Goal: Task Accomplishment & Management: Manage account settings

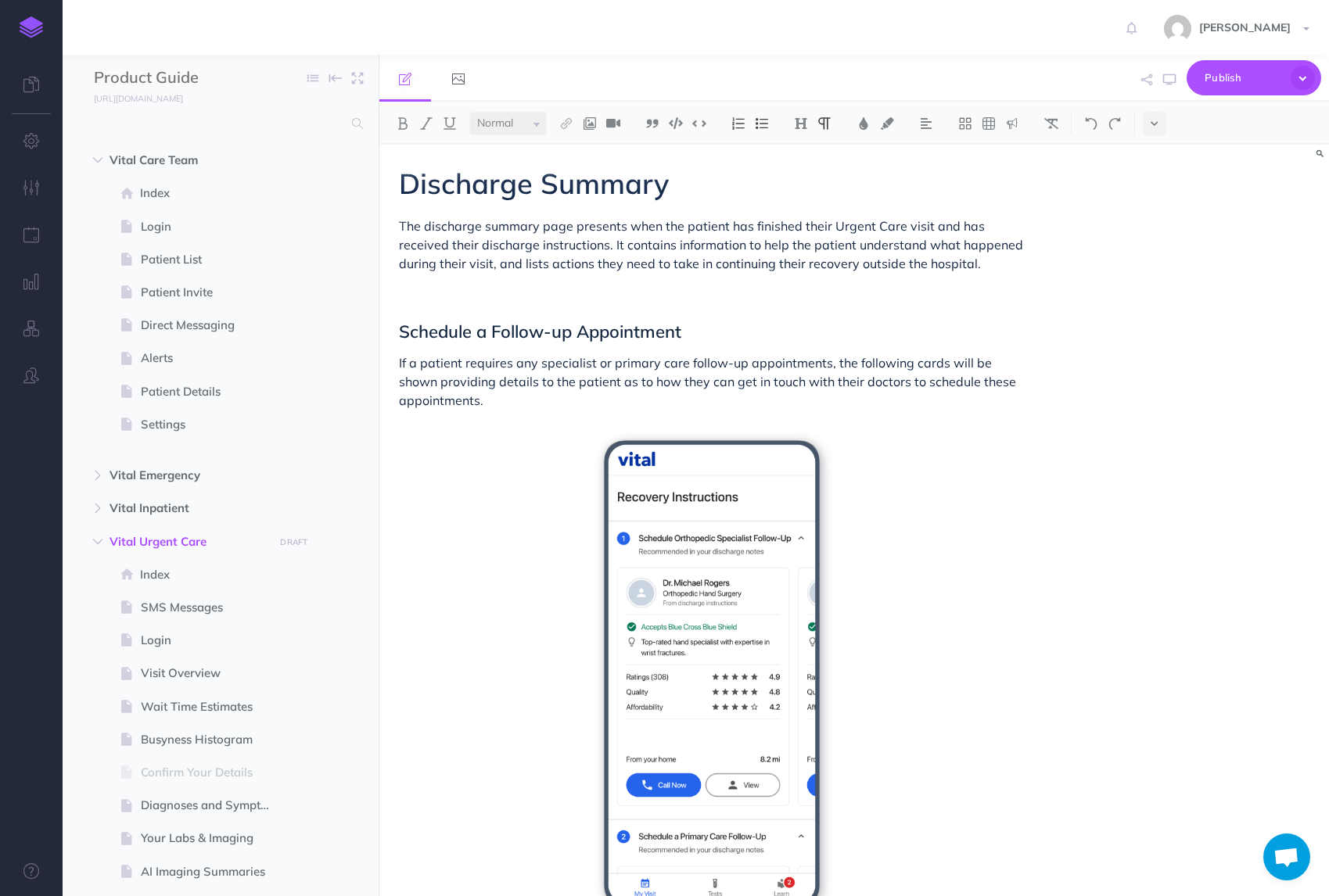
select select "null"
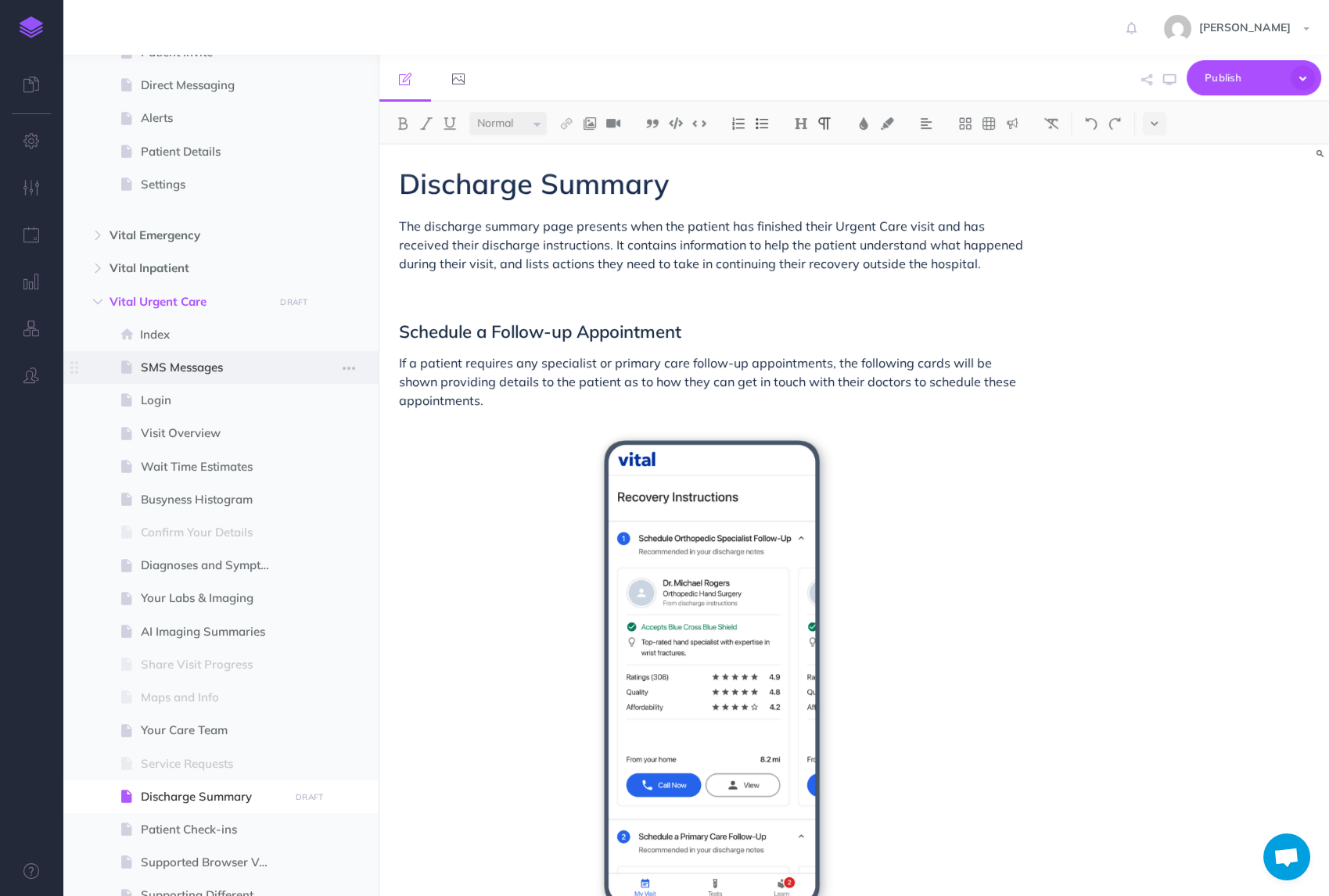
click at [189, 363] on span "SMS Messages" at bounding box center [212, 367] width 144 height 19
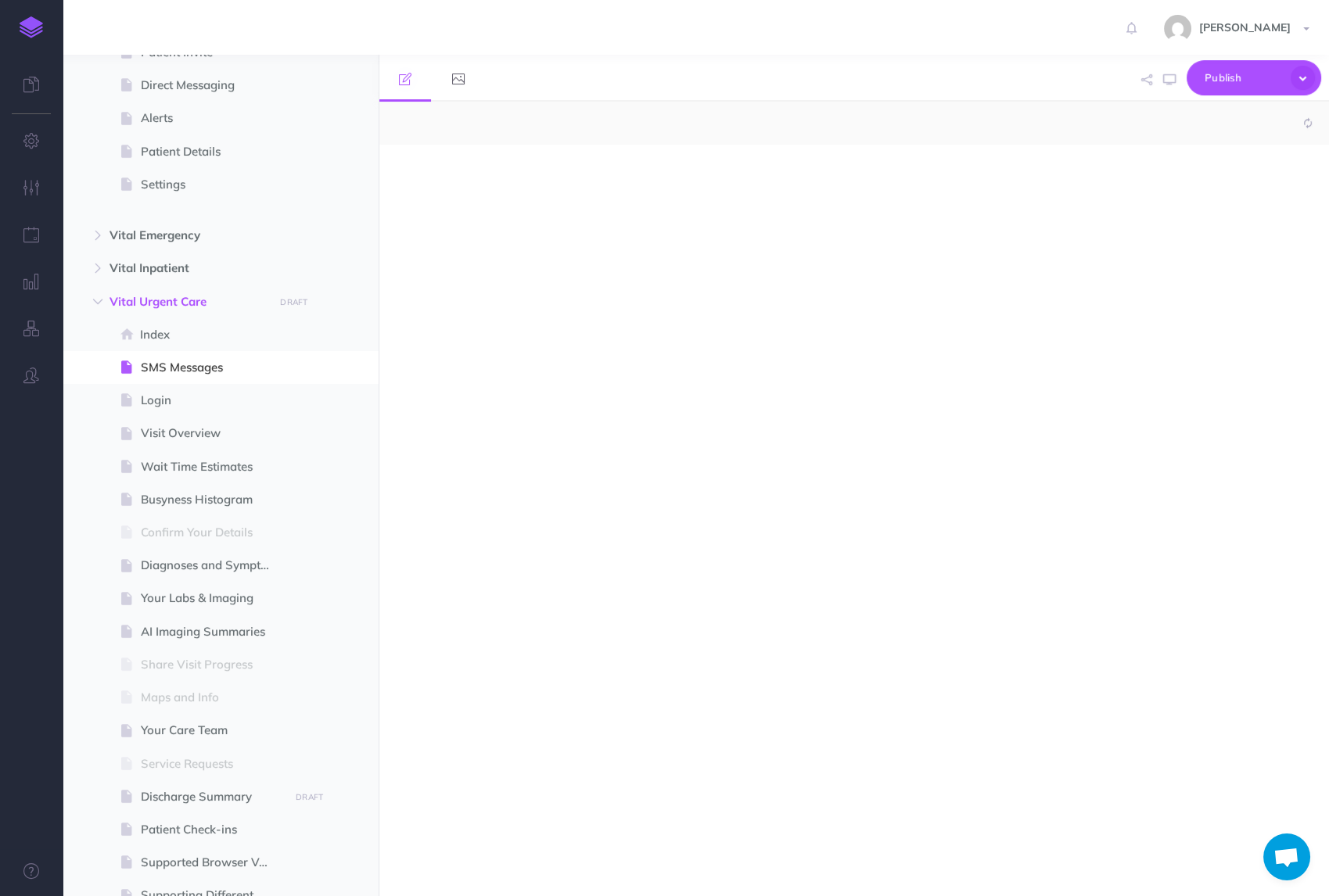
select select "null"
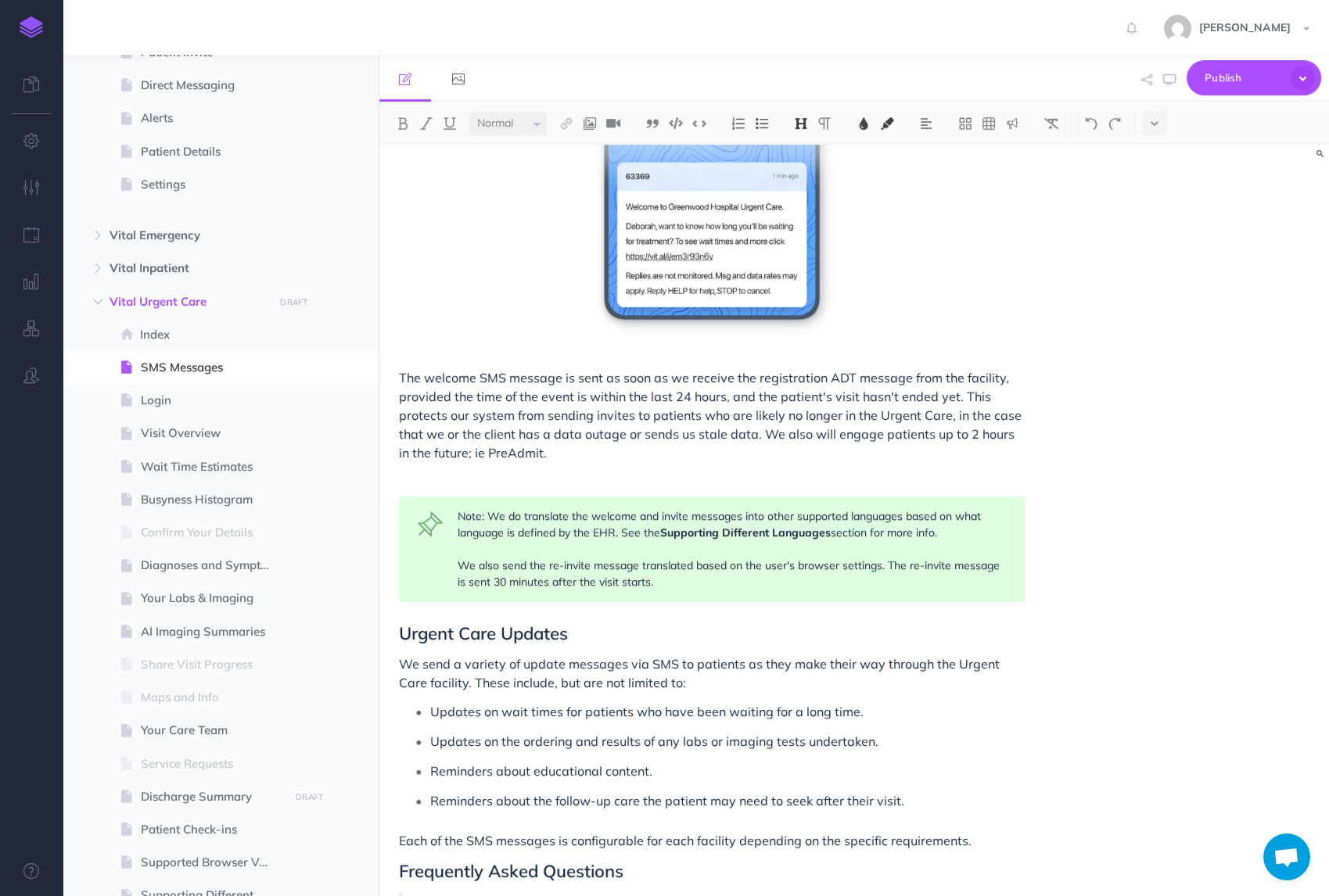
scroll to position [651, 0]
click at [692, 584] on div "Note: We do translate the welcome and invite messages into other supported lang…" at bounding box center [712, 548] width 626 height 106
click at [925, 547] on div "Note: We do translate the welcome and invite messages into other supported lang…" at bounding box center [712, 548] width 626 height 106
click at [904, 540] on div "Note: We do translate the welcome and invite messages into other supported lang…" at bounding box center [712, 548] width 626 height 106
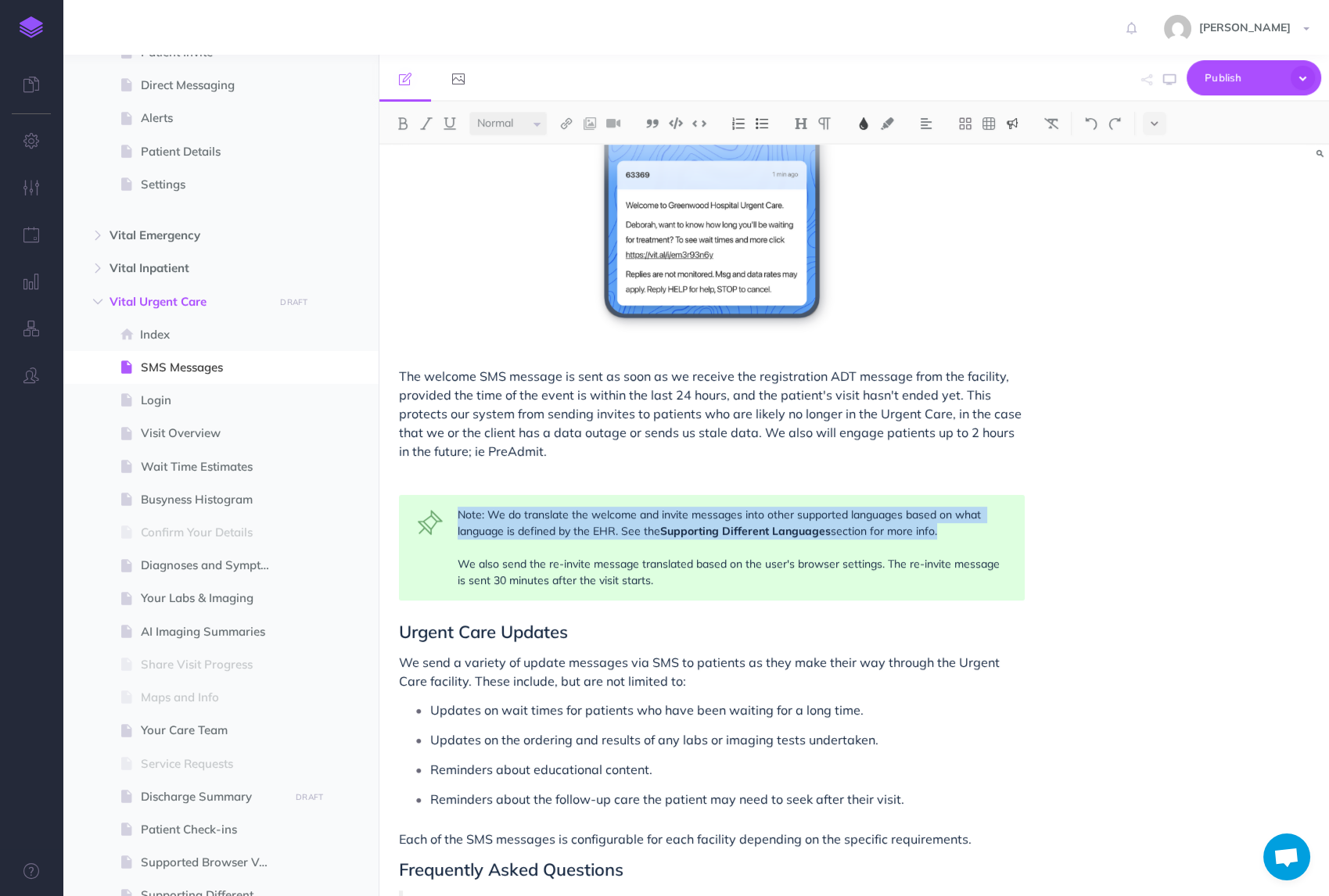
copy div "Note: We do translate the welcome and invite messages into other supported lang…"
drag, startPoint x: 935, startPoint y: 532, endPoint x: 454, endPoint y: 516, distance: 481.3
click at [454, 516] on div "Note: We do translate the welcome and invite messages into other supported lang…" at bounding box center [712, 548] width 626 height 106
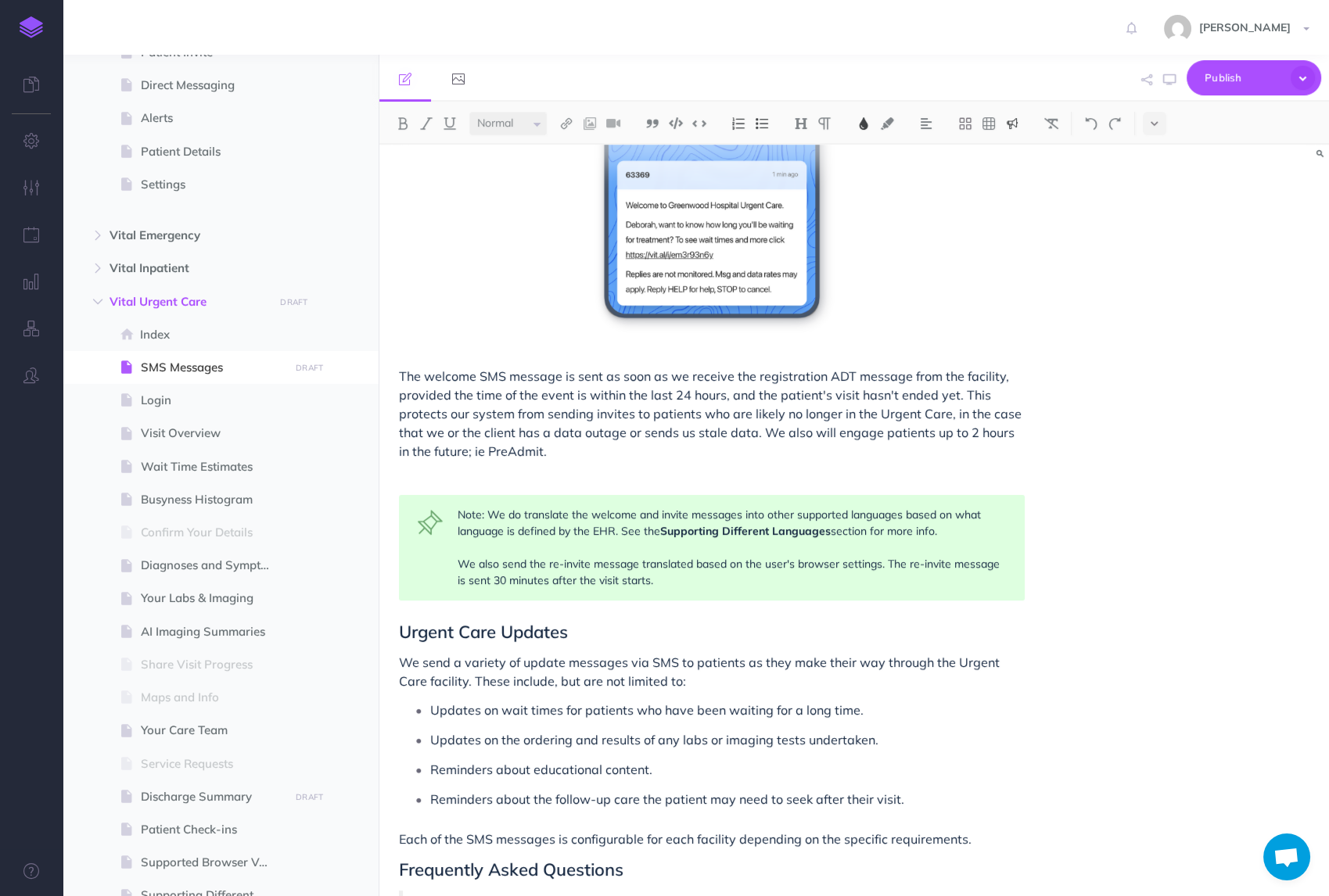
click at [633, 566] on span "section for more info. We also send the re-invite message translated based on t…" at bounding box center [730, 556] width 546 height 64
click at [646, 580] on span "section for more info. We also send the re-invite message translated based on t…" at bounding box center [730, 556] width 546 height 64
click at [888, 561] on span "section for more info. We also send the re-invite message translated based on t…" at bounding box center [730, 556] width 546 height 64
drag, startPoint x: 903, startPoint y: 563, endPoint x: 458, endPoint y: 565, distance: 445.0
click at [458, 565] on span "section for more info. We also send the re-invite message translated based on t…" at bounding box center [730, 556] width 546 height 64
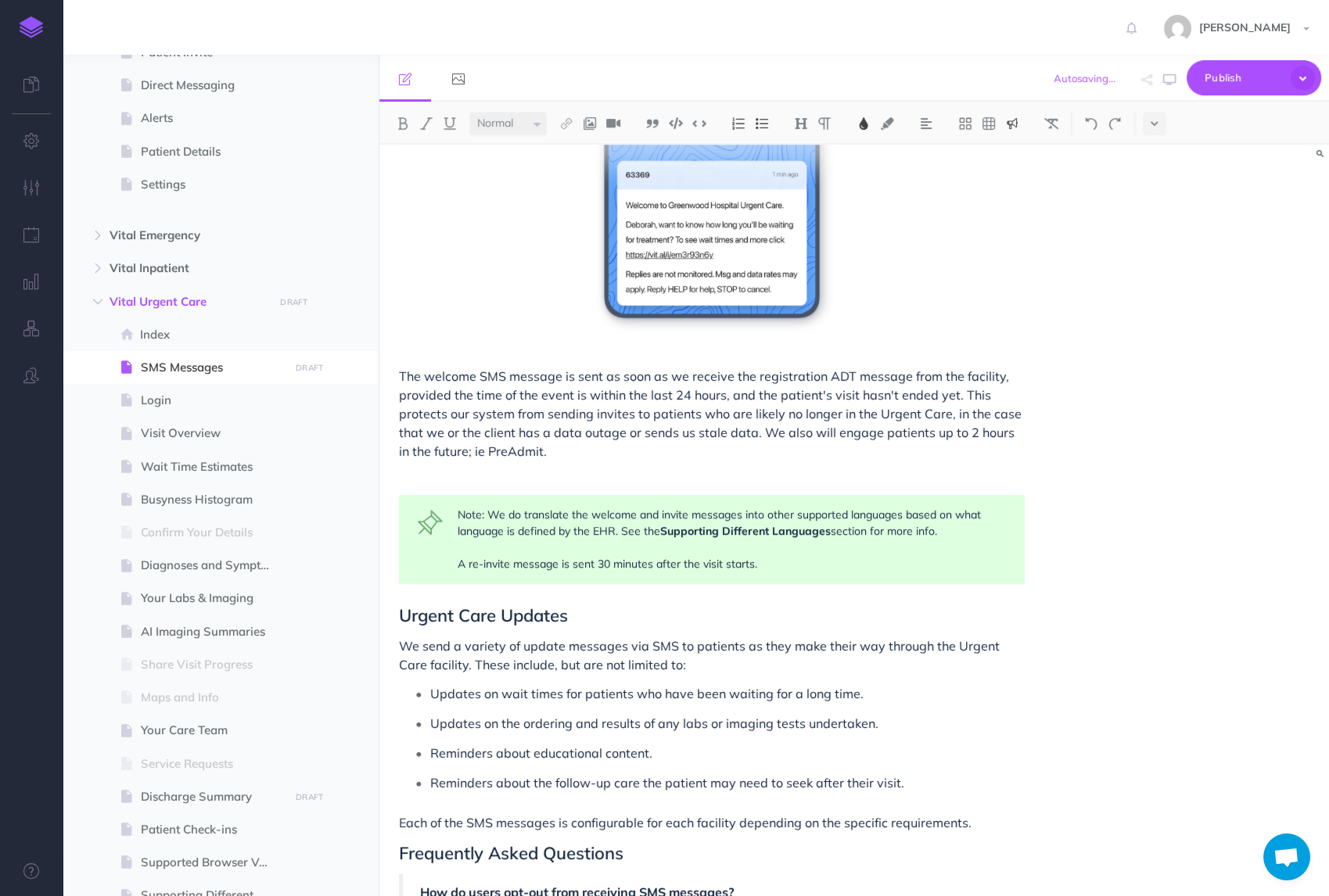
click at [565, 586] on div "SMS Messages We use SMS messages (also known as text messages) as our way of pr…" at bounding box center [712, 501] width 665 height 2015
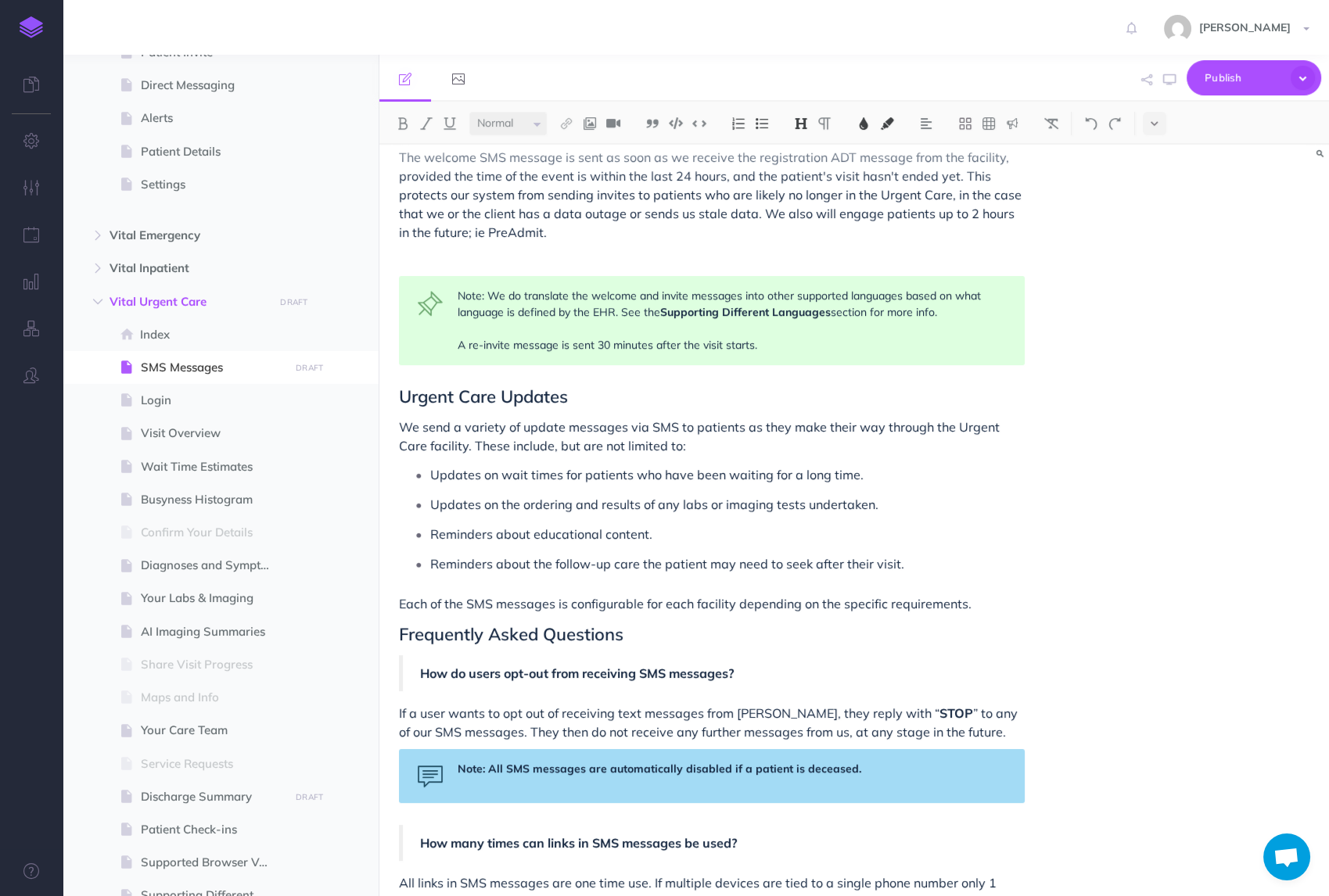
scroll to position [880, 0]
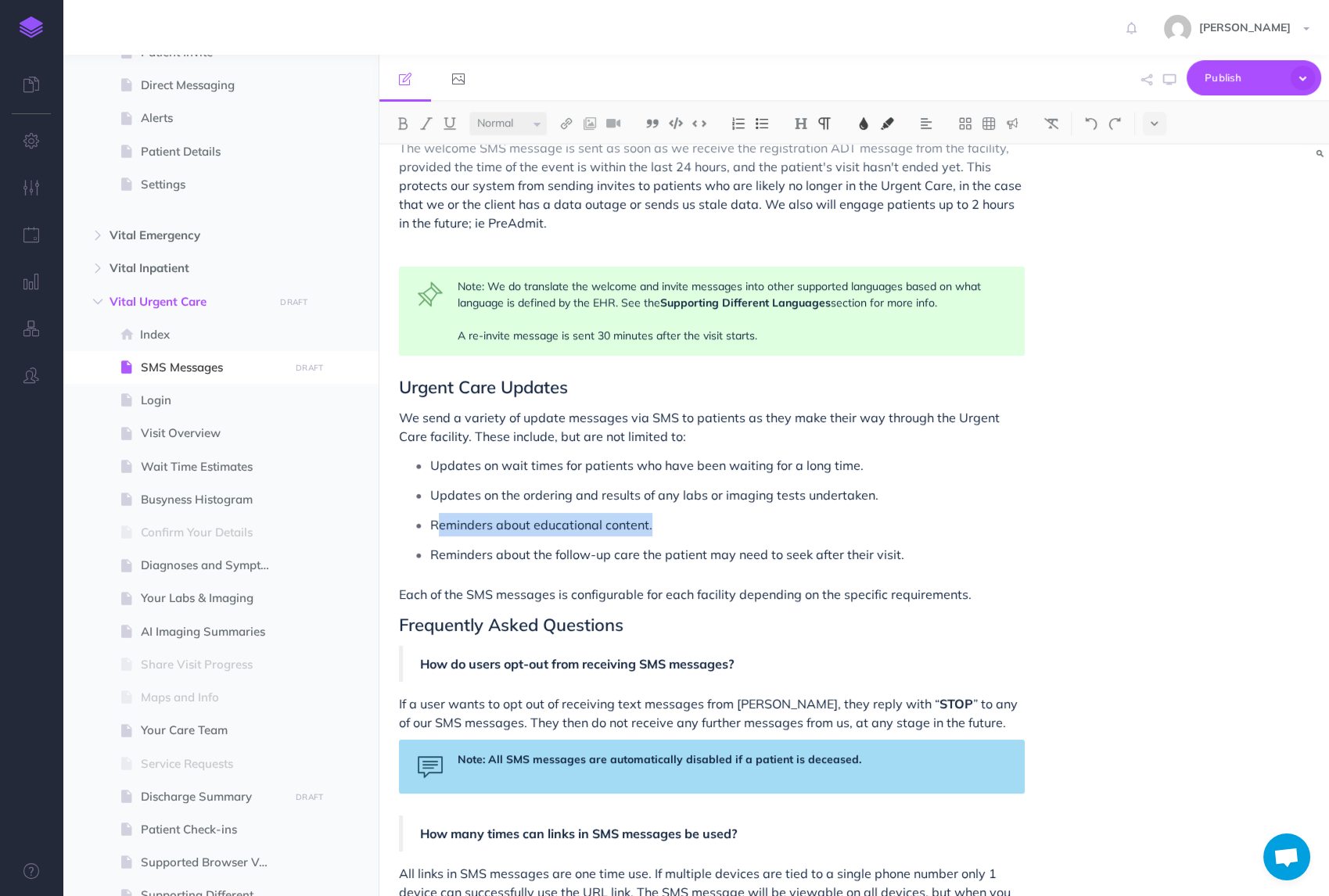
drag, startPoint x: 677, startPoint y: 528, endPoint x: 441, endPoint y: 526, distance: 236.0
click at [441, 526] on p "Reminders about educational content." at bounding box center [728, 525] width 595 height 24
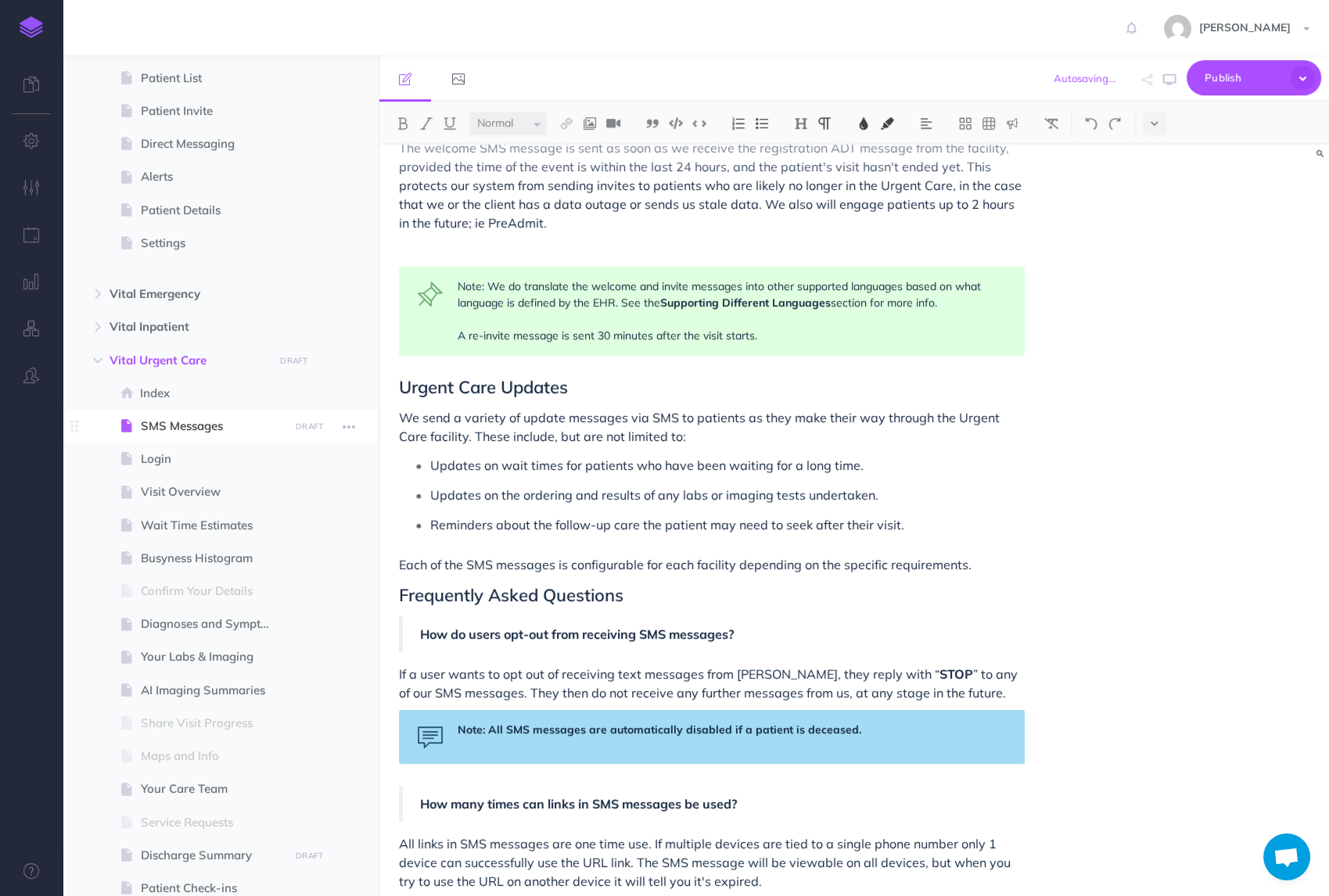
scroll to position [173, 0]
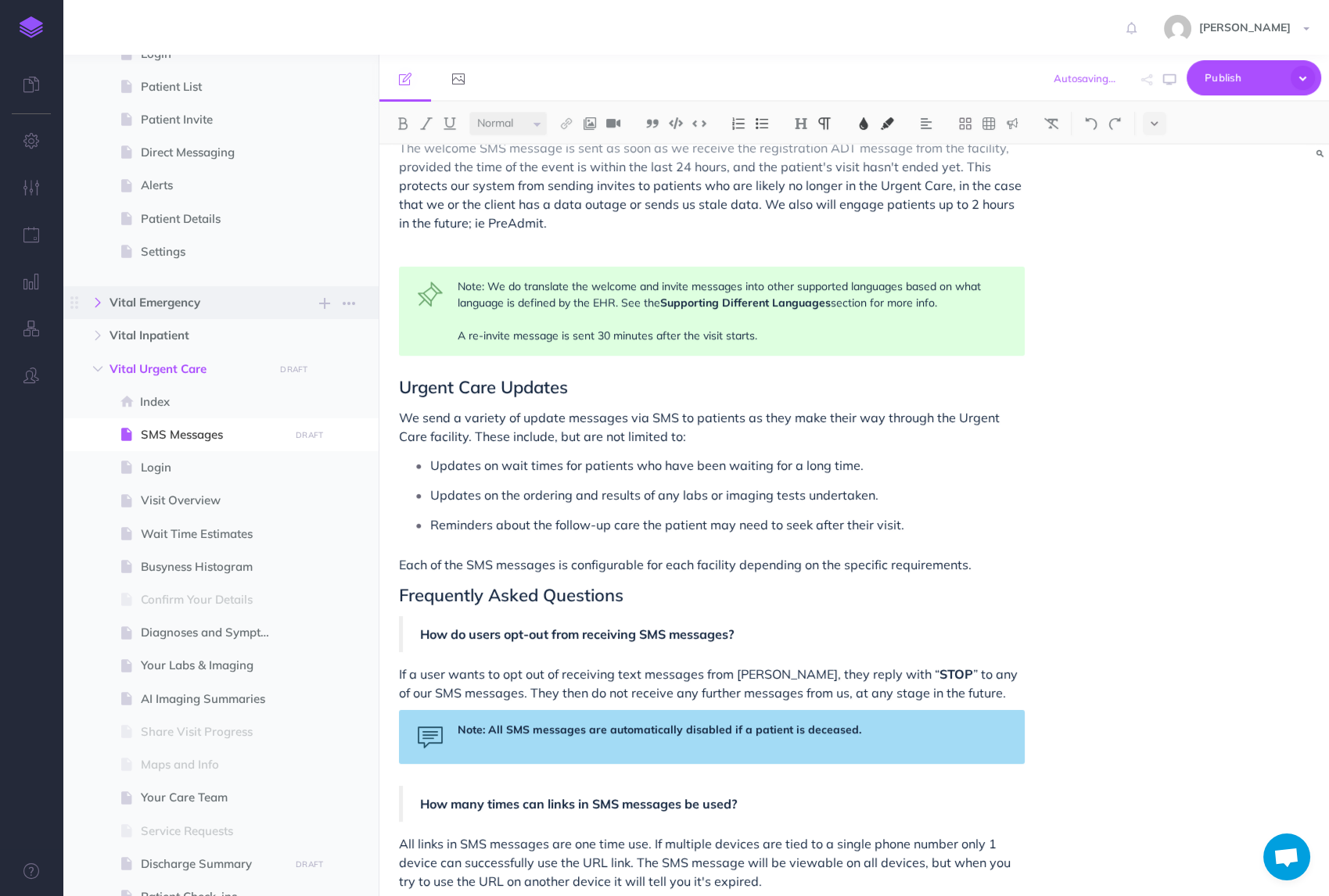
click at [96, 301] on icon "button" at bounding box center [98, 303] width 10 height 10
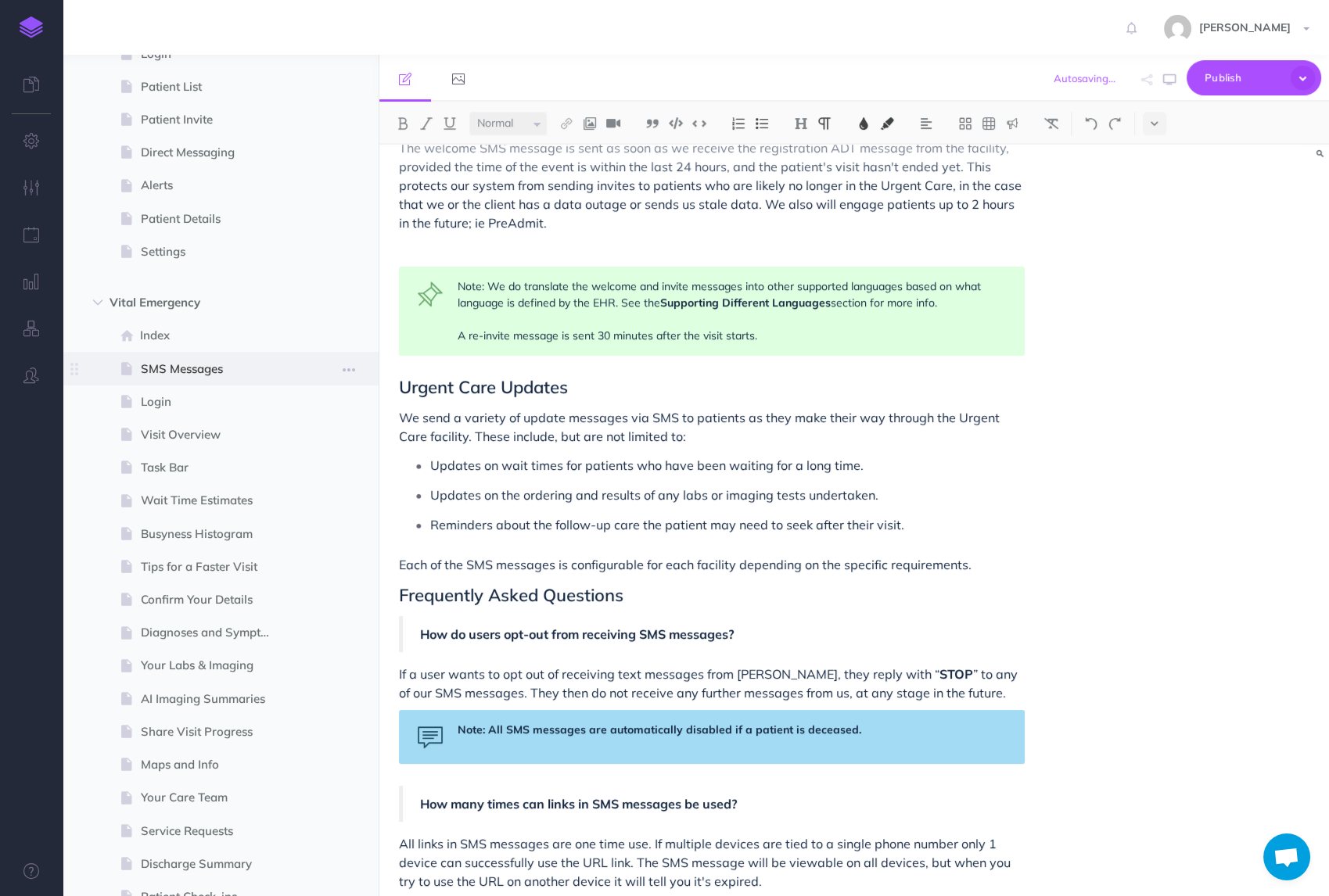
click at [146, 361] on span "SMS Messages" at bounding box center [212, 369] width 144 height 19
click at [206, 365] on span "SMS Messages" at bounding box center [212, 369] width 144 height 19
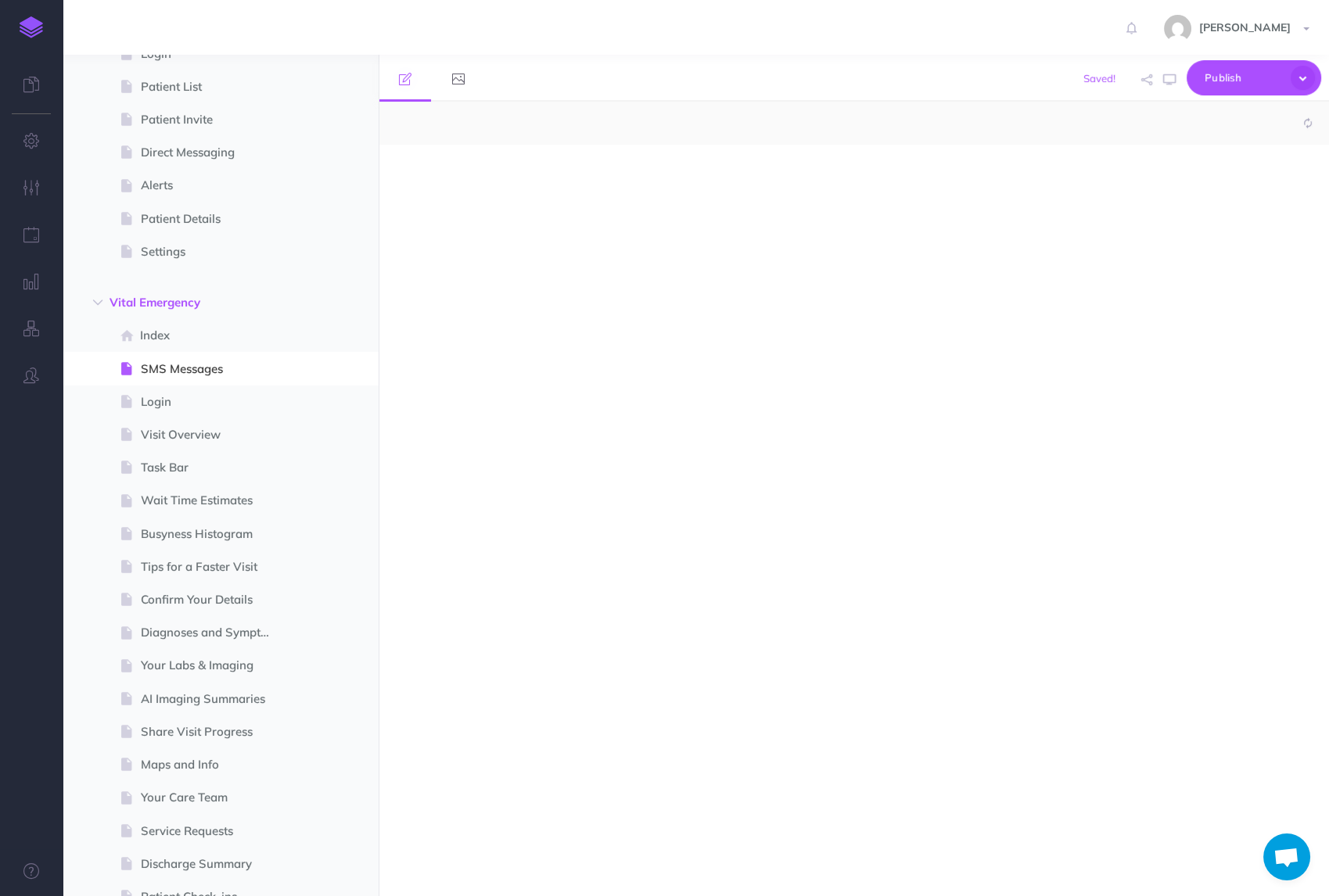
select select "null"
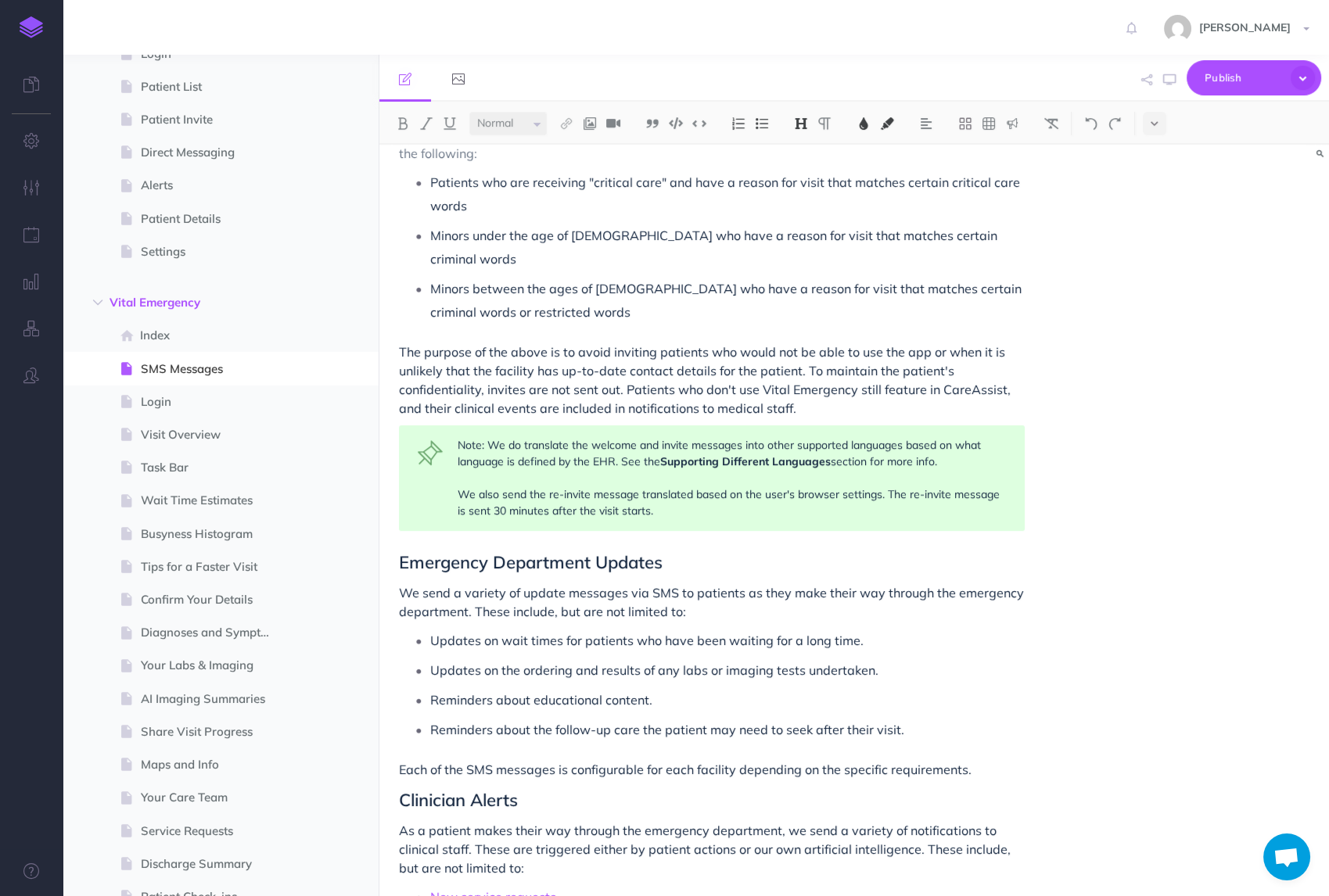
scroll to position [947, 0]
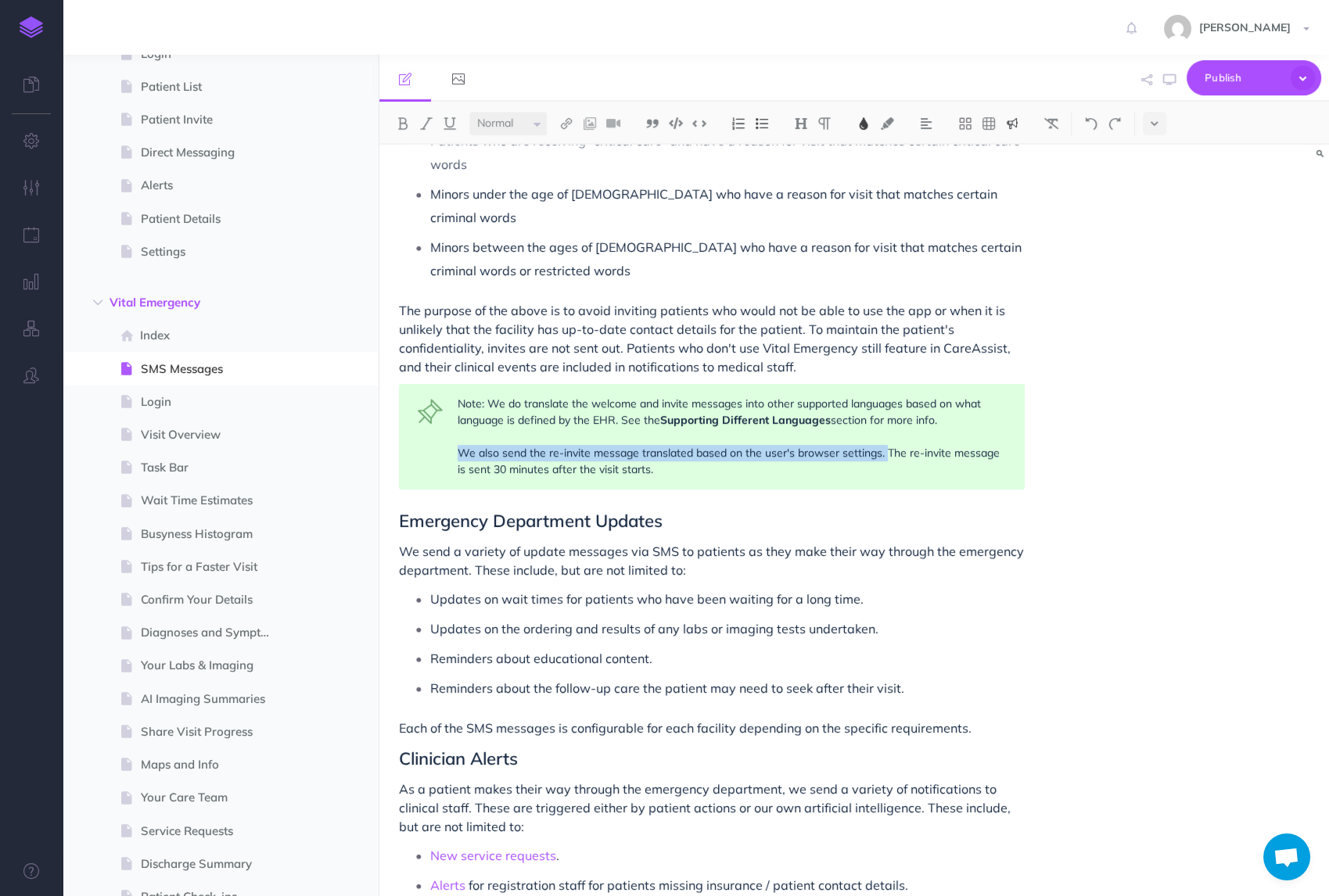
drag, startPoint x: 888, startPoint y: 431, endPoint x: 460, endPoint y: 428, distance: 428.0
click at [460, 428] on span "section for more info. We also send the re-invite message translated based on t…" at bounding box center [730, 444] width 546 height 64
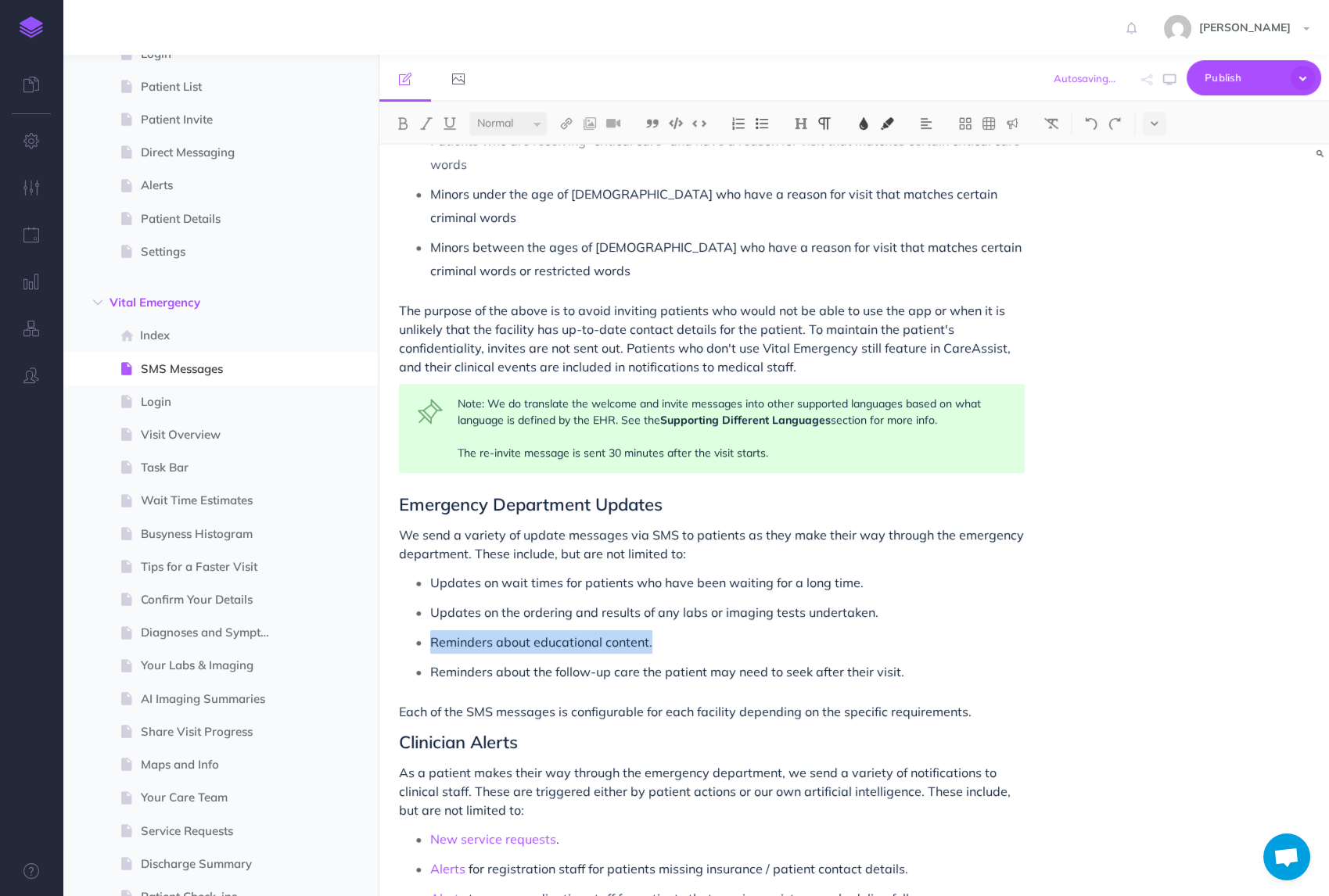
drag, startPoint x: 672, startPoint y: 617, endPoint x: 419, endPoint y: 619, distance: 253.0
click at [430, 630] on li "Reminders about educational content." at bounding box center [728, 642] width 595 height 24
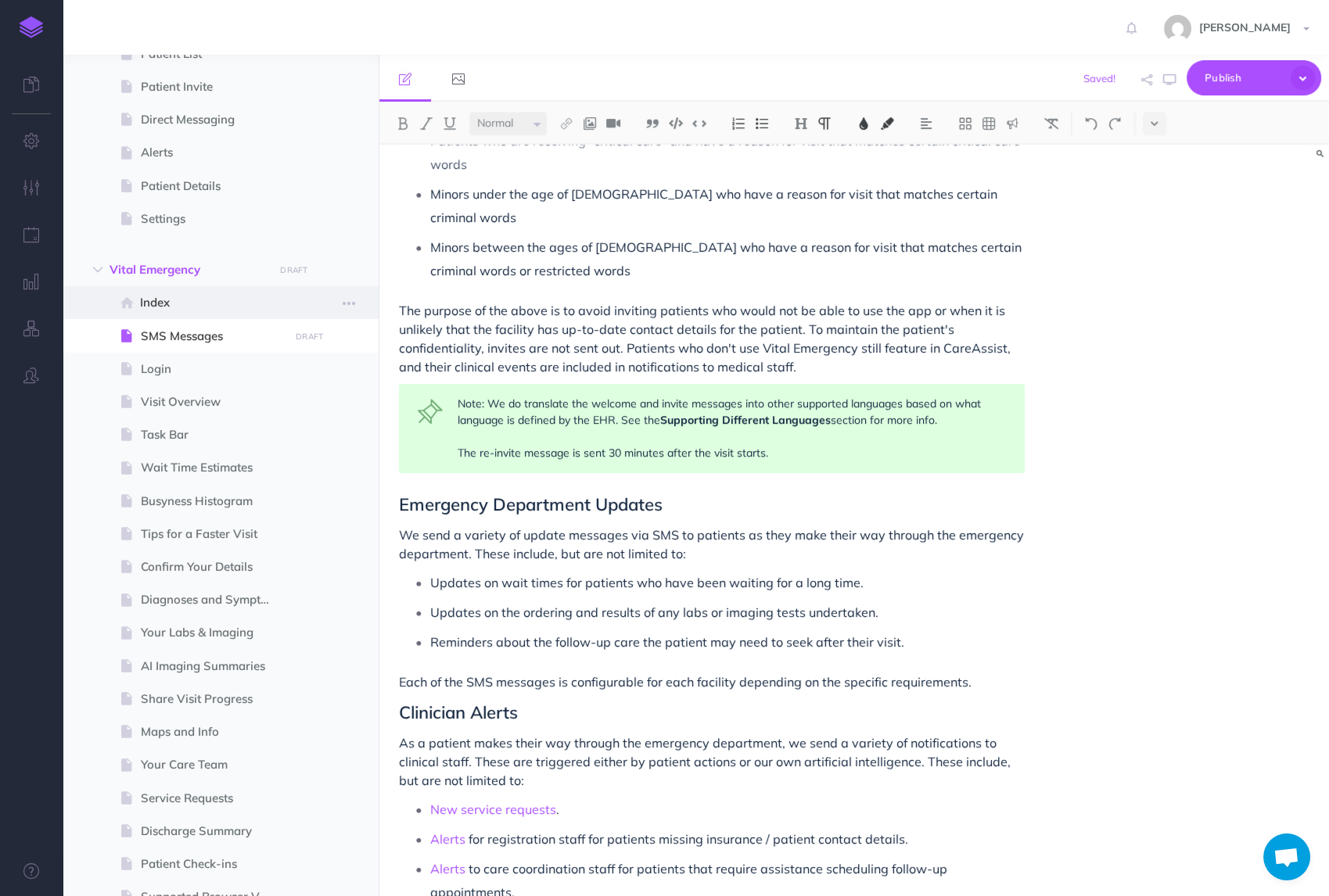
scroll to position [0, 0]
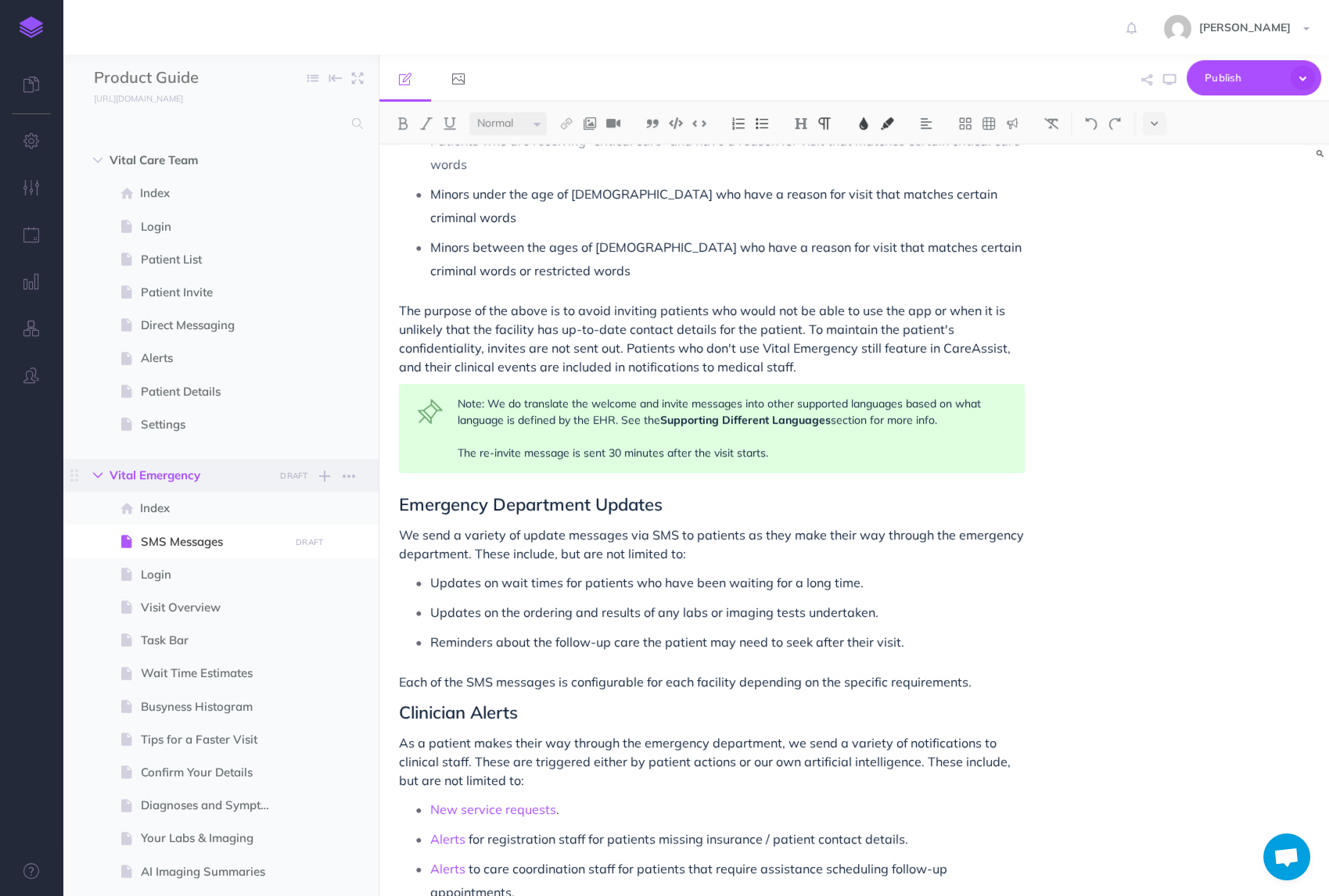
click at [99, 478] on icon "button" at bounding box center [98, 475] width 10 height 10
click at [99, 512] on icon "button" at bounding box center [98, 508] width 10 height 10
click at [138, 568] on span at bounding box center [130, 575] width 24 height 19
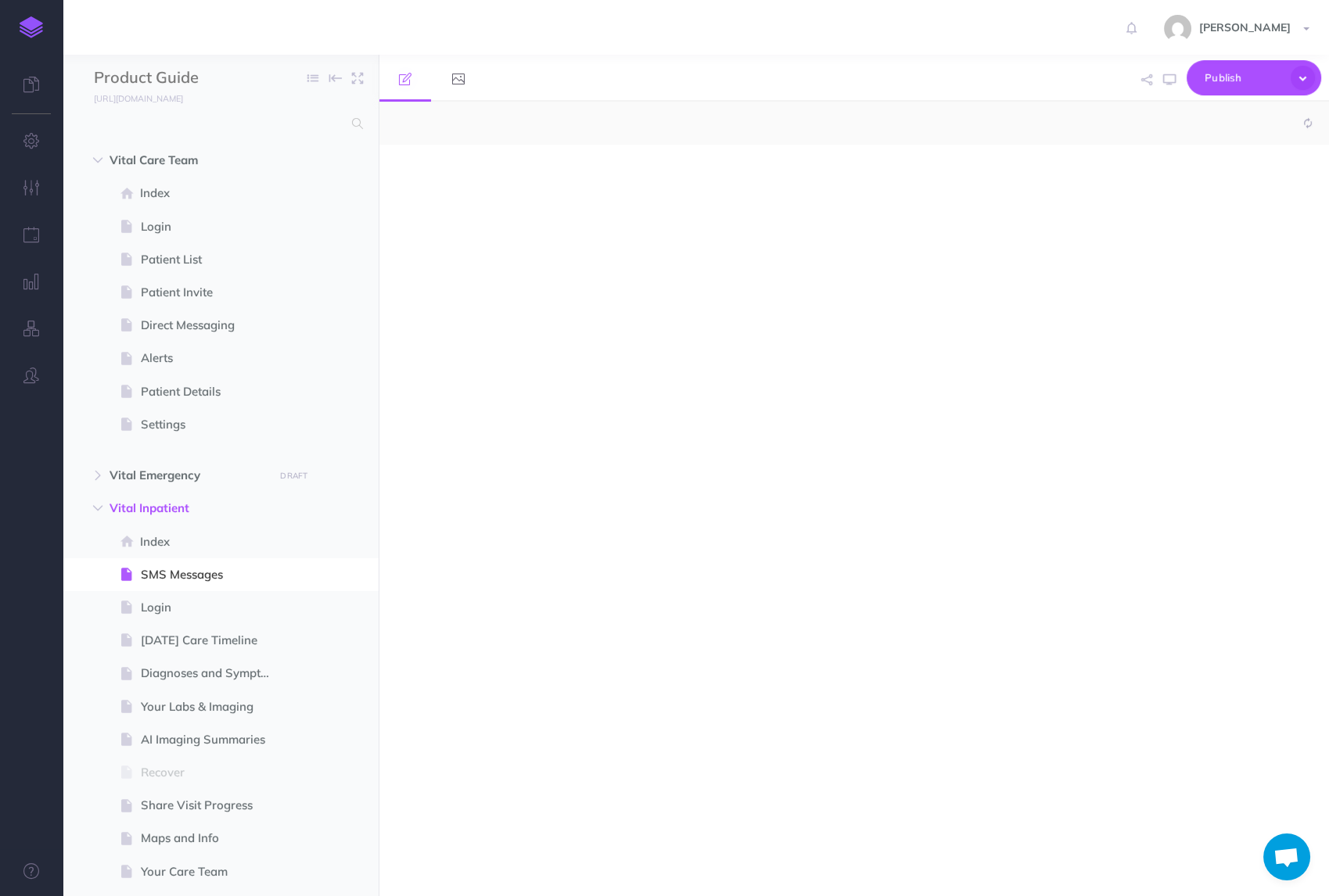
select select "null"
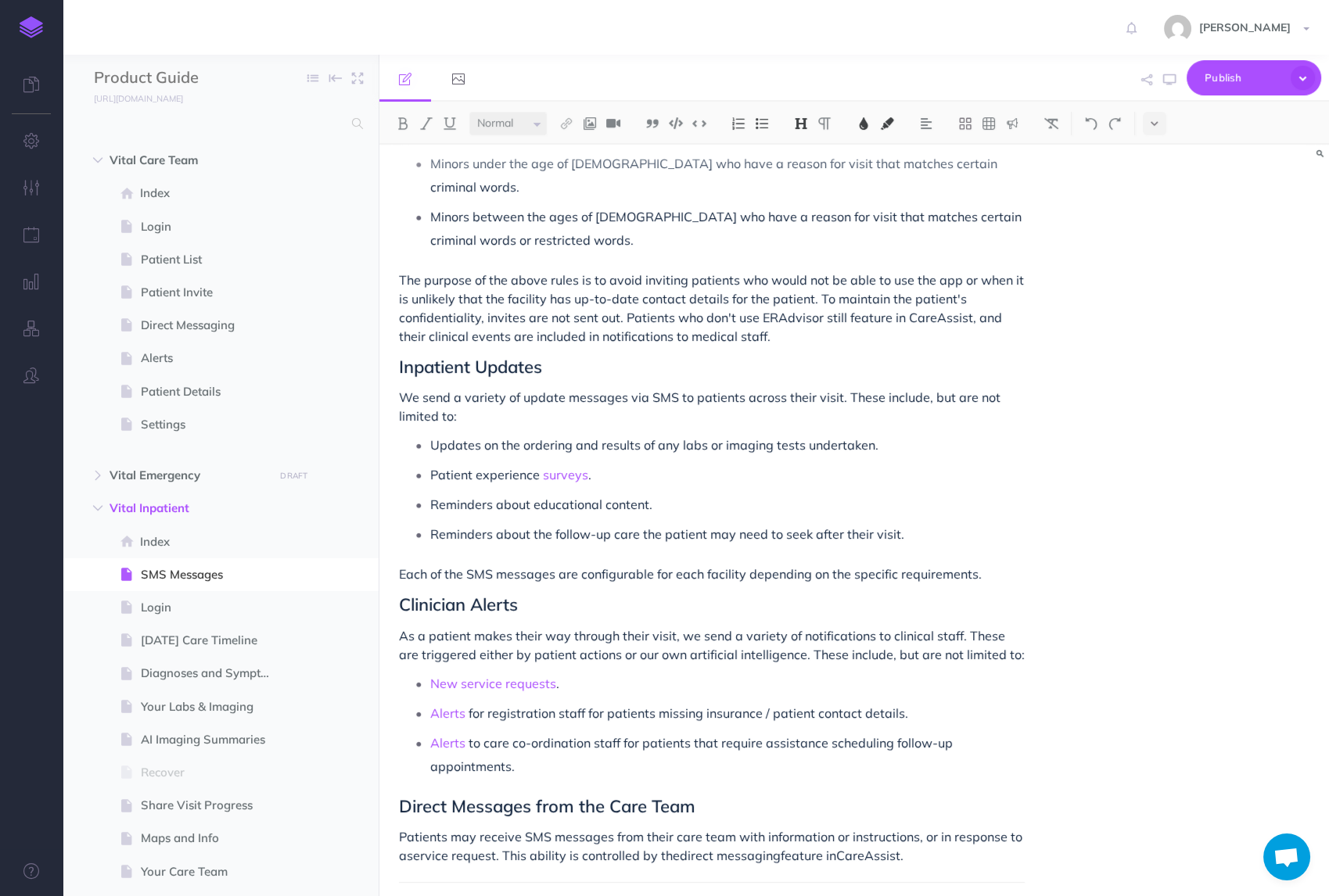
scroll to position [843, 0]
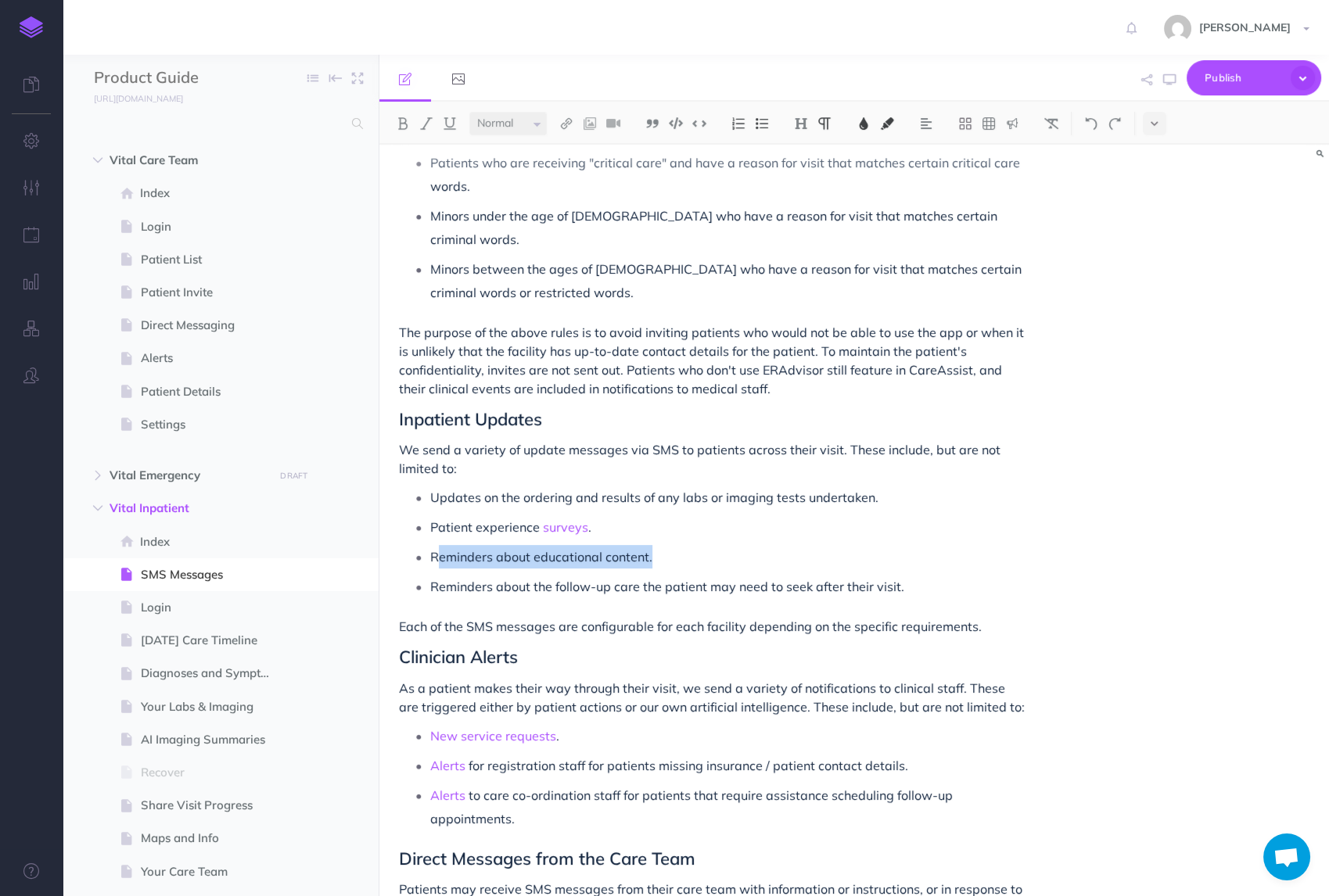
drag, startPoint x: 667, startPoint y: 536, endPoint x: 434, endPoint y: 534, distance: 233.0
click at [434, 545] on p "Reminders about educational content." at bounding box center [728, 557] width 595 height 24
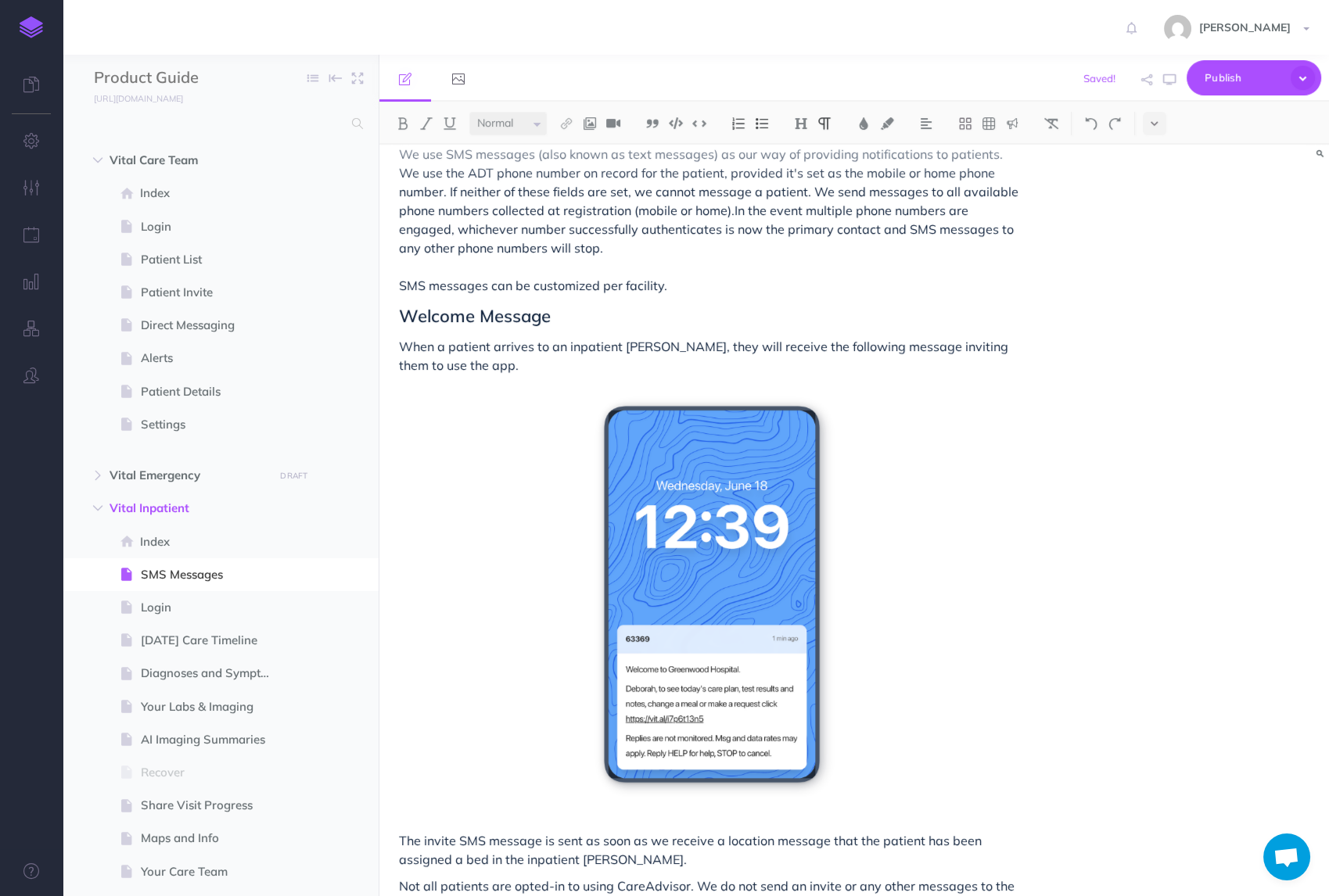
scroll to position [0, 0]
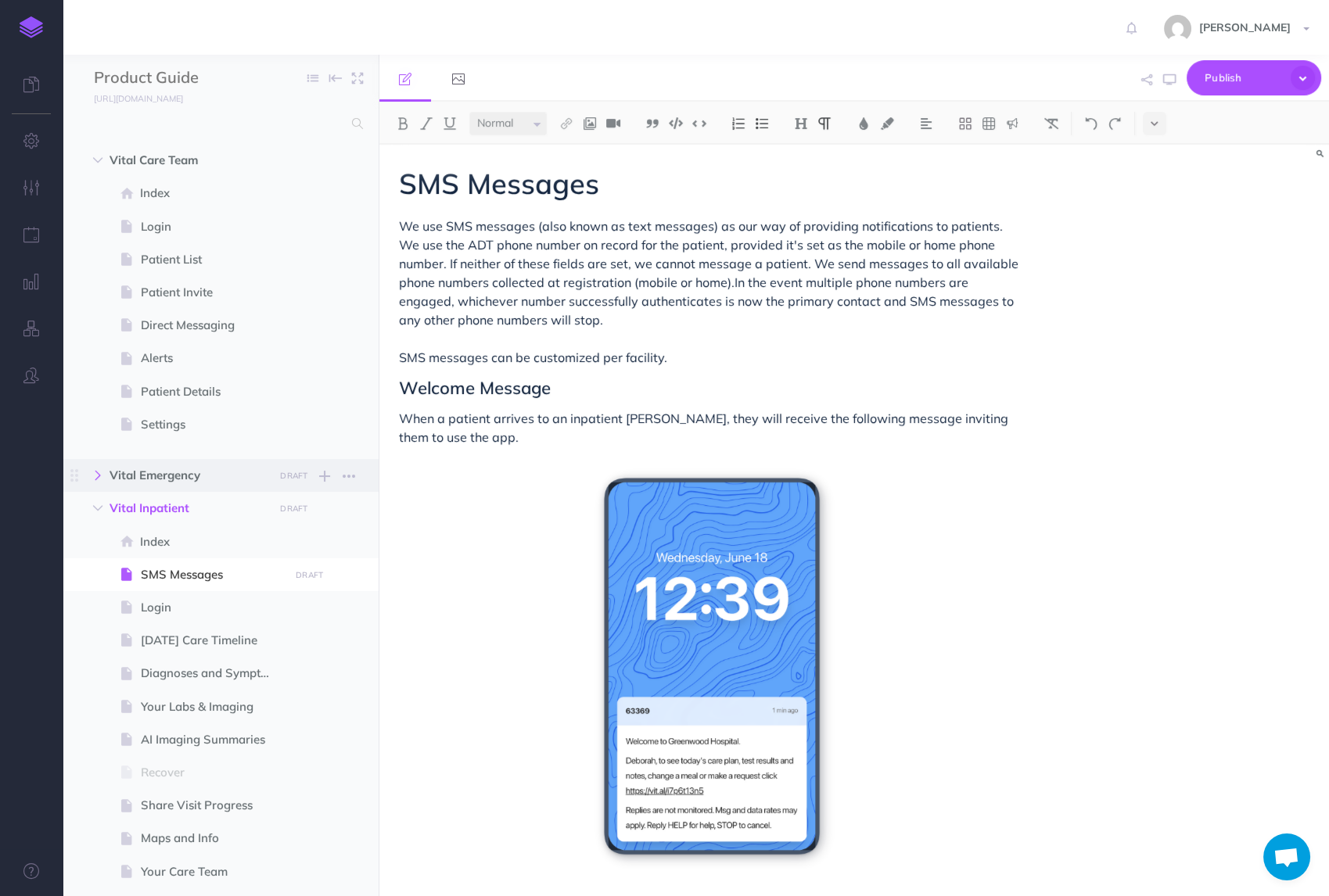
click at [98, 474] on icon "button" at bounding box center [98, 475] width 10 height 10
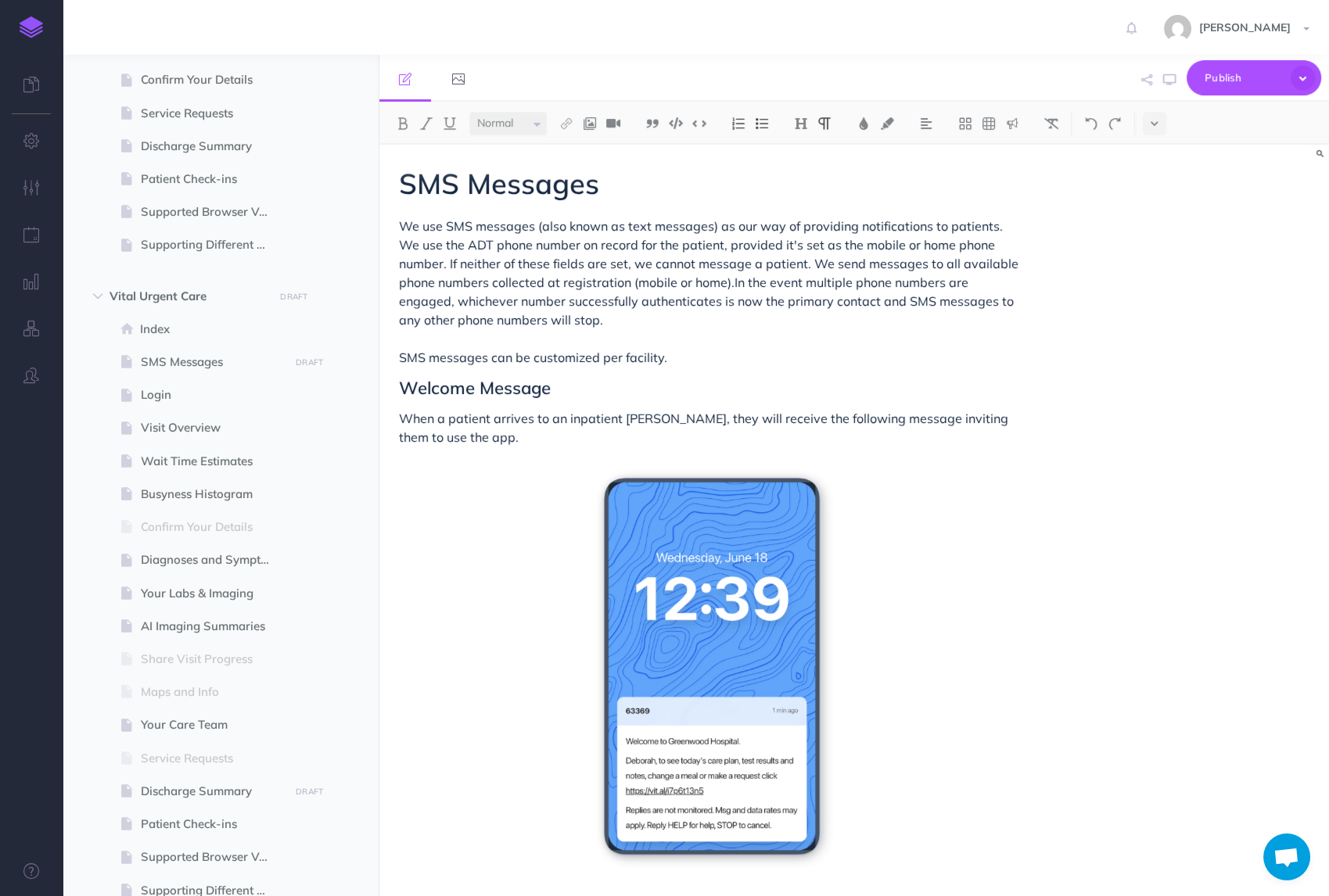
scroll to position [1507, 0]
click at [189, 351] on span "SMS Messages" at bounding box center [212, 358] width 144 height 19
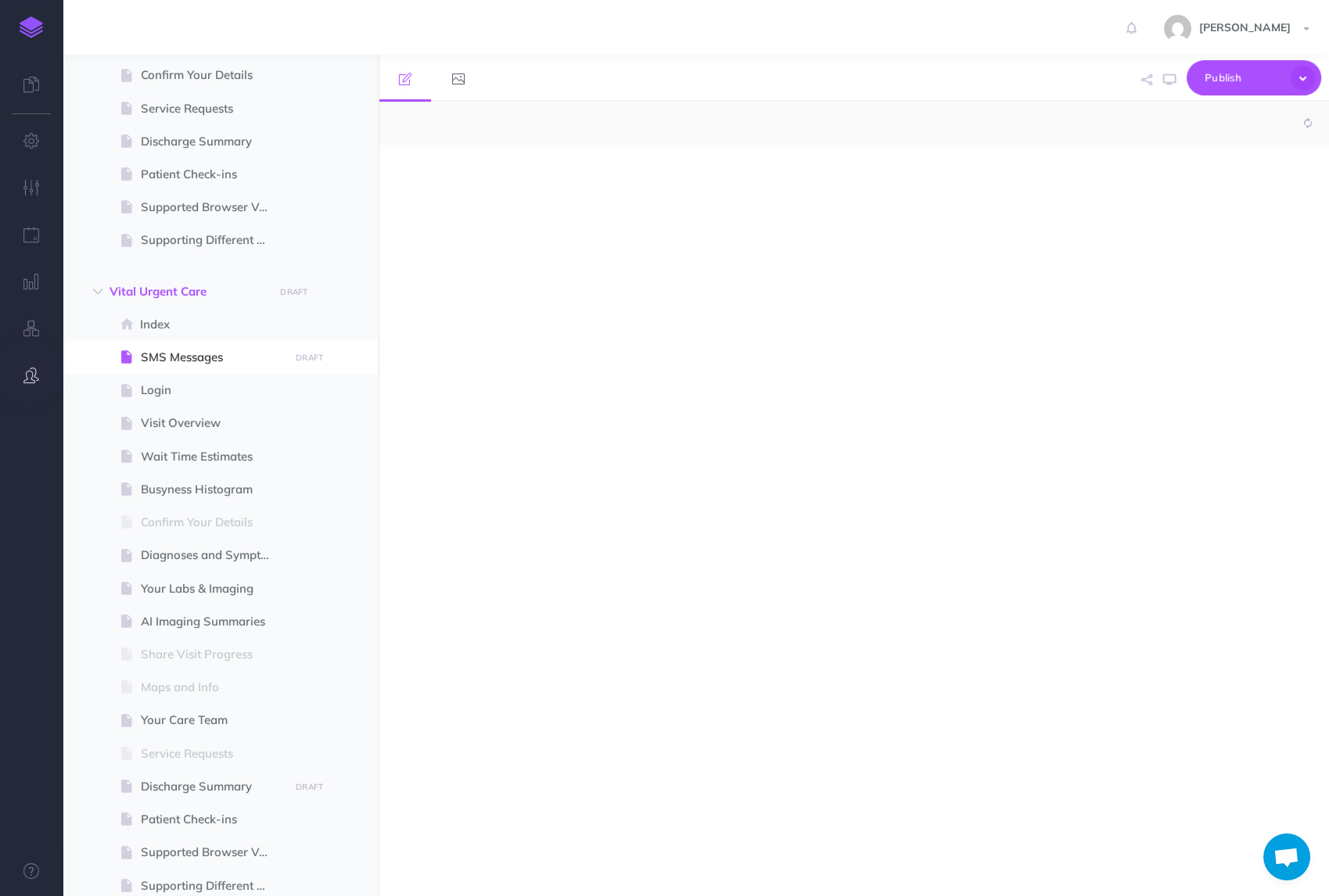
select select "null"
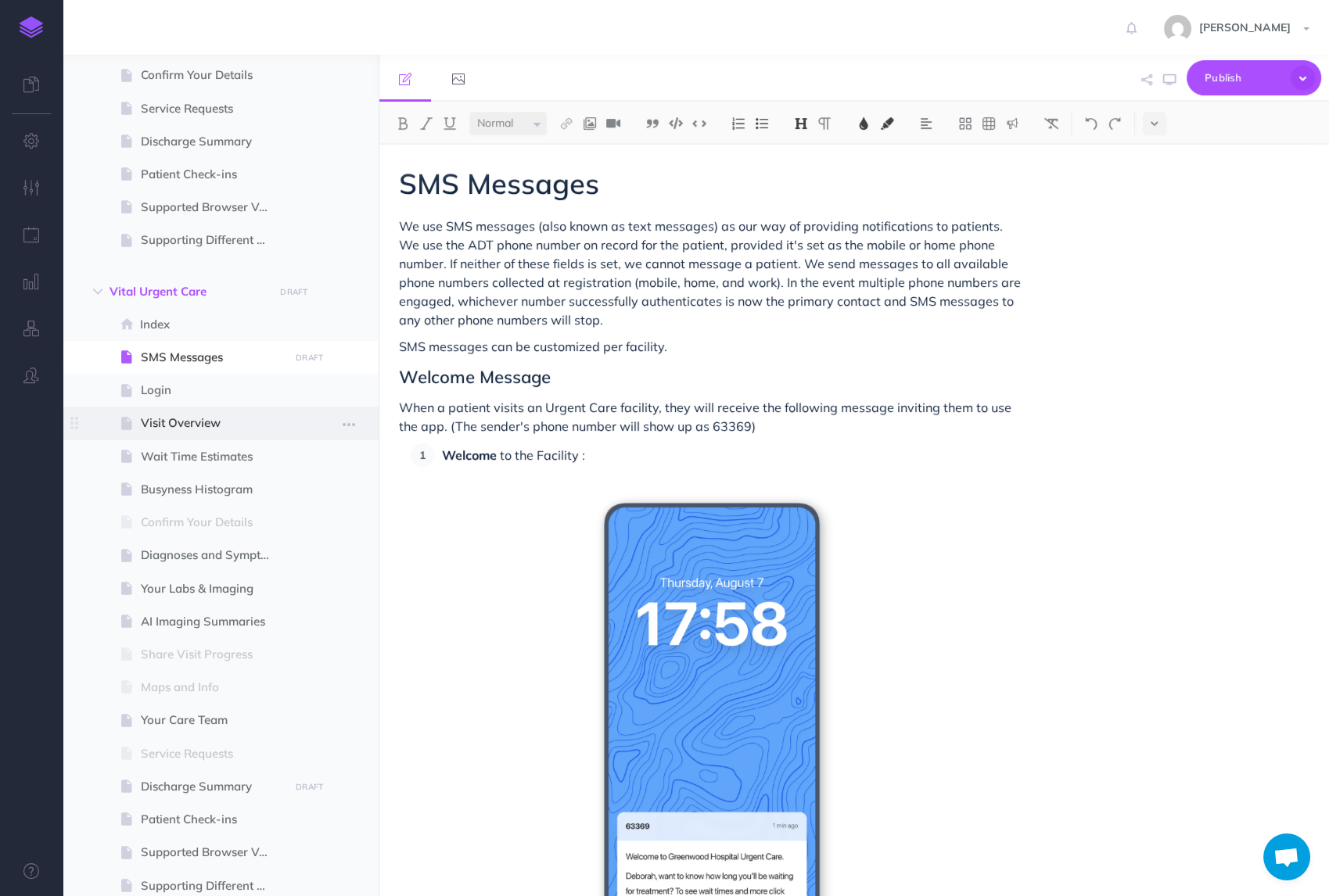
click at [186, 411] on span at bounding box center [220, 422] width 316 height 33
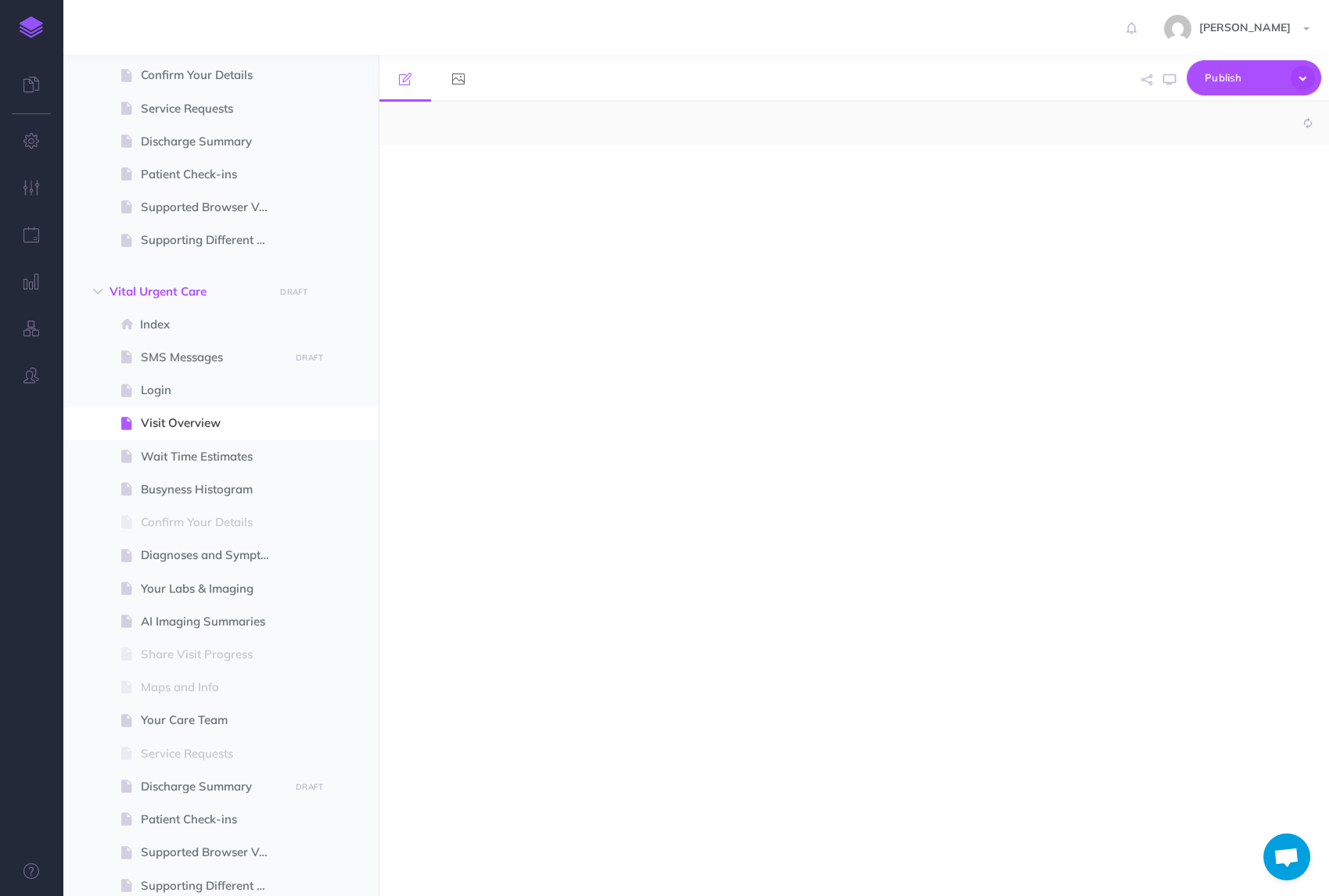
select select "null"
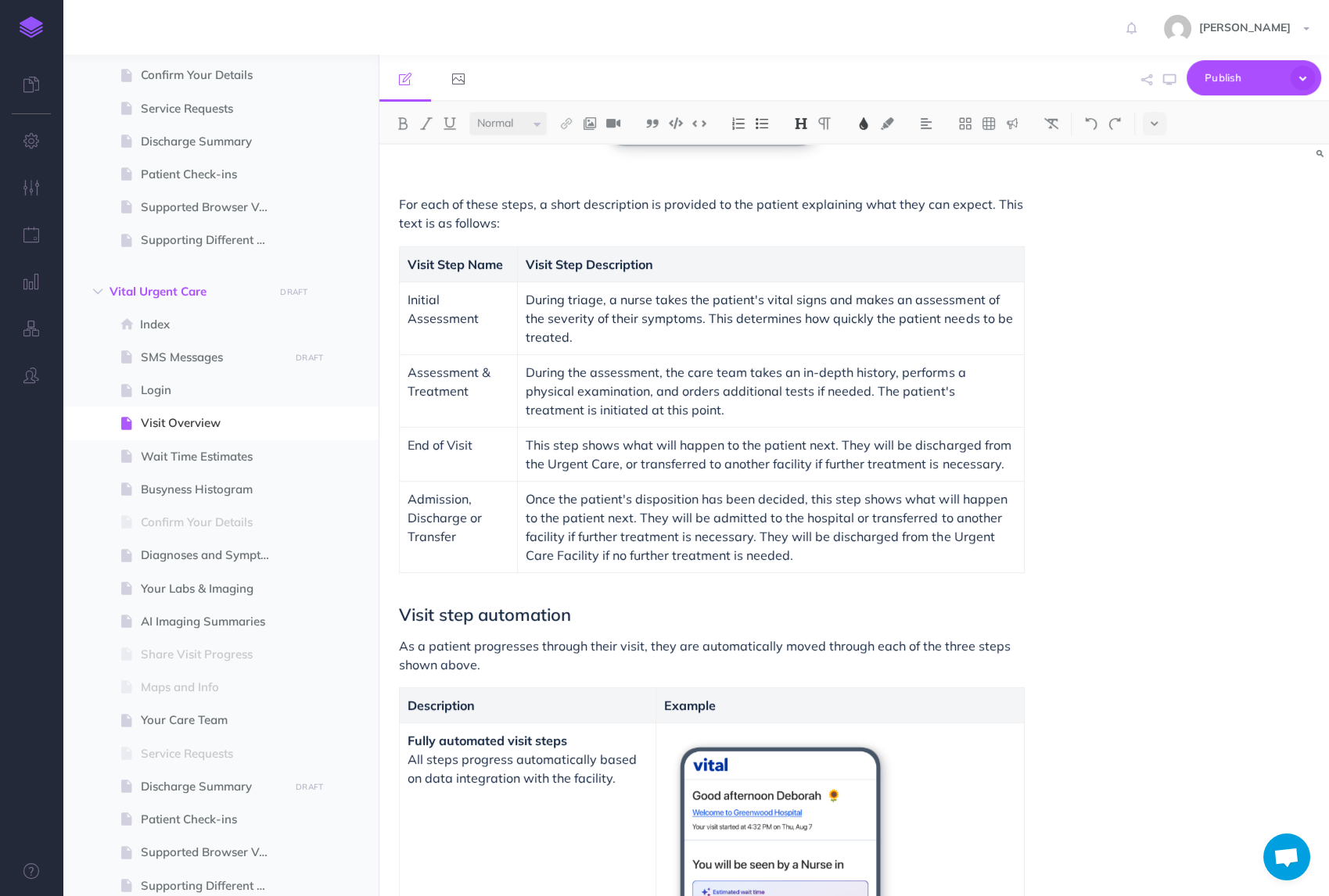
scroll to position [646, 0]
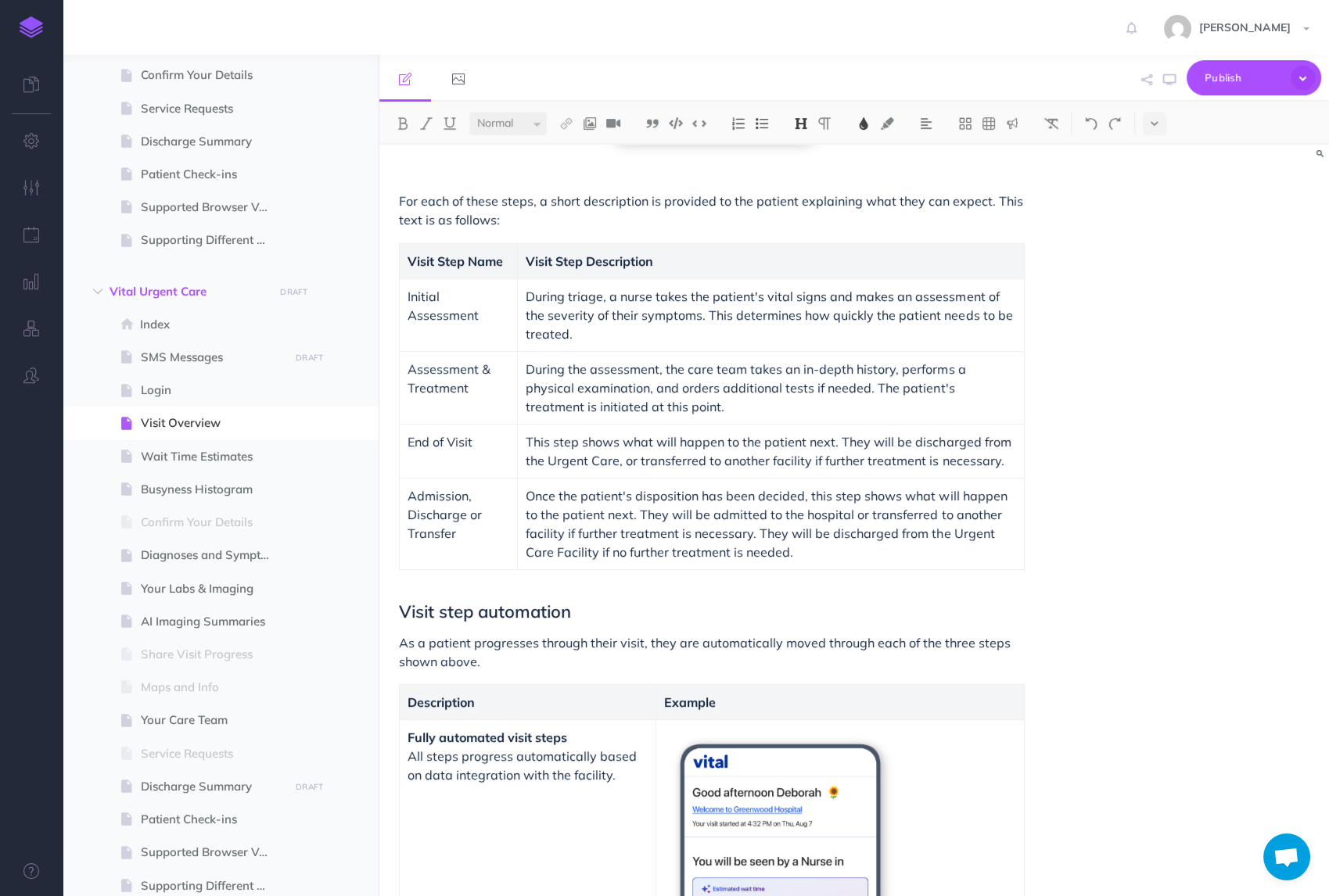
click at [603, 331] on p "During triage, a nurse takes the patient's vital signs and makes an assessment …" at bounding box center [771, 315] width 490 height 56
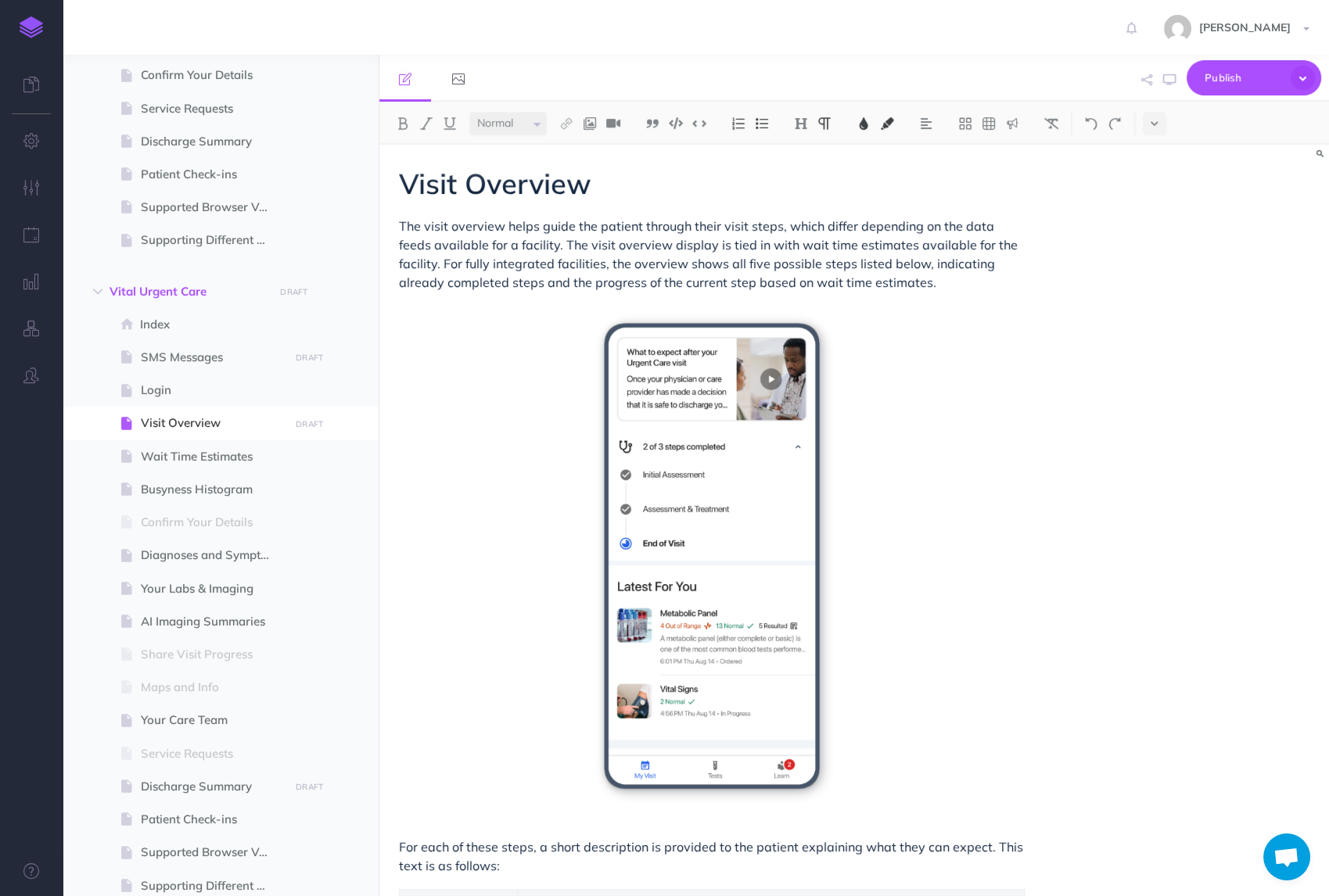
click at [709, 263] on span "The visit overview helps guide the patient through their visit steps, which dif…" at bounding box center [710, 254] width 622 height 72
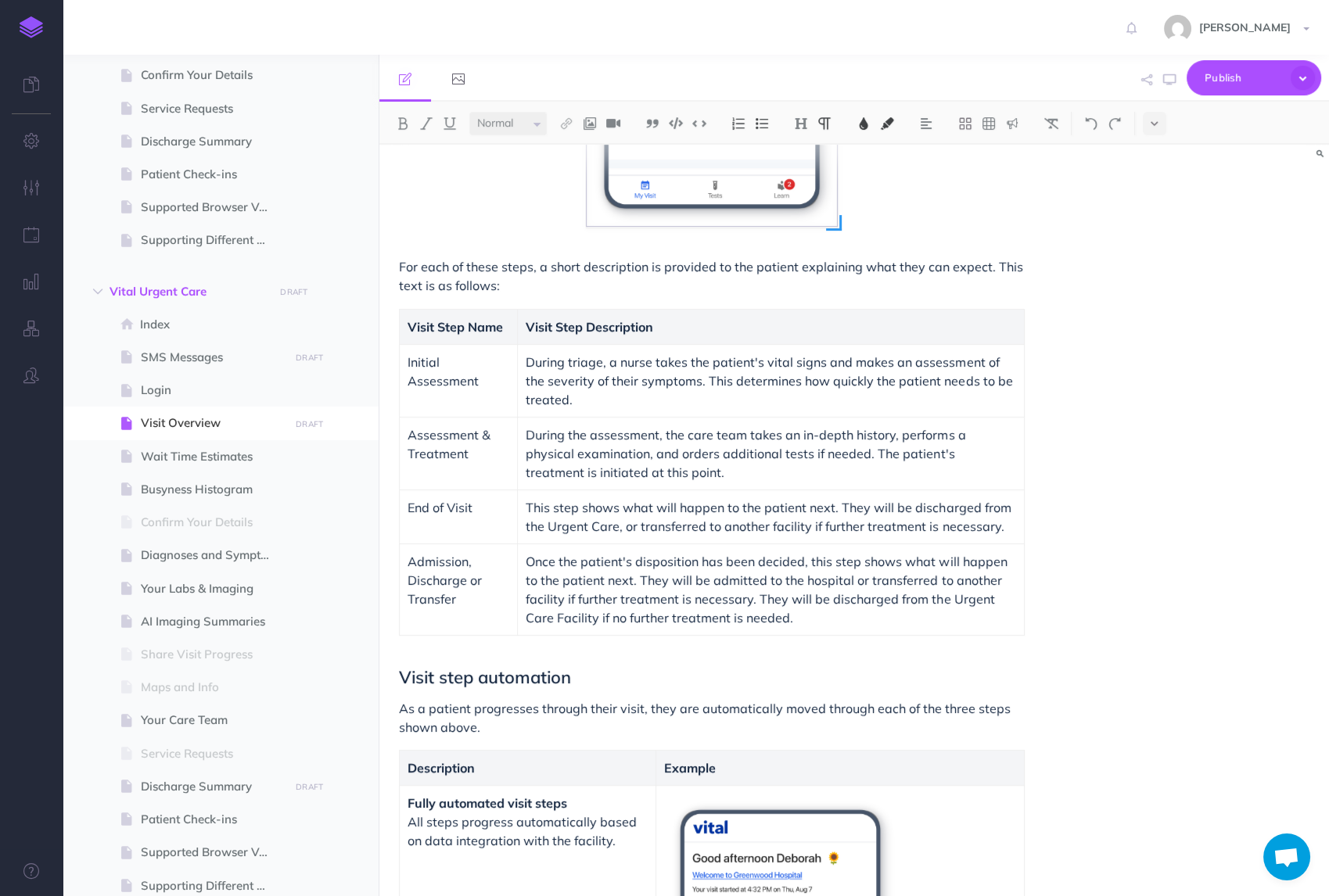
scroll to position [620, 0]
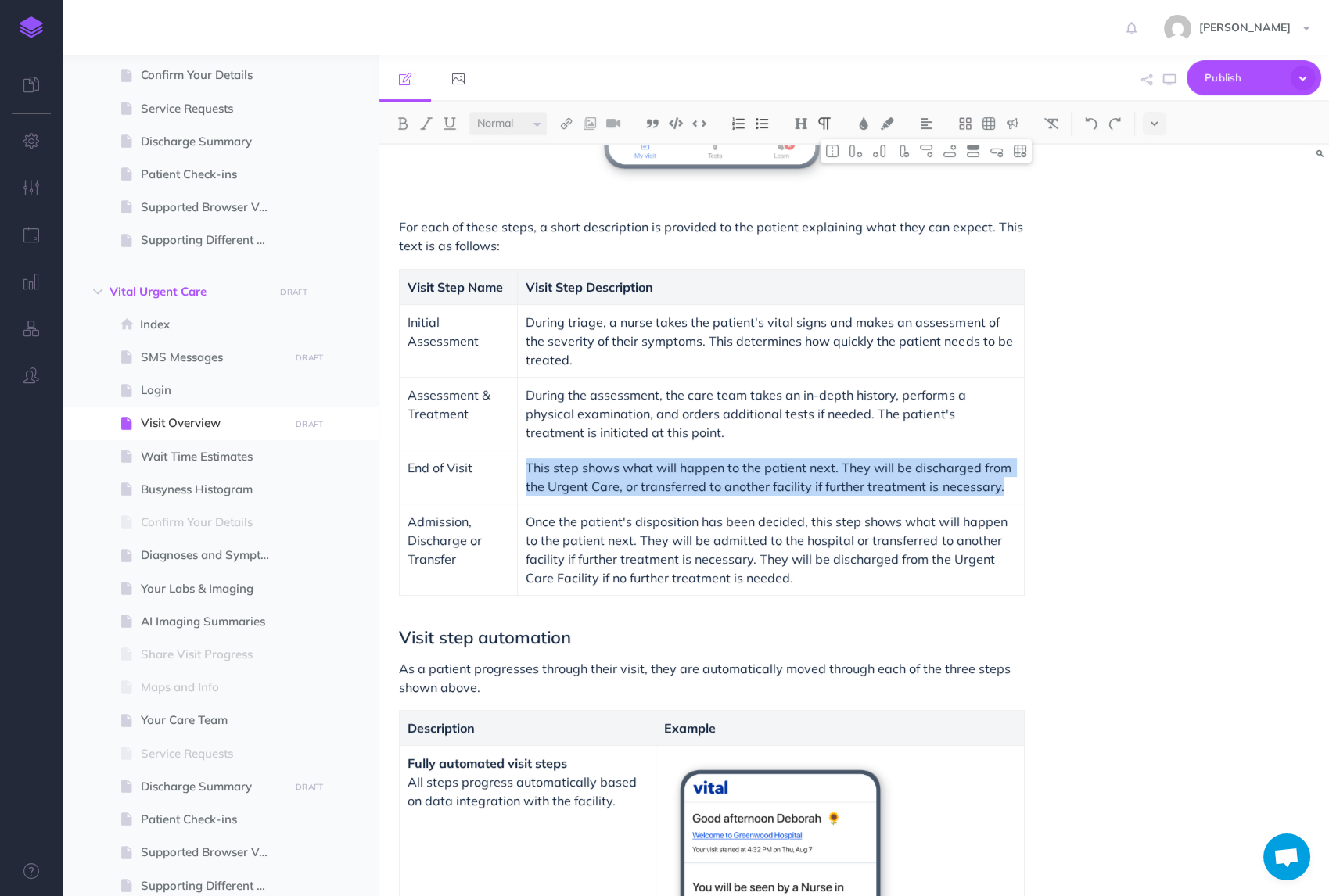
drag, startPoint x: 997, startPoint y: 488, endPoint x: 523, endPoint y: 472, distance: 474.3
click at [523, 472] on td "This step shows what will happen to the patient next. They will be discharged f…" at bounding box center [771, 477] width 506 height 54
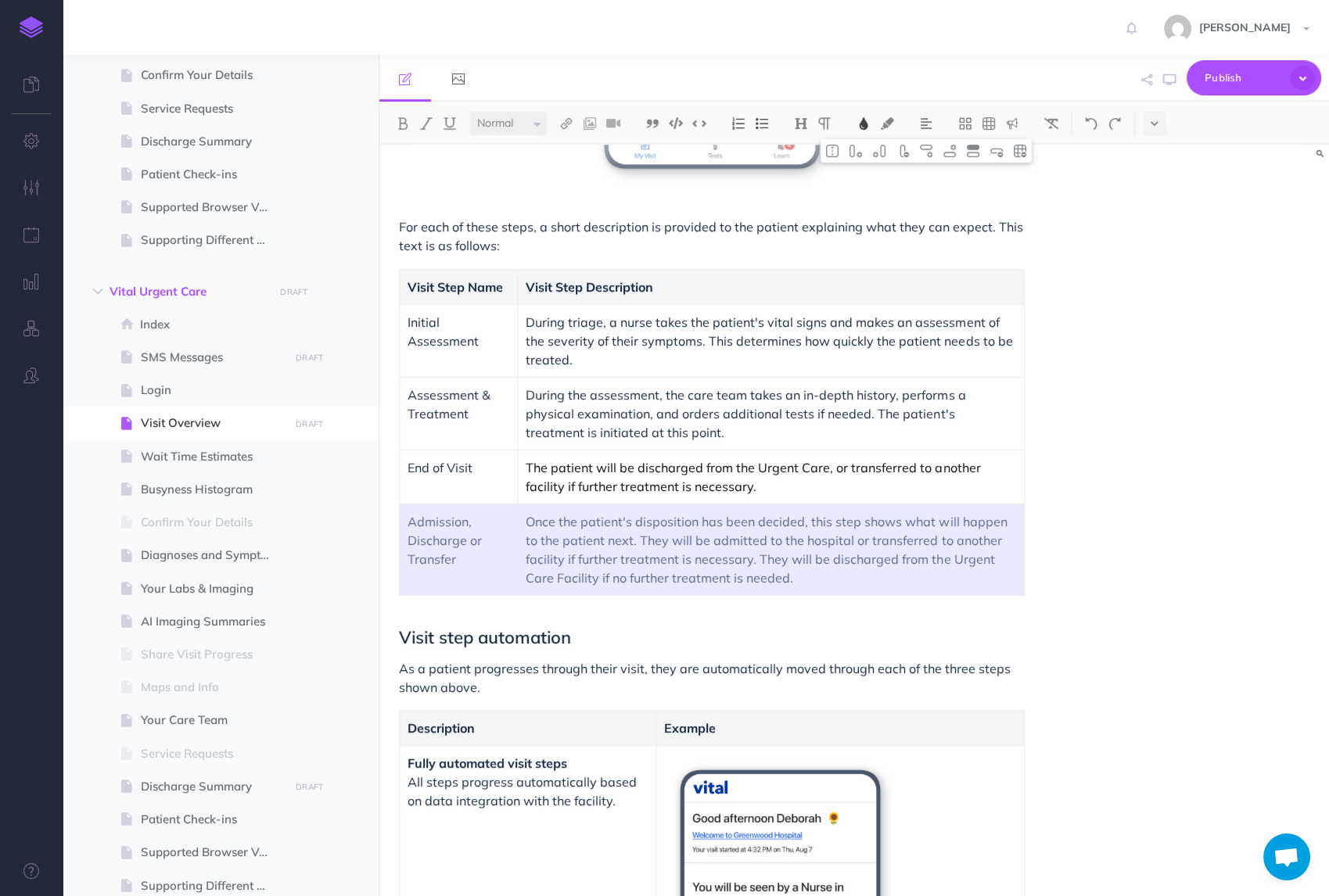
drag, startPoint x: 826, startPoint y: 580, endPoint x: 420, endPoint y: 538, distance: 408.2
click at [420, 538] on tr "Admission, Discharge or Transfer Once the patient's disposition has been decide…" at bounding box center [712, 549] width 625 height 91
click at [1000, 156] on img at bounding box center [997, 151] width 14 height 13
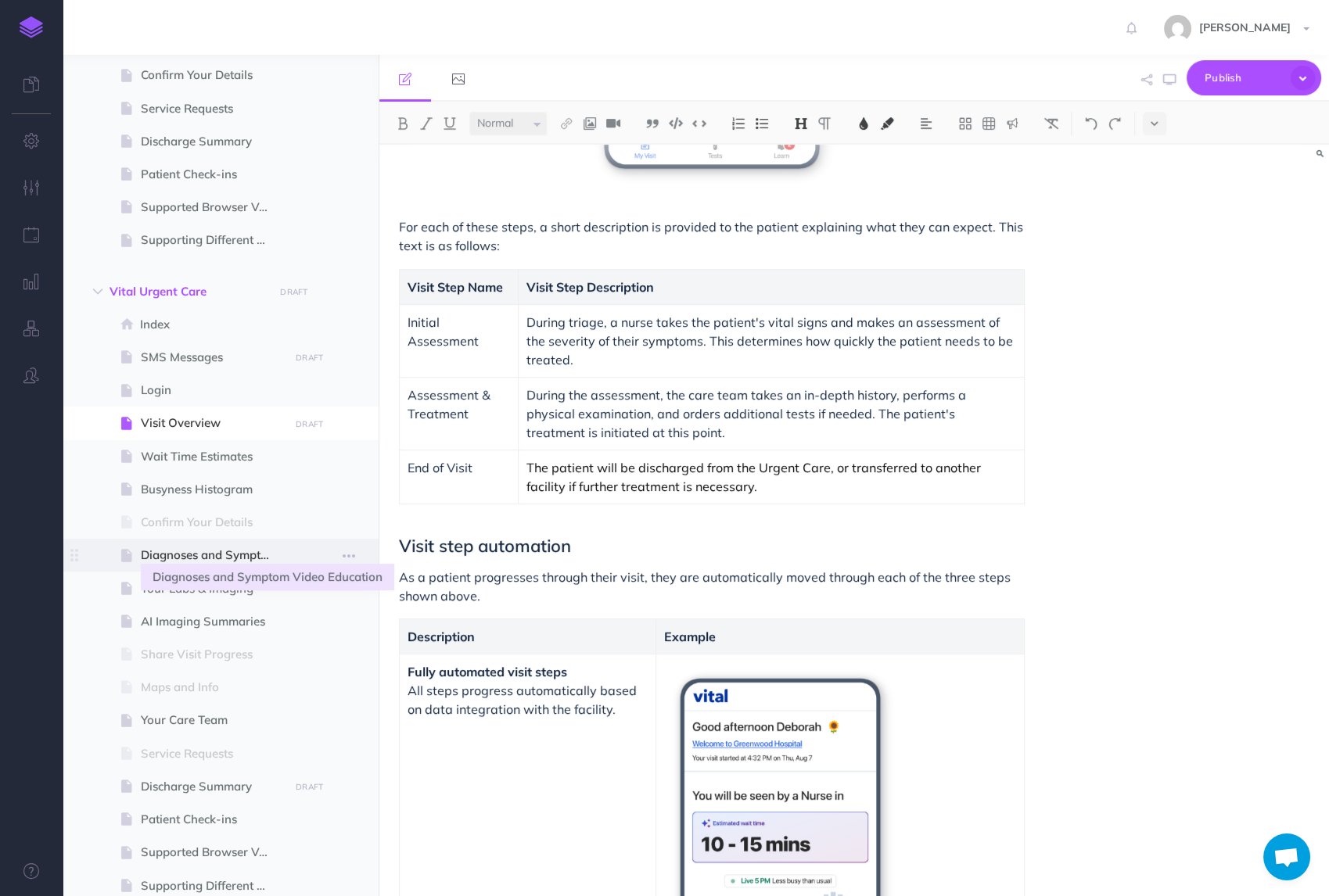
click at [209, 549] on span "Diagnoses and Symptom Video Education" at bounding box center [212, 556] width 144 height 19
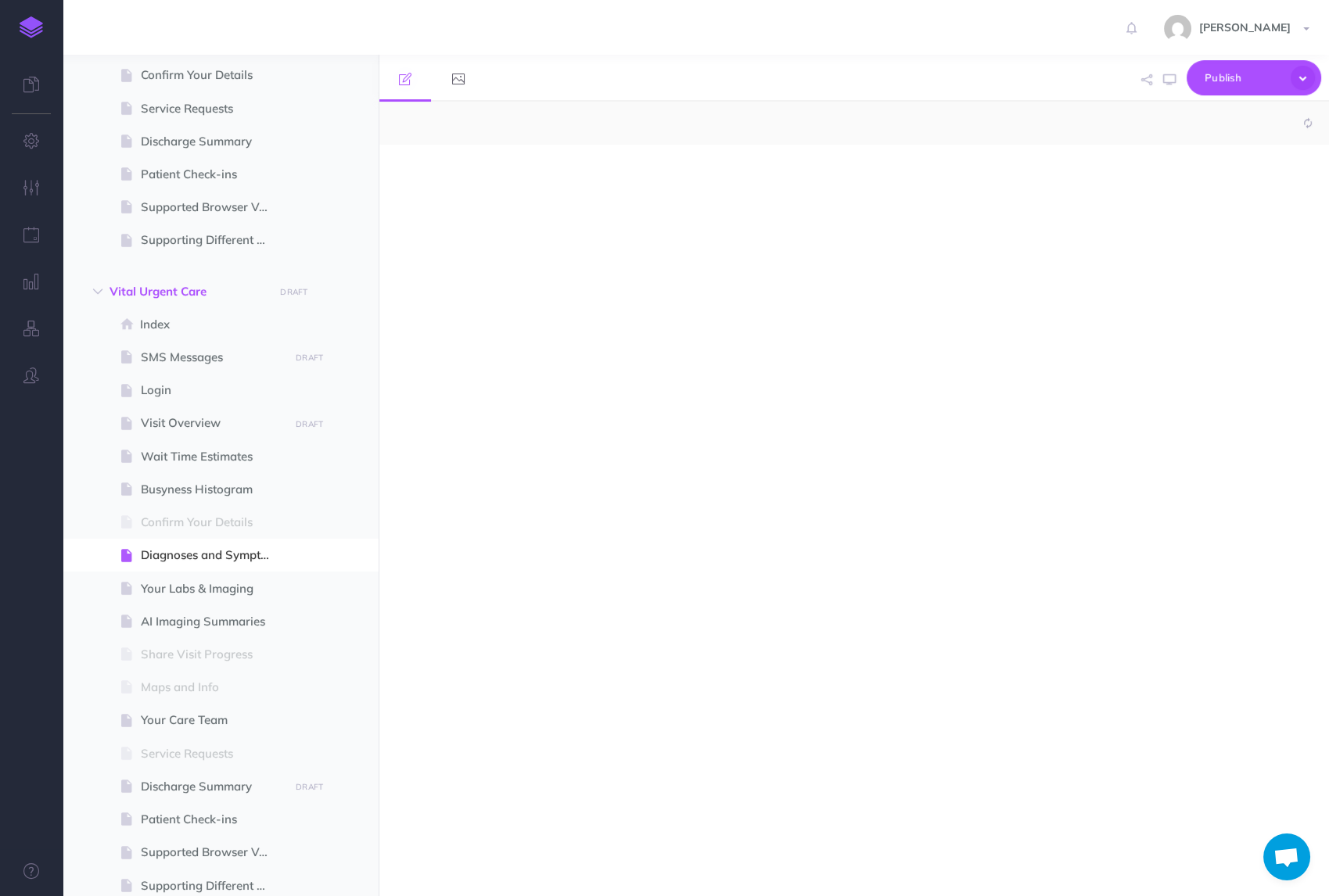
select select "null"
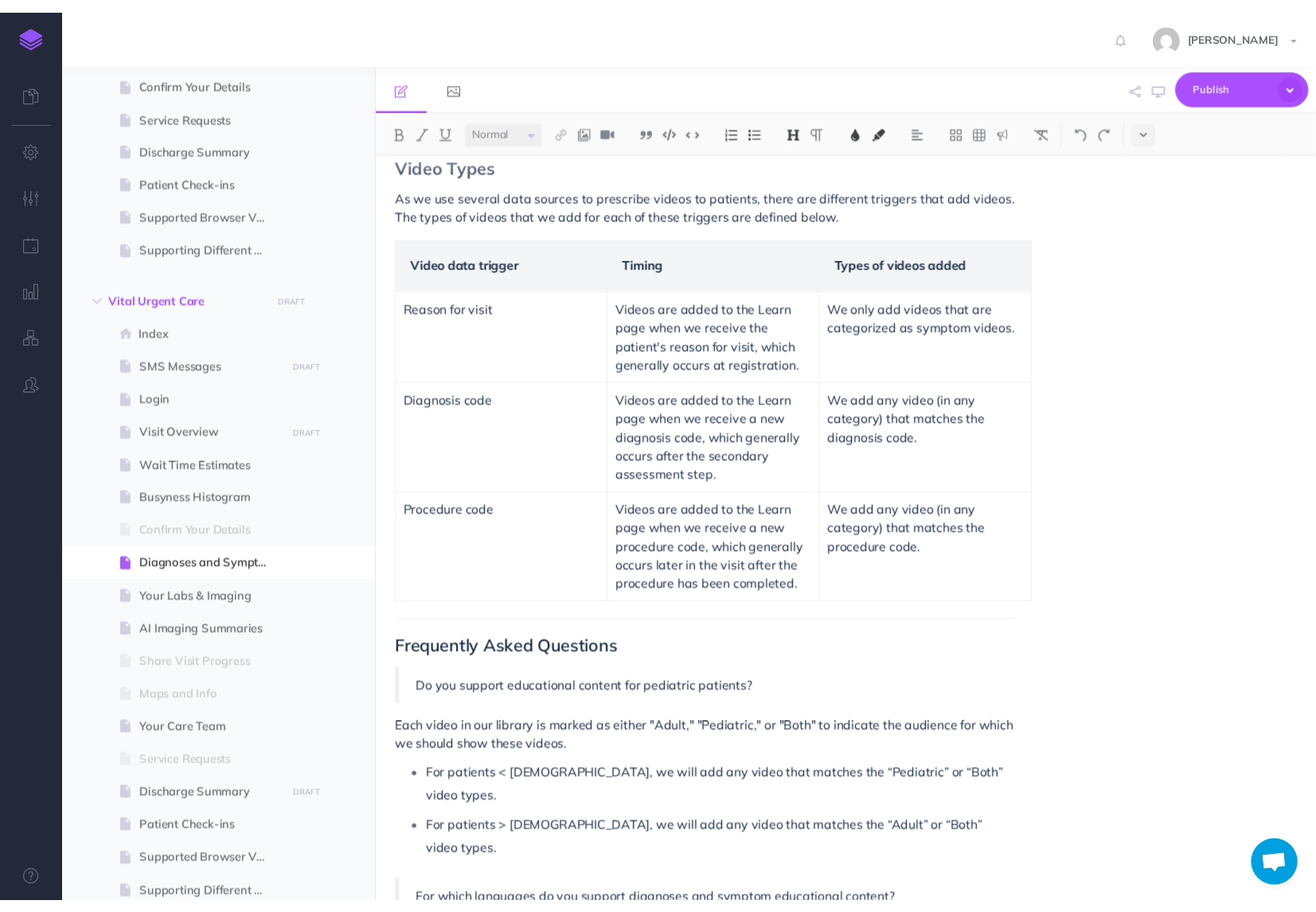
scroll to position [797, 0]
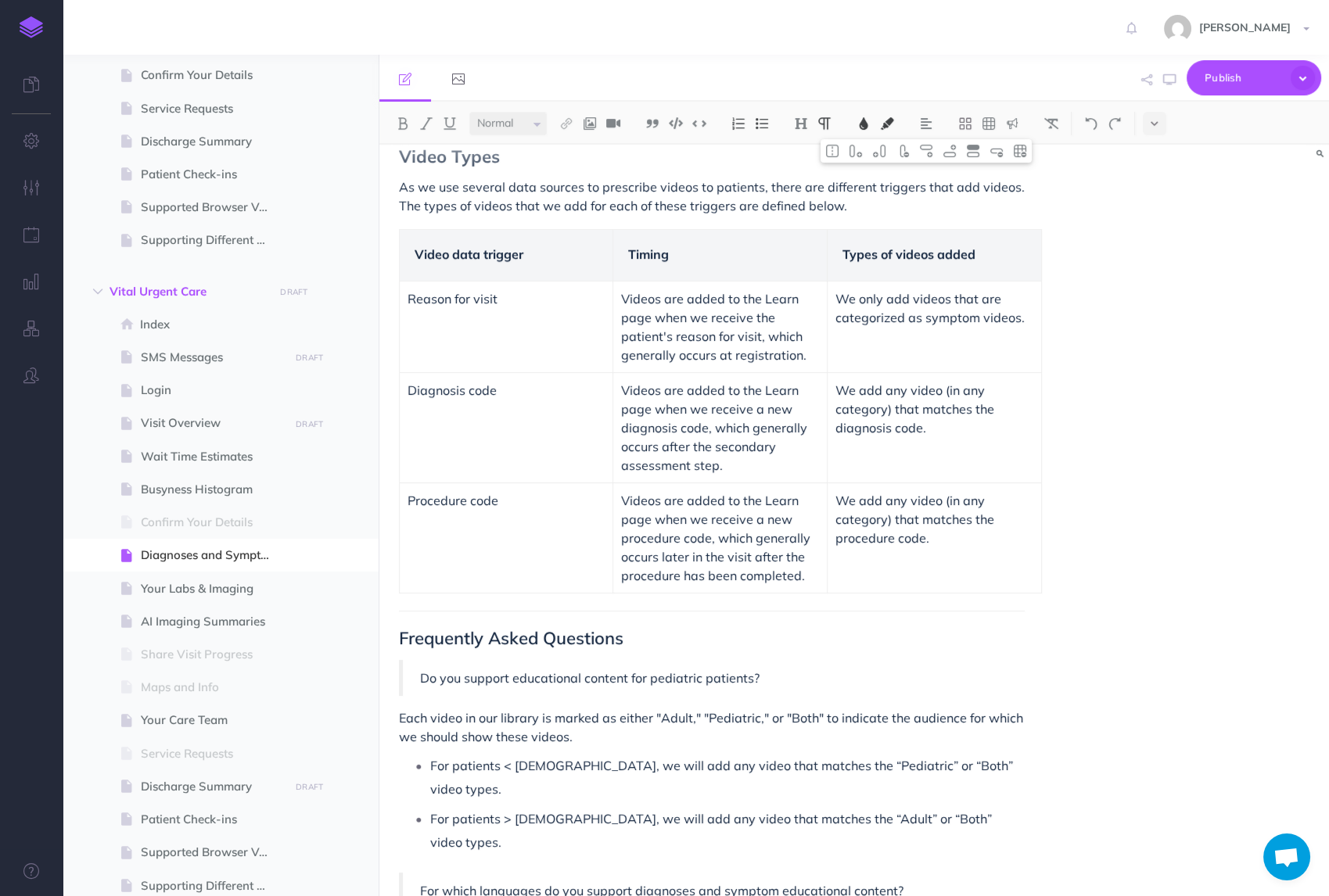
click at [857, 352] on td "We only add videos that are categorized as symptom videos." at bounding box center [934, 327] width 214 height 91
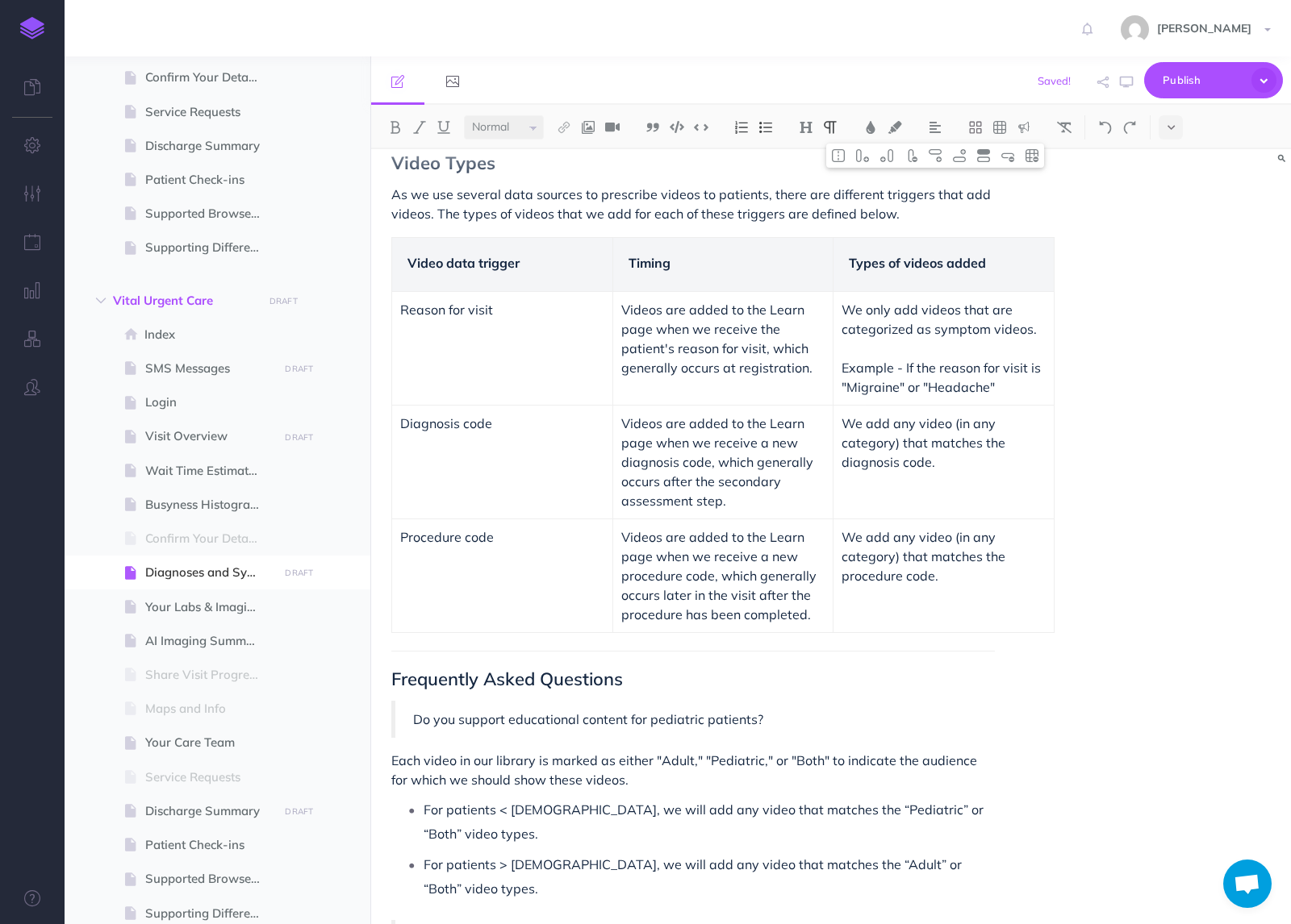
scroll to position [780, 0]
click at [1017, 389] on p "Example - If the reason for visit is "Migraine" or "Headache"" at bounding box center [943, 376] width 204 height 39
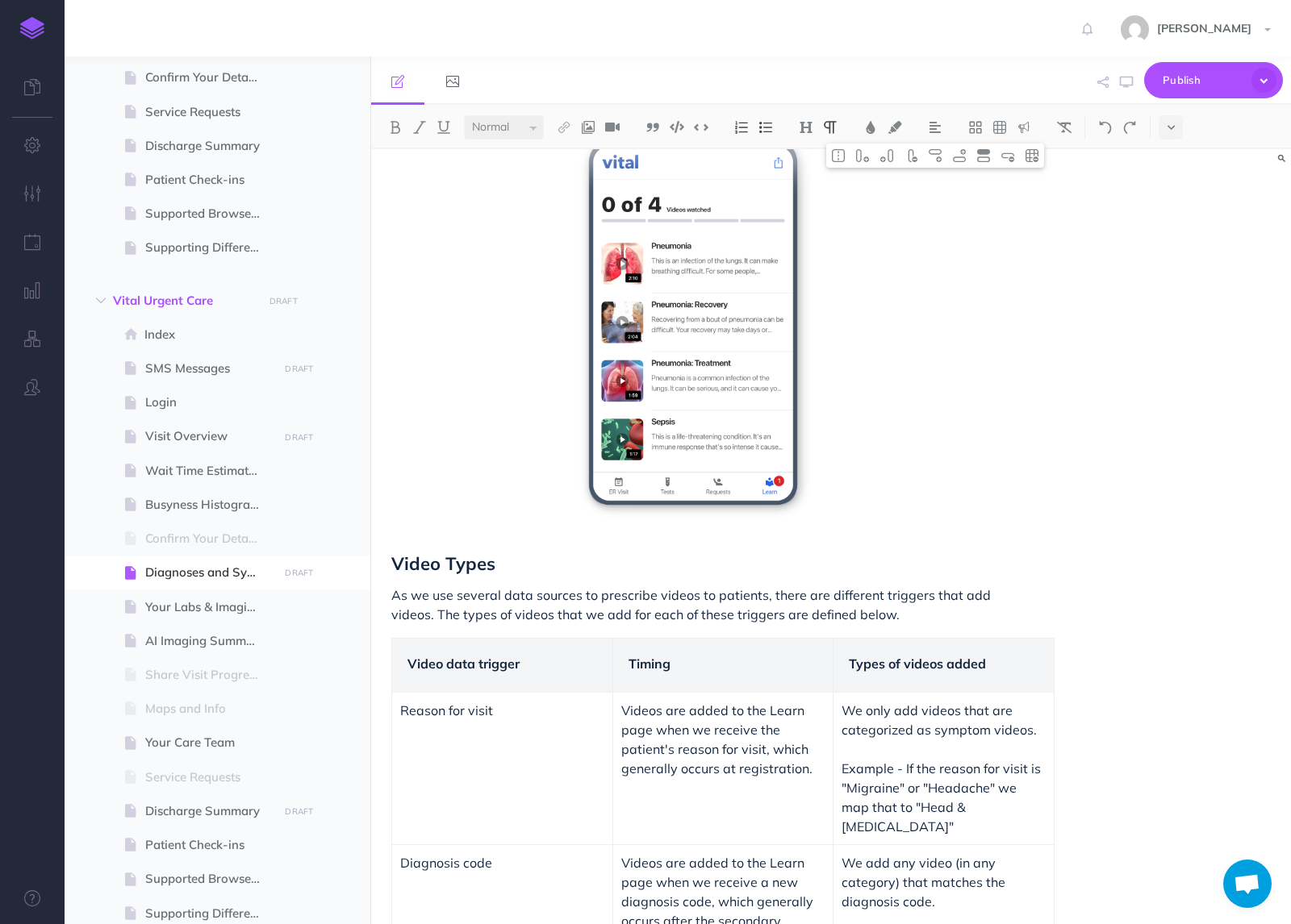
scroll to position [370, 0]
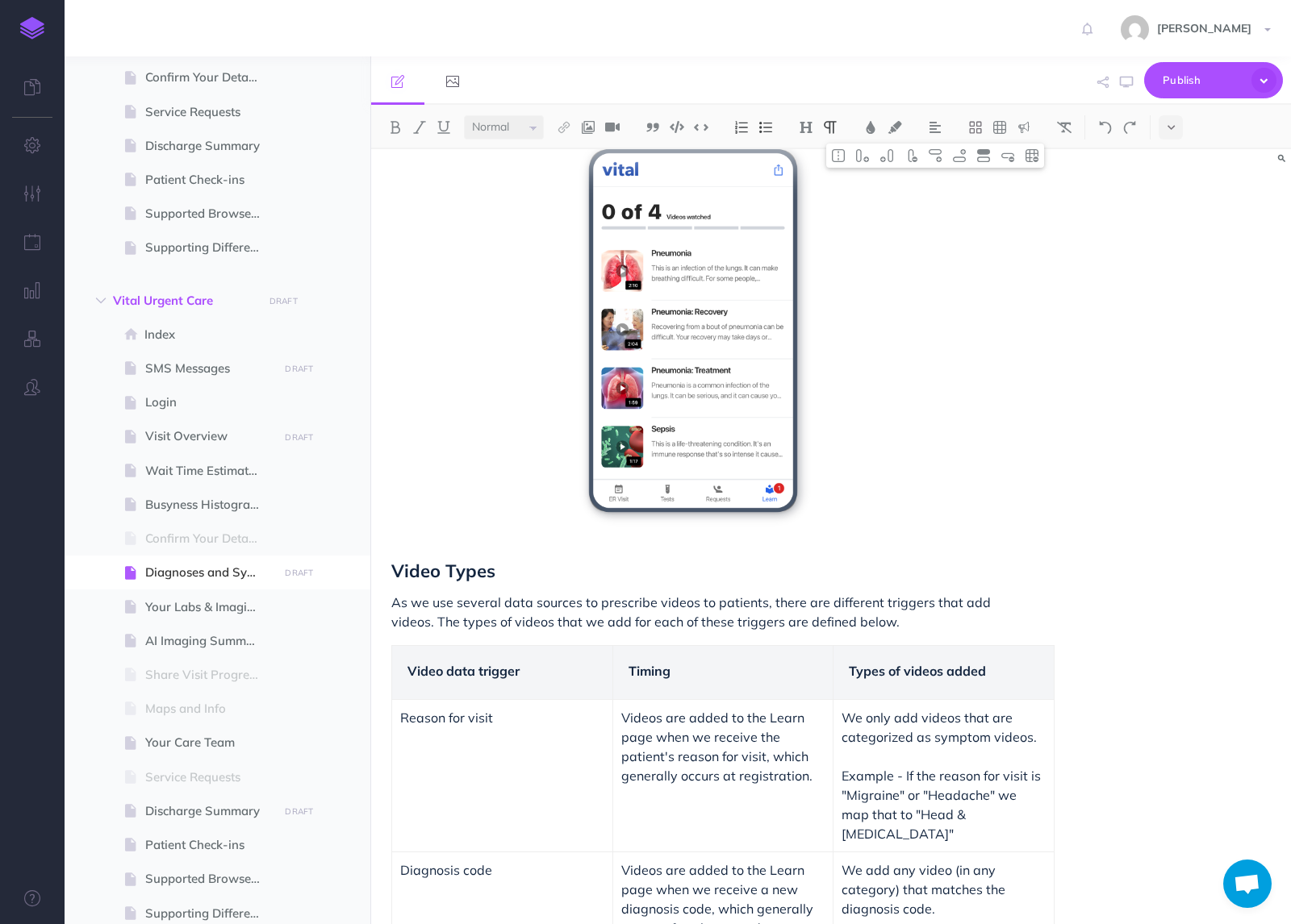
click at [1036, 777] on p "Example - If the reason for visit is "Migraine" or "Headache" we map that to "H…" at bounding box center [943, 804] width 204 height 77
click at [1033, 777] on p "Example - If the reason for visit is "Migraine" or "Headache" we map that to "H…" at bounding box center [943, 804] width 204 height 77
click at [1038, 663] on div "Types of videos added" at bounding box center [943, 672] width 204 height 37
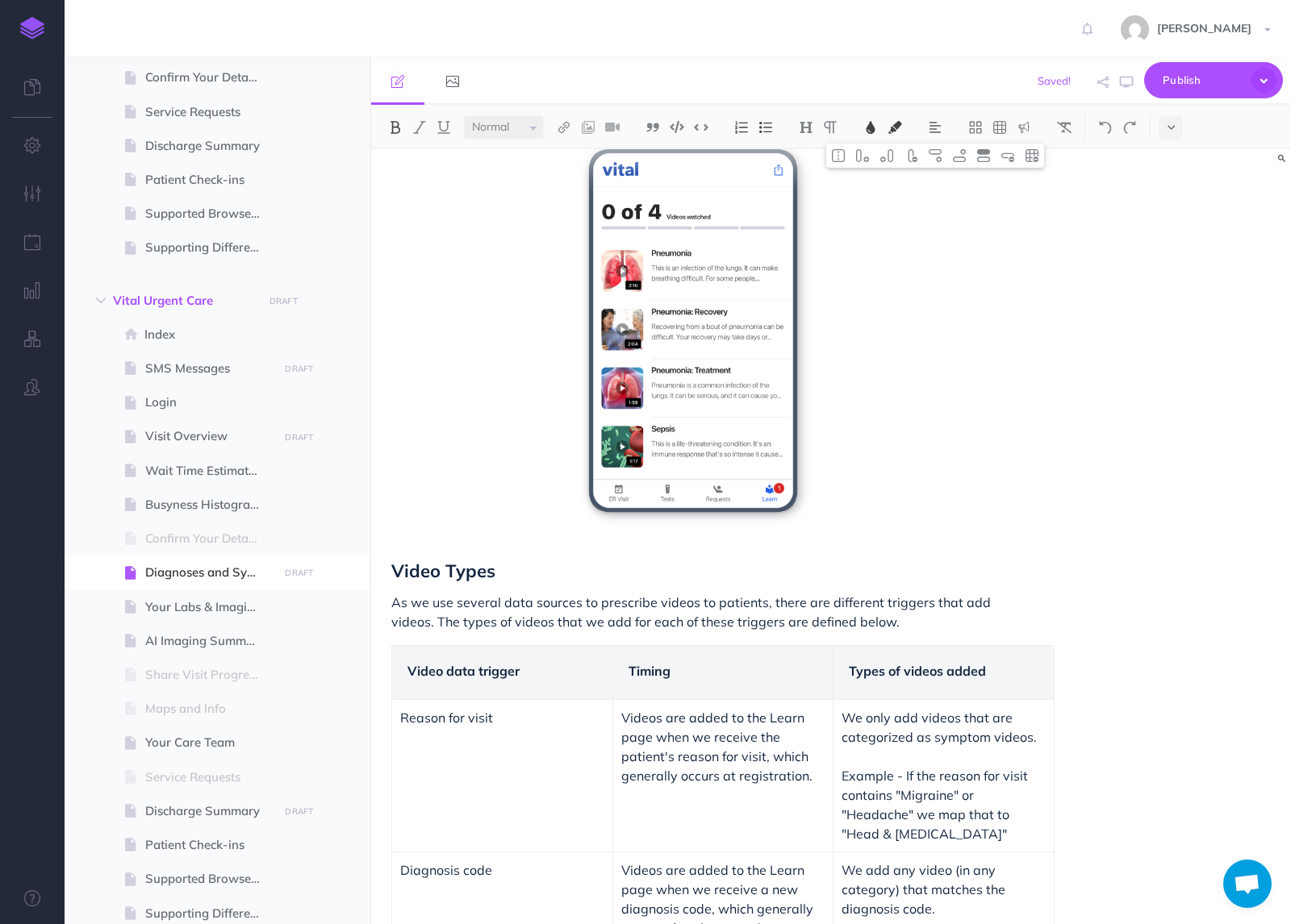
click at [1055, 668] on div "Diagnoses and Symptom Video Education We use ICD-10, HCPCS/CPT codes, and the p…" at bounding box center [830, 536] width 919 height 775
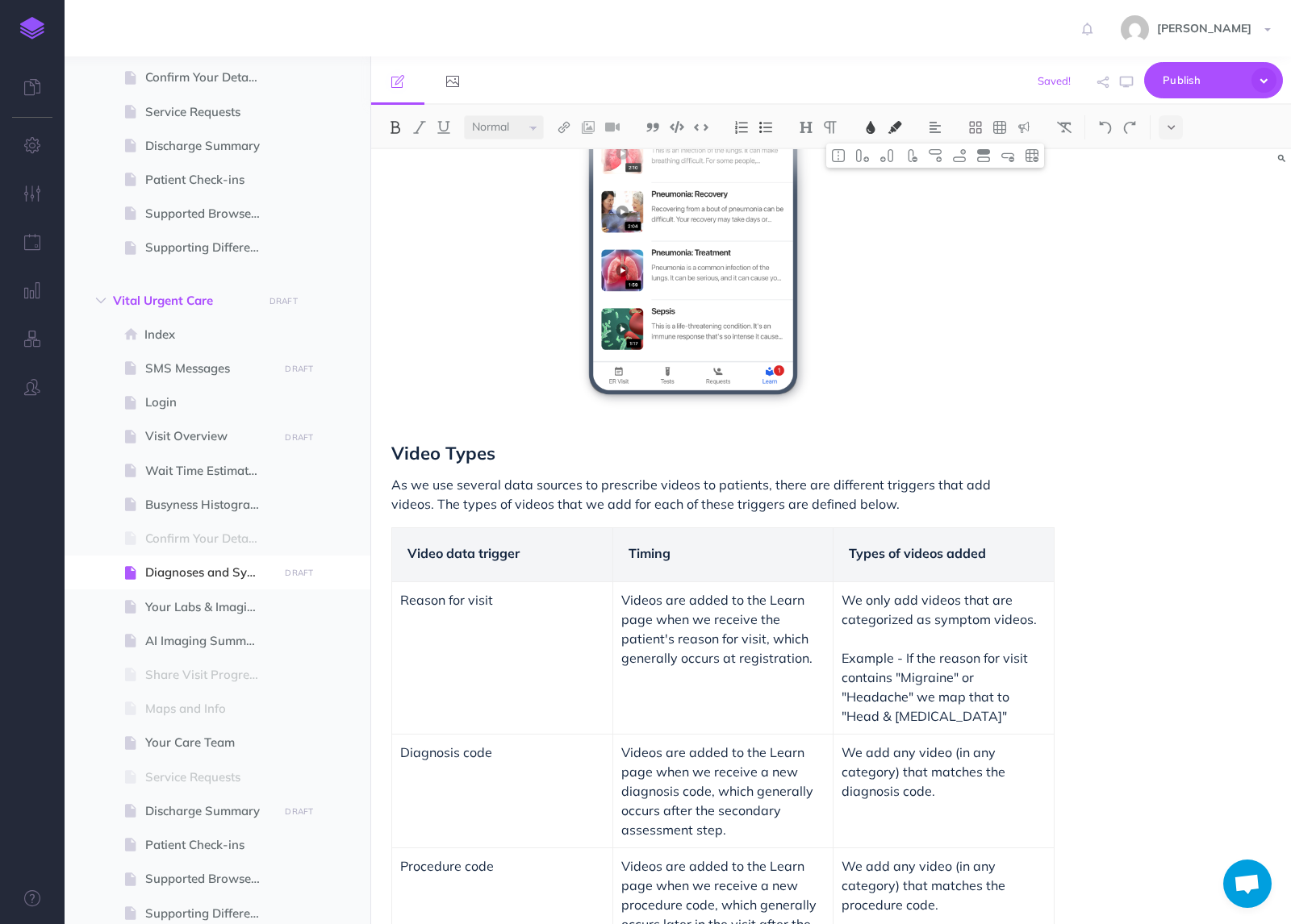
scroll to position [619, 0]
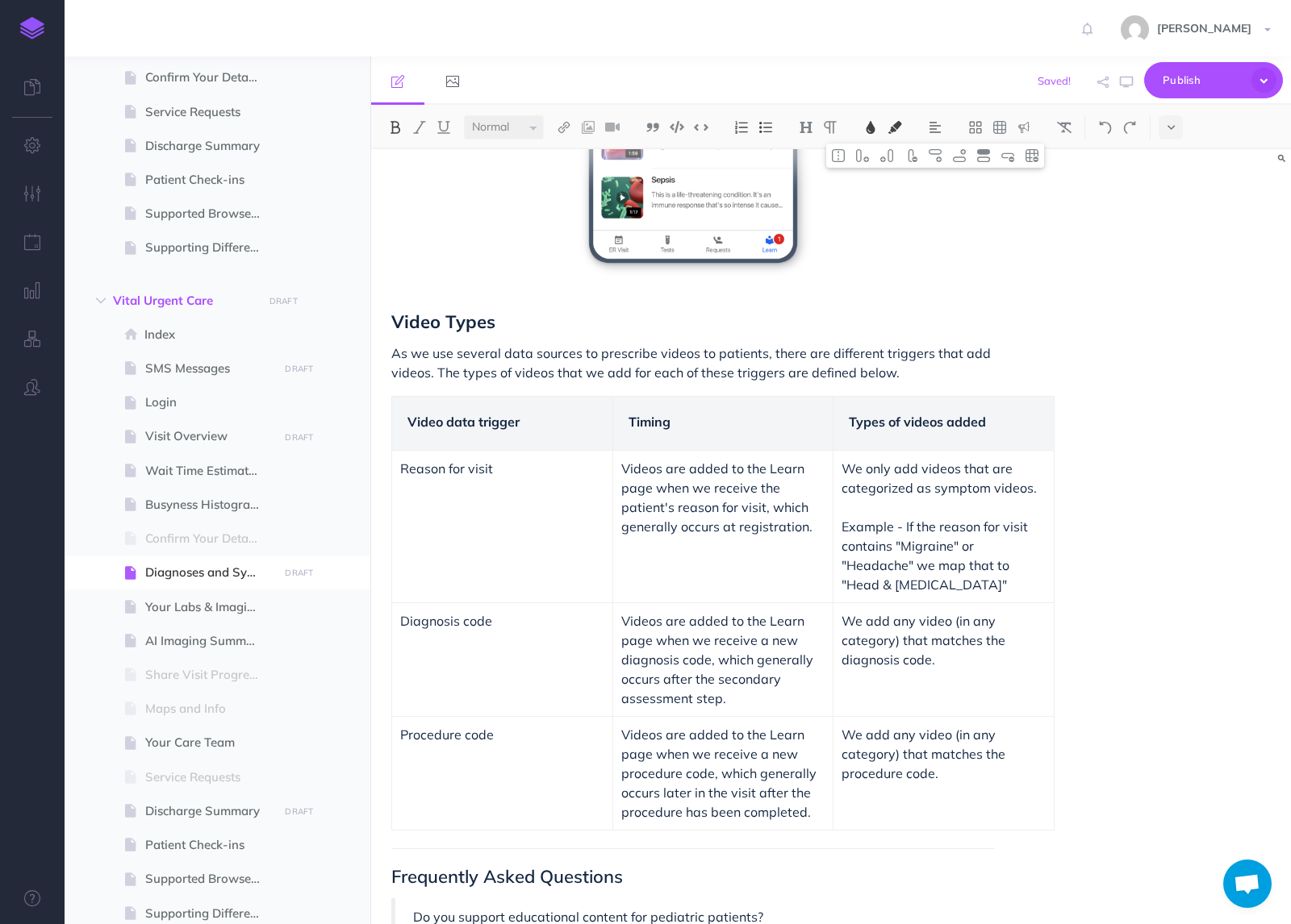
click at [1055, 640] on div "Diagnoses and Symptom Video Education We use ICD-10, HCPCS/CPT codes, and the p…" at bounding box center [830, 536] width 919 height 775
click at [999, 582] on p "Example - If the reason for visit contains "Migraine" or "Headache" we map that…" at bounding box center [943, 555] width 204 height 77
click at [1010, 571] on p "Example - If the reason for visit contains "Migraine" or "Headache" we map that…" at bounding box center [943, 555] width 204 height 77
click at [1030, 502] on p at bounding box center [943, 508] width 204 height 20
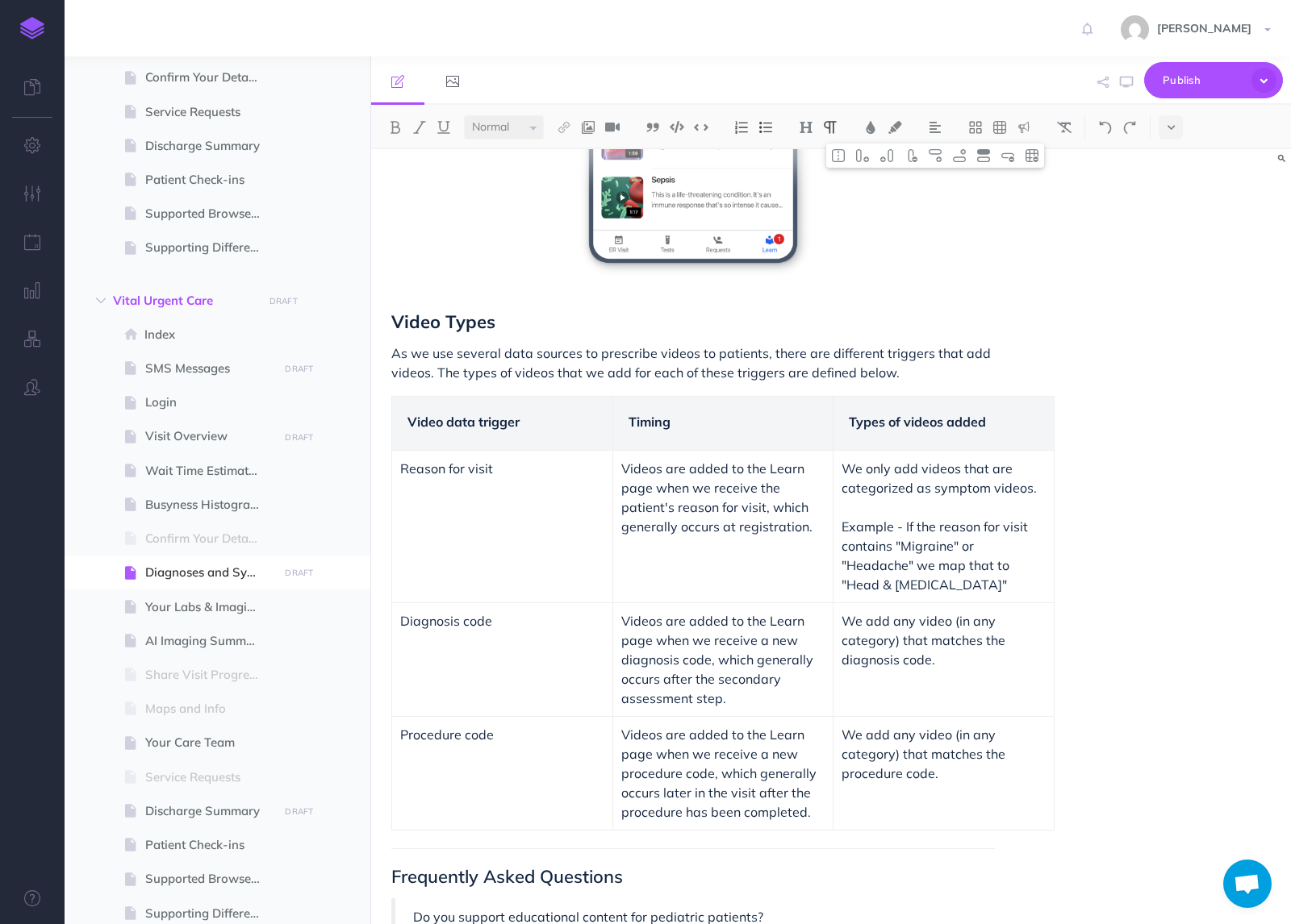
click at [1029, 584] on p "Example - If the reason for visit contains "Migraine" or "Headache" we map that…" at bounding box center [943, 555] width 204 height 77
click at [1059, 487] on div "Diagnoses and Symptom Video Education We use ICD-10, HCPCS/CPT codes, and the p…" at bounding box center [830, 536] width 919 height 775
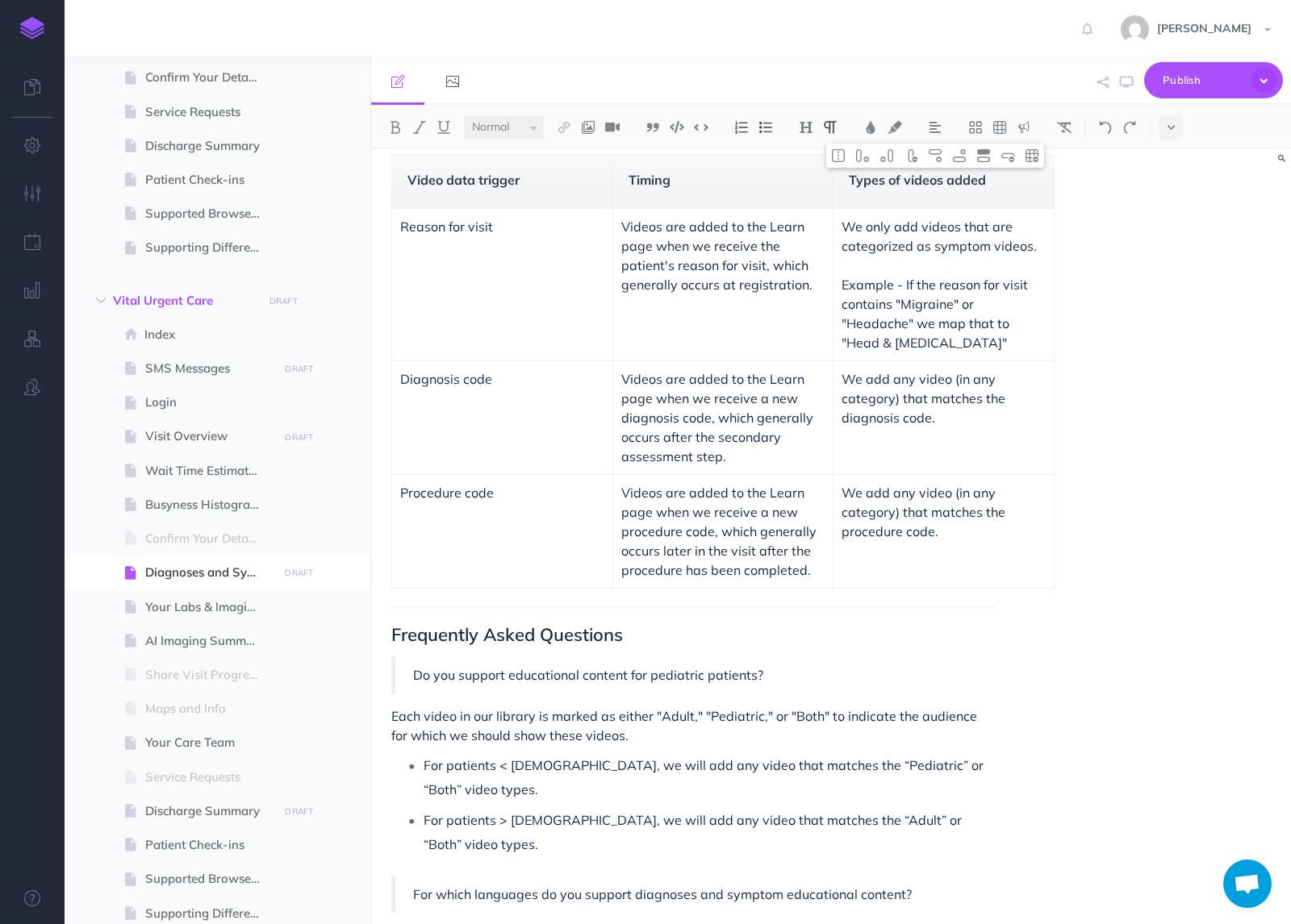
scroll to position [945, 0]
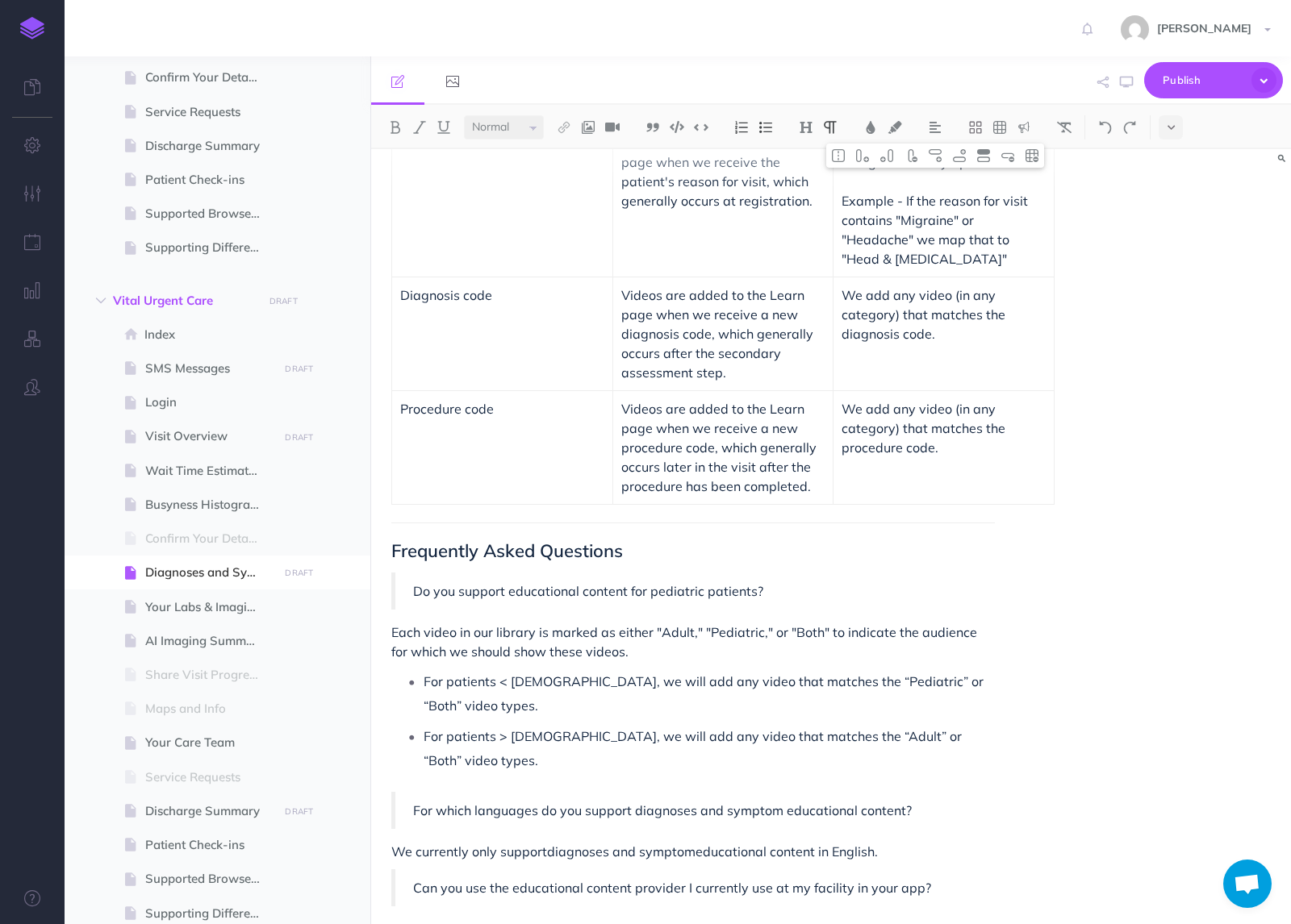
click at [1039, 488] on td "We add any video (in any category) that matches the procedure code." at bounding box center [943, 448] width 221 height 114
click at [1053, 490] on div "Diagnoses and Symptom Video Education We use ICD-10, HCPCS/CPT codes, and the p…" at bounding box center [830, 536] width 919 height 775
click at [1053, 496] on div "Diagnoses and Symptom Video Education We use ICD-10, HCPCS/CPT codes, and the p…" at bounding box center [830, 536] width 919 height 775
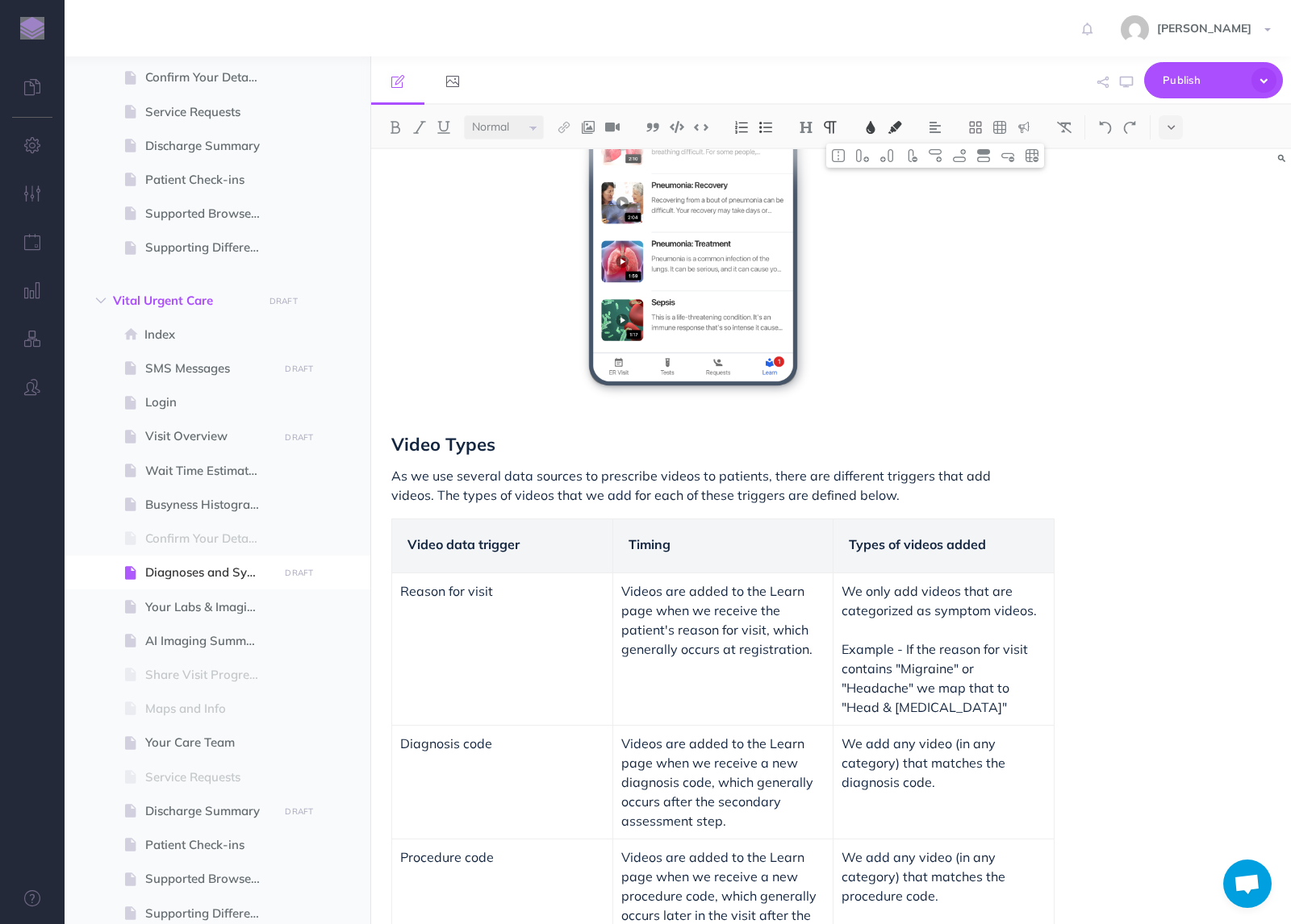
scroll to position [490, 0]
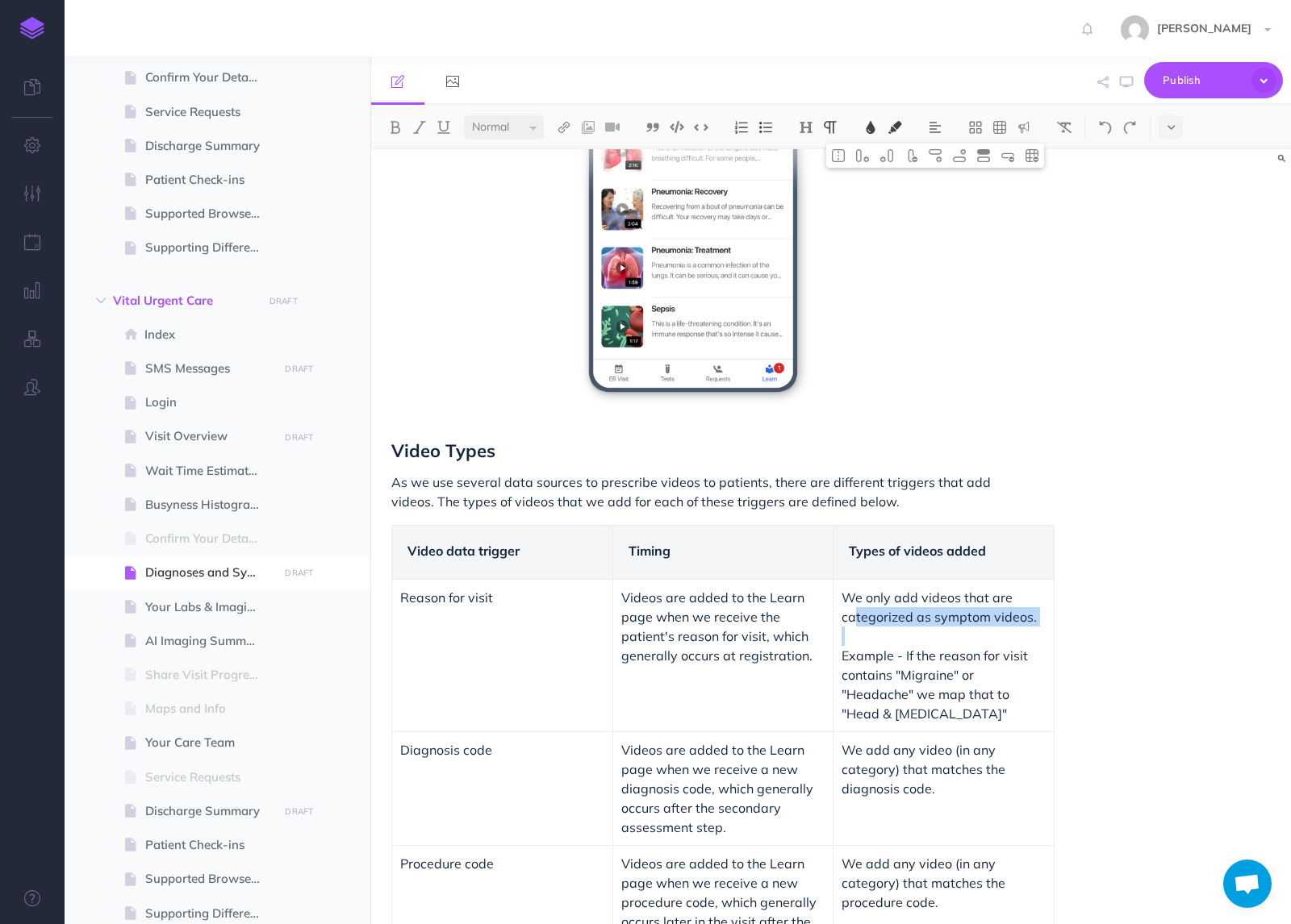
drag, startPoint x: 967, startPoint y: 626, endPoint x: 857, endPoint y: 625, distance: 110.0
click at [856, 624] on td "We only add videos that are categorized as symptom videos. Example - If the rea…" at bounding box center [943, 656] width 221 height 152
click at [859, 633] on p at bounding box center [943, 636] width 204 height 20
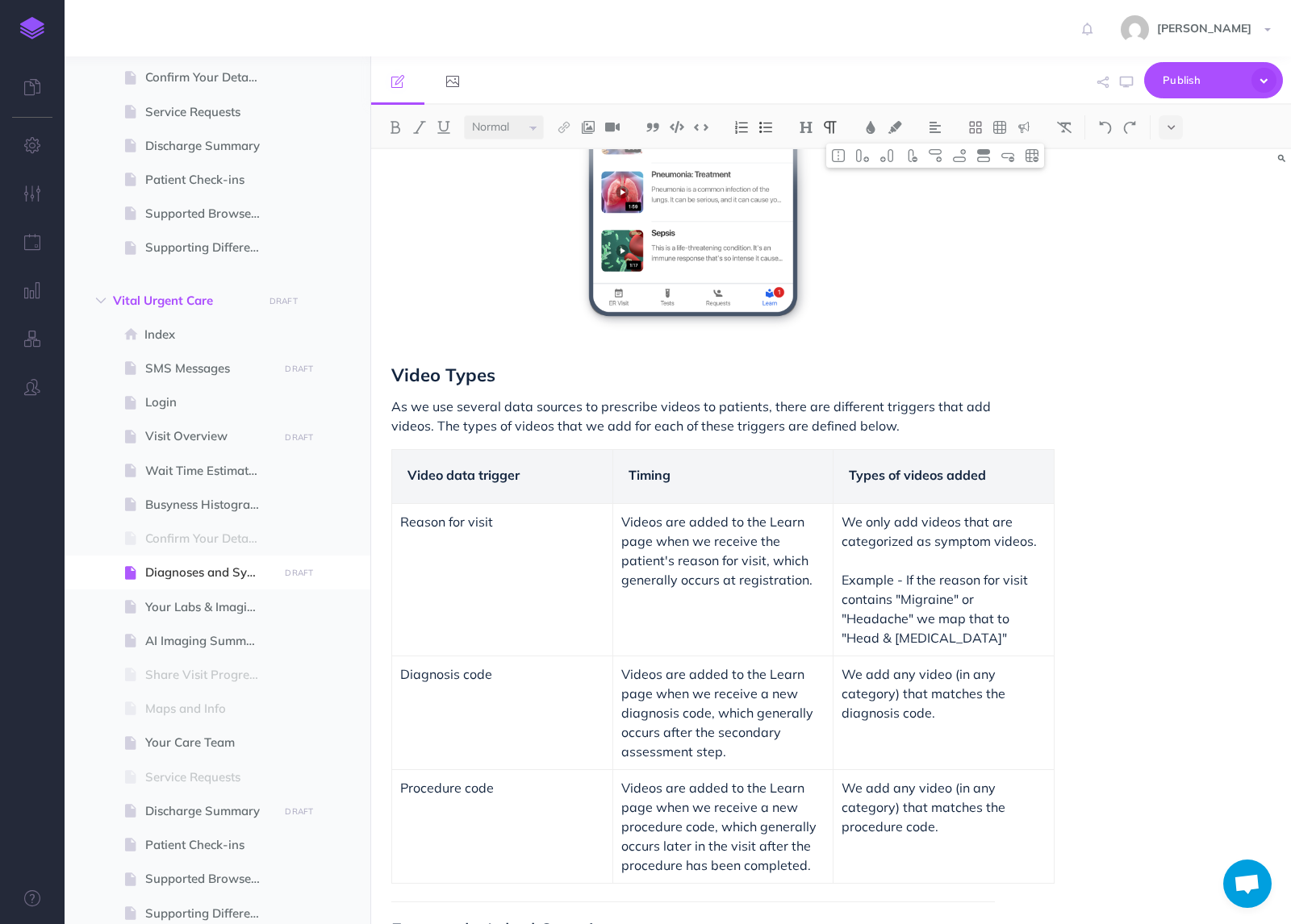
scroll to position [564, 0]
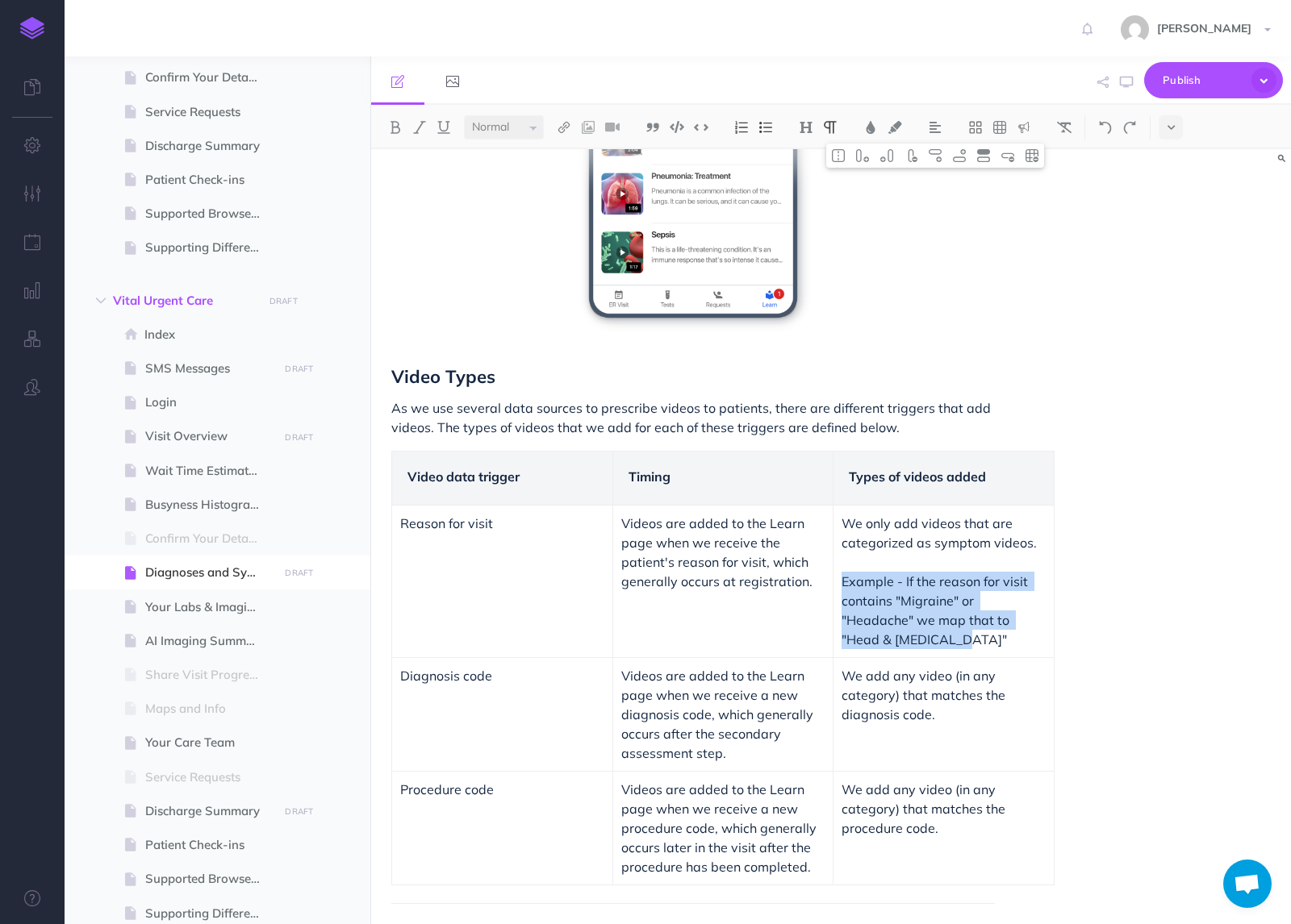
drag, startPoint x: 992, startPoint y: 647, endPoint x: 837, endPoint y: 586, distance: 166.6
click at [837, 586] on td "We only add videos that are categorized as symptom videos. Example - If the rea…" at bounding box center [943, 582] width 221 height 152
copy p "Example - If the reason for visit contains "Migraine" or "Headache" we map that…"
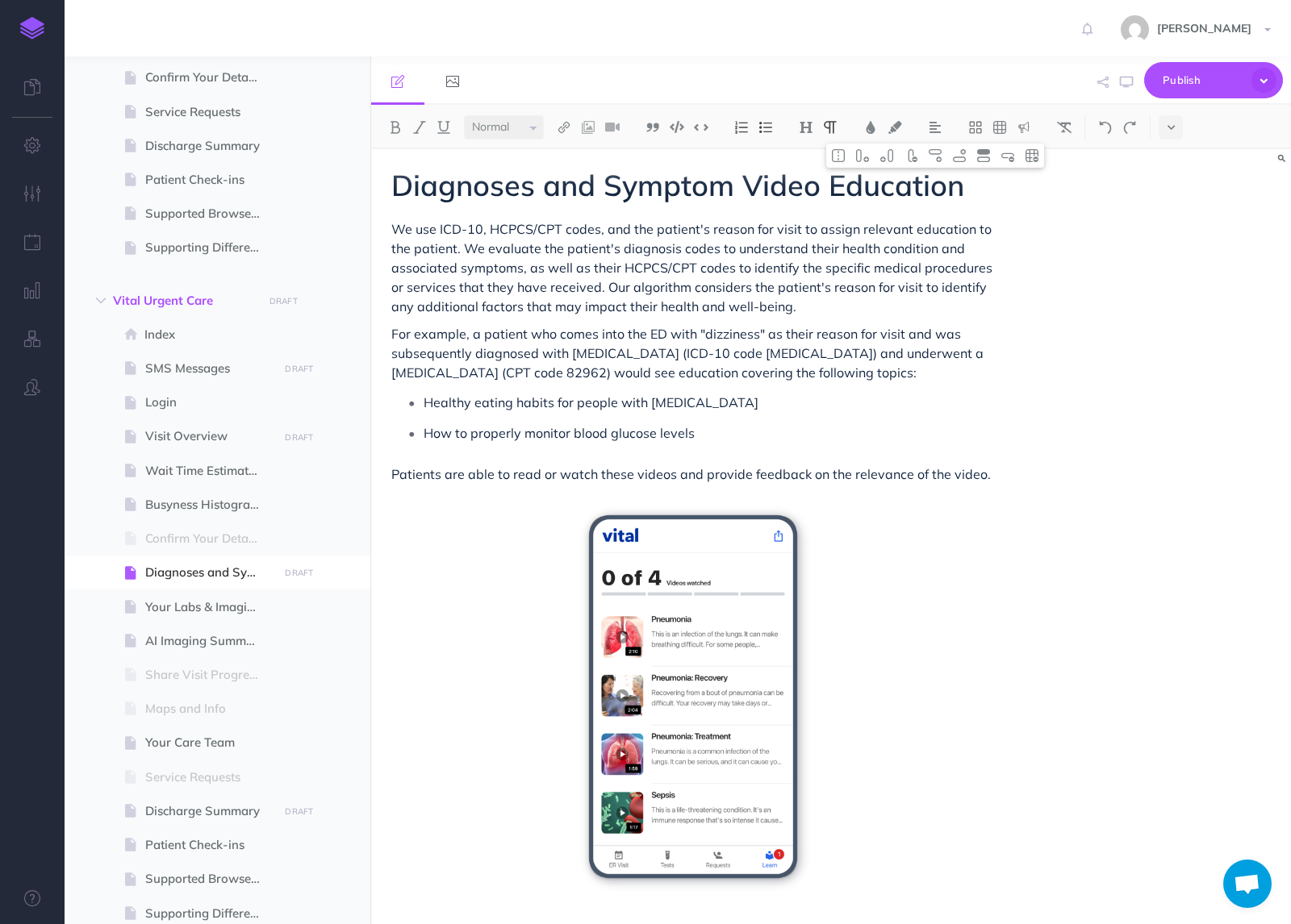
scroll to position [0, 0]
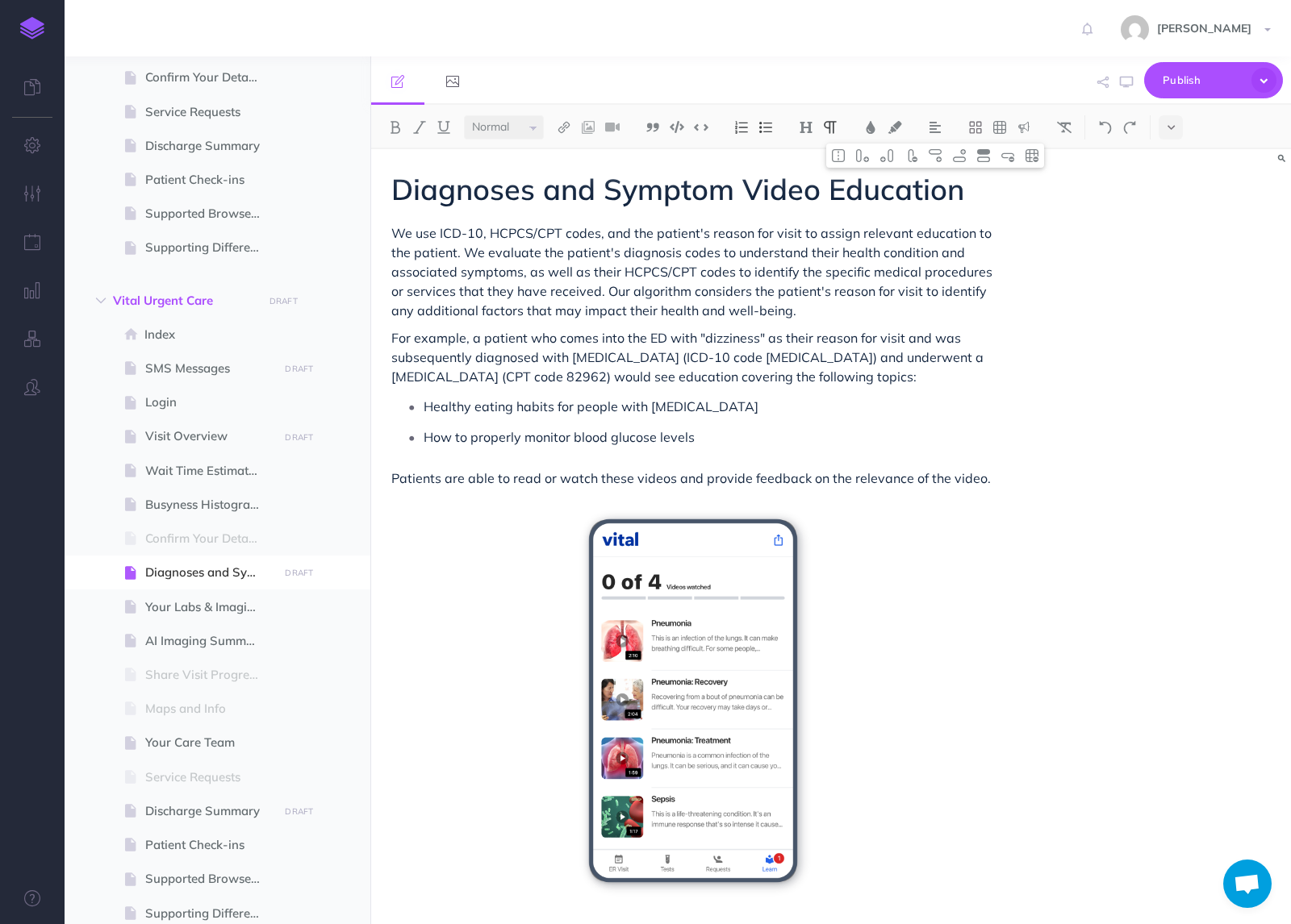
click at [535, 198] on span "Diagnoses and Symptom Video Education" at bounding box center [677, 189] width 573 height 36
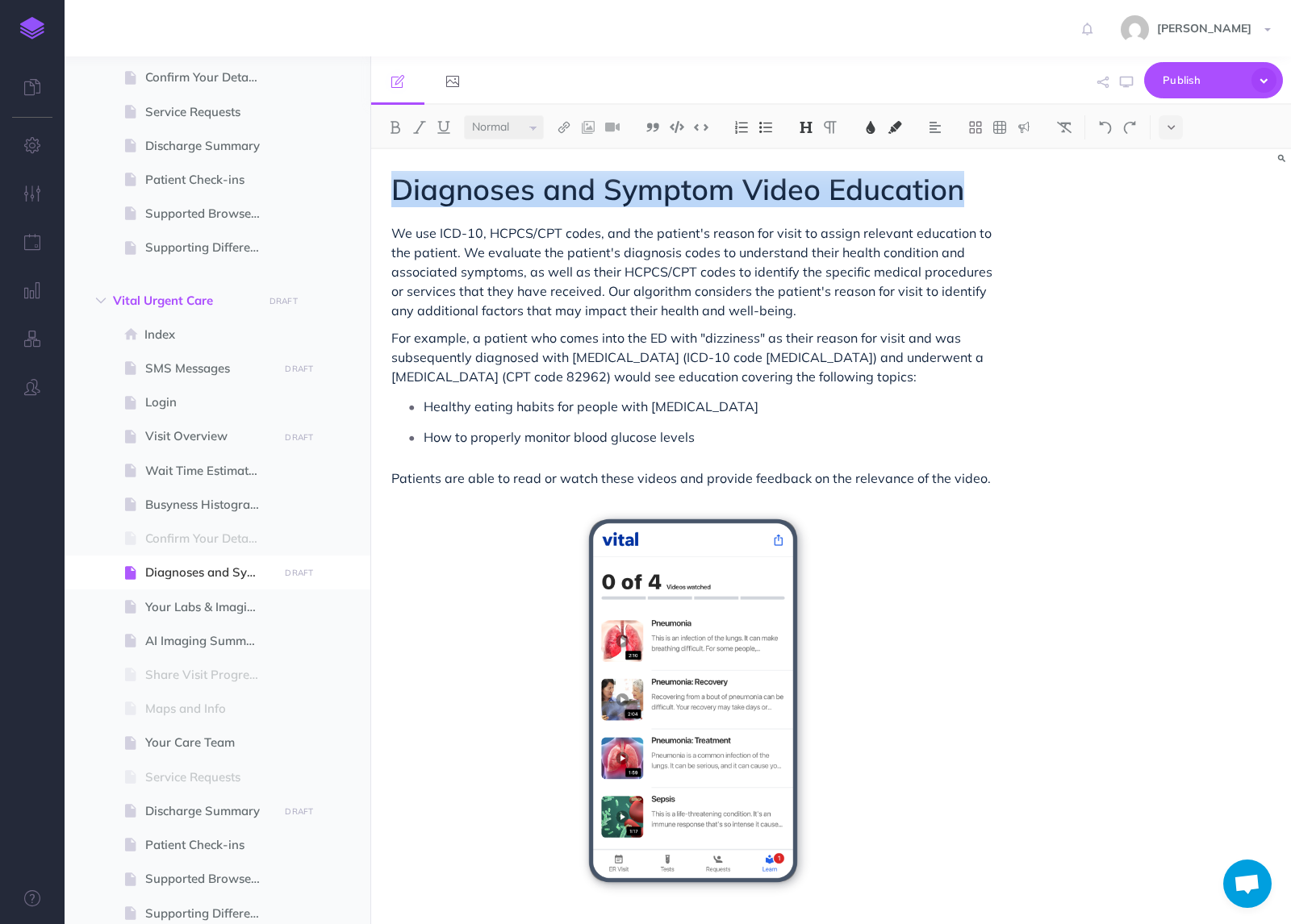
drag, startPoint x: 394, startPoint y: 189, endPoint x: 952, endPoint y: 209, distance: 558.4
copy span "Diagnoses and Symptom Video Education"
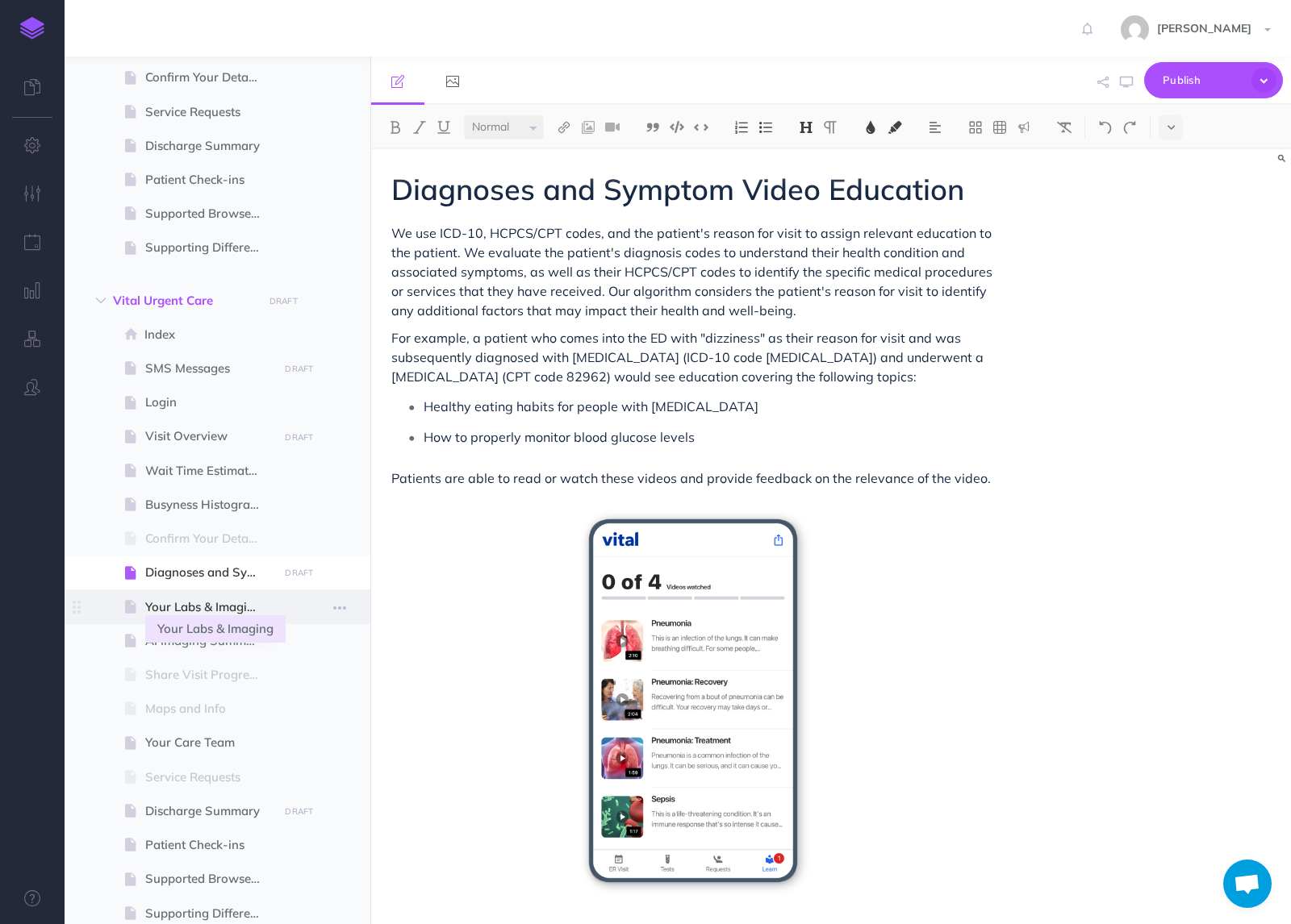
click at [163, 608] on span "Your Labs & Imaging" at bounding box center [209, 608] width 128 height 20
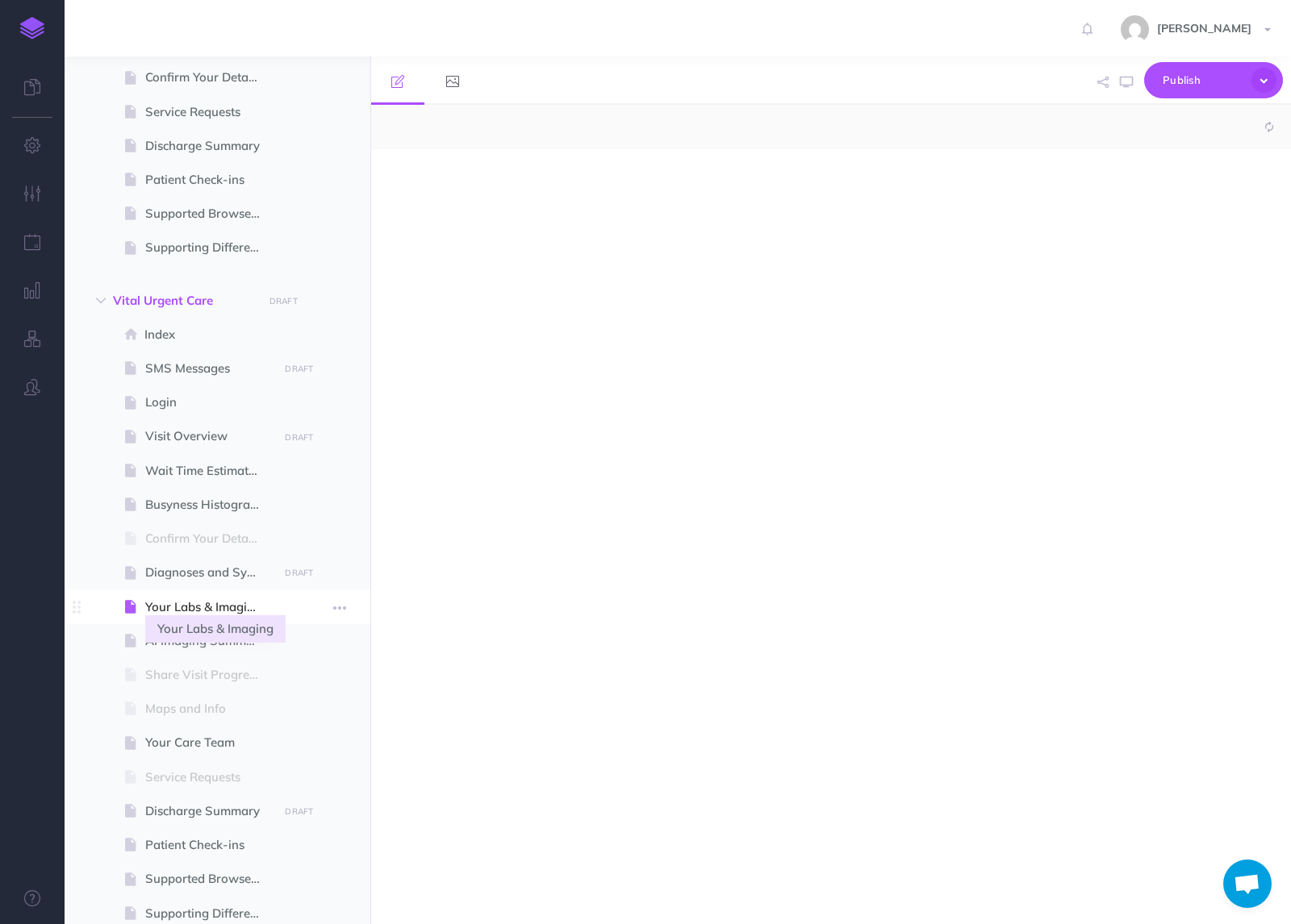
select select "null"
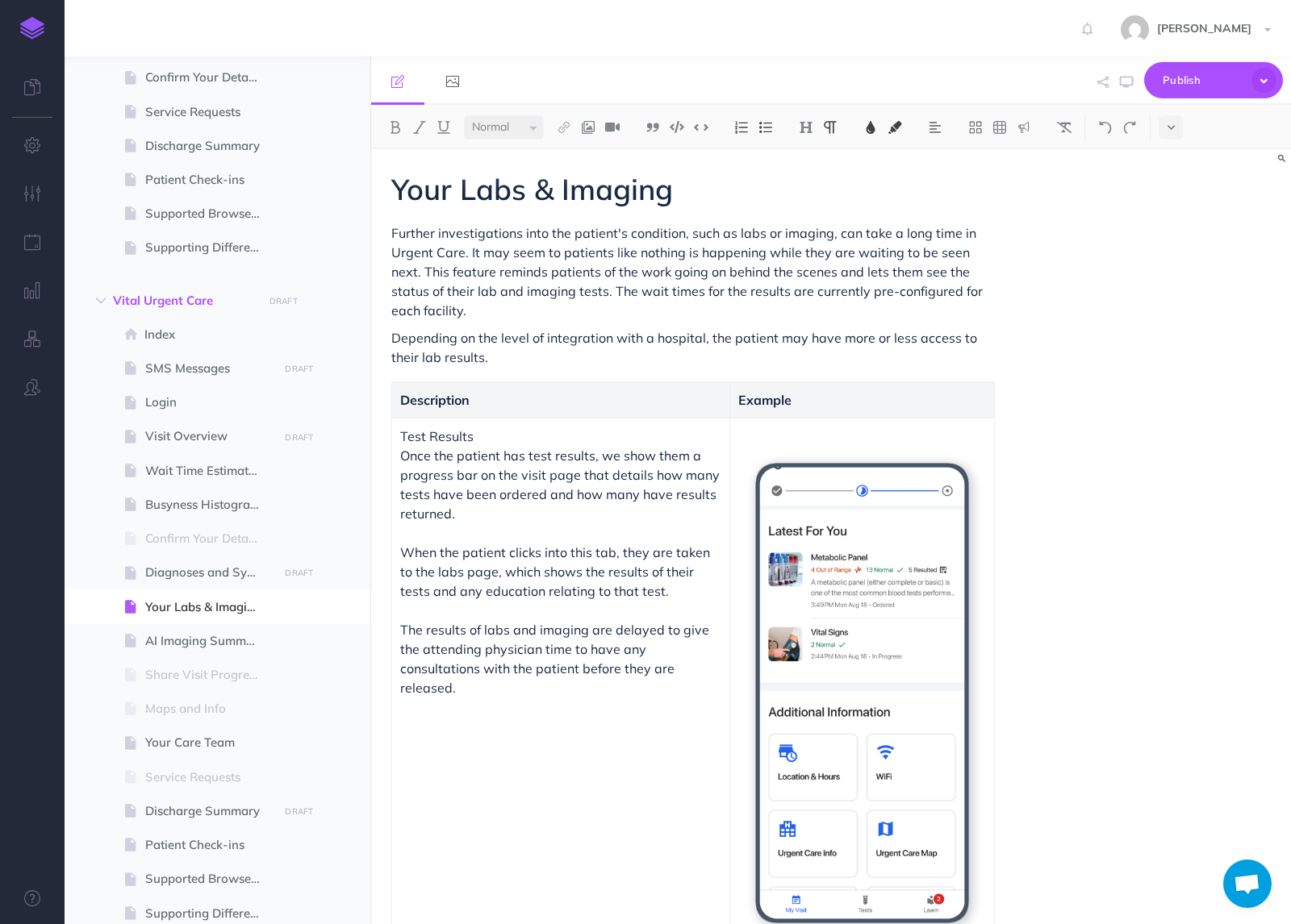
click at [580, 303] on p "Further investigations into the patient's condition, such as labs or imaging, c…" at bounding box center [693, 271] width 604 height 97
click at [680, 339] on span "Depending on the level of integration with a hospital, the patient may have mor…" at bounding box center [686, 347] width 589 height 35
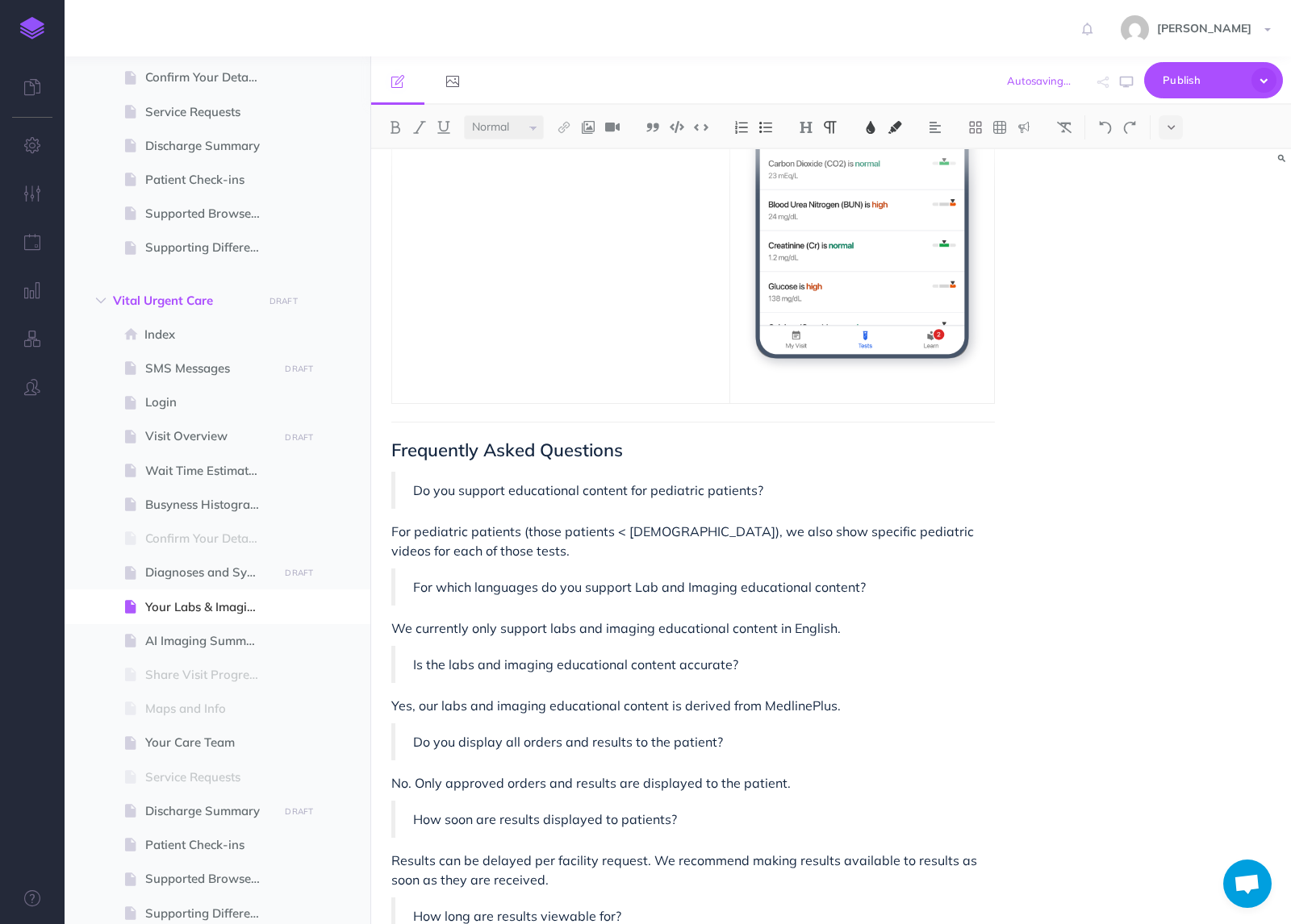
scroll to position [1853, 0]
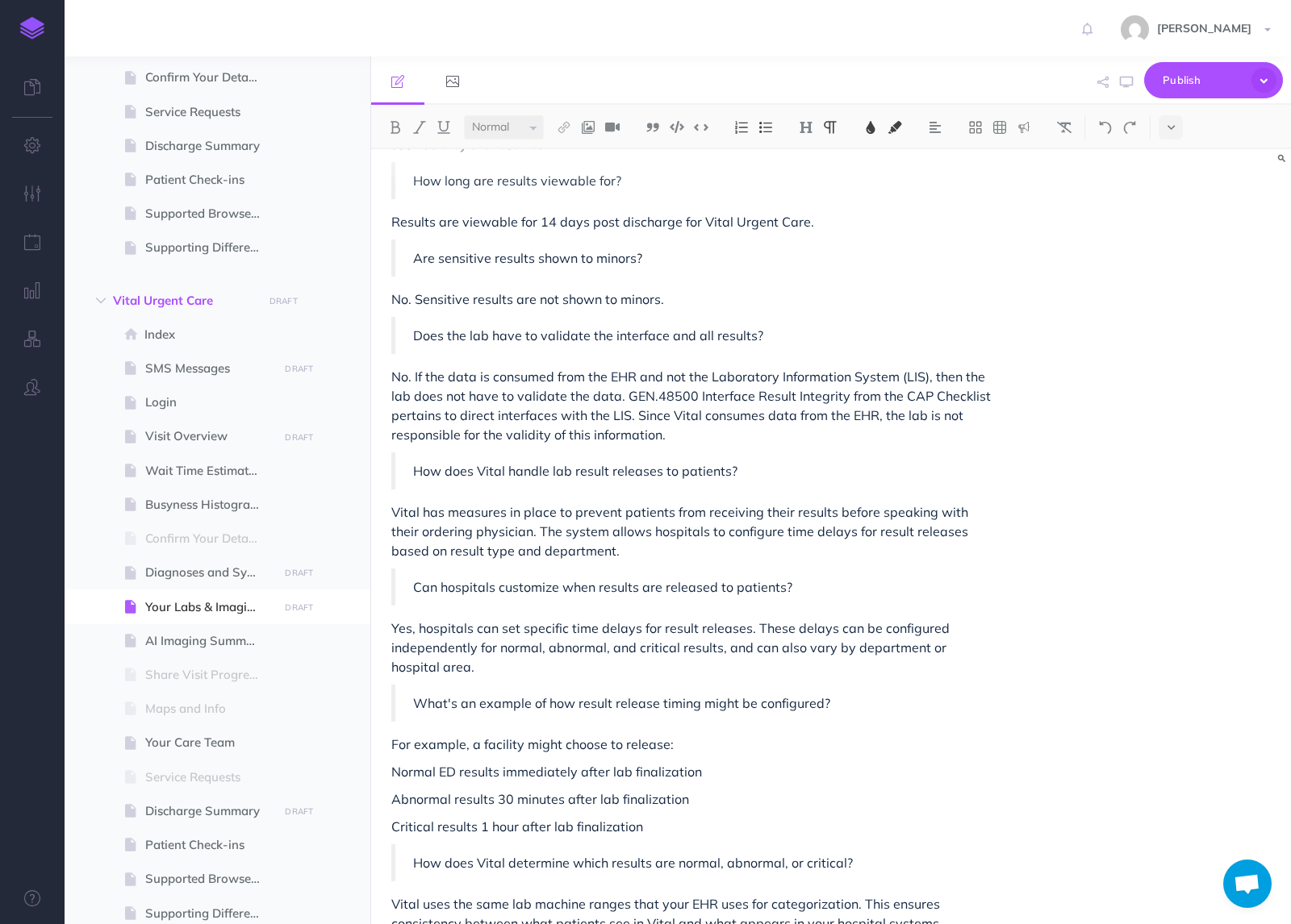
click at [647, 542] on p "Vital has measures in place to prevent patients from receiving their results be…" at bounding box center [693, 531] width 604 height 58
click at [454, 589] on p "Can hospitals customize when results are released to patients?" at bounding box center [696, 587] width 564 height 20
drag, startPoint x: 746, startPoint y: 534, endPoint x: 623, endPoint y: 535, distance: 123.0
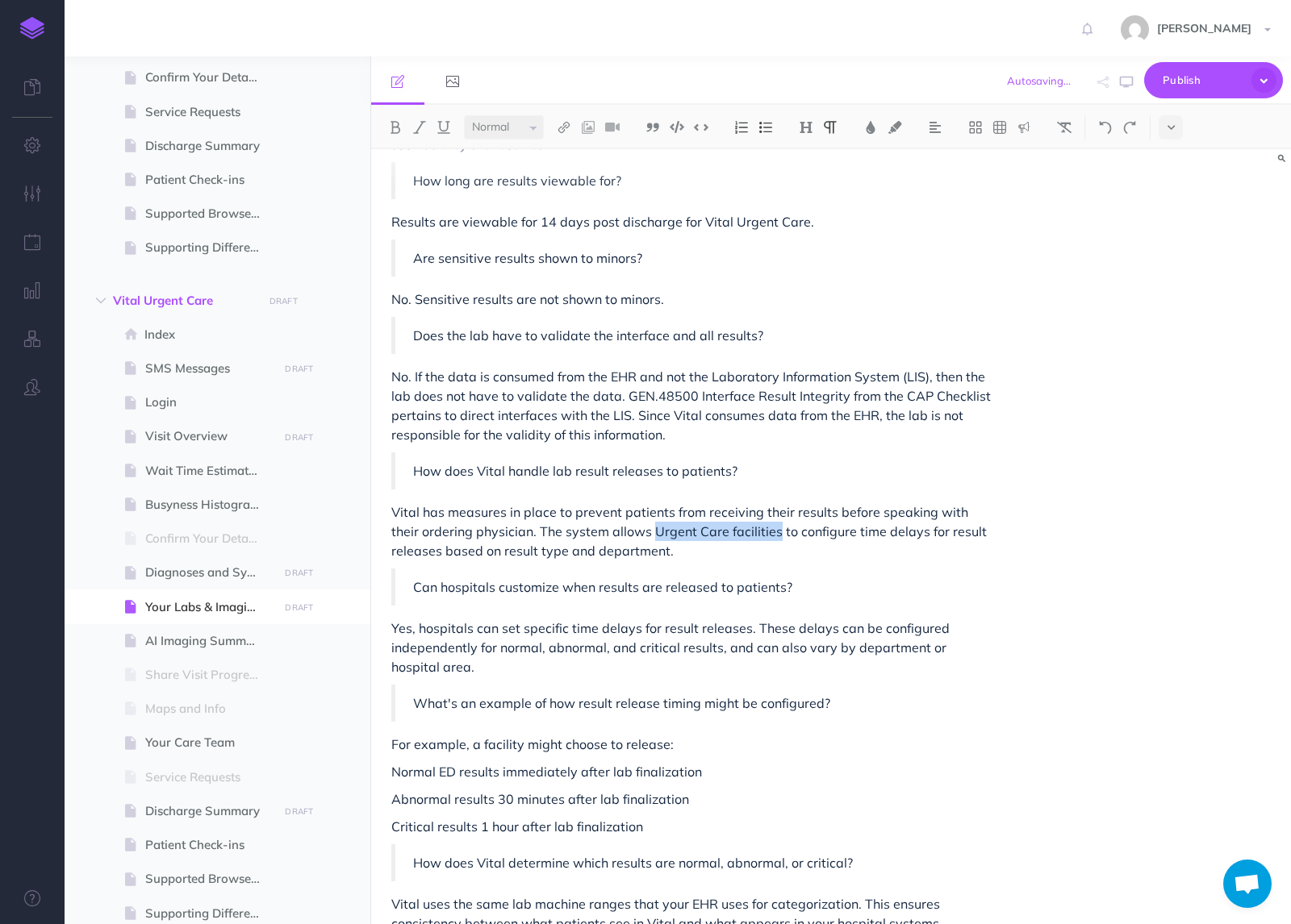
click at [623, 535] on p "Vital has measures in place to prevent patients from receiving their results be…" at bounding box center [693, 531] width 604 height 58
copy p "Urgent Care facilities"
click at [468, 597] on p "Can hospitals customize when results are released to patients?" at bounding box center [696, 587] width 564 height 20
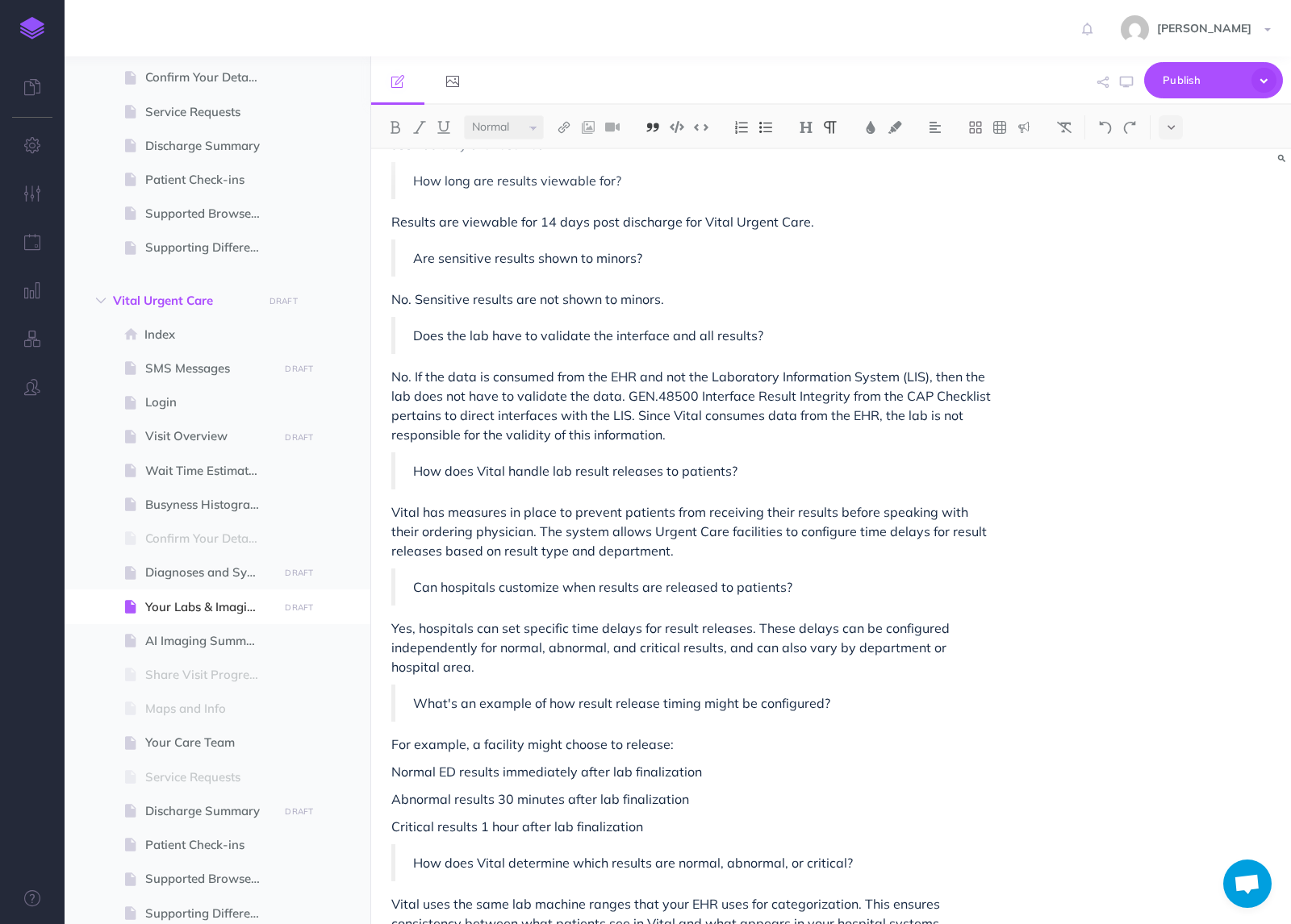
click at [471, 594] on p "Can hospitals customize when results are released to patients?" at bounding box center [696, 587] width 564 height 20
click at [437, 626] on p "Yes, hospitals can set specific time delays for result releases. These delays c…" at bounding box center [693, 647] width 604 height 58
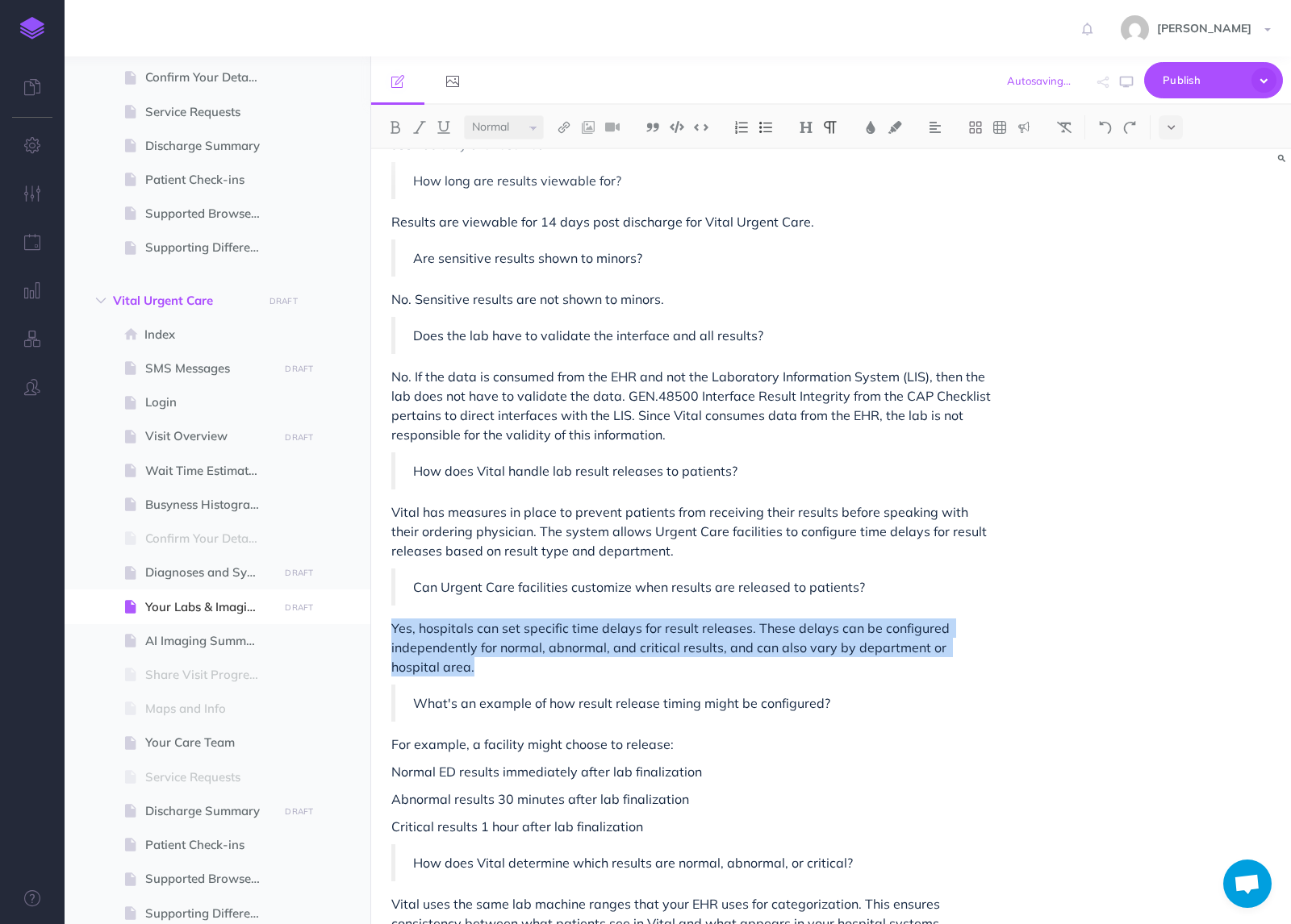
click at [437, 626] on p "Yes, hospitals can set specific time delays for result releases. These delays c…" at bounding box center [693, 647] width 604 height 58
click at [440, 641] on p "Yes, hospitals can set specific time delays for result releases. These delays c…" at bounding box center [693, 647] width 604 height 58
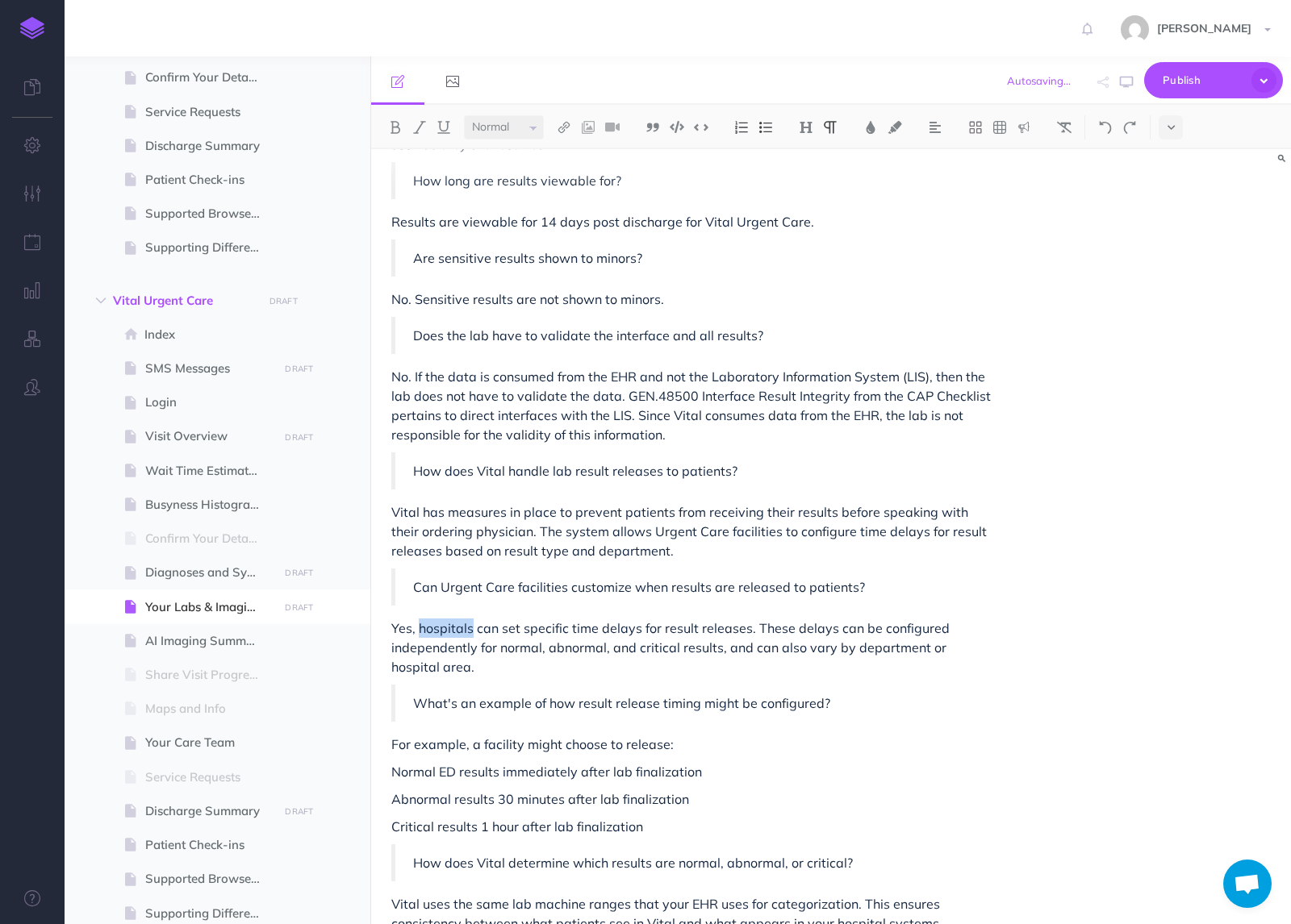
click at [440, 641] on p "Yes, hospitals can set specific time delays for result releases. These delays c…" at bounding box center [693, 647] width 604 height 58
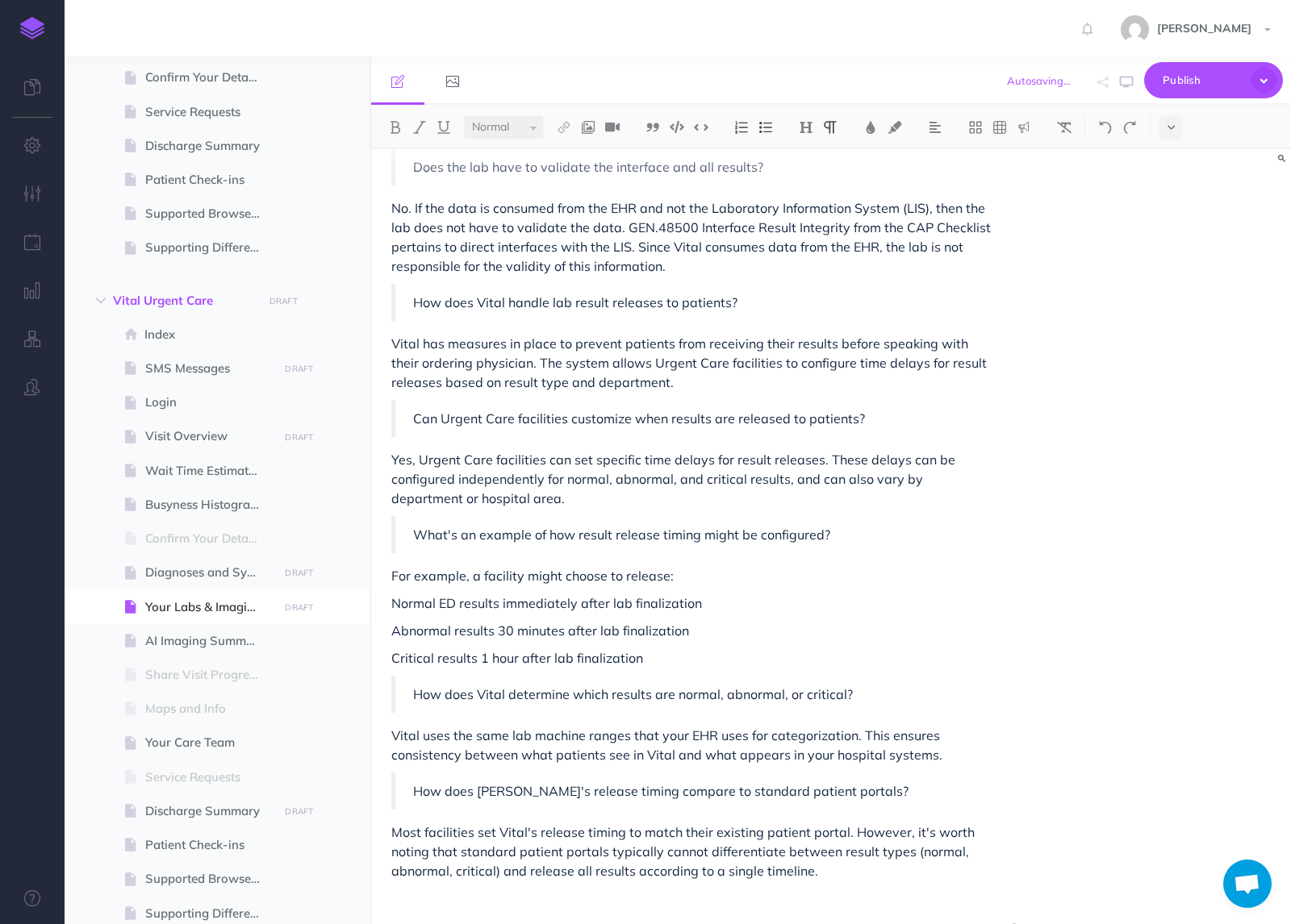
scroll to position [2032, 0]
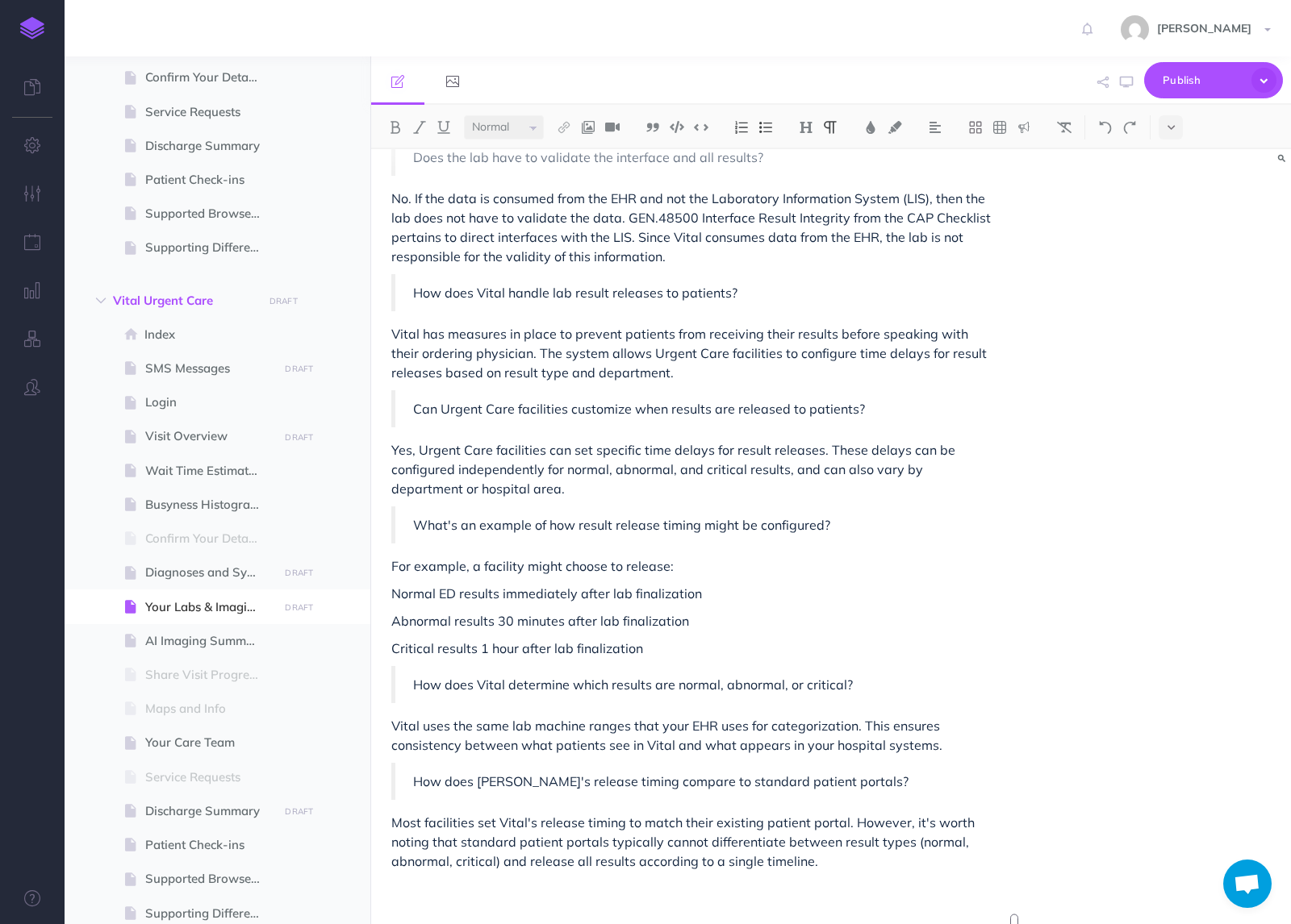
click at [854, 751] on p "Vital uses the same lab machine ranges that your EHR uses for categorization. T…" at bounding box center [693, 735] width 604 height 39
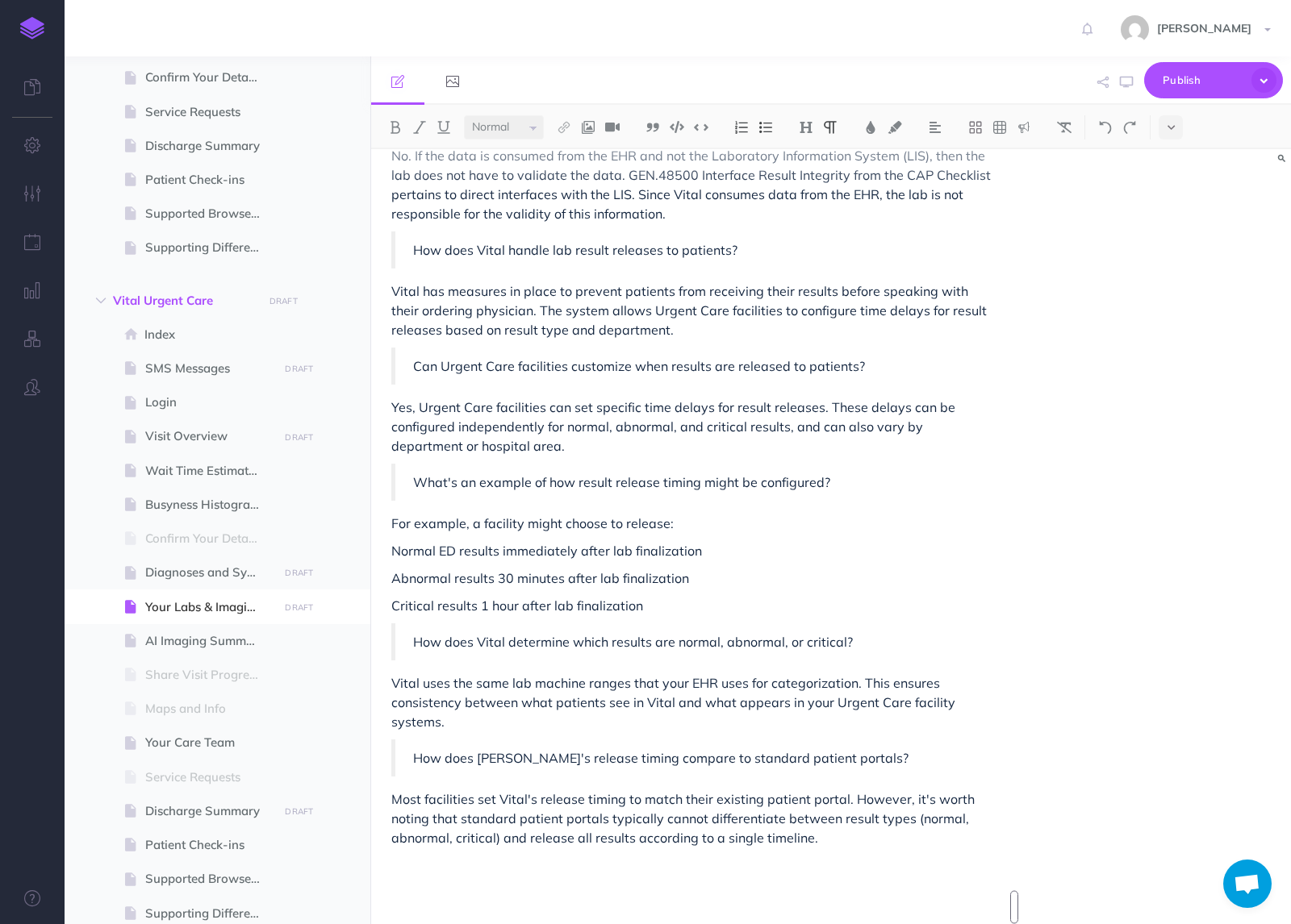
scroll to position [91, 0]
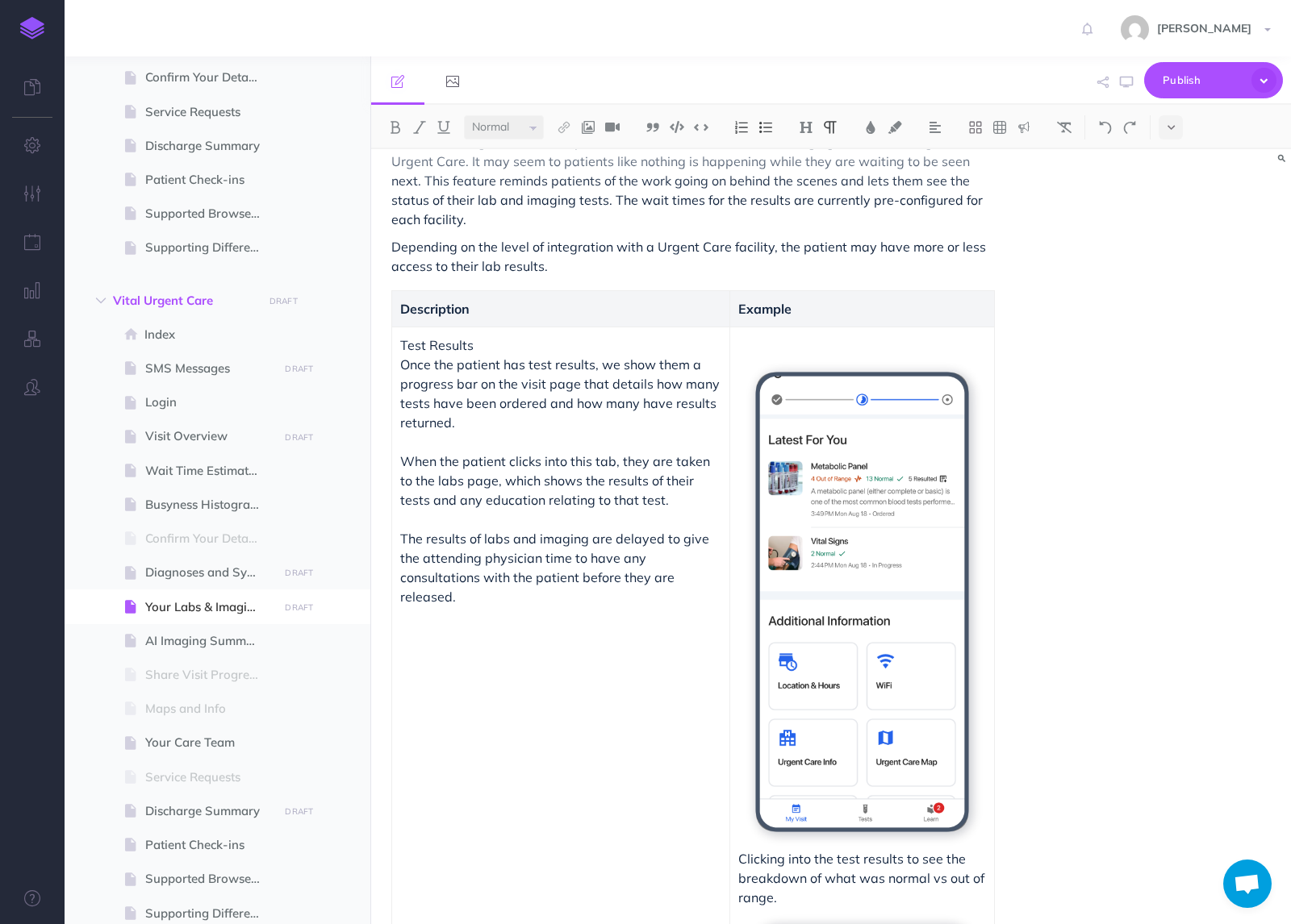
click at [500, 586] on p "The results of labs and imaging are delayed to give the attending physician tim…" at bounding box center [560, 567] width 321 height 77
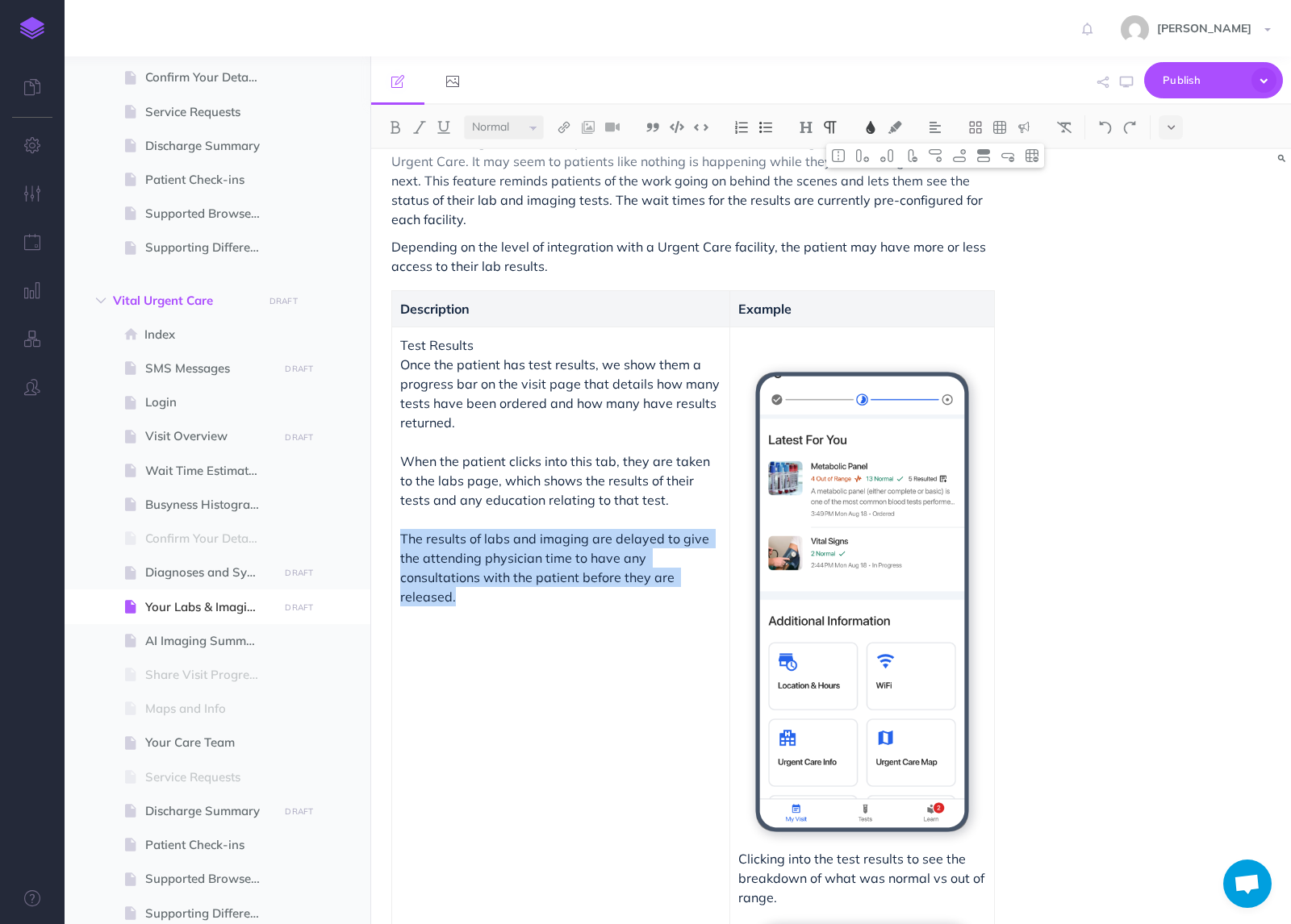
drag, startPoint x: 500, startPoint y: 586, endPoint x: 393, endPoint y: 546, distance: 114.2
click at [393, 546] on td "Test Results Once the patient has test results, we show them a progress bar on …" at bounding box center [561, 878] width 338 height 1104
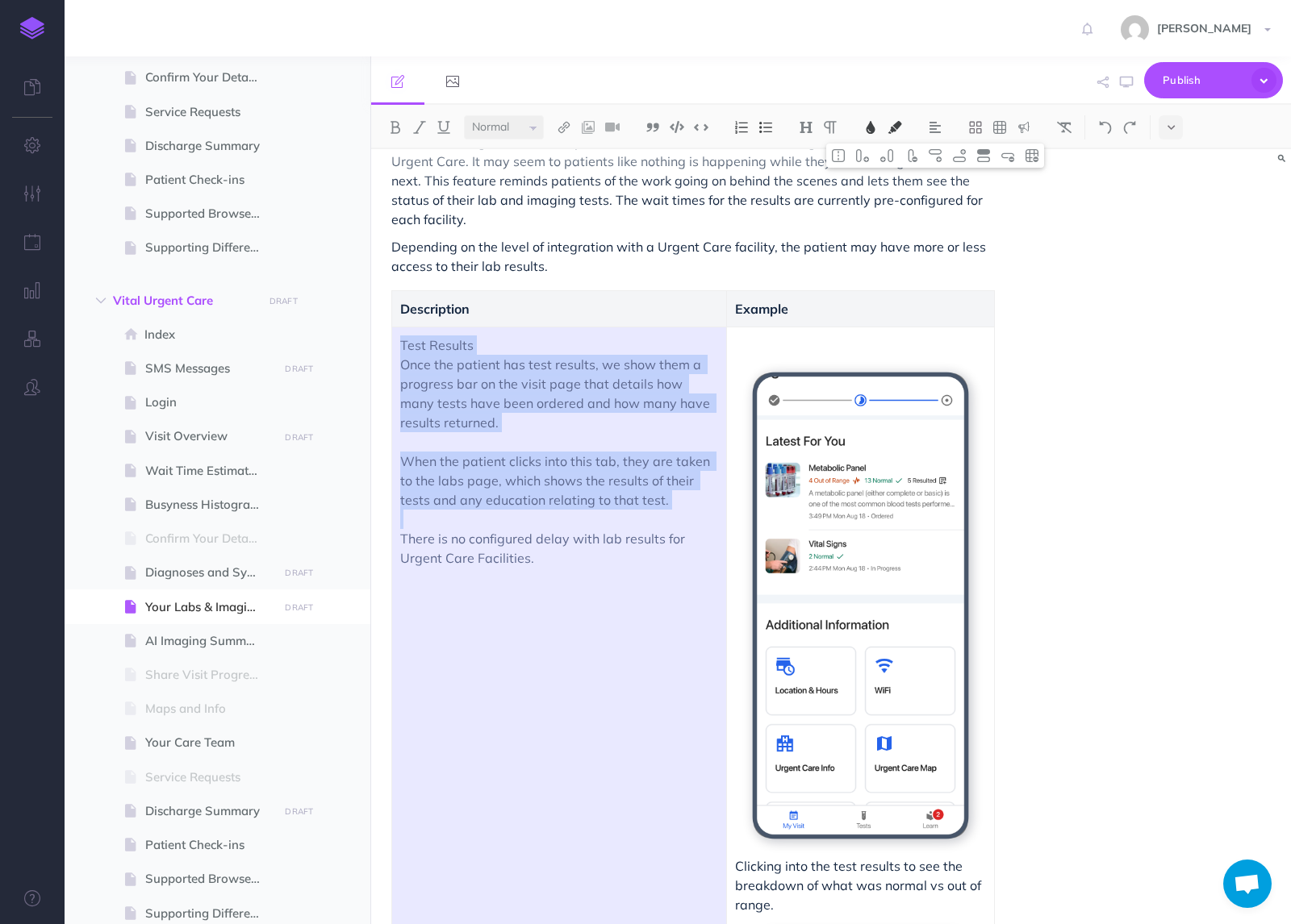
drag, startPoint x: 562, startPoint y: 560, endPoint x: 429, endPoint y: 565, distance: 133.1
click at [426, 565] on p "There is no configured delay with lab results for Urgent Care Facilities." at bounding box center [559, 548] width 318 height 39
click at [429, 565] on p "There is no configured delay with lab results for Urgent Care Facilities." at bounding box center [559, 548] width 318 height 39
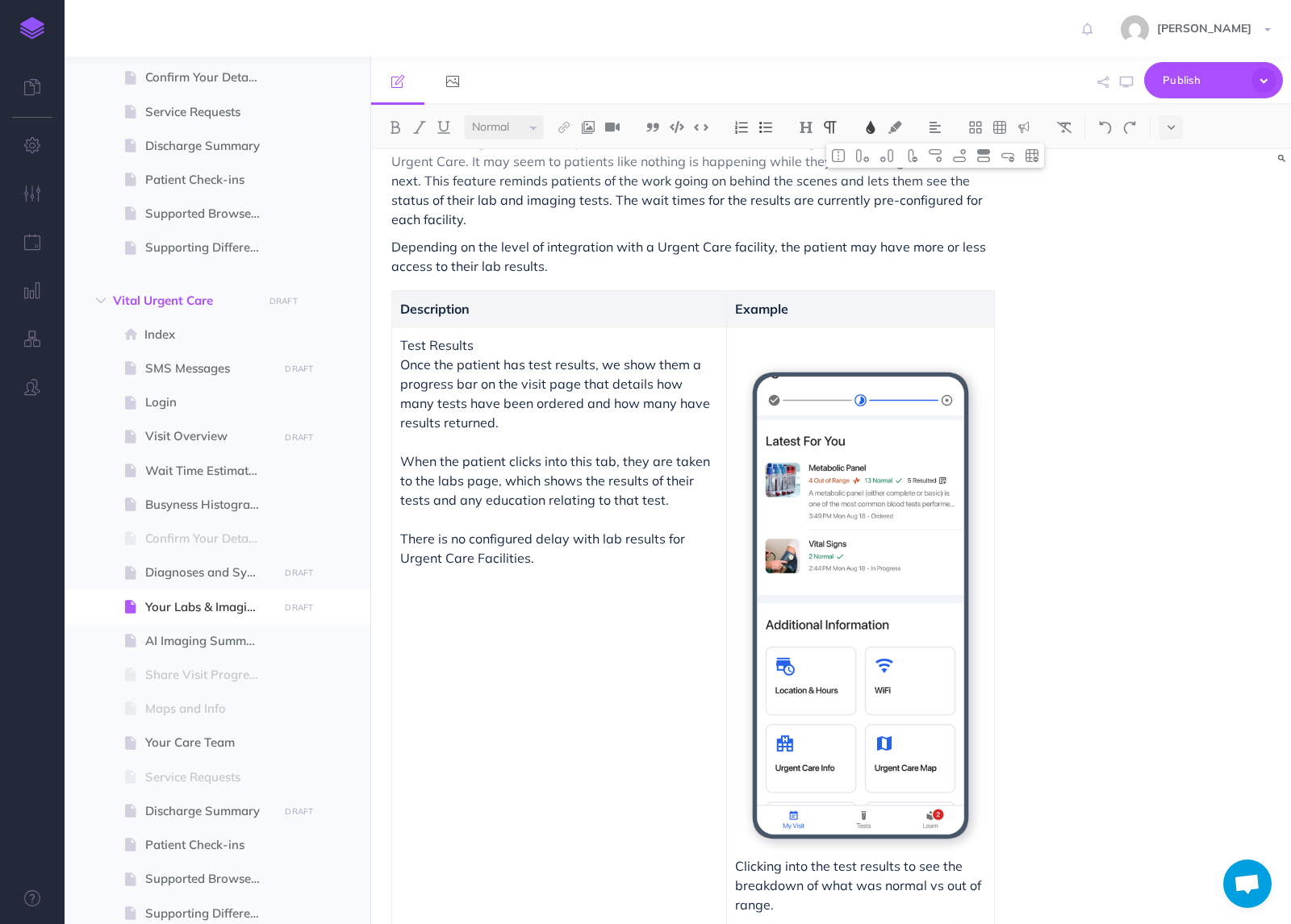
click at [549, 563] on p "There is no configured delay with lab results for Urgent Care Facilities." at bounding box center [559, 548] width 318 height 39
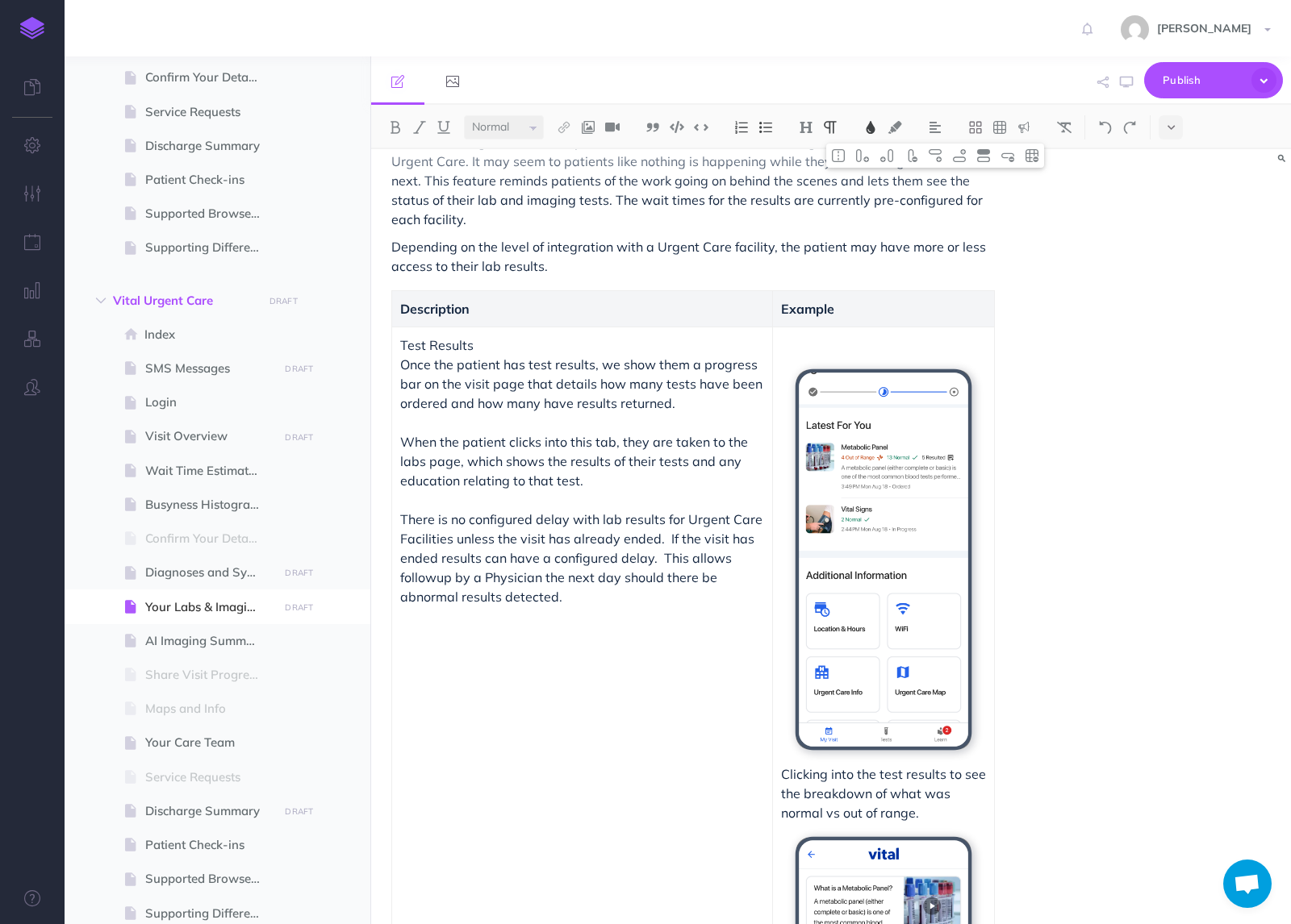
scroll to position [1816, 0]
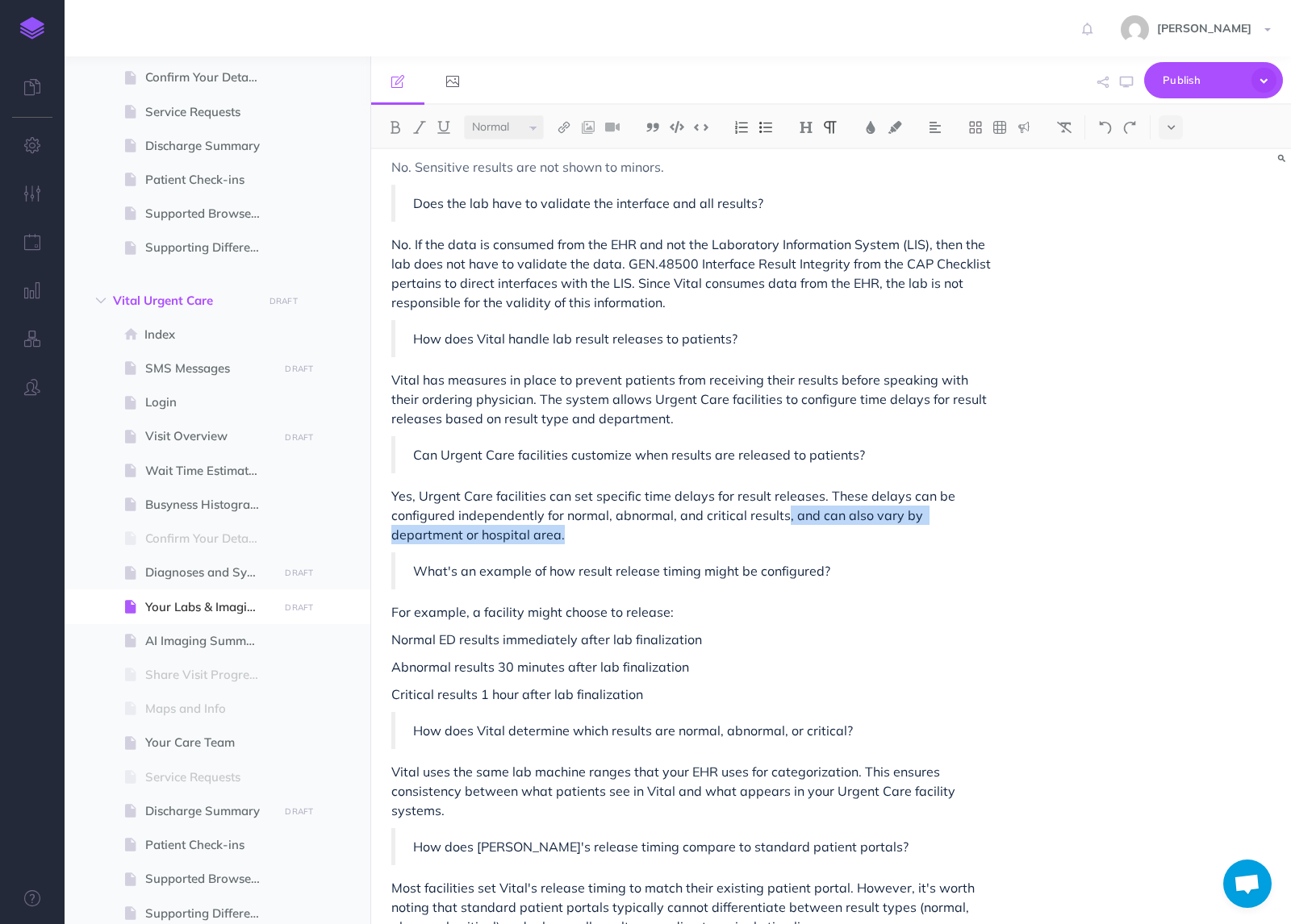
drag, startPoint x: 596, startPoint y: 541, endPoint x: 782, endPoint y: 517, distance: 187.5
click at [782, 517] on p "Yes, Urgent Care facilities can set specific time delays for result releases. T…" at bounding box center [693, 515] width 604 height 58
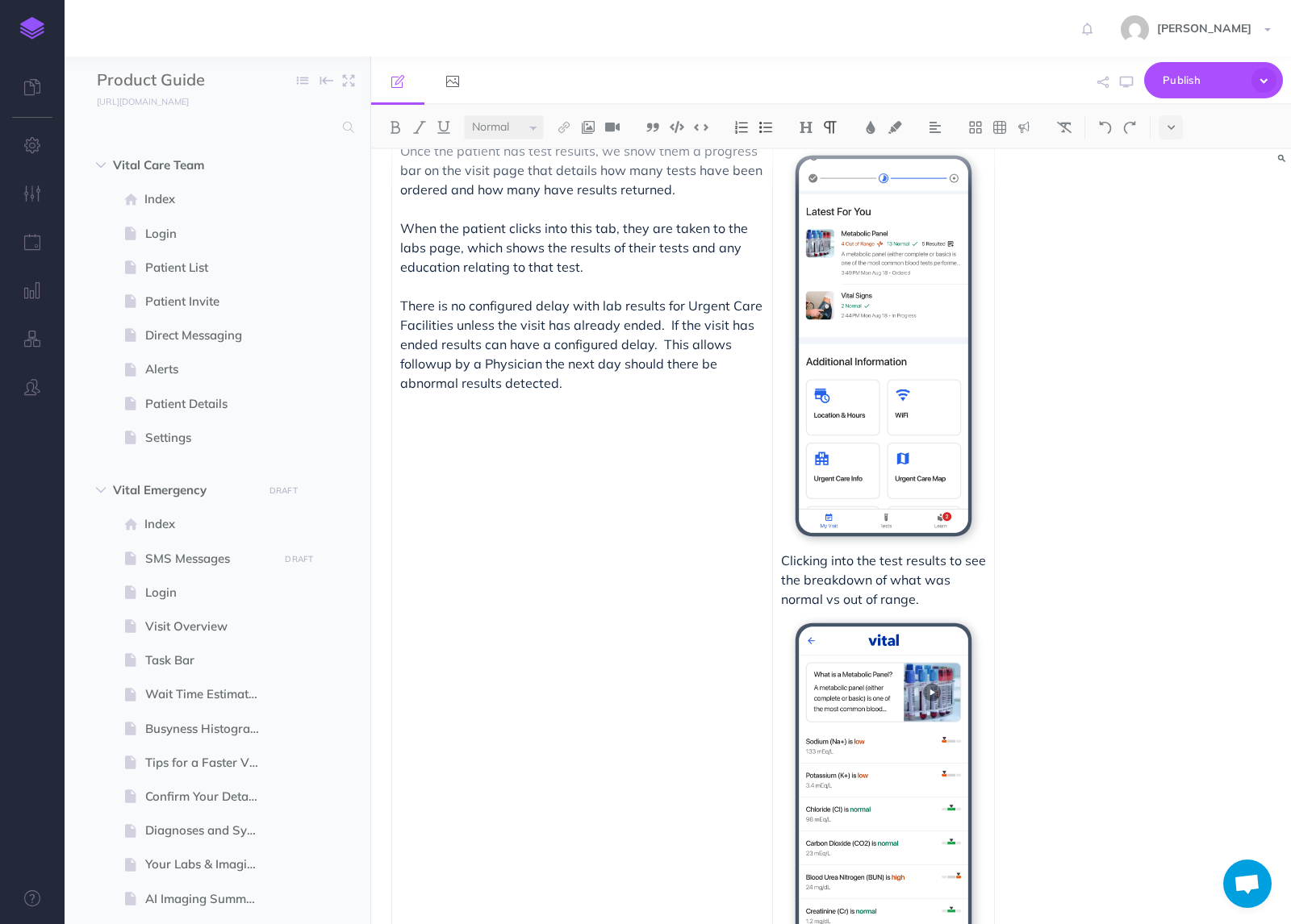
scroll to position [0, 0]
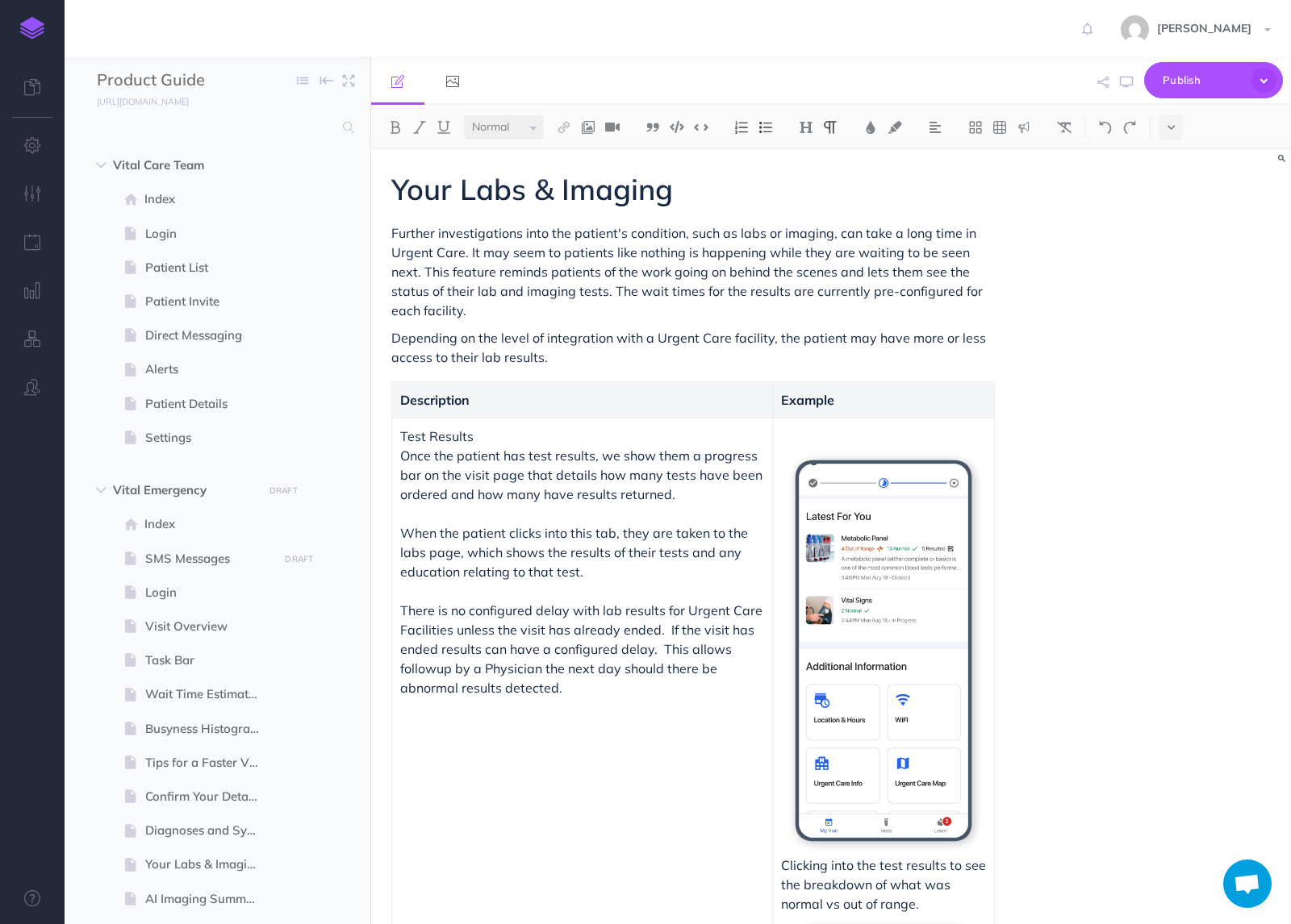
click at [829, 188] on h1 "Your Labs & Imaging" at bounding box center [693, 189] width 604 height 32
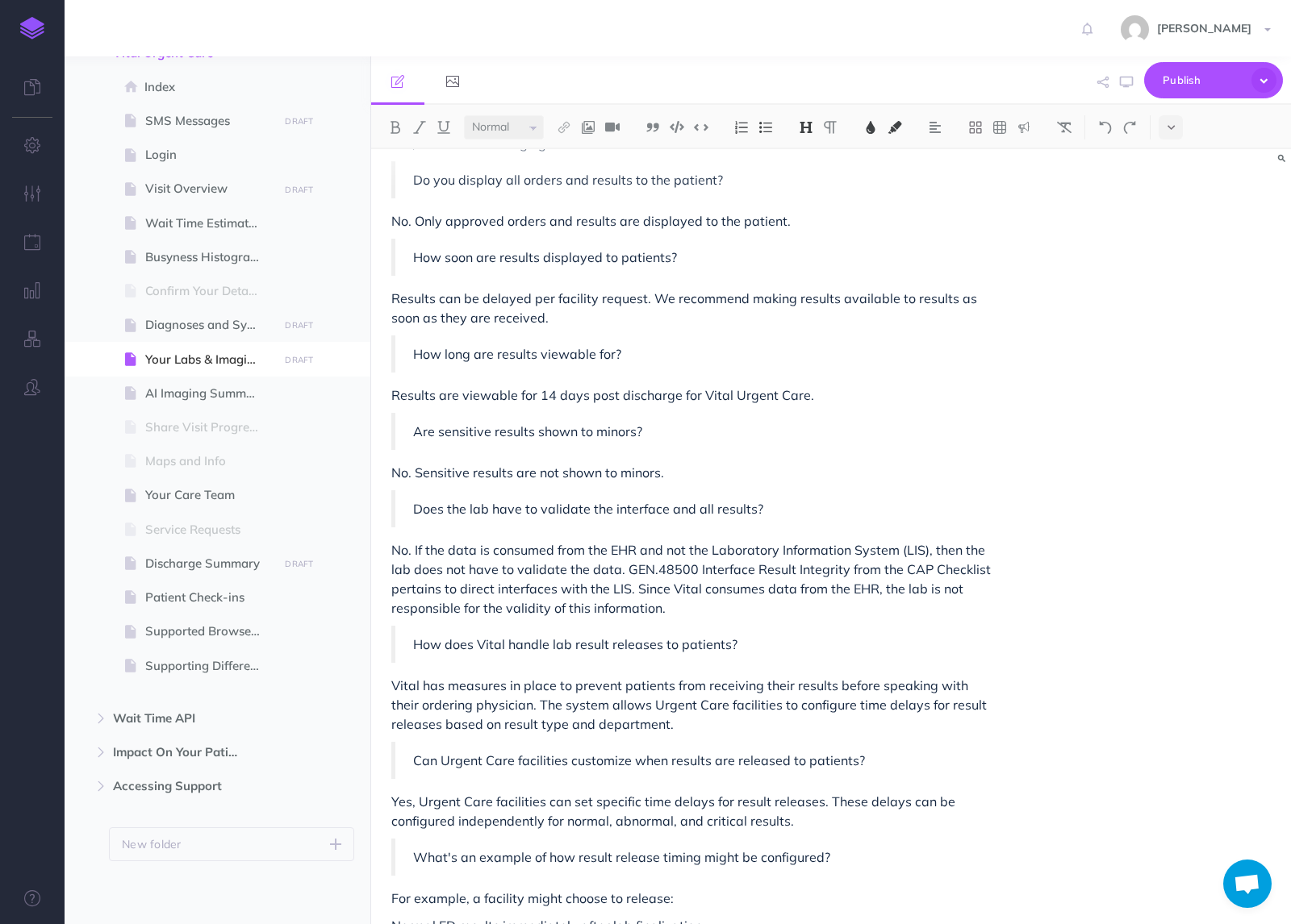
scroll to position [1887, 0]
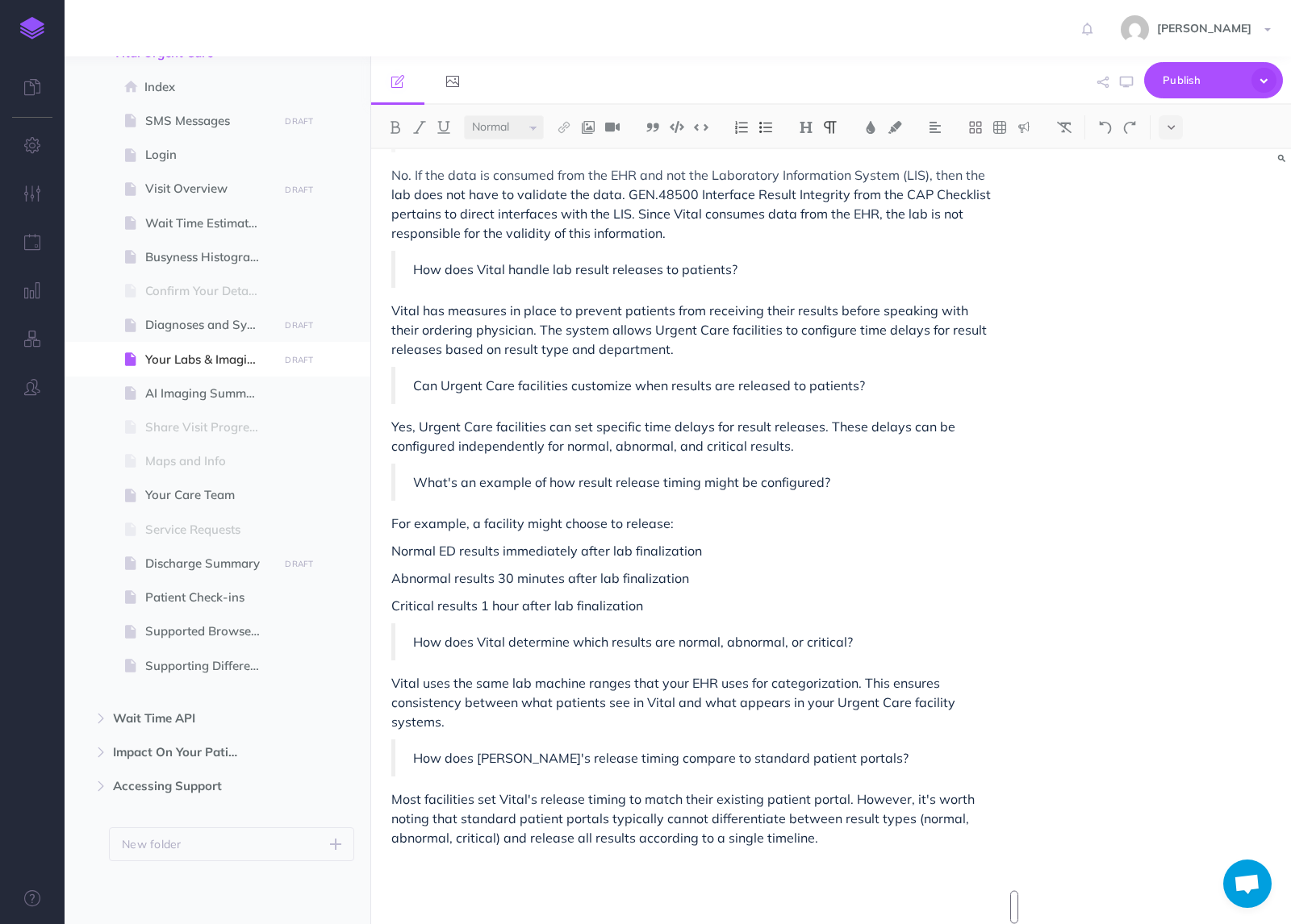
click at [447, 553] on p "Normal ED results immediately after lab finalization" at bounding box center [693, 551] width 604 height 20
click at [189, 392] on span "AI Imaging Summaries" at bounding box center [209, 394] width 128 height 20
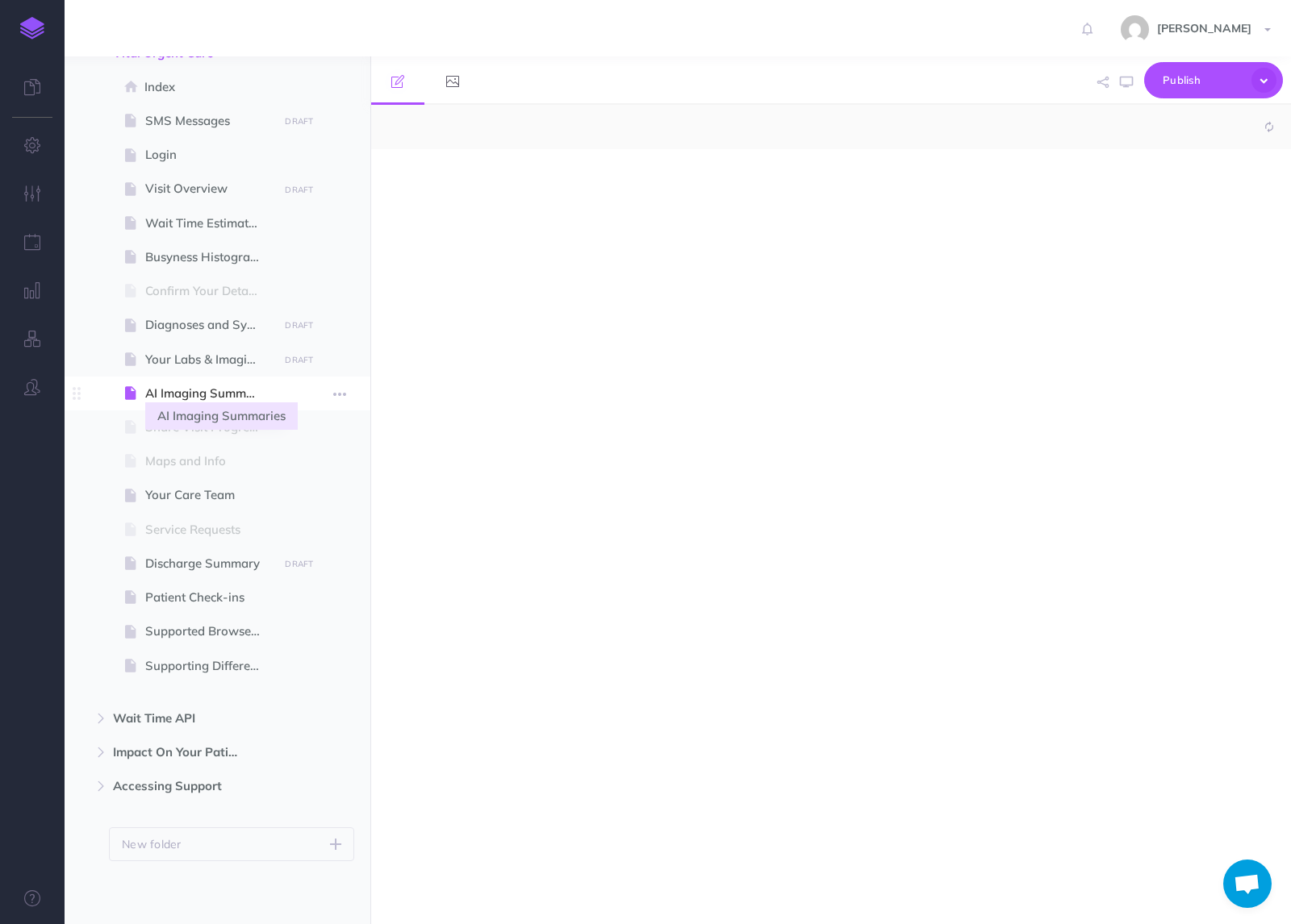
select select "null"
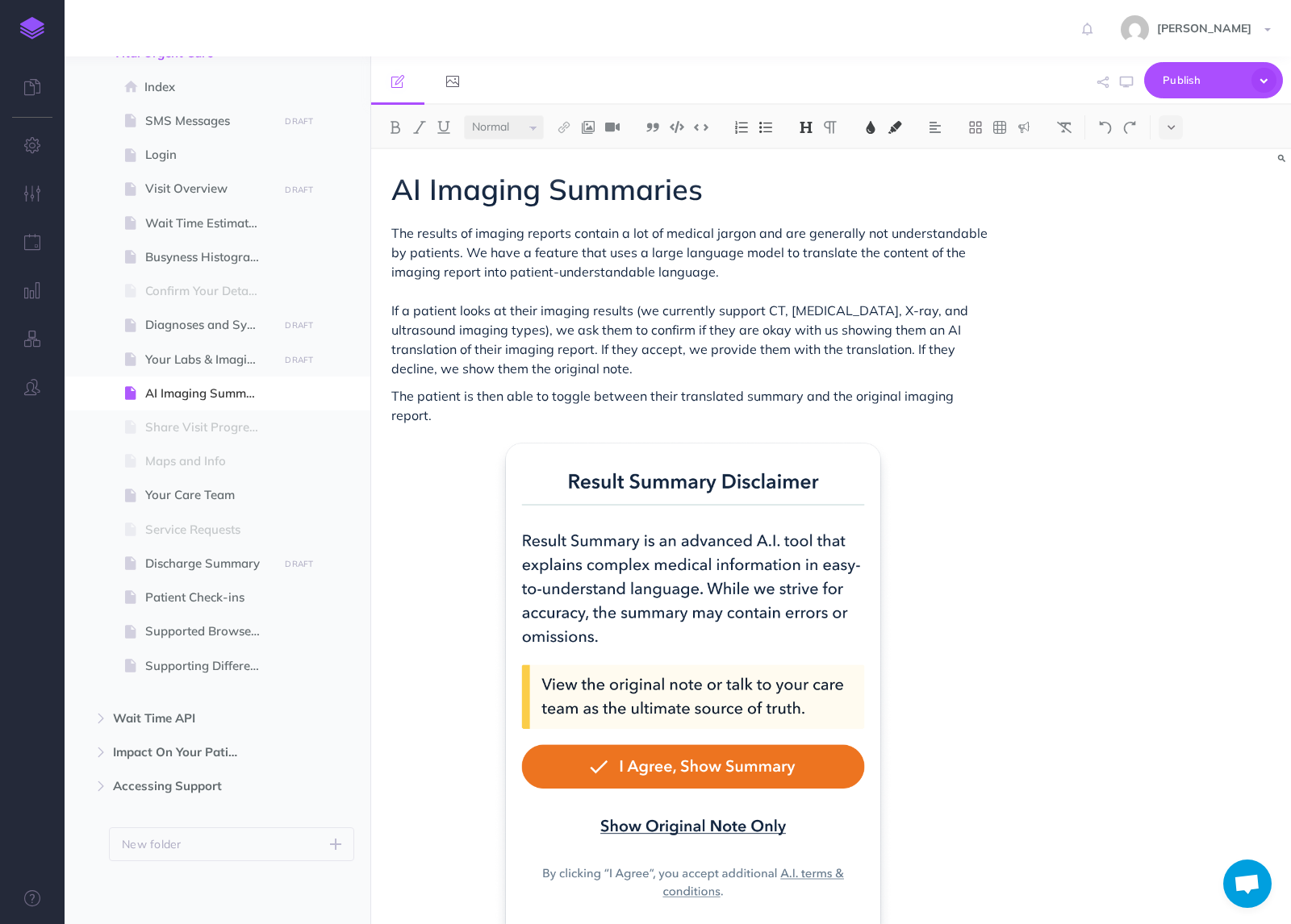
click at [800, 188] on h1 "AI Imaging Summaries" at bounding box center [693, 189] width 604 height 32
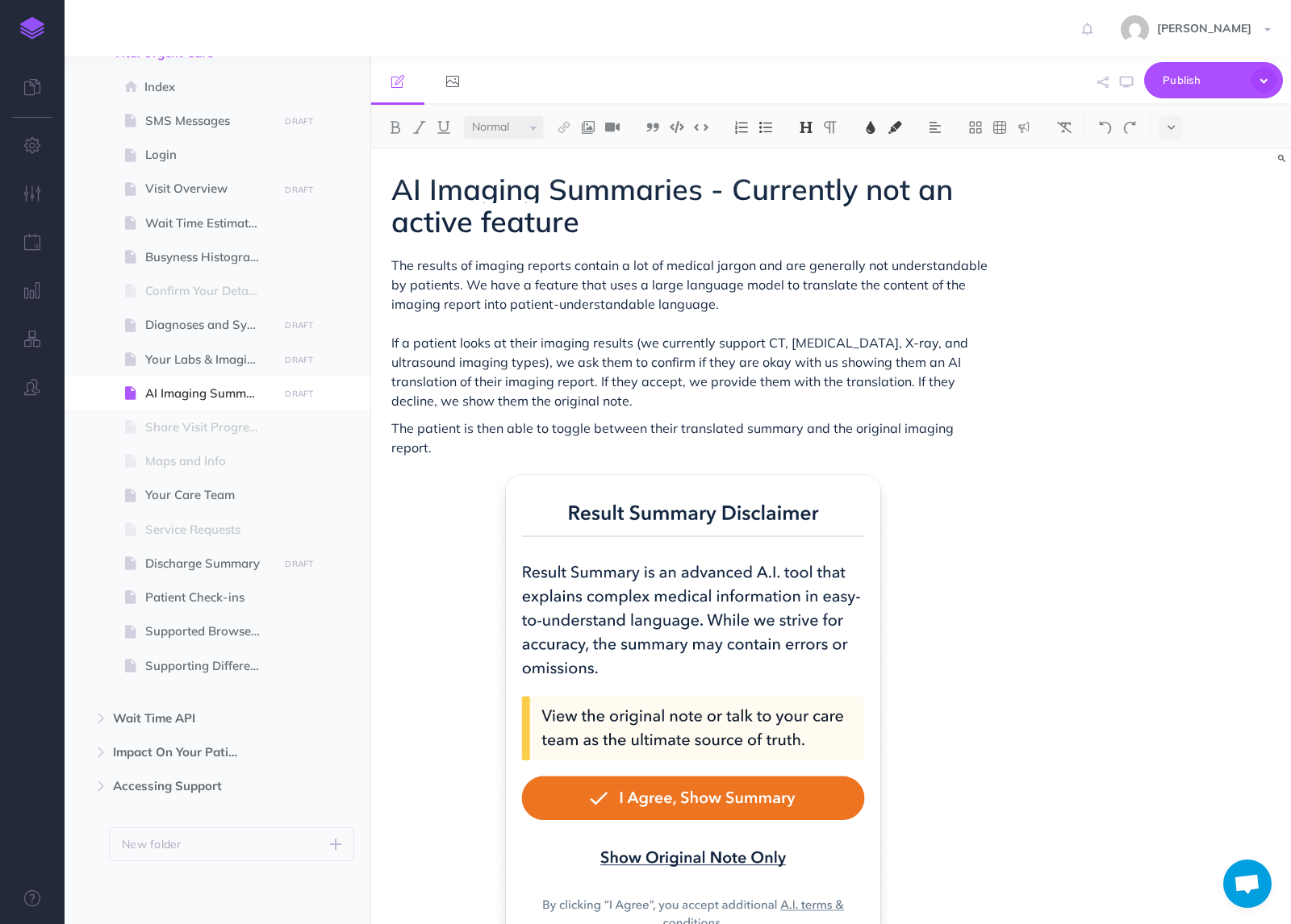
click at [735, 192] on span "AI Imaging Summaries - Currently not an active feature" at bounding box center [676, 206] width 569 height 69
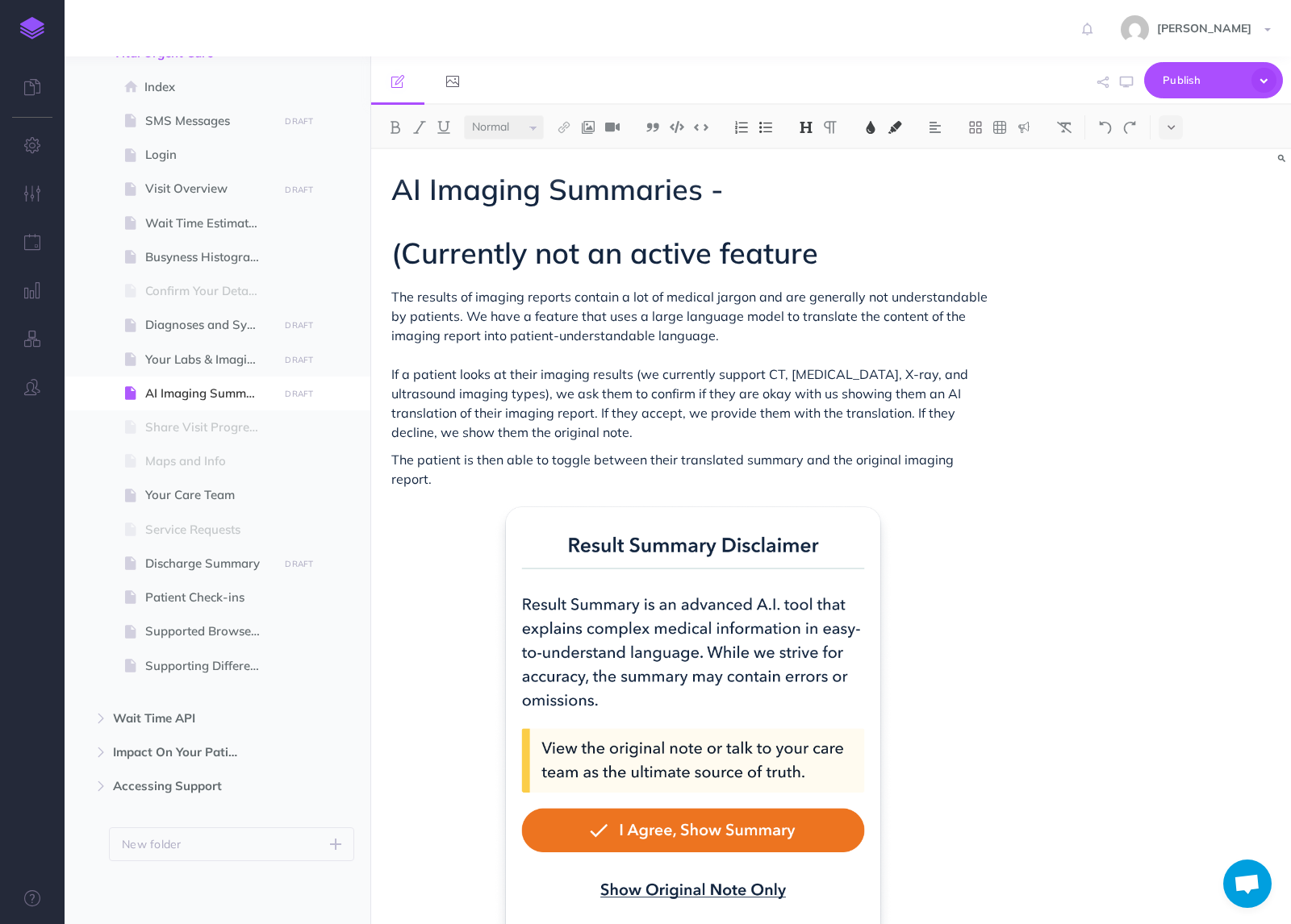
click at [869, 249] on h1 "AI Imaging Summaries - (Currently not an active feature" at bounding box center [693, 221] width 604 height 96
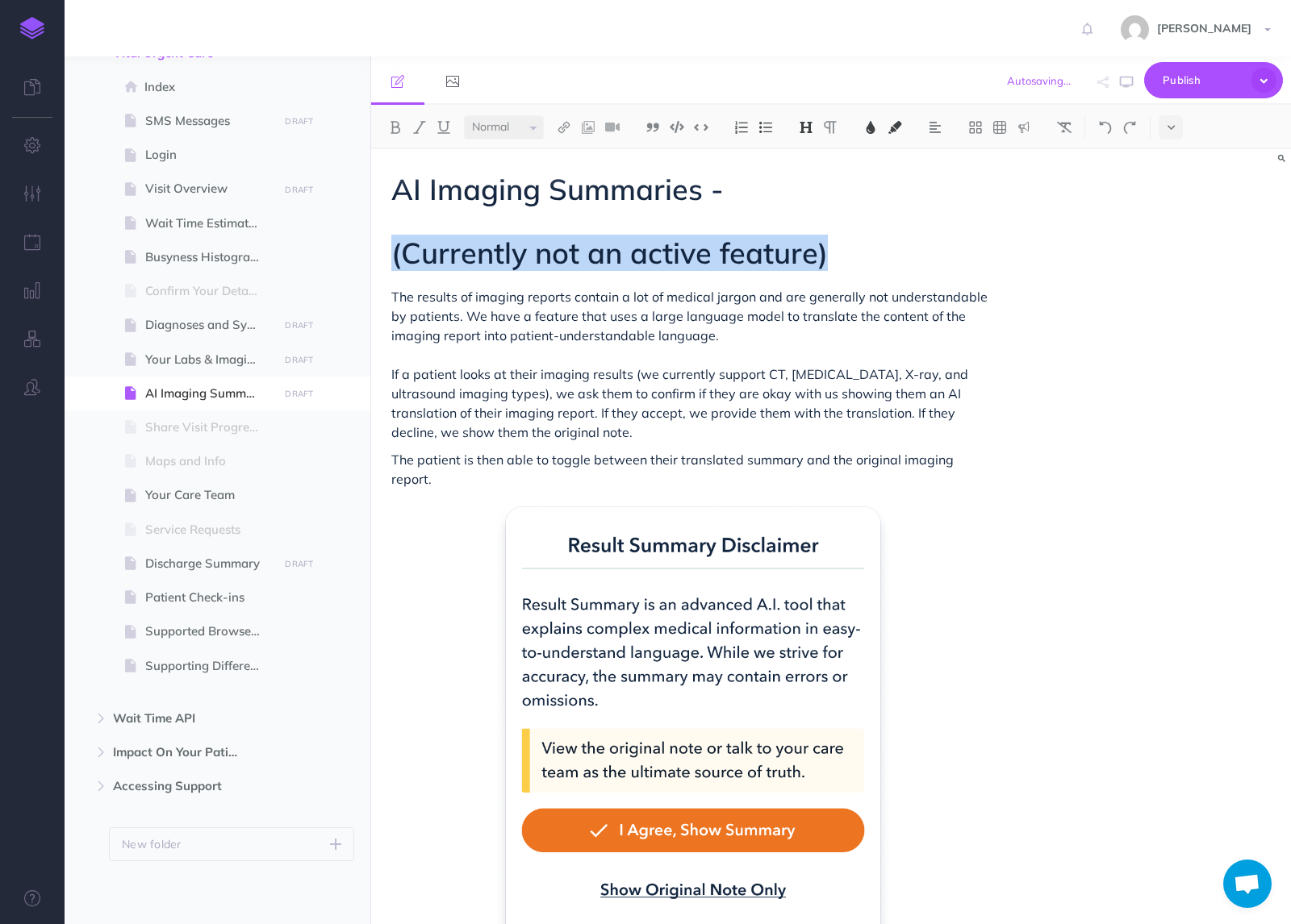
drag, startPoint x: 833, startPoint y: 259, endPoint x: 372, endPoint y: 261, distance: 461.0
click at [887, 126] on button at bounding box center [895, 128] width 25 height 25
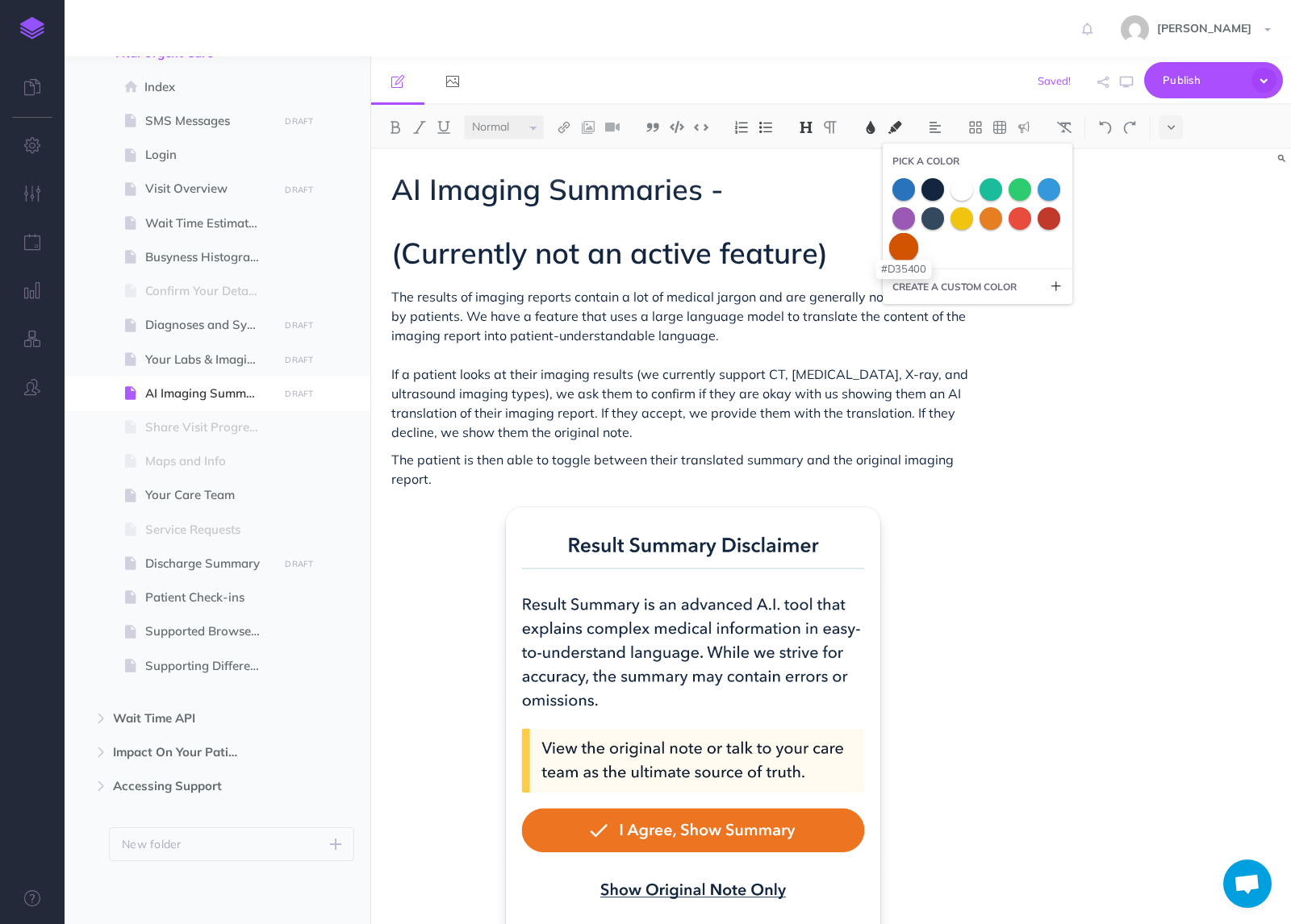
click at [907, 252] on span at bounding box center [903, 246] width 29 height 29
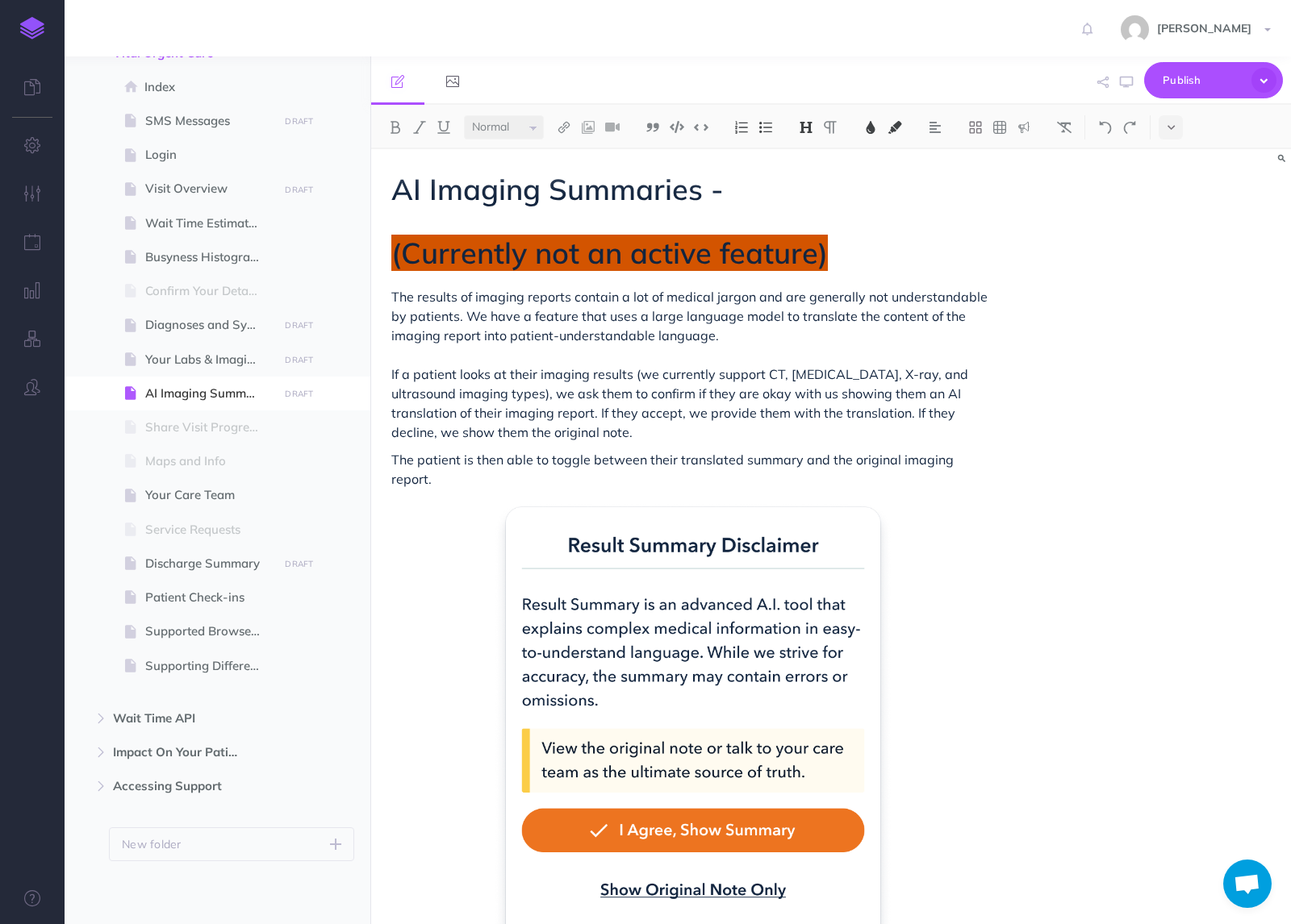
click at [937, 239] on h1 "AI Imaging Summaries - (Currently not an active feature)" at bounding box center [693, 221] width 604 height 96
click at [879, 260] on h1 "AI Imaging Summaries - (Currently not an active feature)" at bounding box center [693, 221] width 604 height 96
click at [882, 257] on h1 "AI Imaging Summaries - (Currently not an active feature)" at bounding box center [693, 221] width 604 height 96
click at [838, 257] on h1 "AI Imaging Summaries - (Currently not an active feature)" at bounding box center [693, 221] width 604 height 96
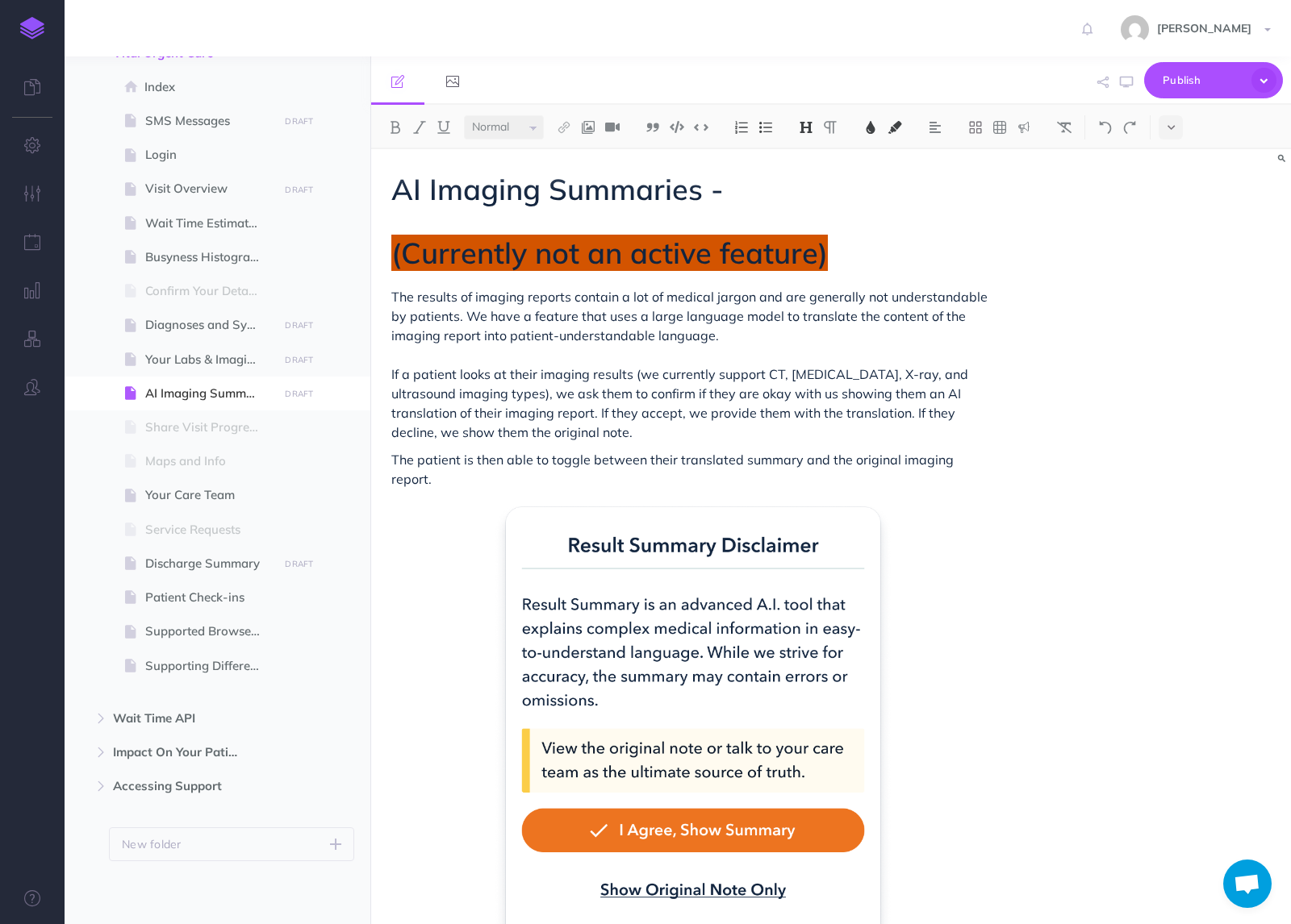
click at [765, 257] on span "(Currently not an active feature)" at bounding box center [609, 253] width 436 height 36
click at [746, 258] on span "(Currently not an active feature)" at bounding box center [609, 253] width 436 height 36
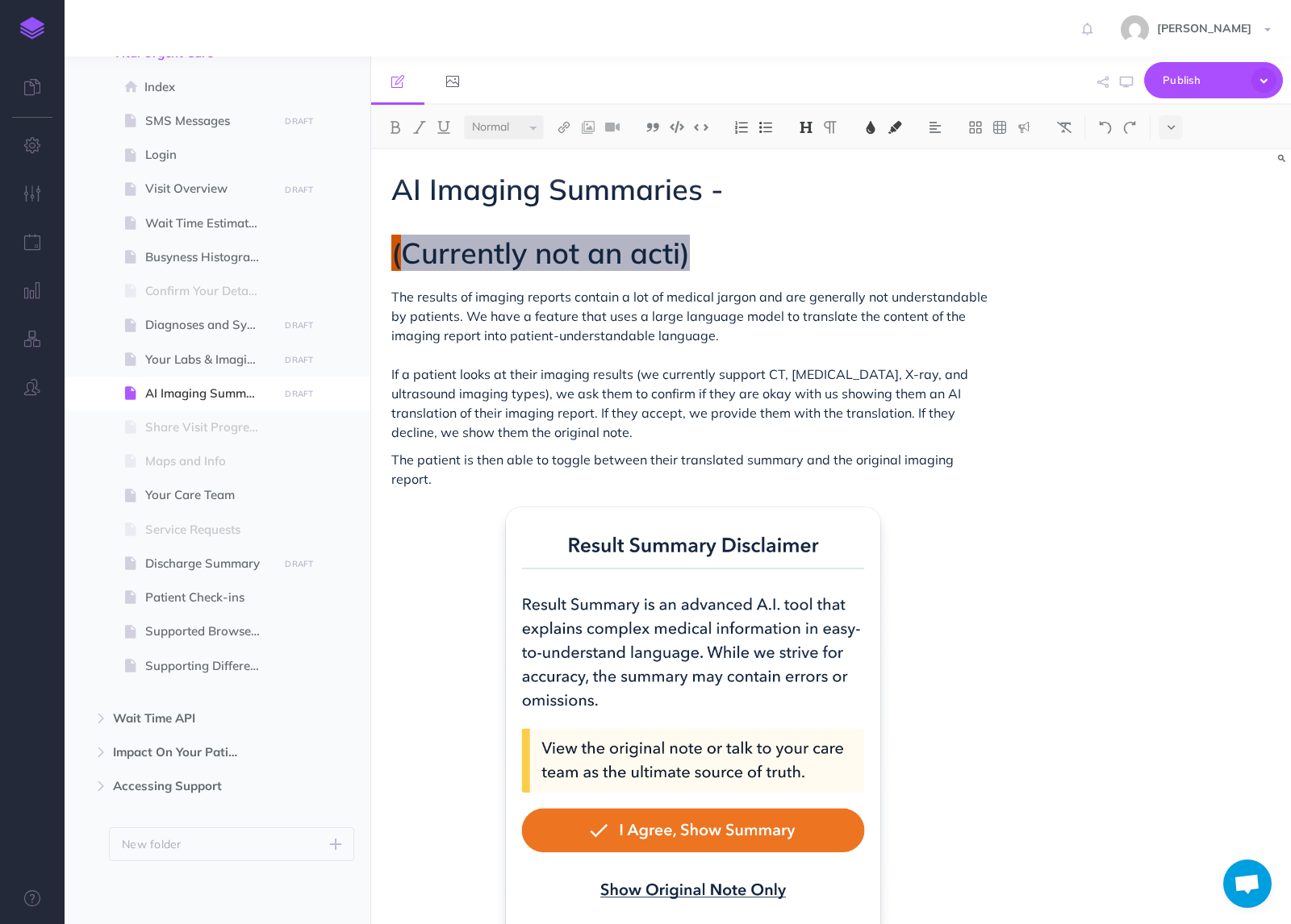
drag, startPoint x: 764, startPoint y: 250, endPoint x: 400, endPoint y: 246, distance: 364.0
click at [400, 246] on h1 "AI Imaging Summaries - (Currently not an acti)" at bounding box center [693, 221] width 604 height 96
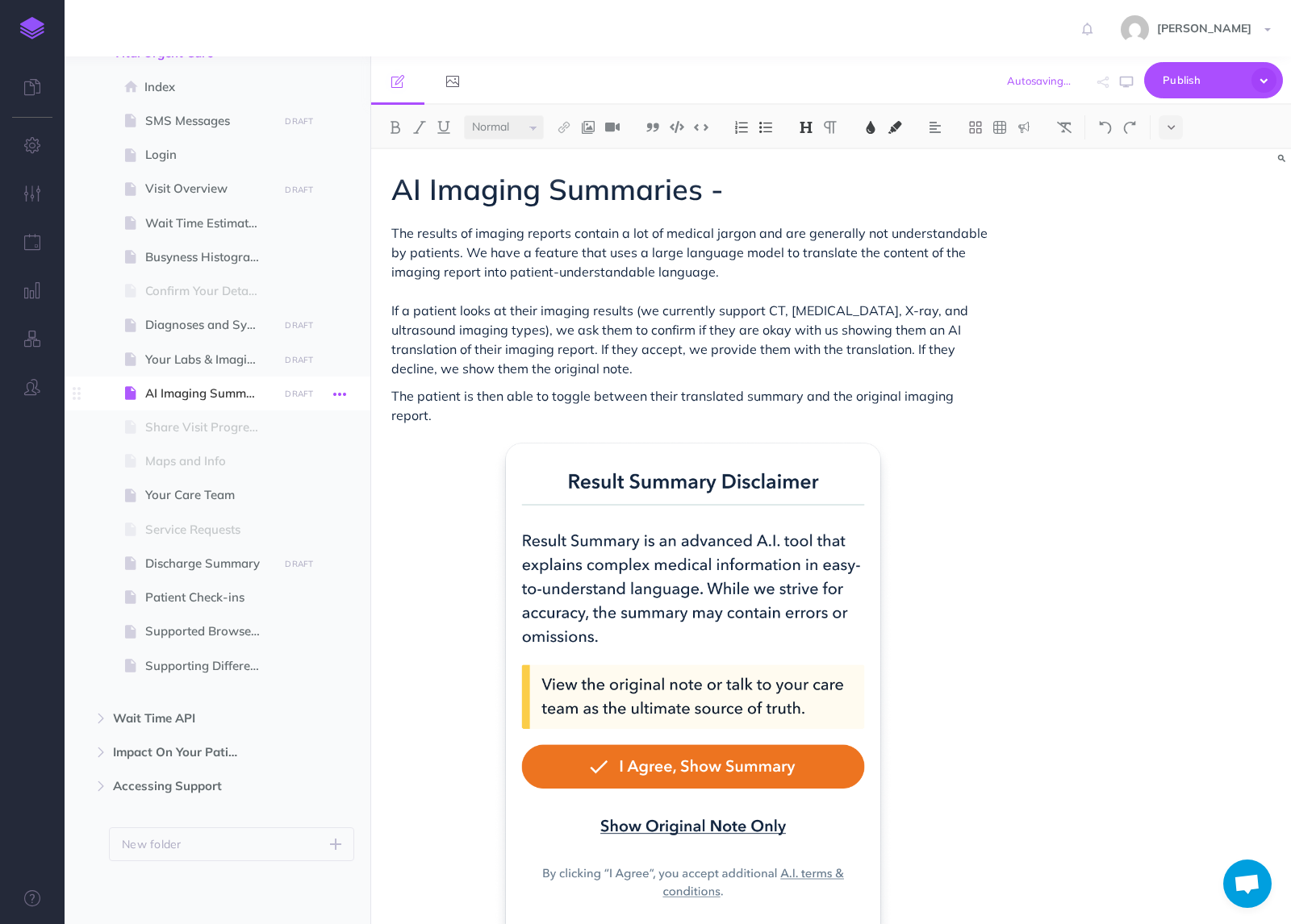
click at [334, 391] on icon "button" at bounding box center [340, 394] width 13 height 20
click at [292, 499] on link "Settings" at bounding box center [294, 503] width 121 height 26
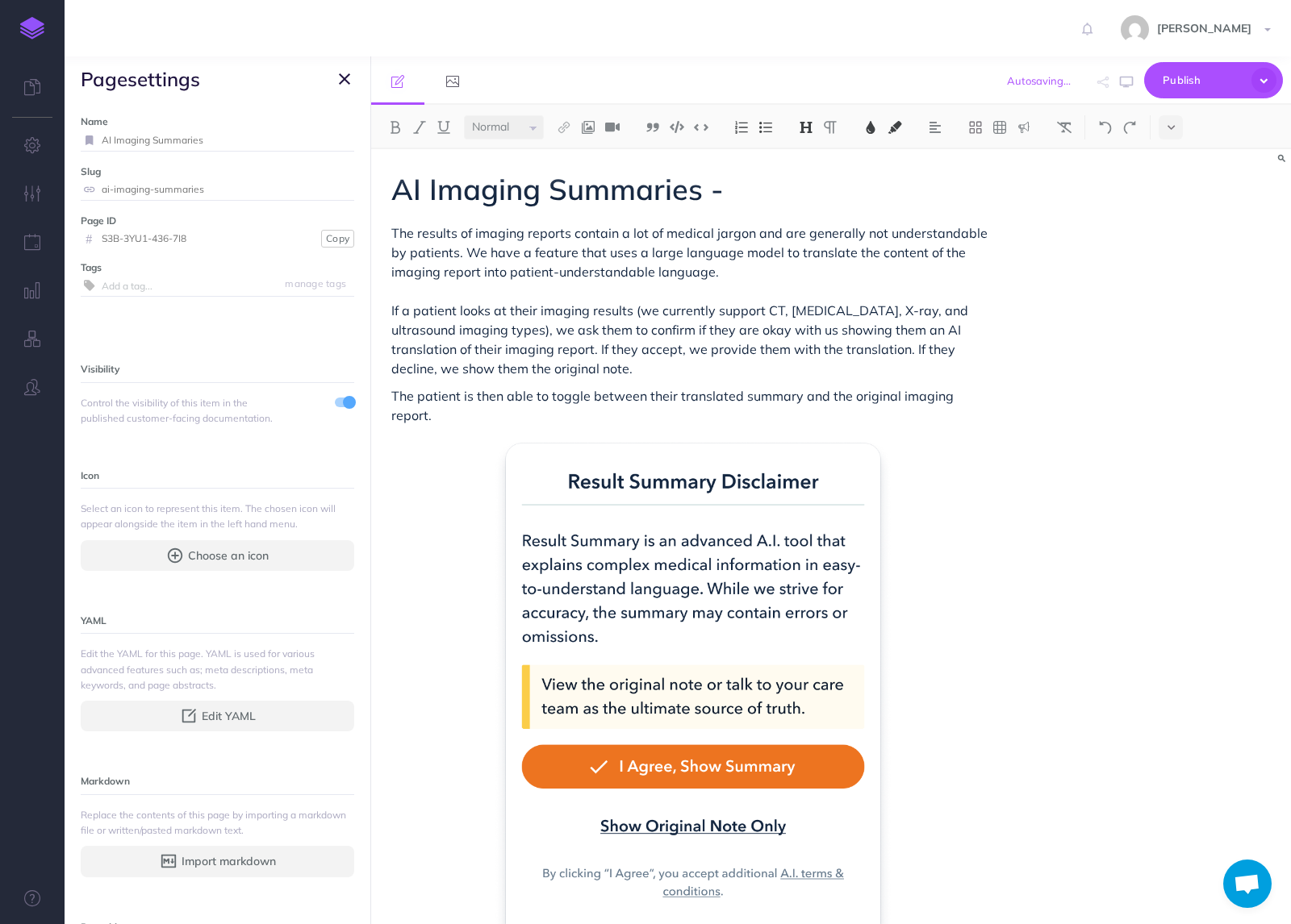
click at [341, 403] on span at bounding box center [344, 403] width 20 height 10
click at [351, 76] on button "button" at bounding box center [344, 80] width 20 height 20
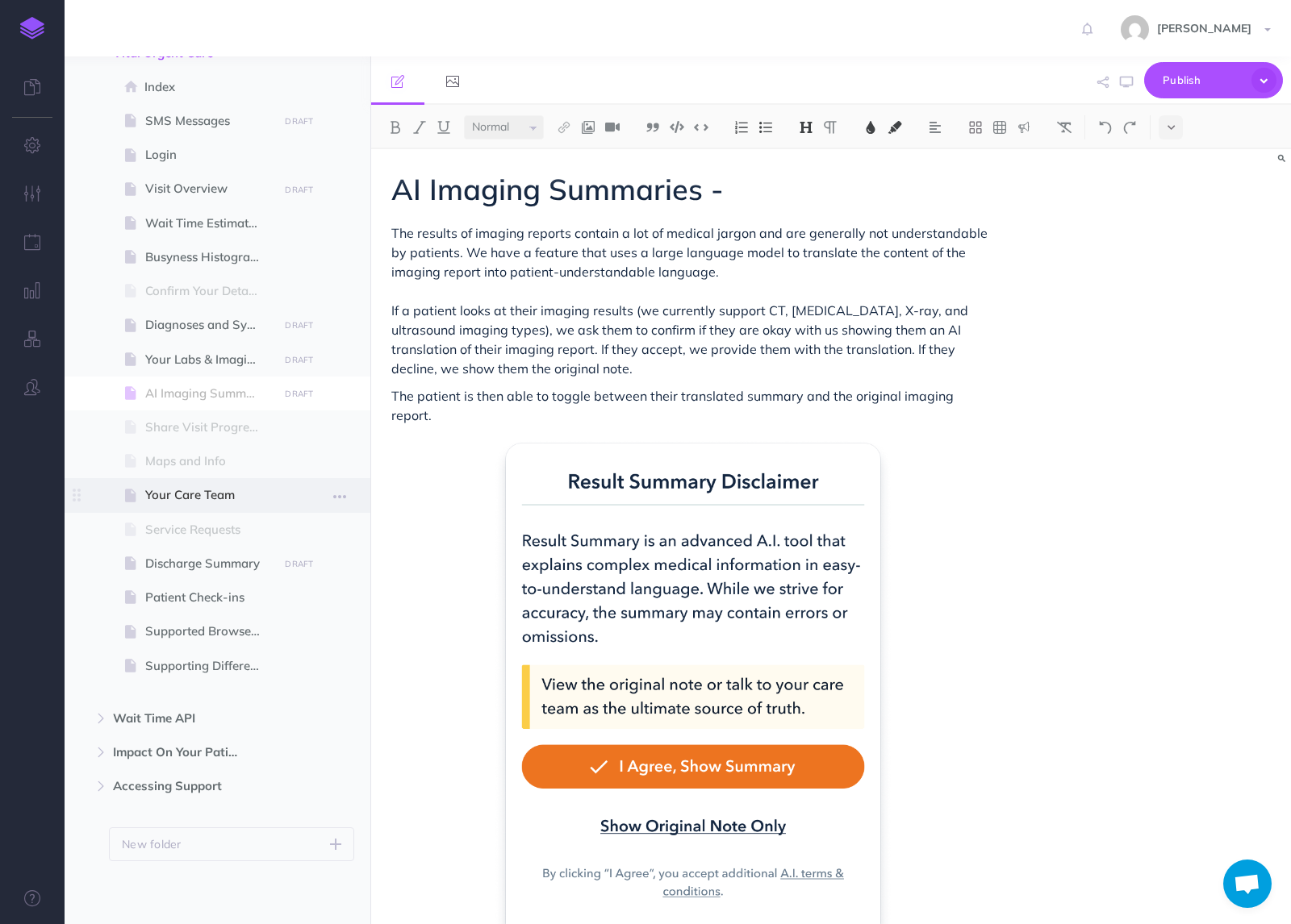
click at [212, 502] on span "Your Care Team" at bounding box center [209, 495] width 128 height 20
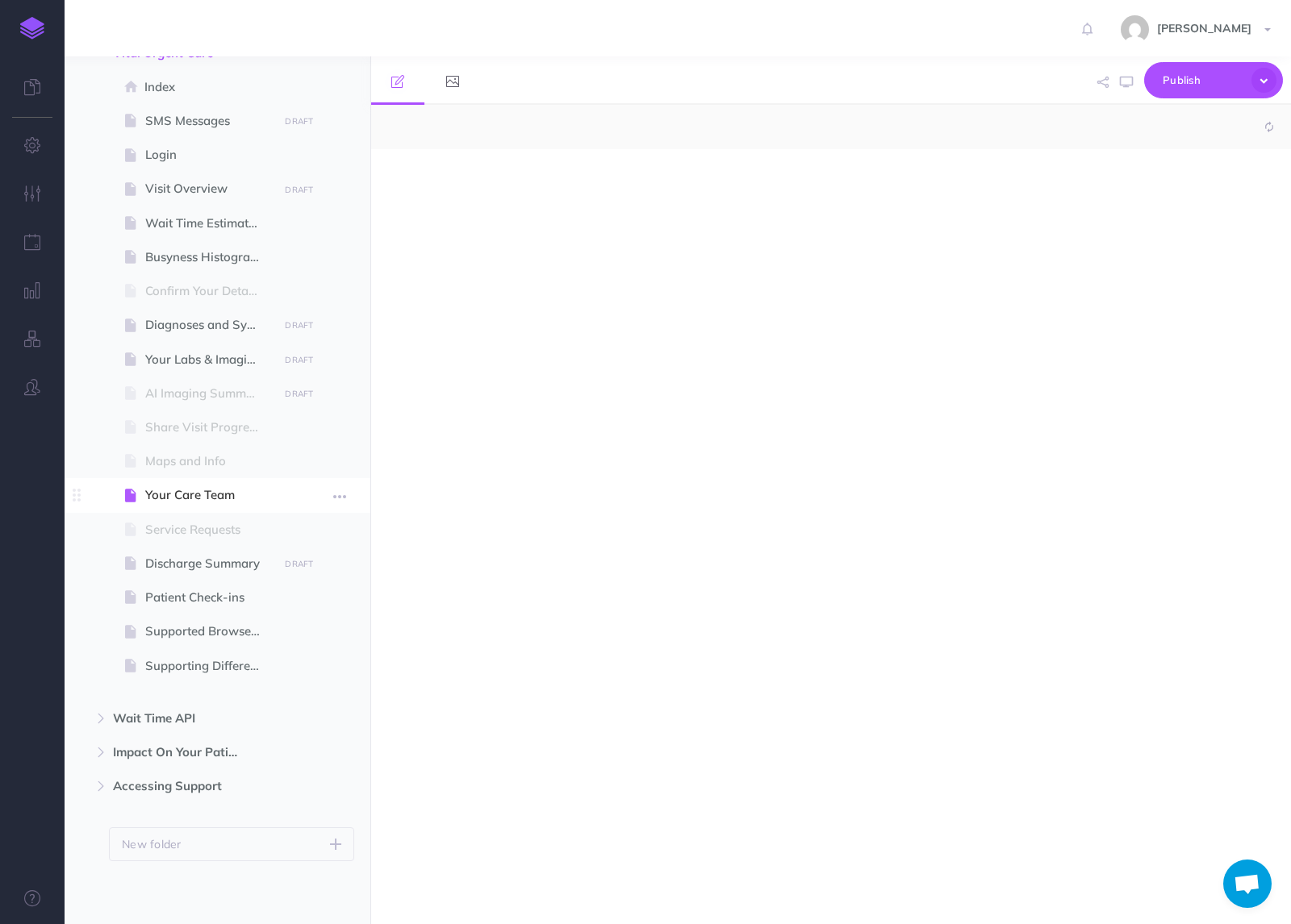
select select "null"
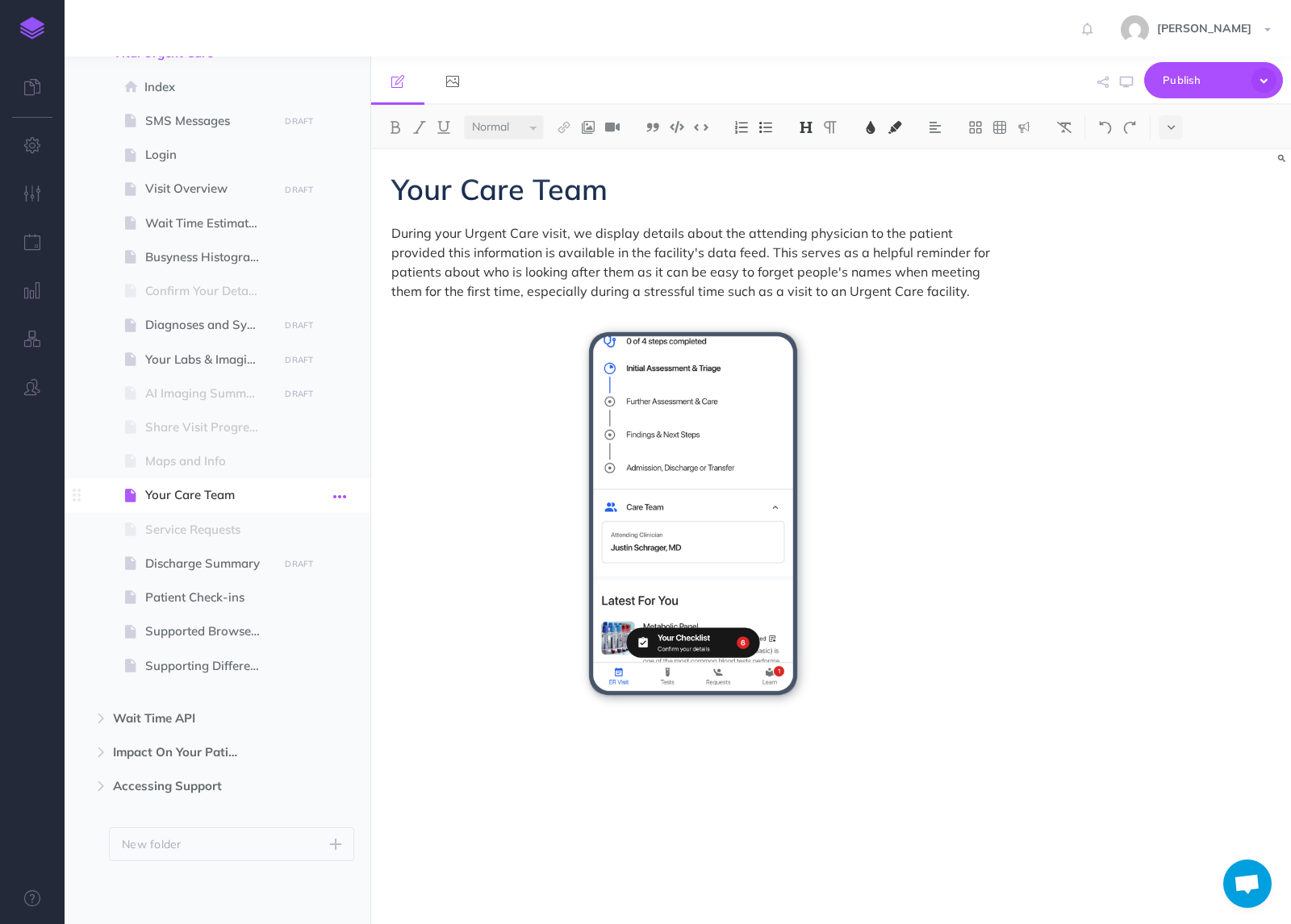
click at [338, 494] on icon "button" at bounding box center [340, 497] width 13 height 20
click at [282, 609] on link "Settings" at bounding box center [294, 604] width 121 height 26
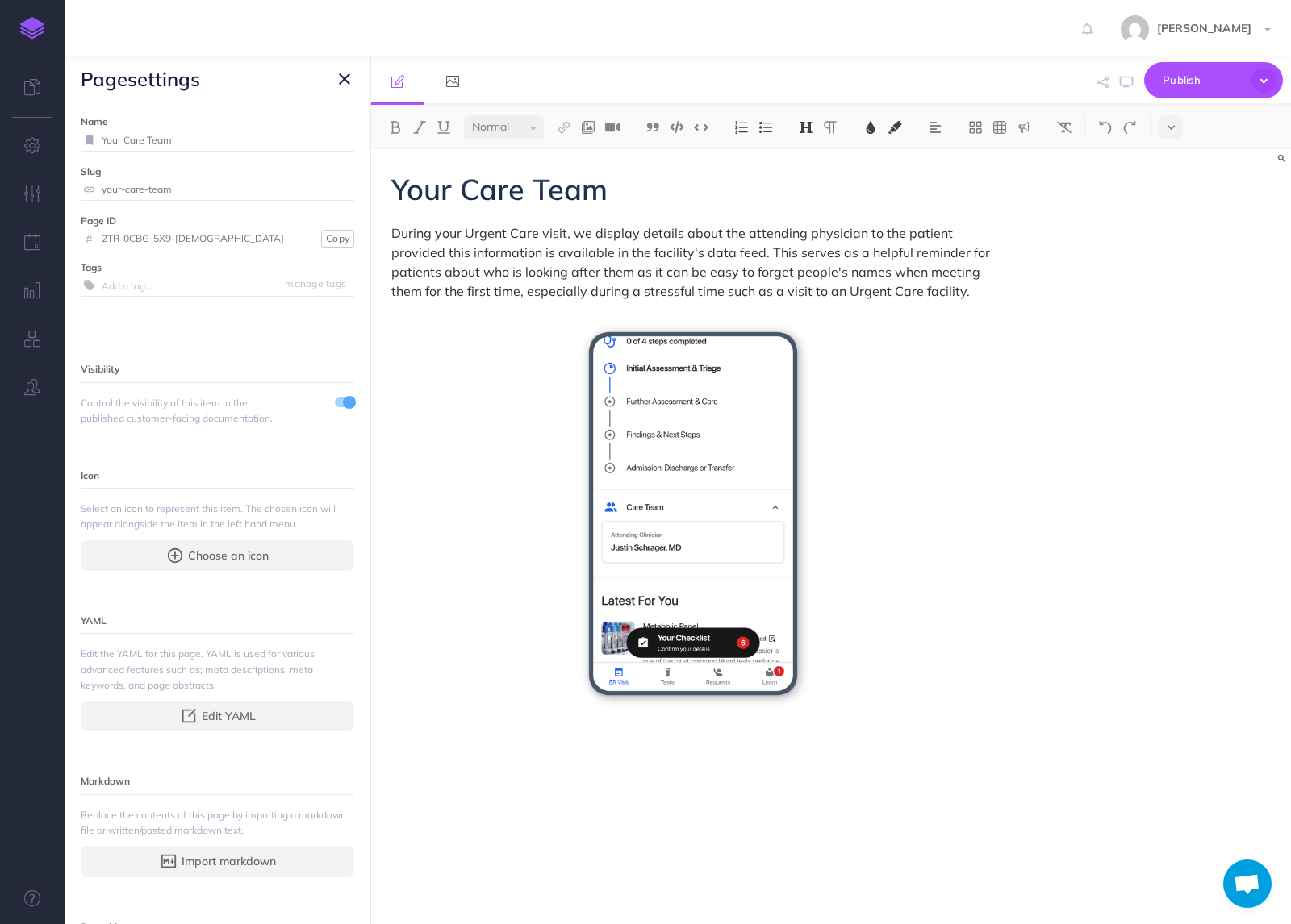
click at [349, 392] on div "Visibility Control the visibility of this item in the published customer-facing…" at bounding box center [217, 393] width 273 height 66
click at [348, 398] on span at bounding box center [349, 403] width 13 height 13
click at [342, 80] on icon "button" at bounding box center [344, 80] width 11 height 20
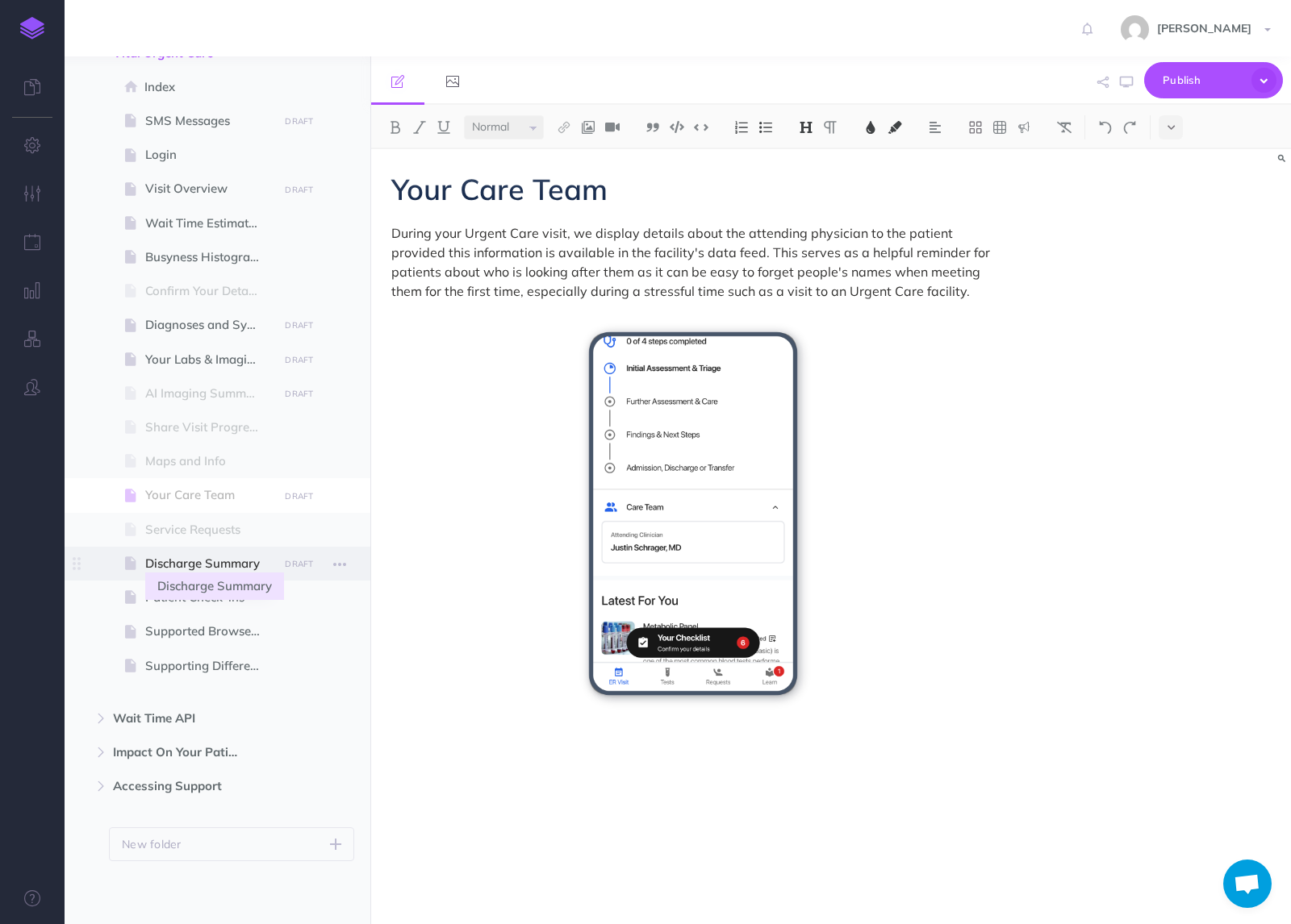
click at [164, 555] on span "Discharge Summary" at bounding box center [209, 564] width 128 height 20
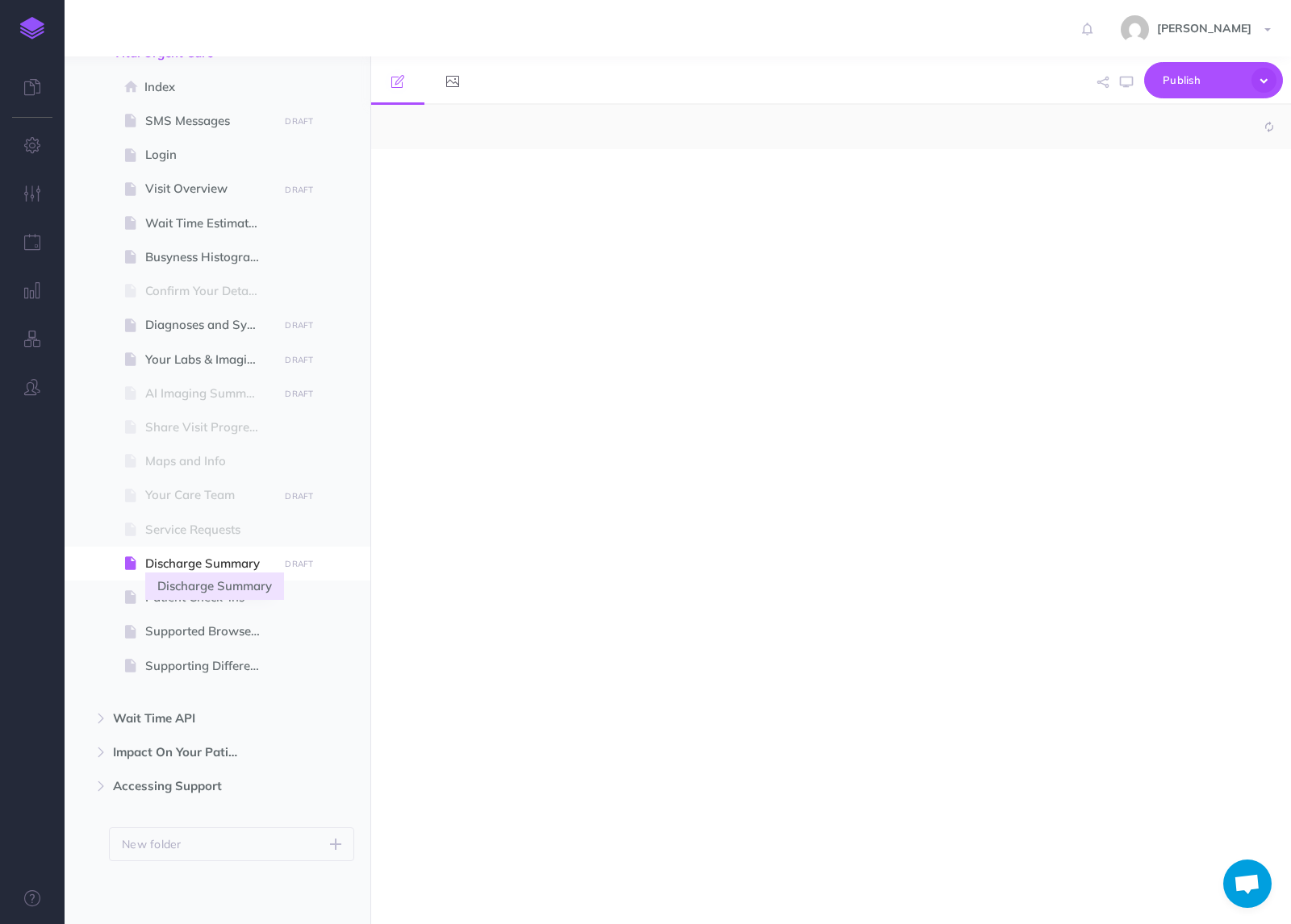
select select "null"
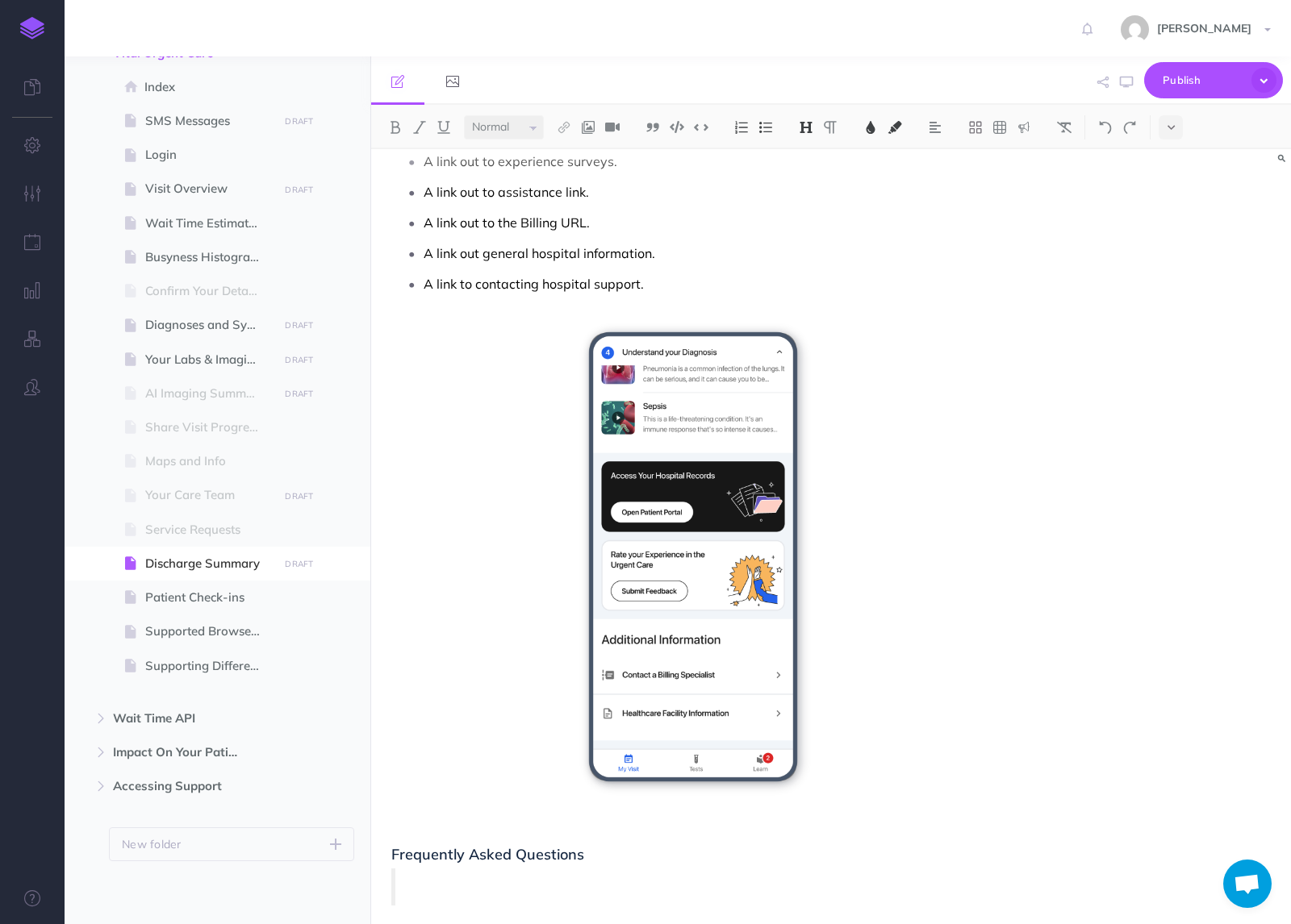
scroll to position [2176, 0]
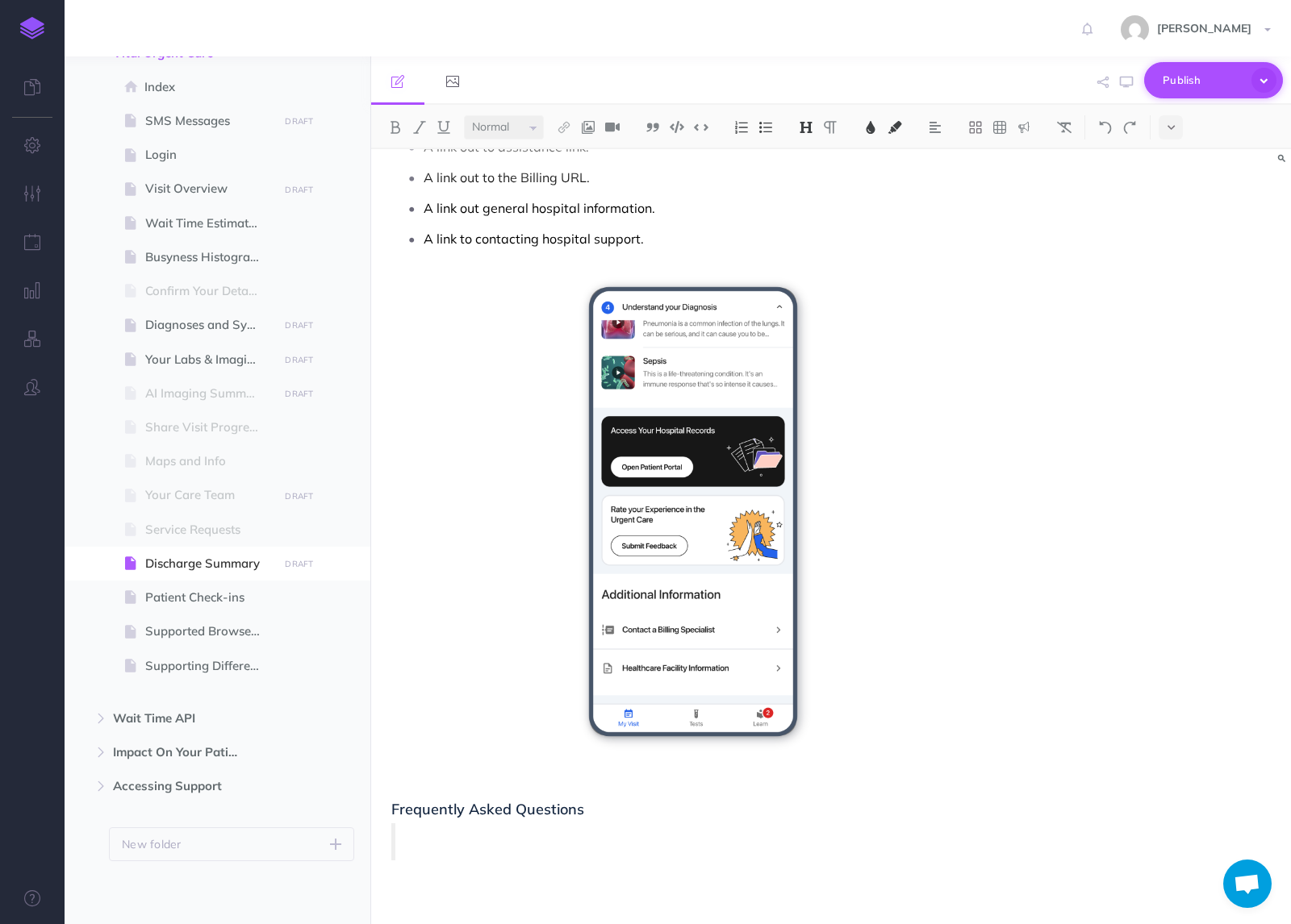
click at [1266, 83] on icon "button" at bounding box center [1264, 80] width 25 height 25
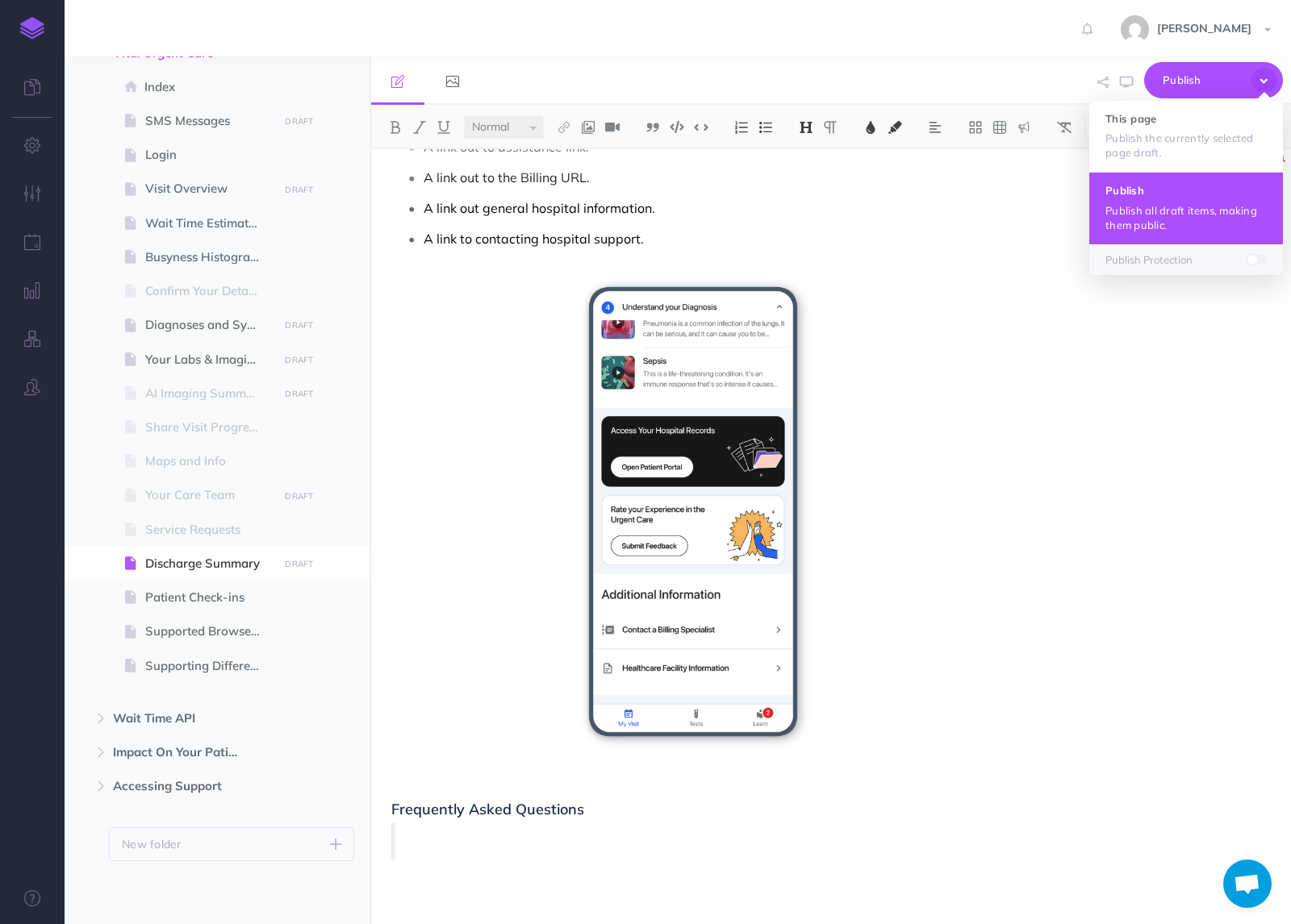
click at [1163, 202] on button "Publish Publish all draft items, making them public." at bounding box center [1186, 207] width 194 height 72
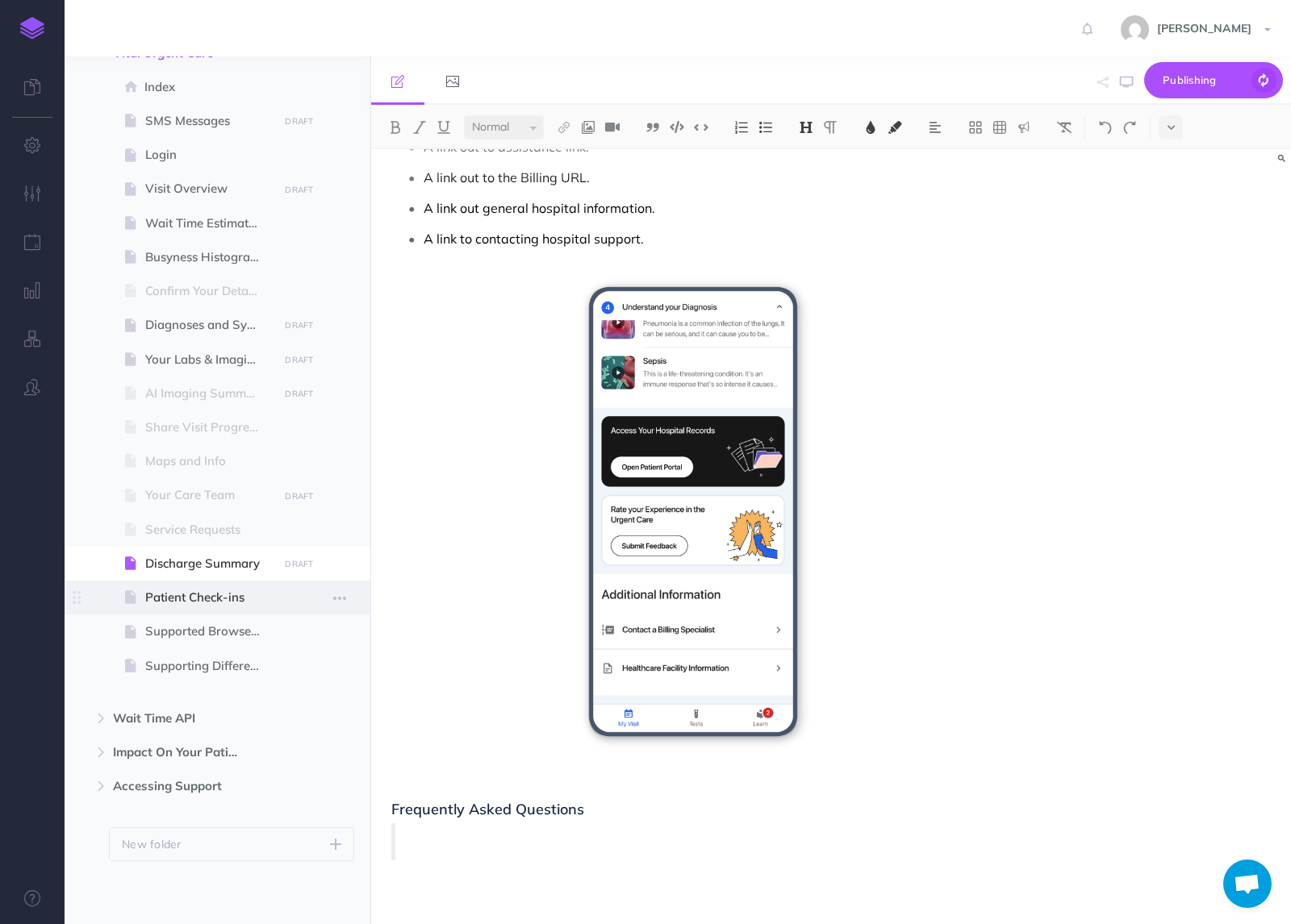
click at [194, 599] on span "Patient Check-ins" at bounding box center [209, 598] width 128 height 20
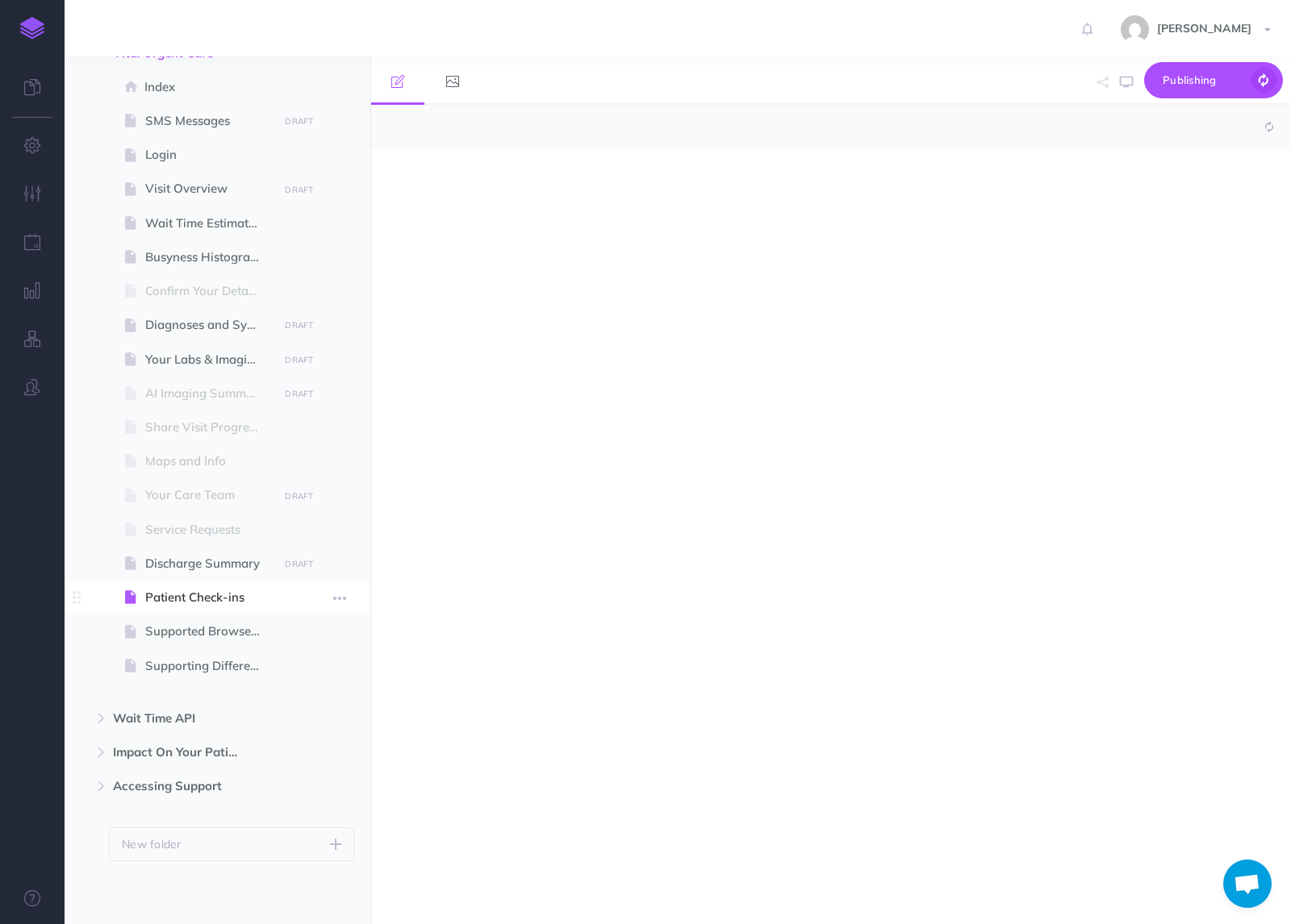
select select "null"
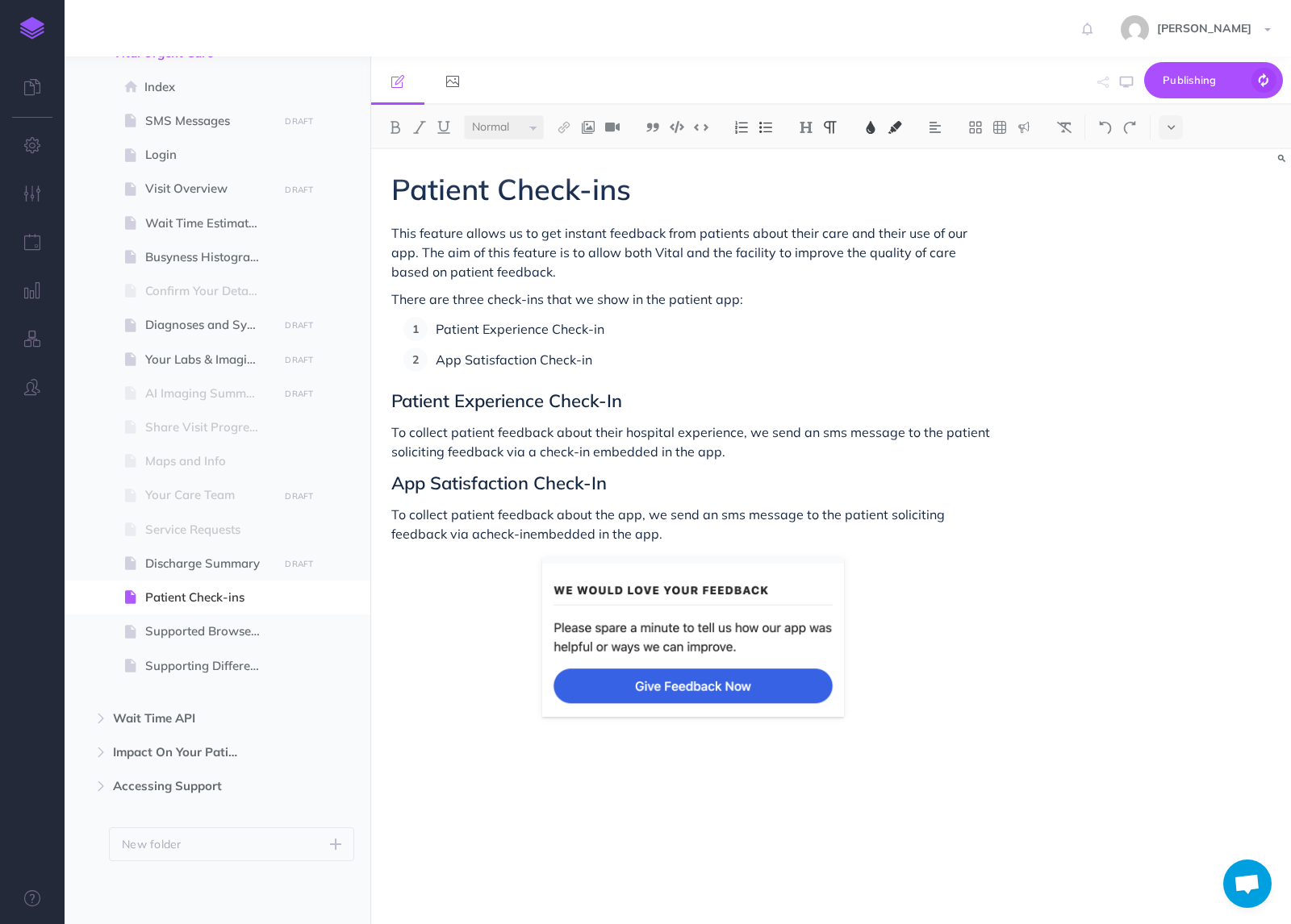
click at [476, 300] on span "There are three check-ins that we show in the patient app:" at bounding box center [567, 299] width 352 height 16
click at [166, 569] on span "Discharge Summary" at bounding box center [209, 564] width 128 height 20
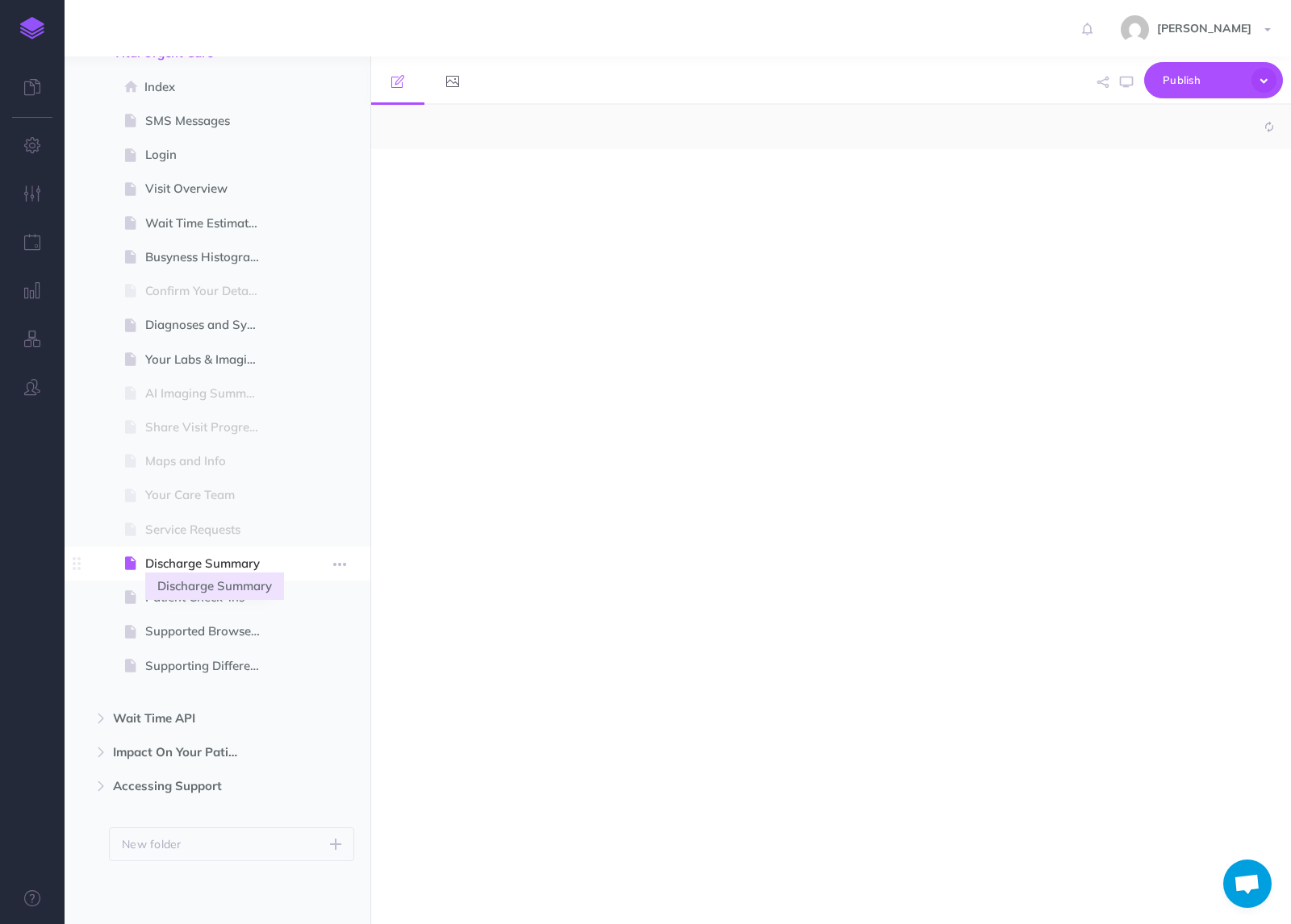
select select "null"
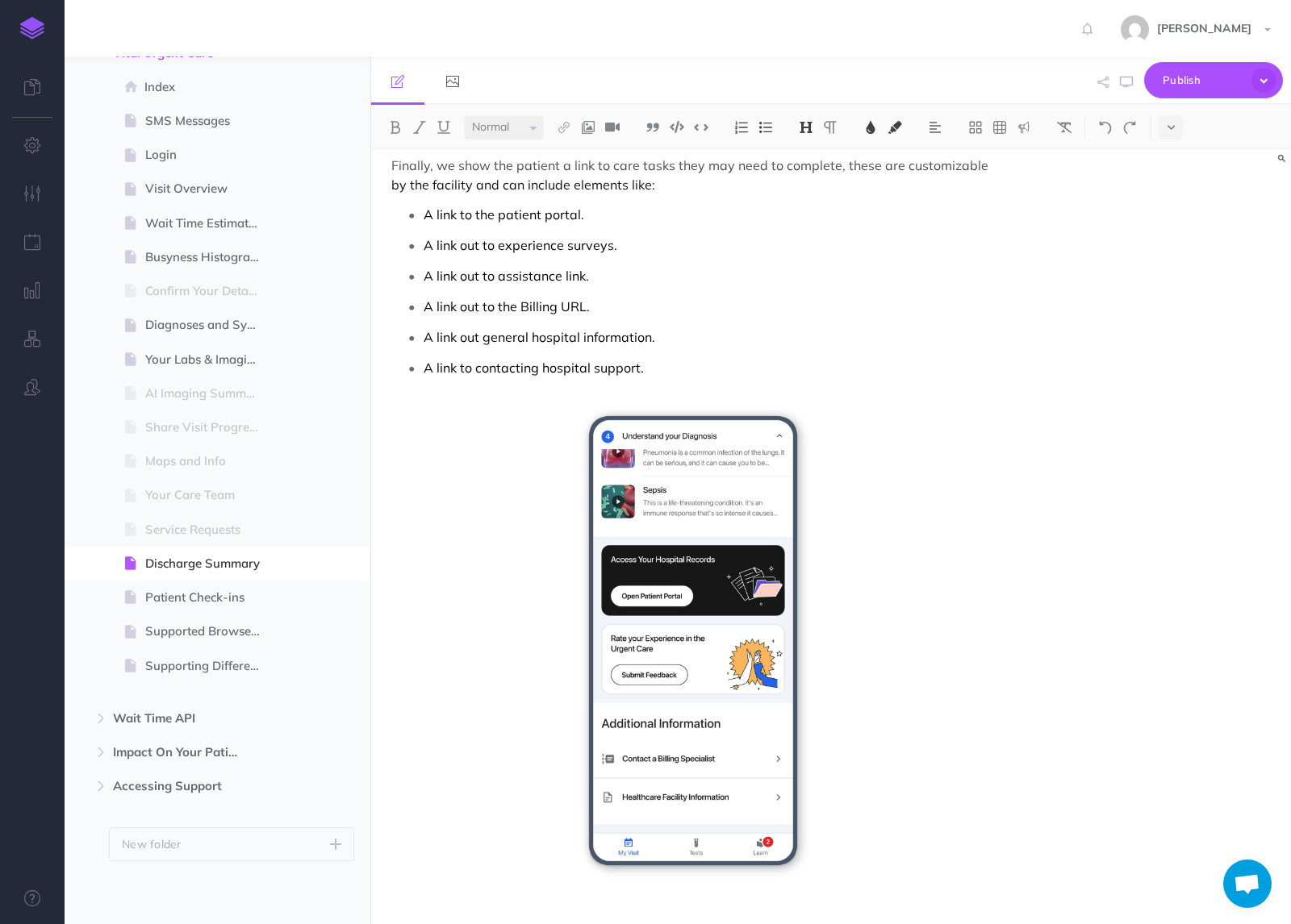
scroll to position [2176, 0]
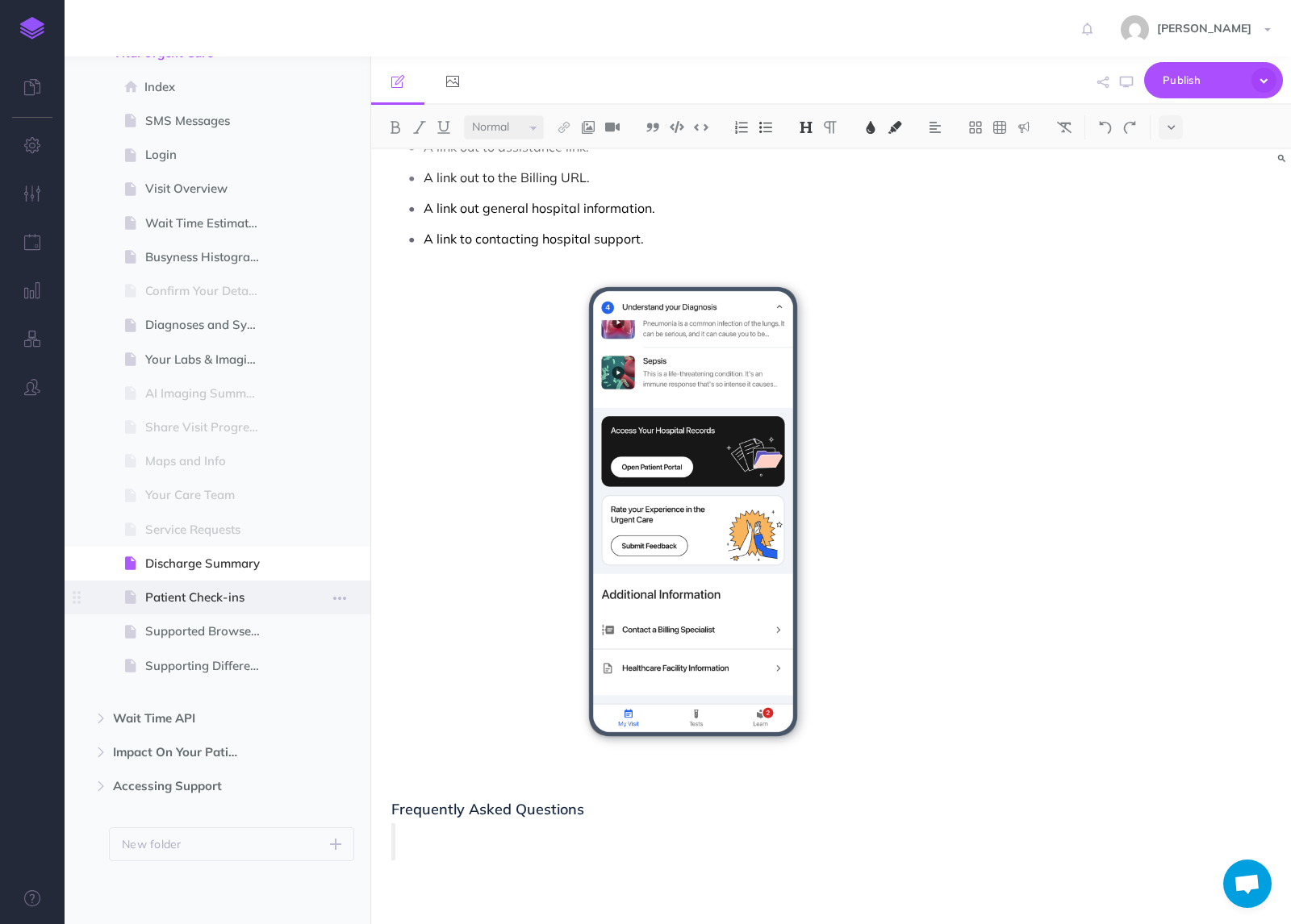
click at [211, 589] on span "Patient Check-ins" at bounding box center [209, 598] width 128 height 20
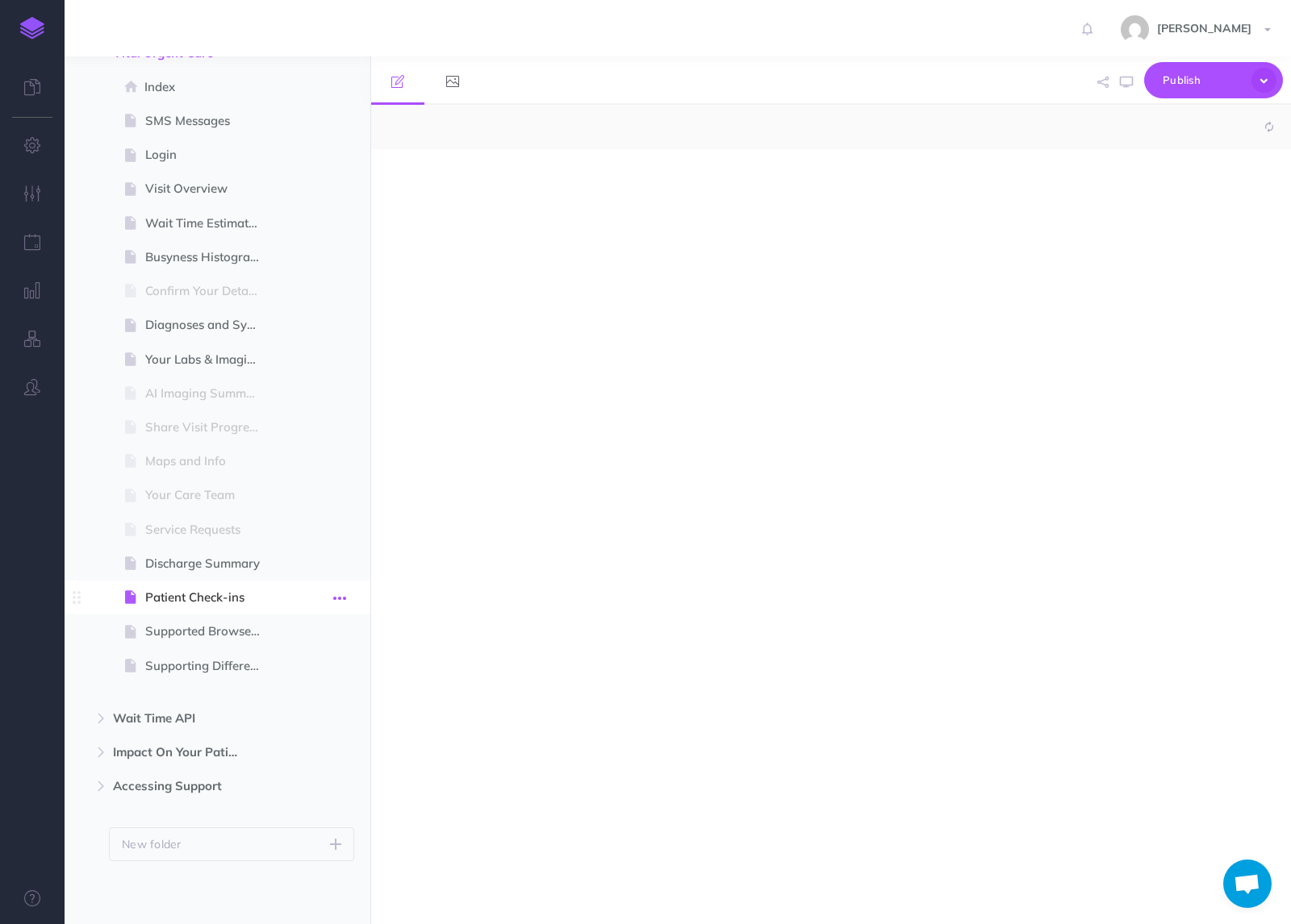
select select "null"
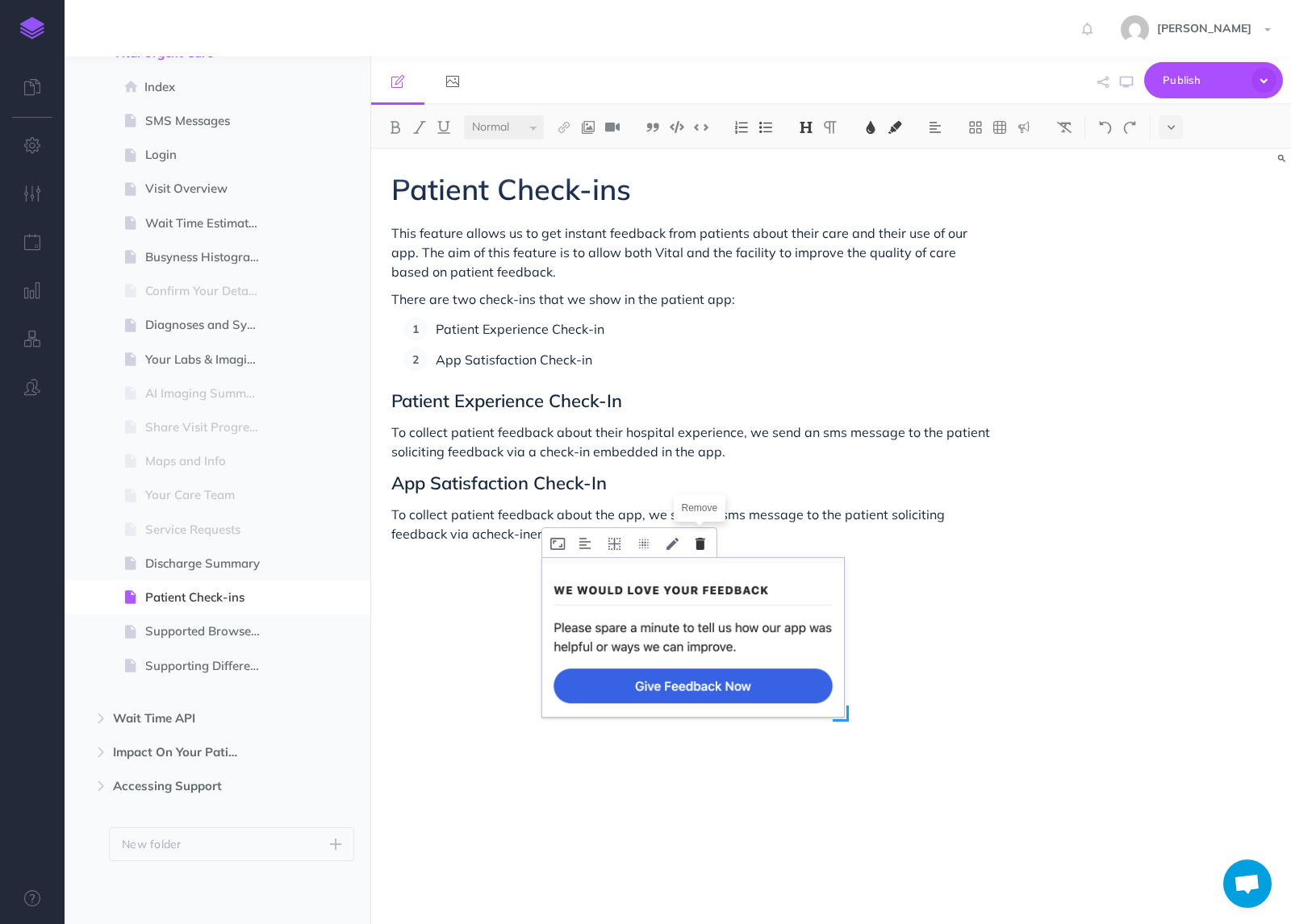
click at [699, 541] on icon at bounding box center [700, 544] width 10 height 12
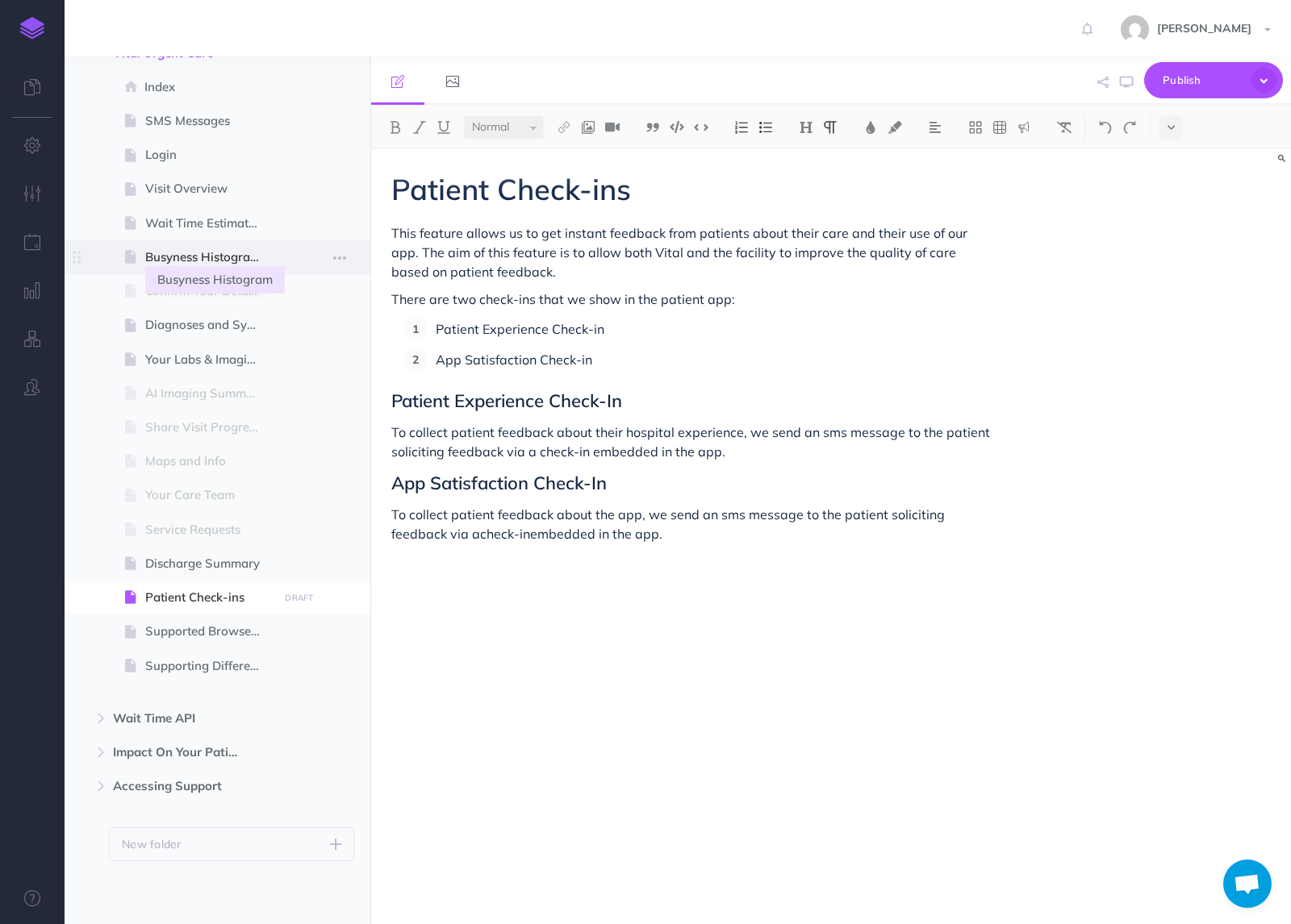
click at [212, 261] on span "Busyness Histogram" at bounding box center [209, 257] width 128 height 20
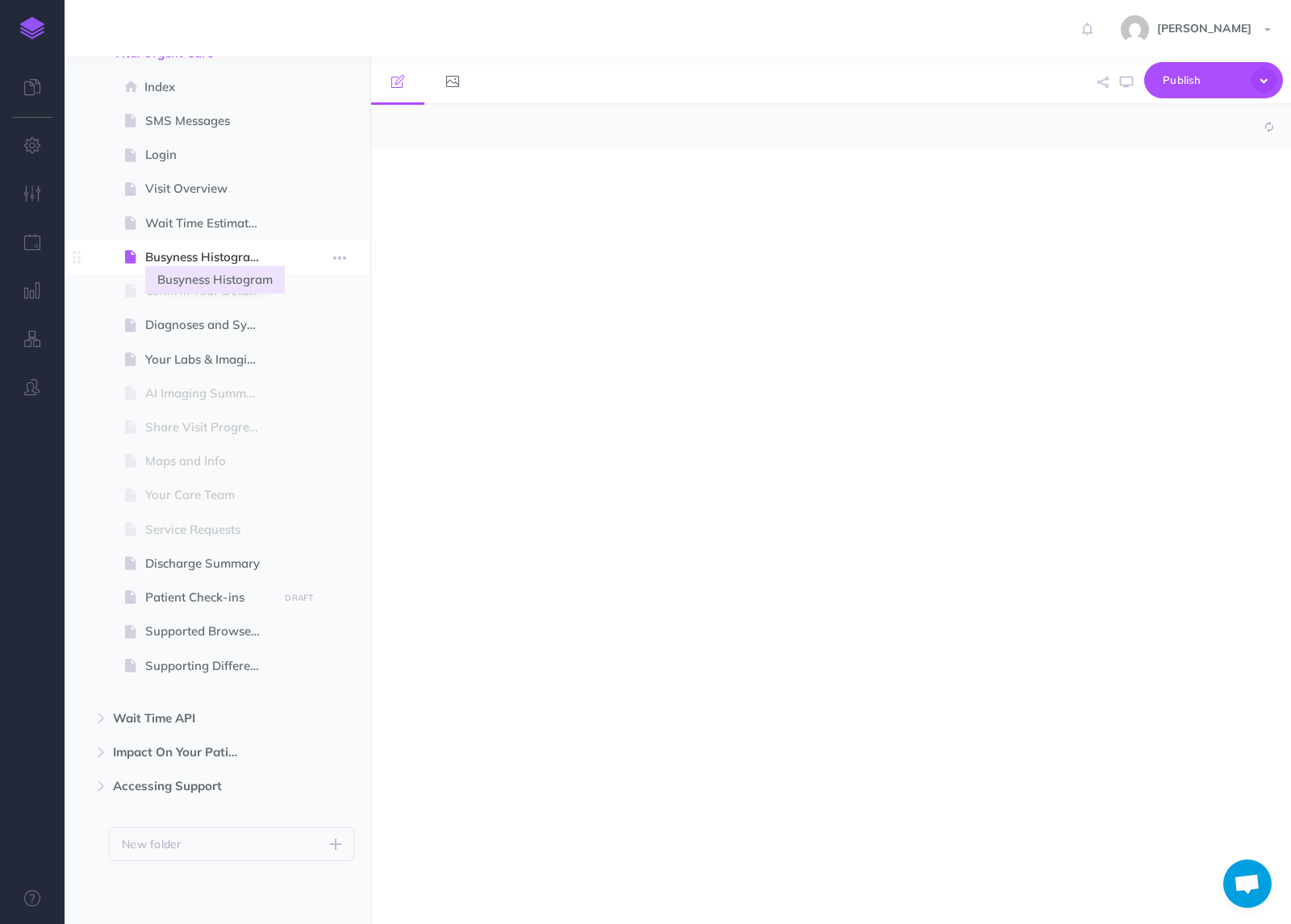
select select "null"
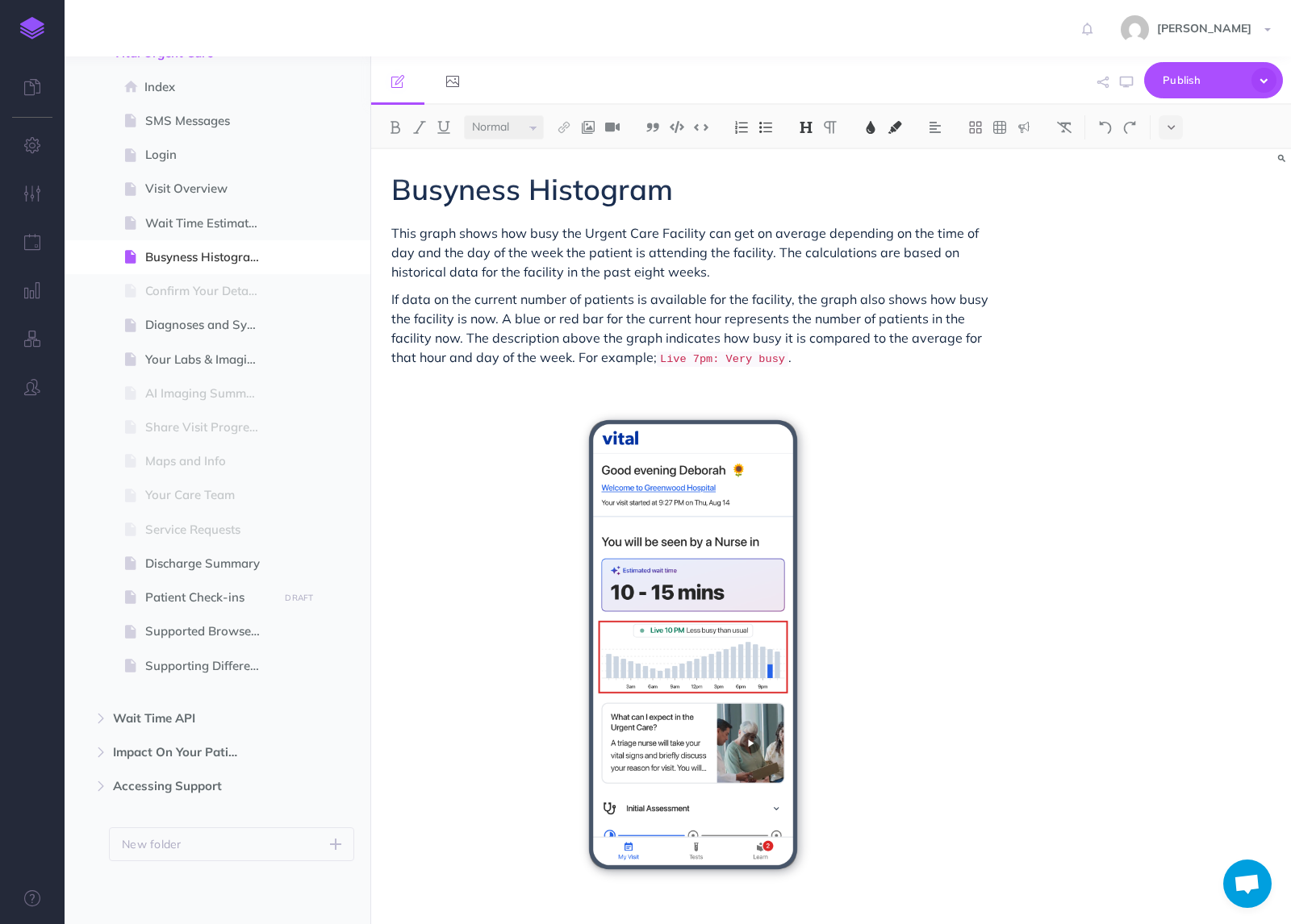
click at [899, 370] on p "If data on the current number of patients is available for the facility, the gr…" at bounding box center [693, 339] width 604 height 99
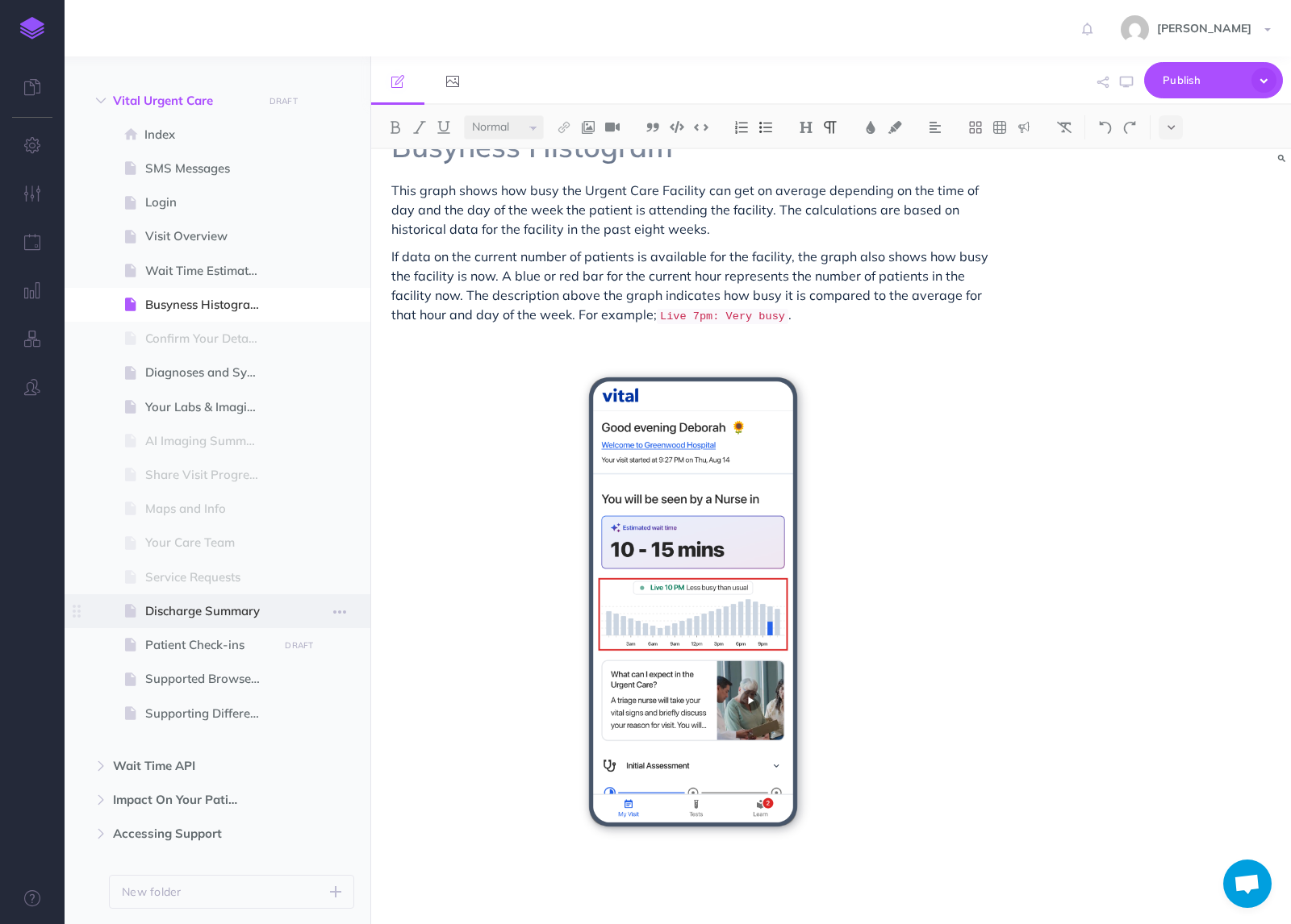
scroll to position [1770, 0]
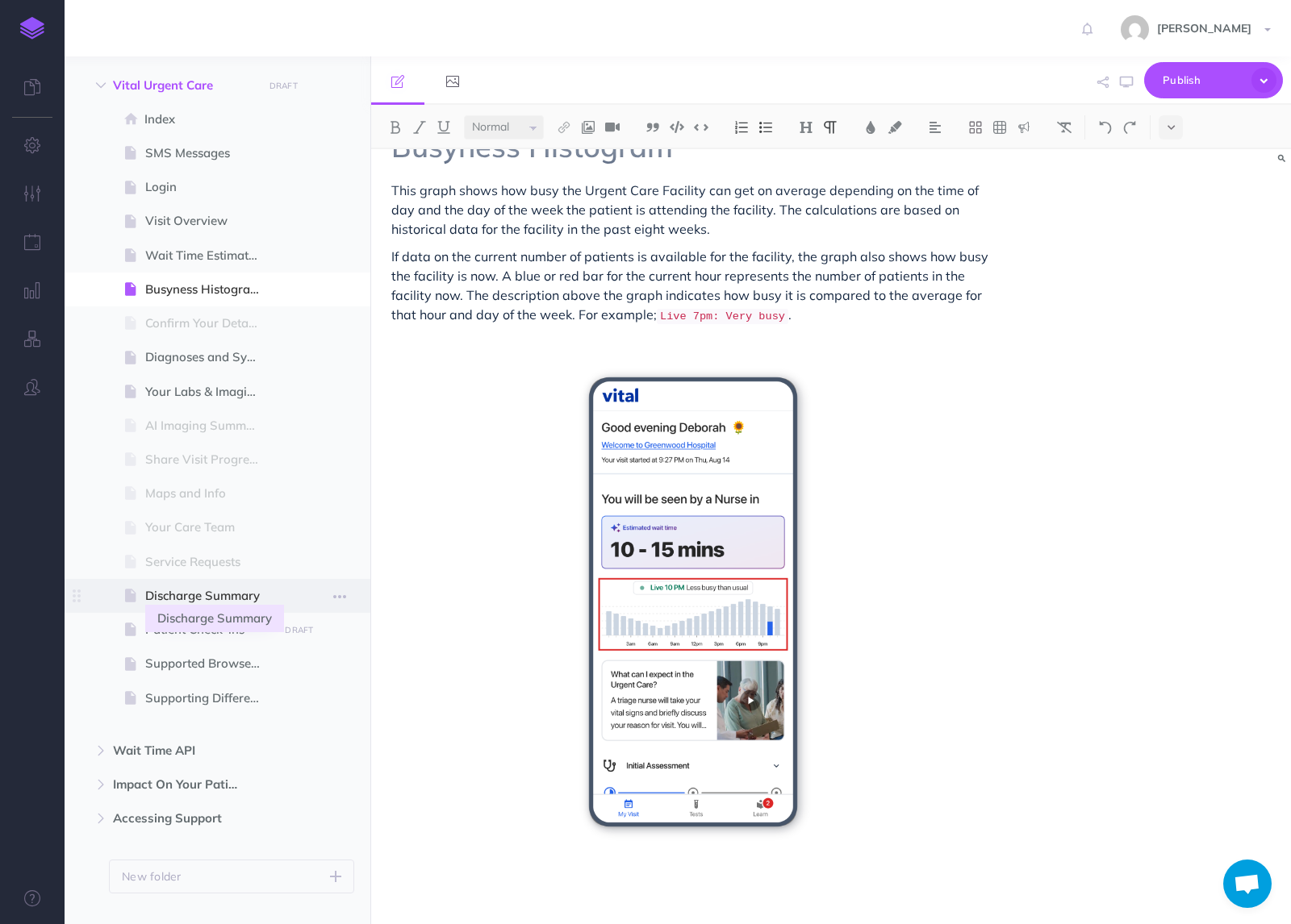
click at [179, 596] on span "Discharge Summary" at bounding box center [209, 596] width 128 height 20
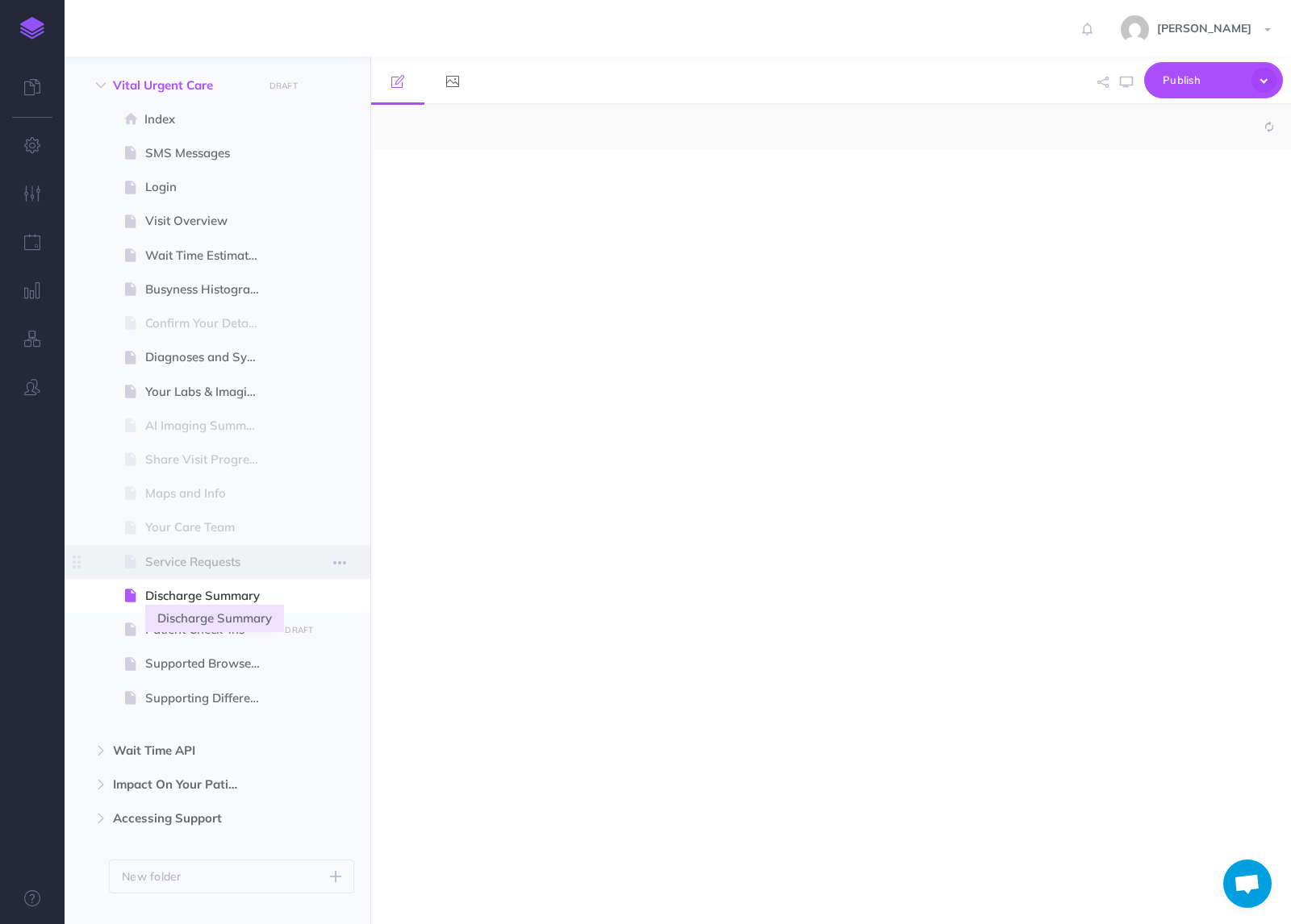
select select "null"
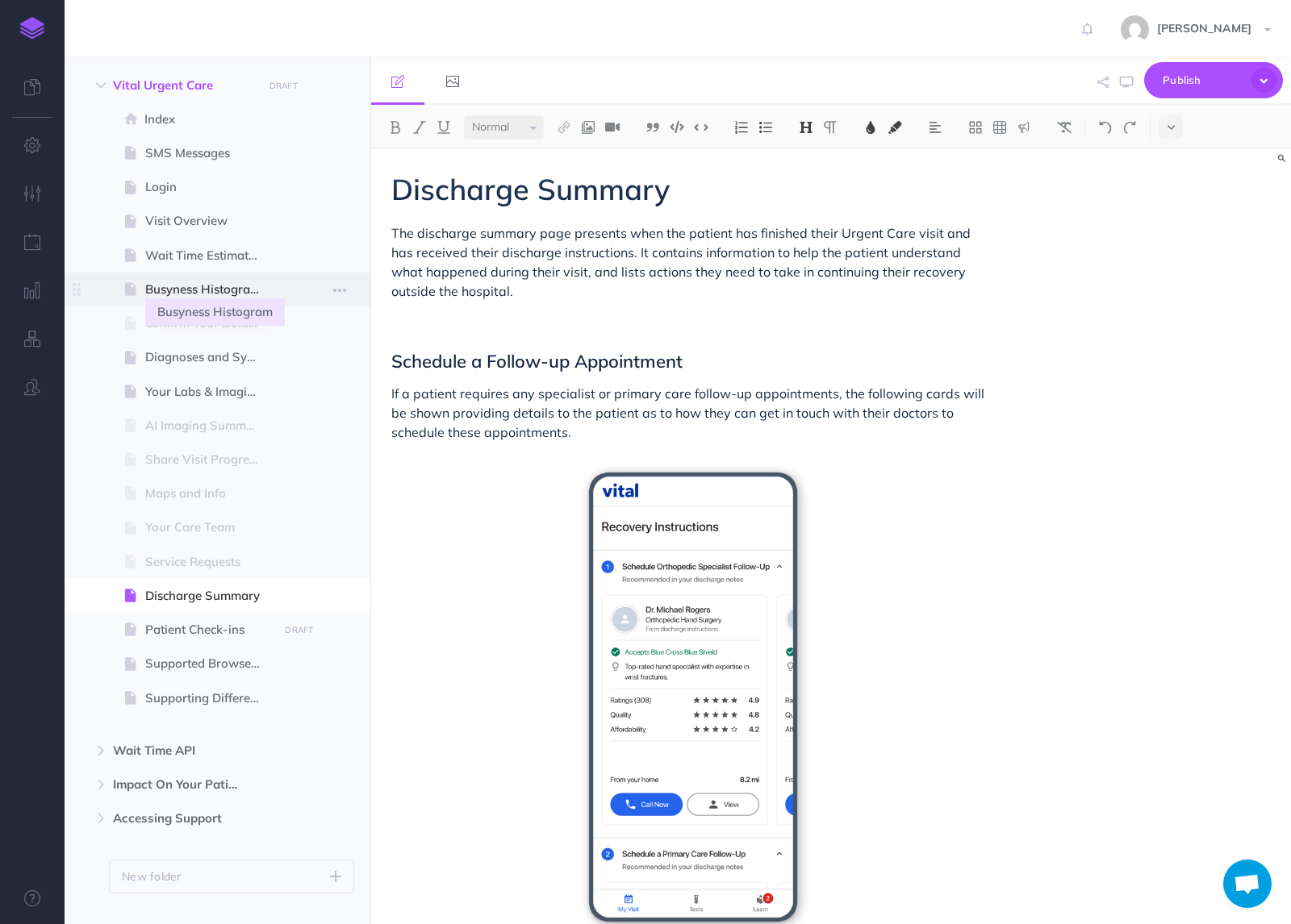
click at [185, 288] on span "Busyness Histogram" at bounding box center [209, 289] width 128 height 20
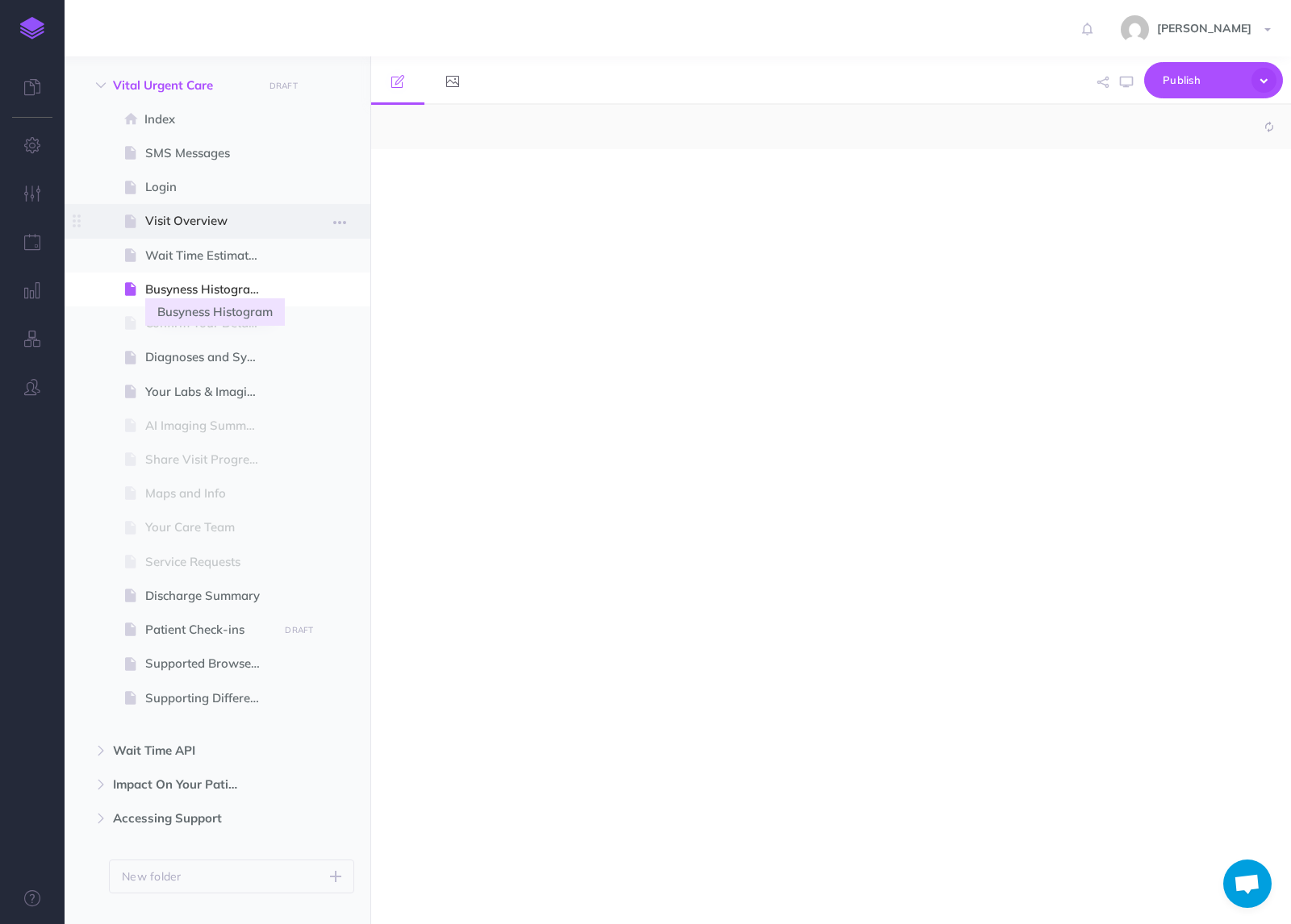
select select "null"
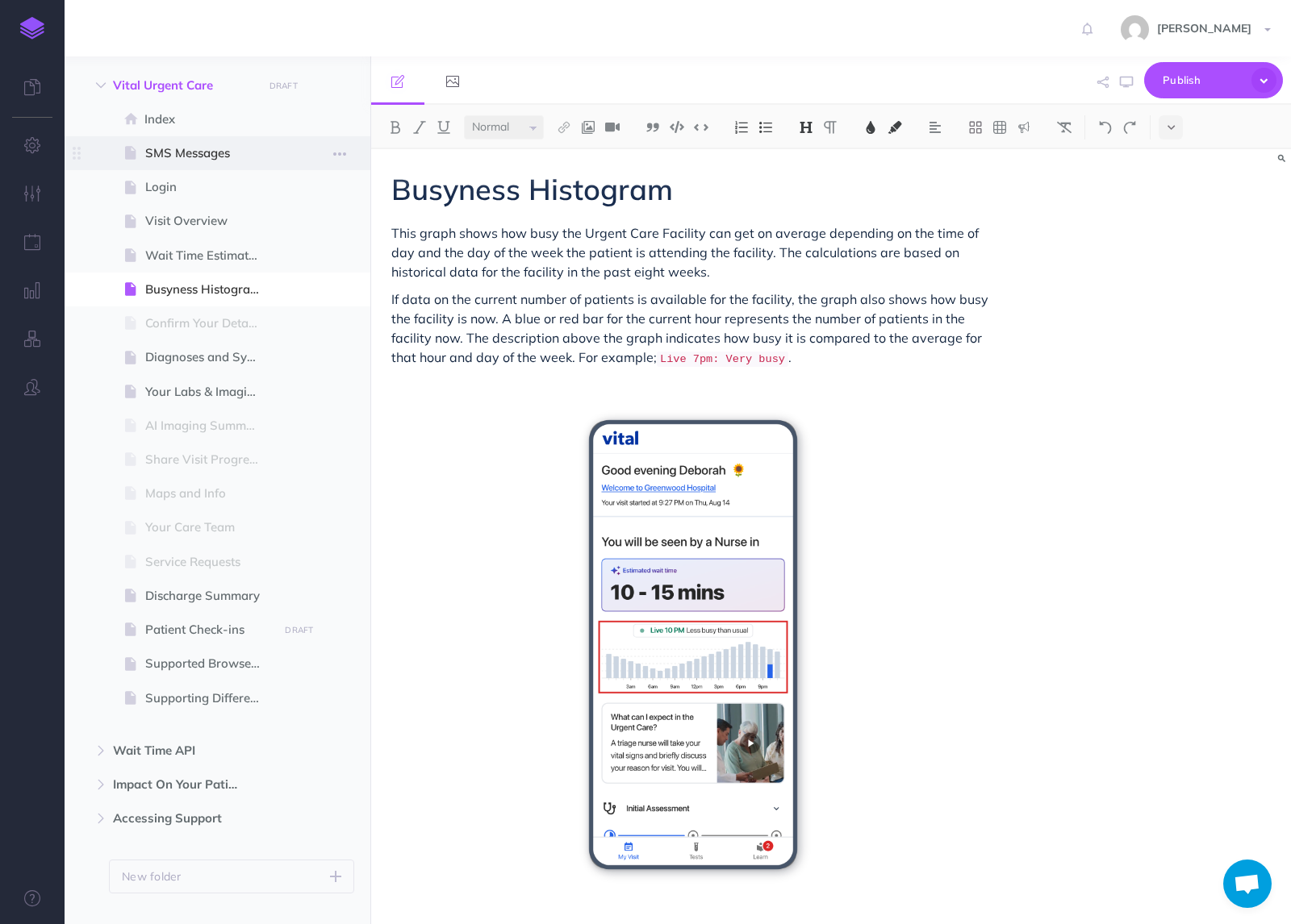
click at [169, 161] on span "SMS Messages" at bounding box center [209, 153] width 128 height 20
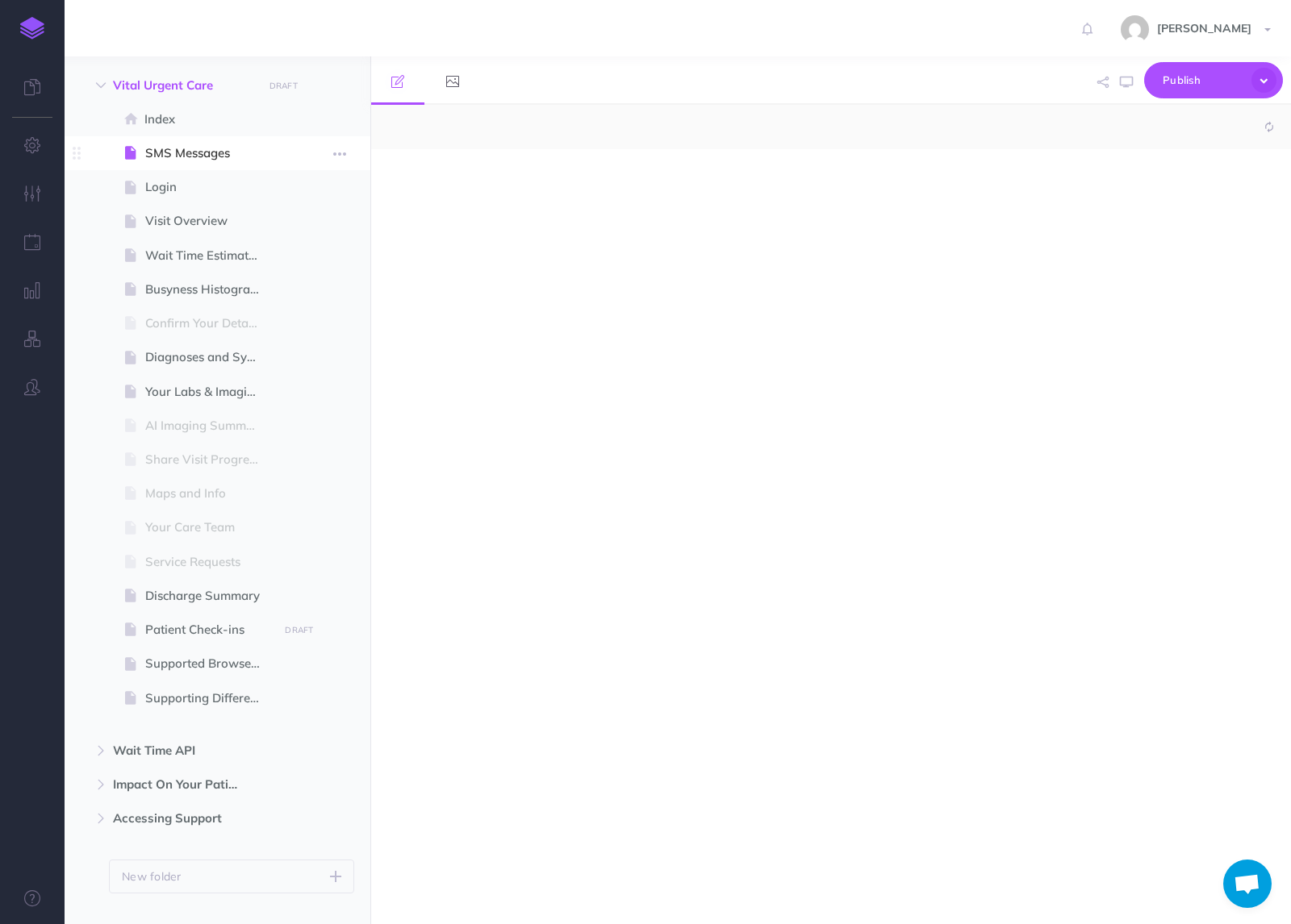
select select "null"
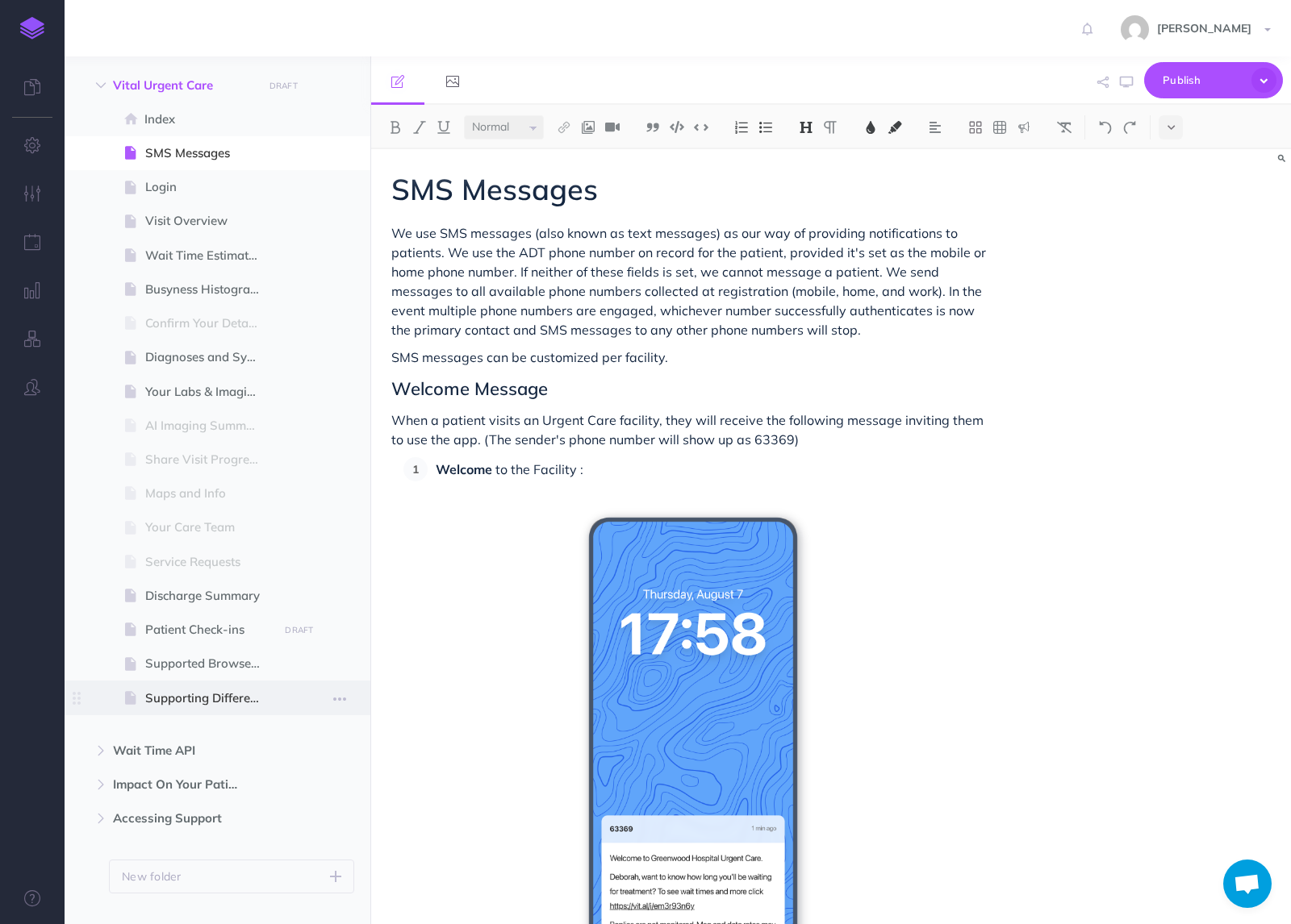
click at [183, 686] on span at bounding box center [217, 697] width 306 height 34
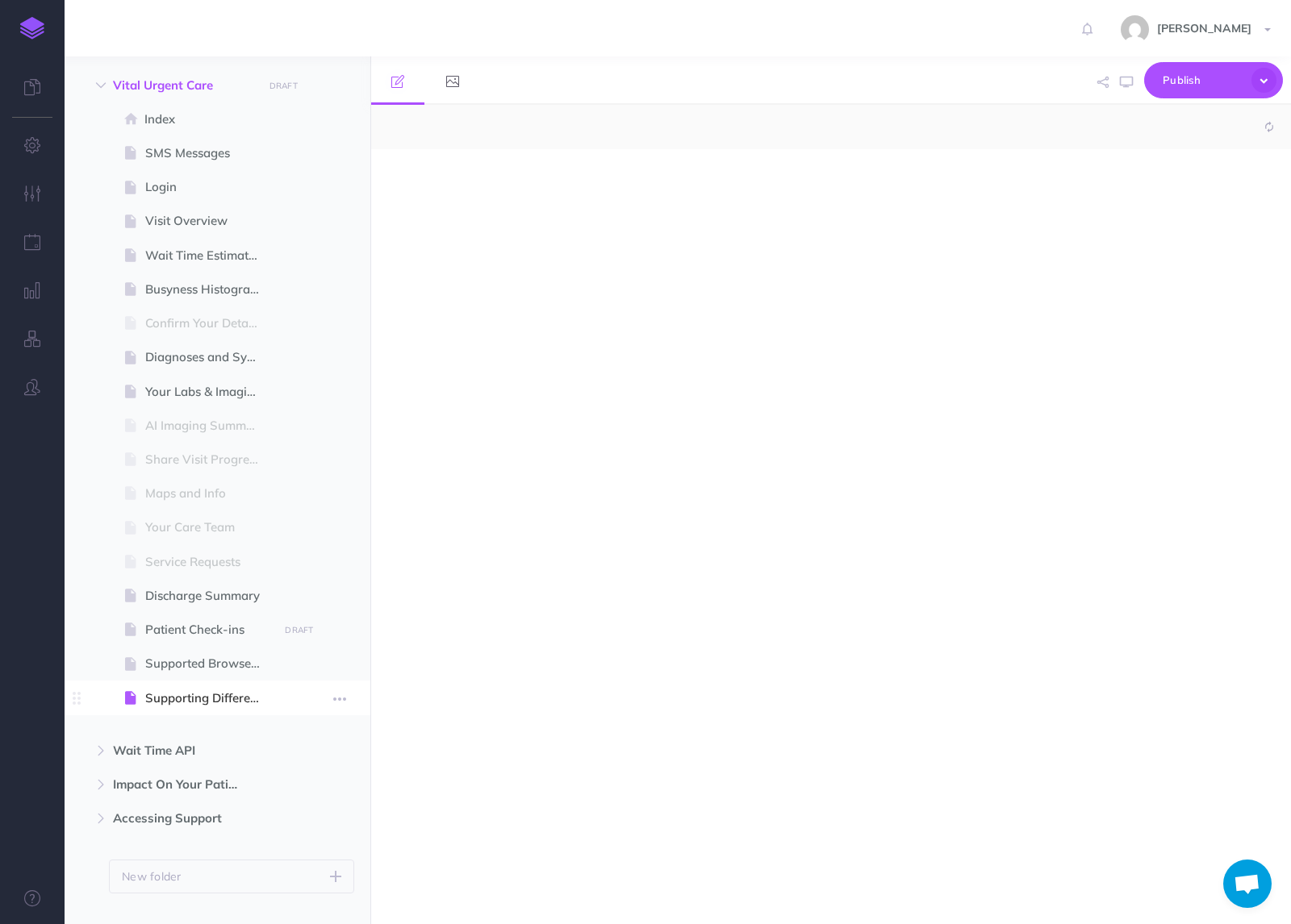
select select "null"
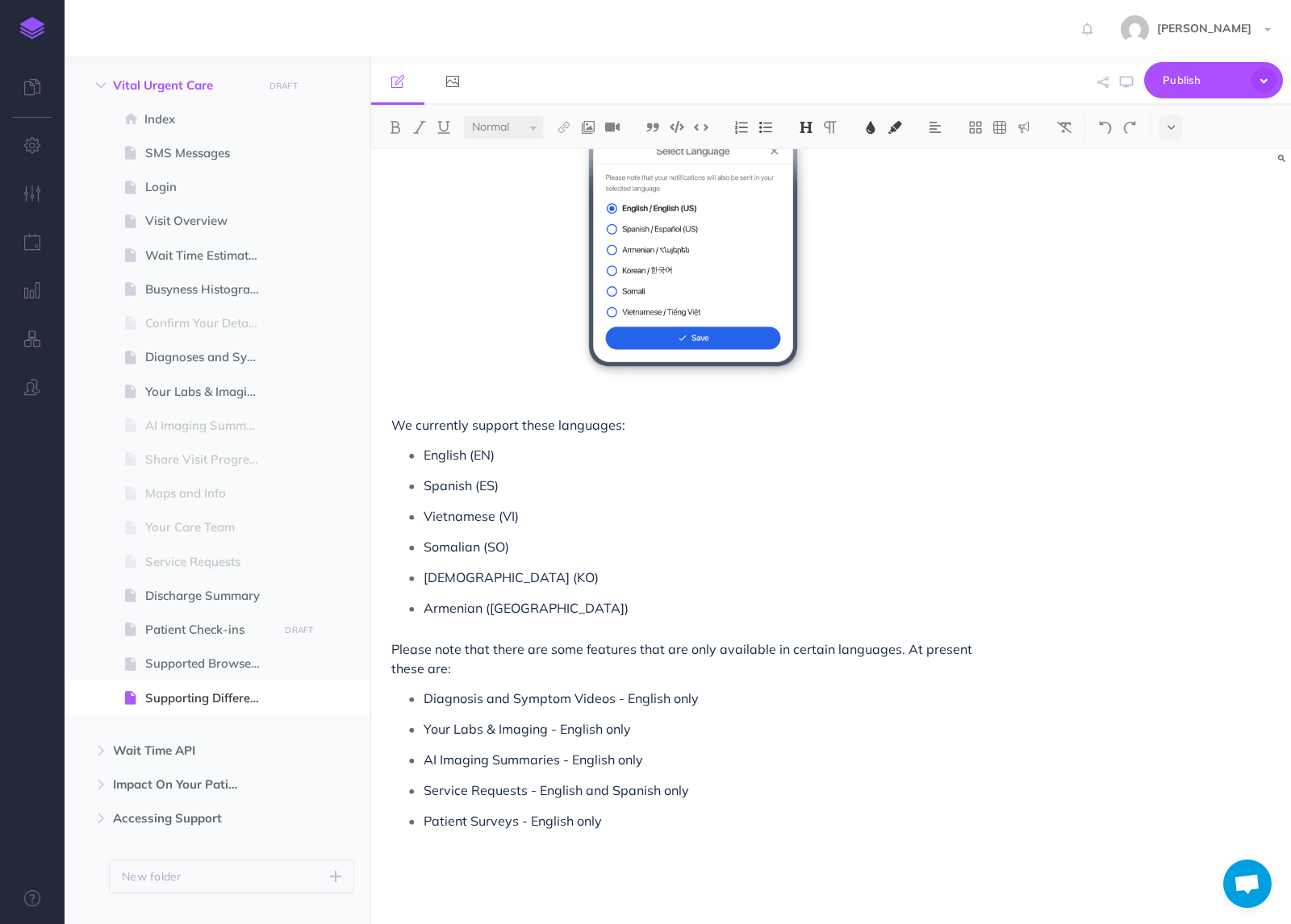
scroll to position [294, 0]
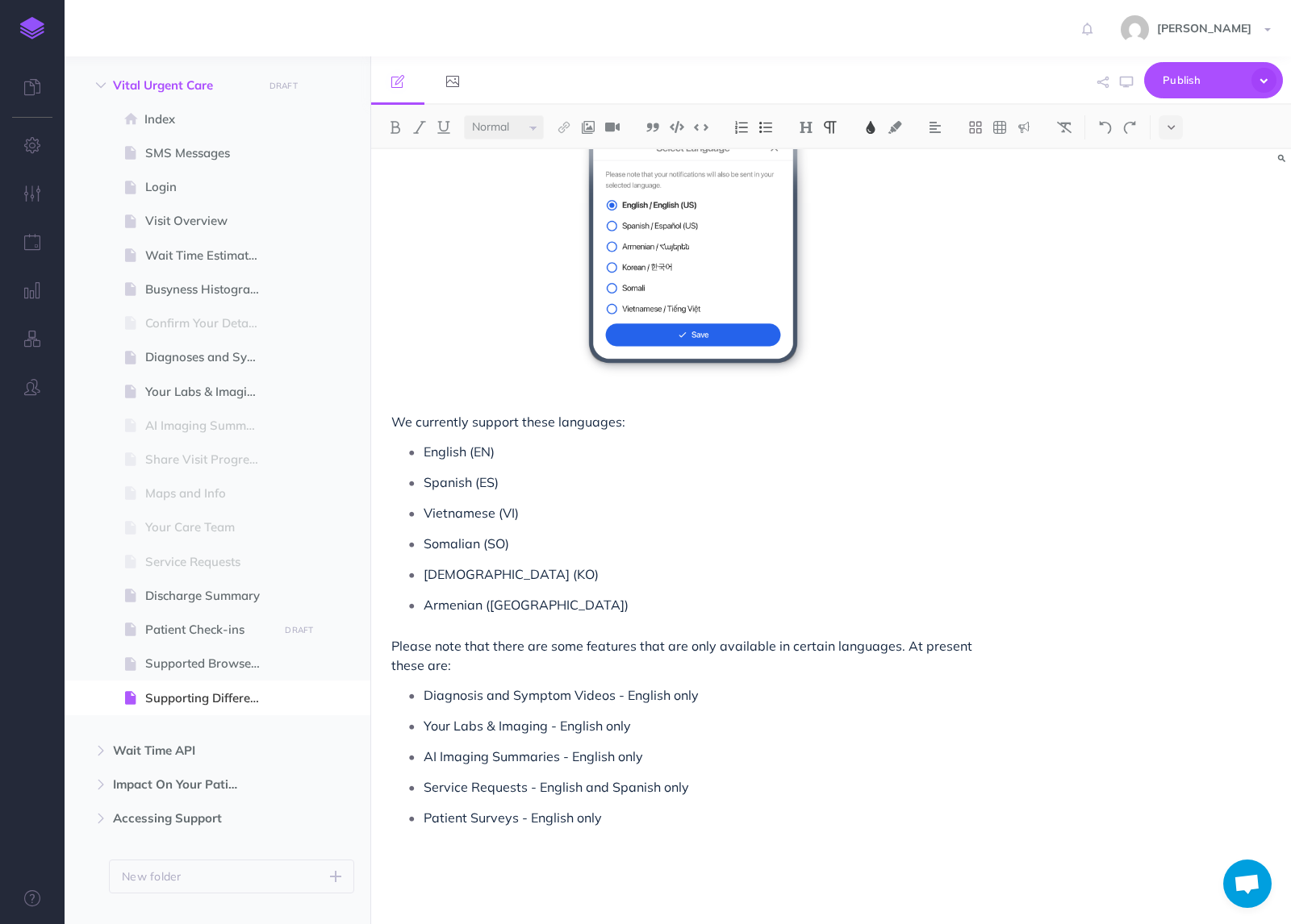
click at [646, 731] on p "Your Labs & Imaging - English only" at bounding box center [709, 726] width 571 height 25
drag, startPoint x: 687, startPoint y: 729, endPoint x: 635, endPoint y: 729, distance: 52.0
click at [635, 729] on p "Your Labs & Imaging - English only (Curren" at bounding box center [709, 726] width 571 height 25
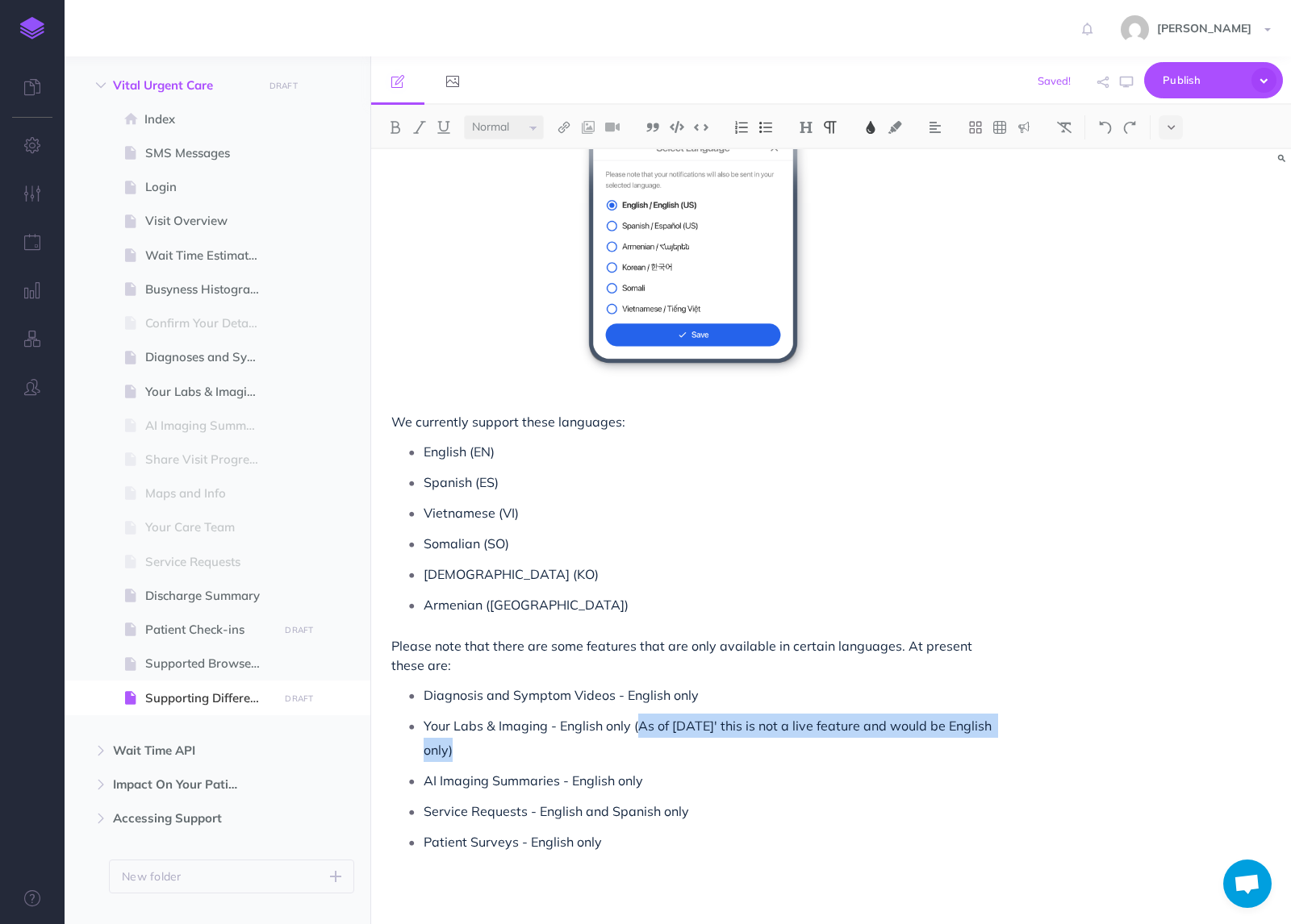
drag, startPoint x: 462, startPoint y: 753, endPoint x: 636, endPoint y: 719, distance: 177.3
click at [636, 719] on p "Your Labs & Imaging - English only (As of Aug 25' this is not a live feature an…" at bounding box center [709, 737] width 571 height 48
click at [636, 719] on span "Your Labs & Imaging - English only (As of Aug 25' this is not a live feature an…" at bounding box center [709, 737] width 571 height 40
drag, startPoint x: 451, startPoint y: 751, endPoint x: 634, endPoint y: 728, distance: 184.4
click at [634, 728] on span "Your Labs & Imaging - English only (As of Aug 25' this is not a live feature an…" at bounding box center [709, 737] width 571 height 40
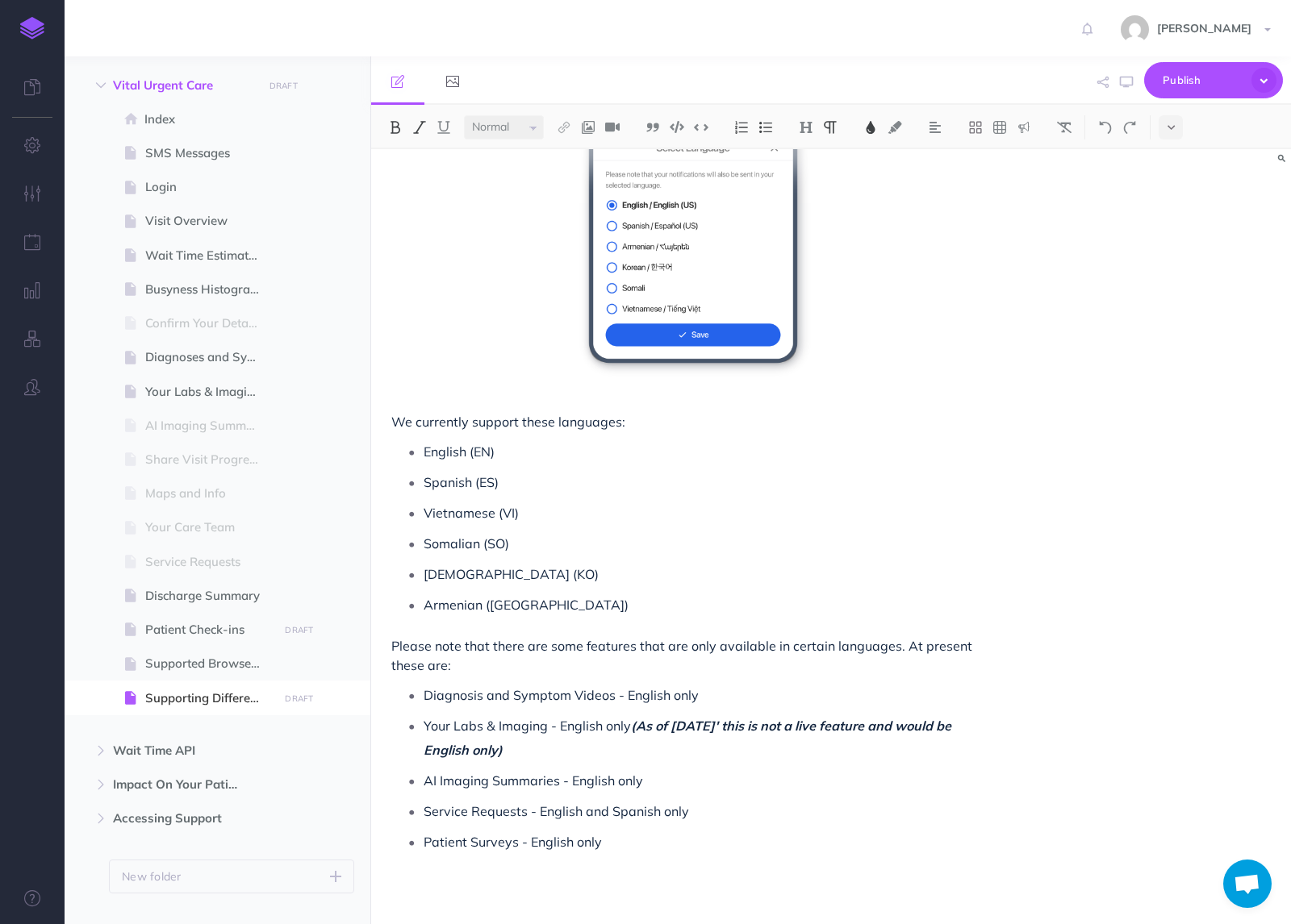
click at [728, 755] on p "Your Labs & Imaging - English only (As of Aug 25' this is not a live feature an…" at bounding box center [709, 737] width 571 height 48
drag, startPoint x: 635, startPoint y: 729, endPoint x: 657, endPoint y: 752, distance: 31.8
click at [657, 752] on p "Your Labs & Imaging - English only (As of Aug 25' this is not a live feature an…" at bounding box center [709, 737] width 571 height 48
copy span "(As of Aug 25' this is not a live feature and would be English only)"
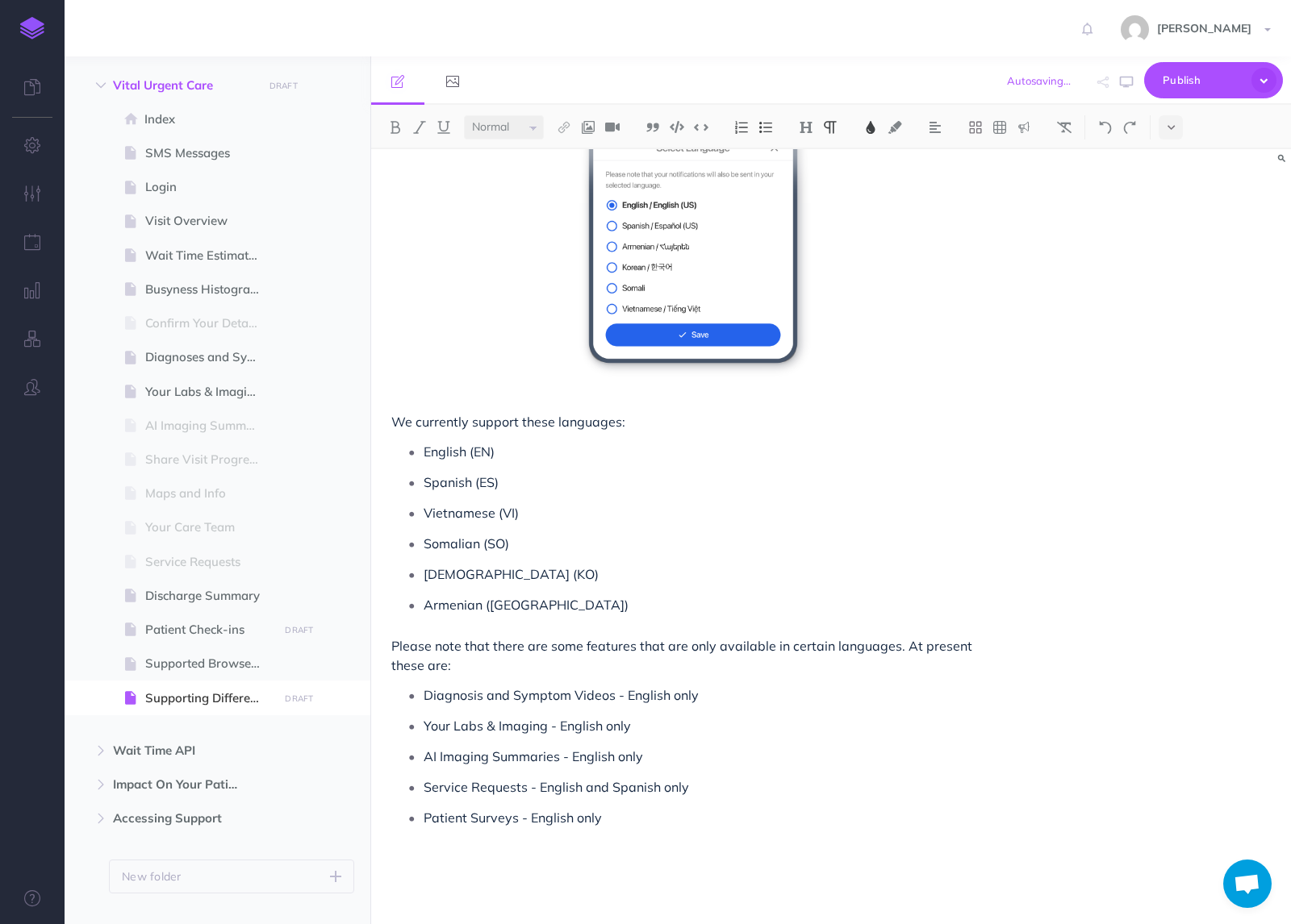
click at [684, 760] on p "AI Imaging Summaries - English only" at bounding box center [709, 757] width 571 height 25
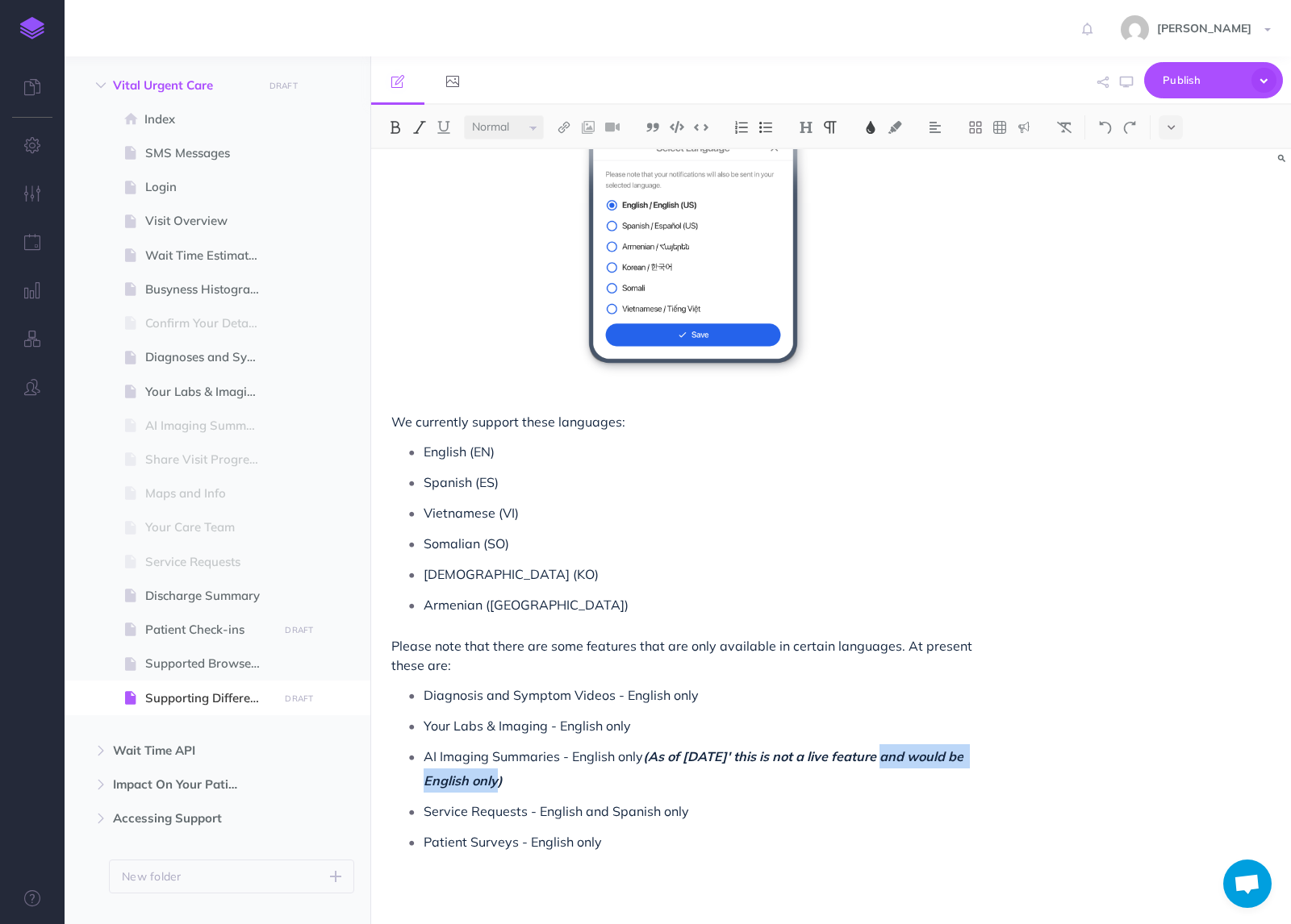
drag, startPoint x: 496, startPoint y: 785, endPoint x: 887, endPoint y: 749, distance: 392.7
click at [887, 749] on span "(As of Aug 25' this is not a live feature and would be English only)" at bounding box center [695, 768] width 543 height 40
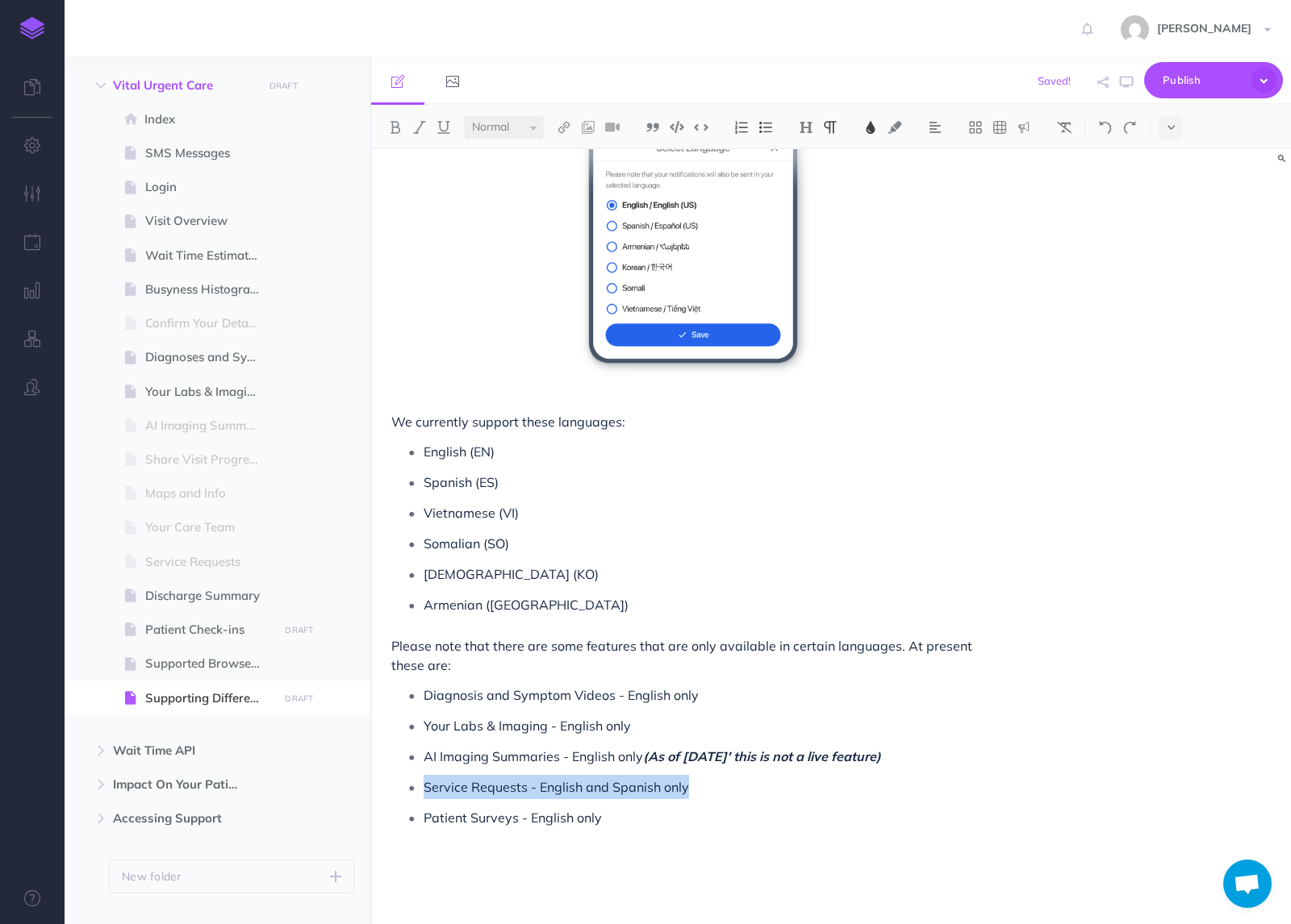
drag, startPoint x: 698, startPoint y: 785, endPoint x: 409, endPoint y: 786, distance: 289.0
click at [423, 786] on li "Service Requests - English and Spanish only" at bounding box center [709, 787] width 571 height 25
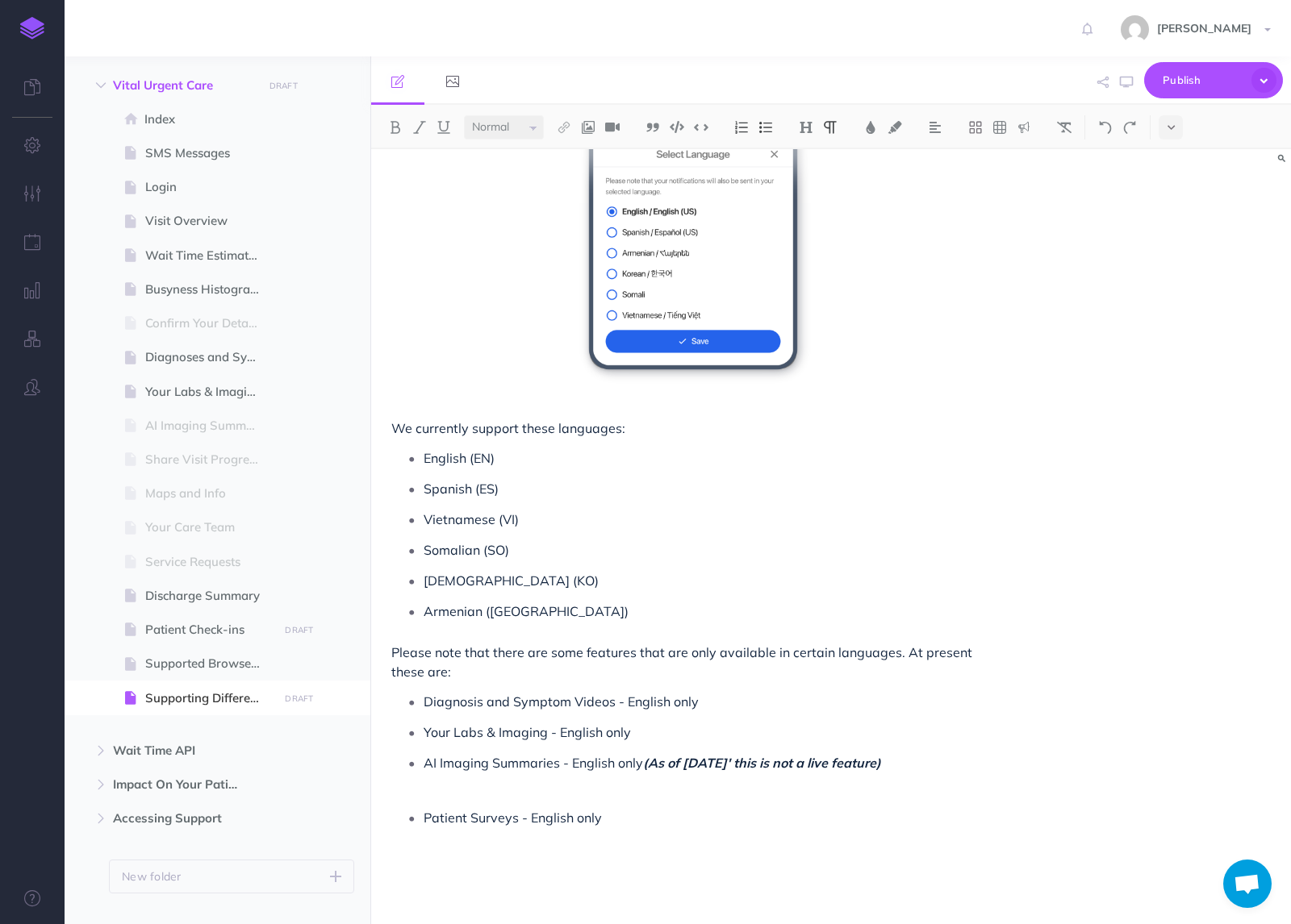
scroll to position [264, 0]
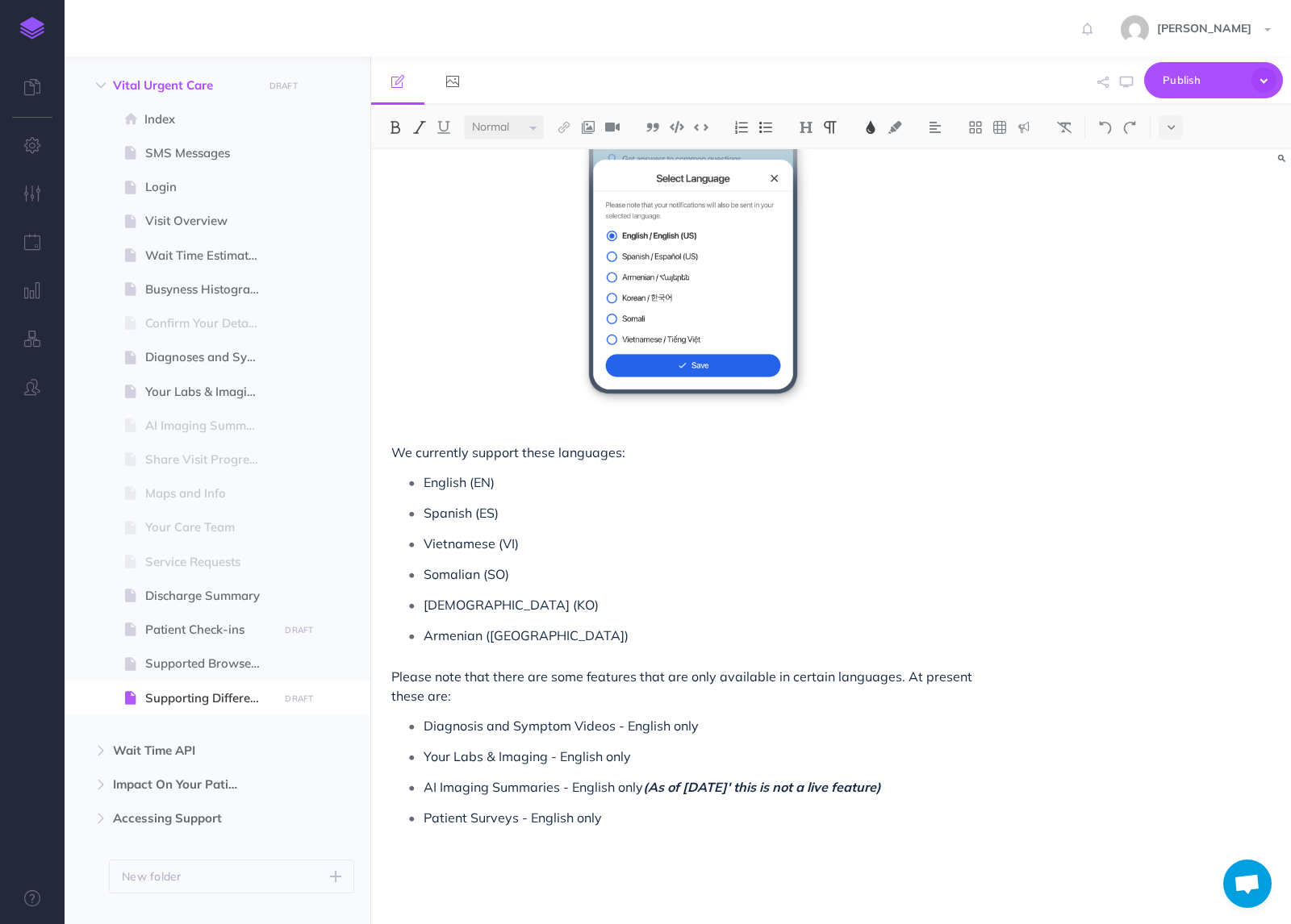
click at [613, 820] on p "Patient Surveys - English only" at bounding box center [709, 818] width 571 height 25
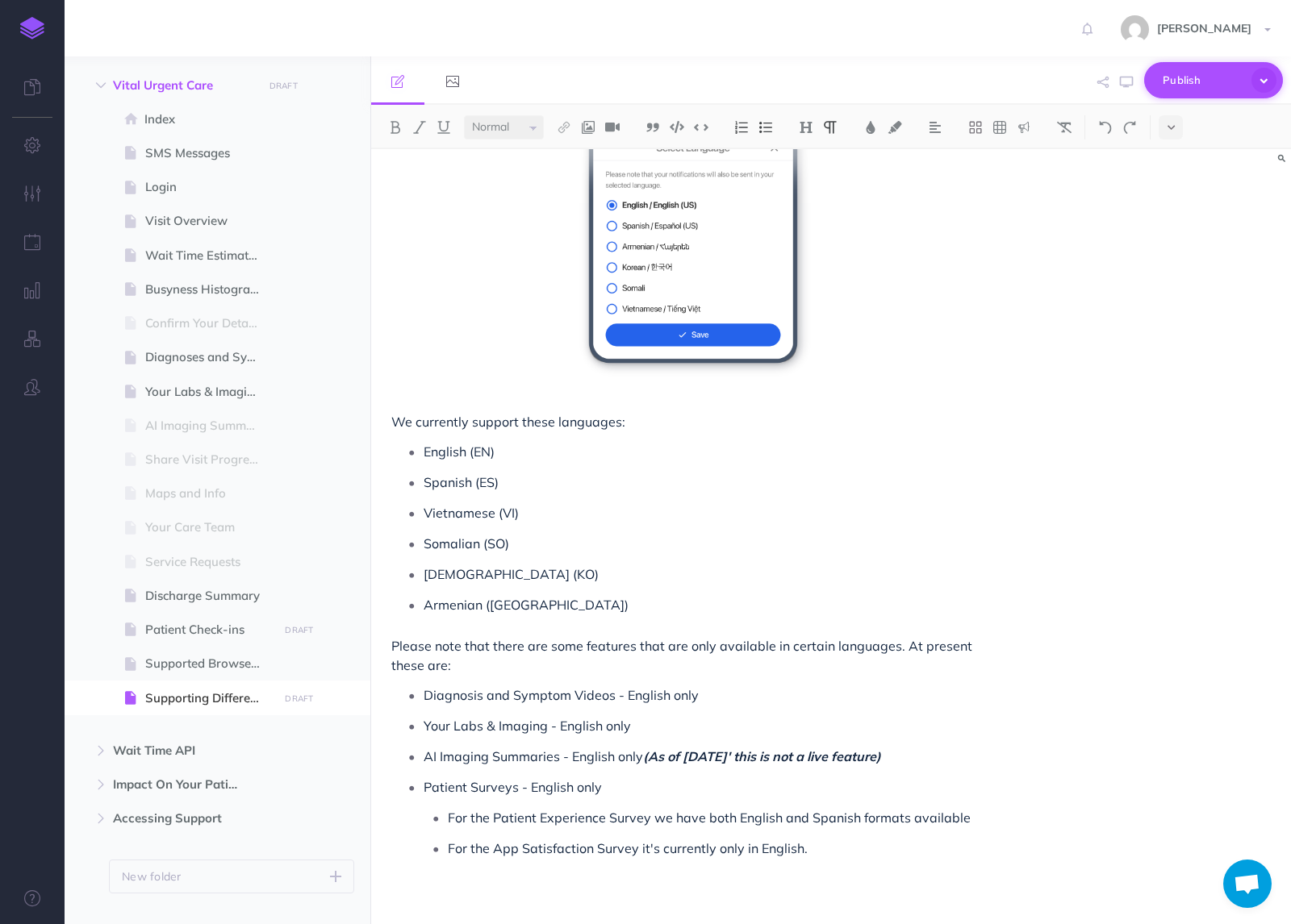
click at [1257, 77] on icon "button" at bounding box center [1264, 80] width 30 height 30
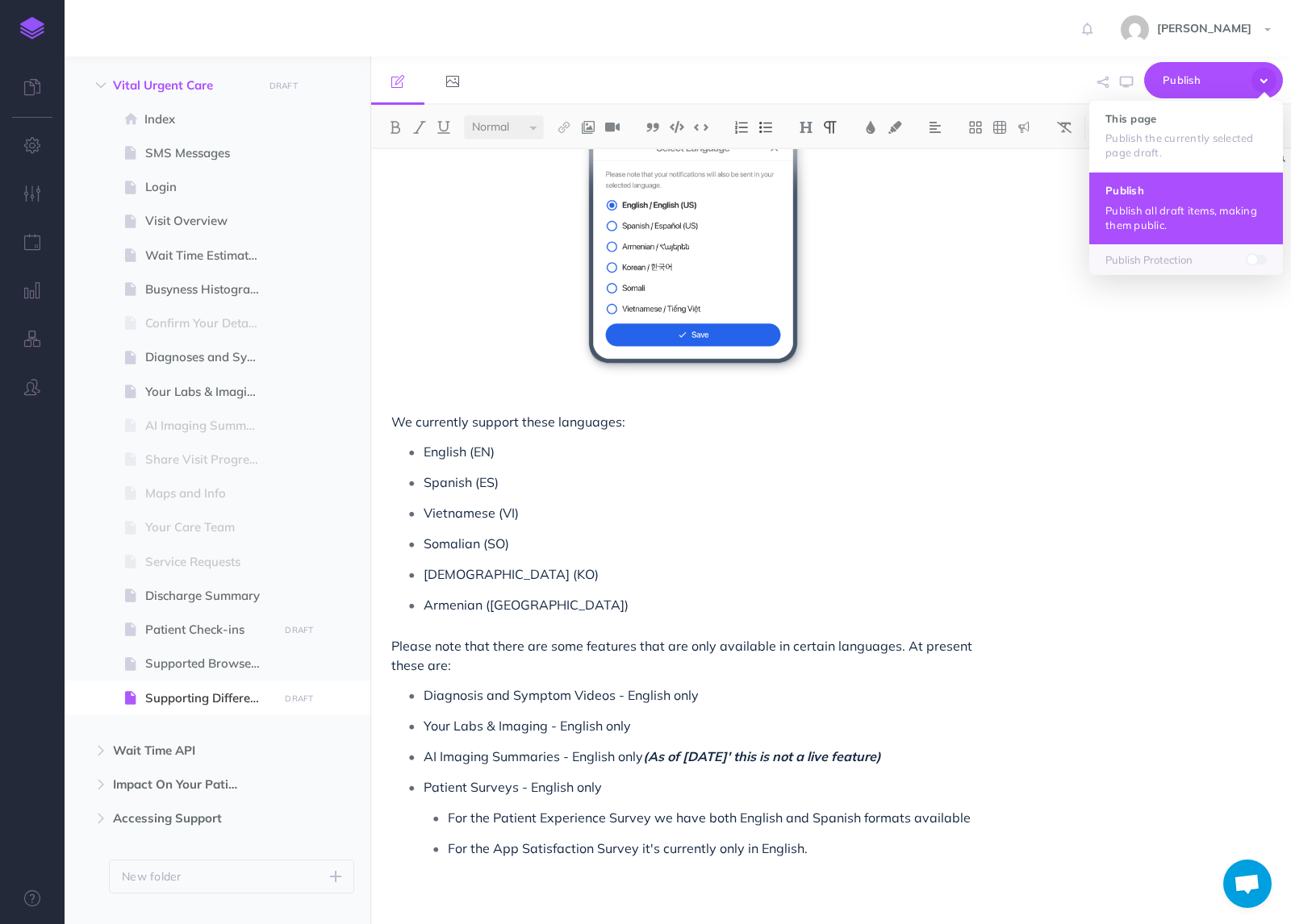
click at [1153, 197] on button "Publish Publish all draft items, making them public." at bounding box center [1186, 207] width 194 height 72
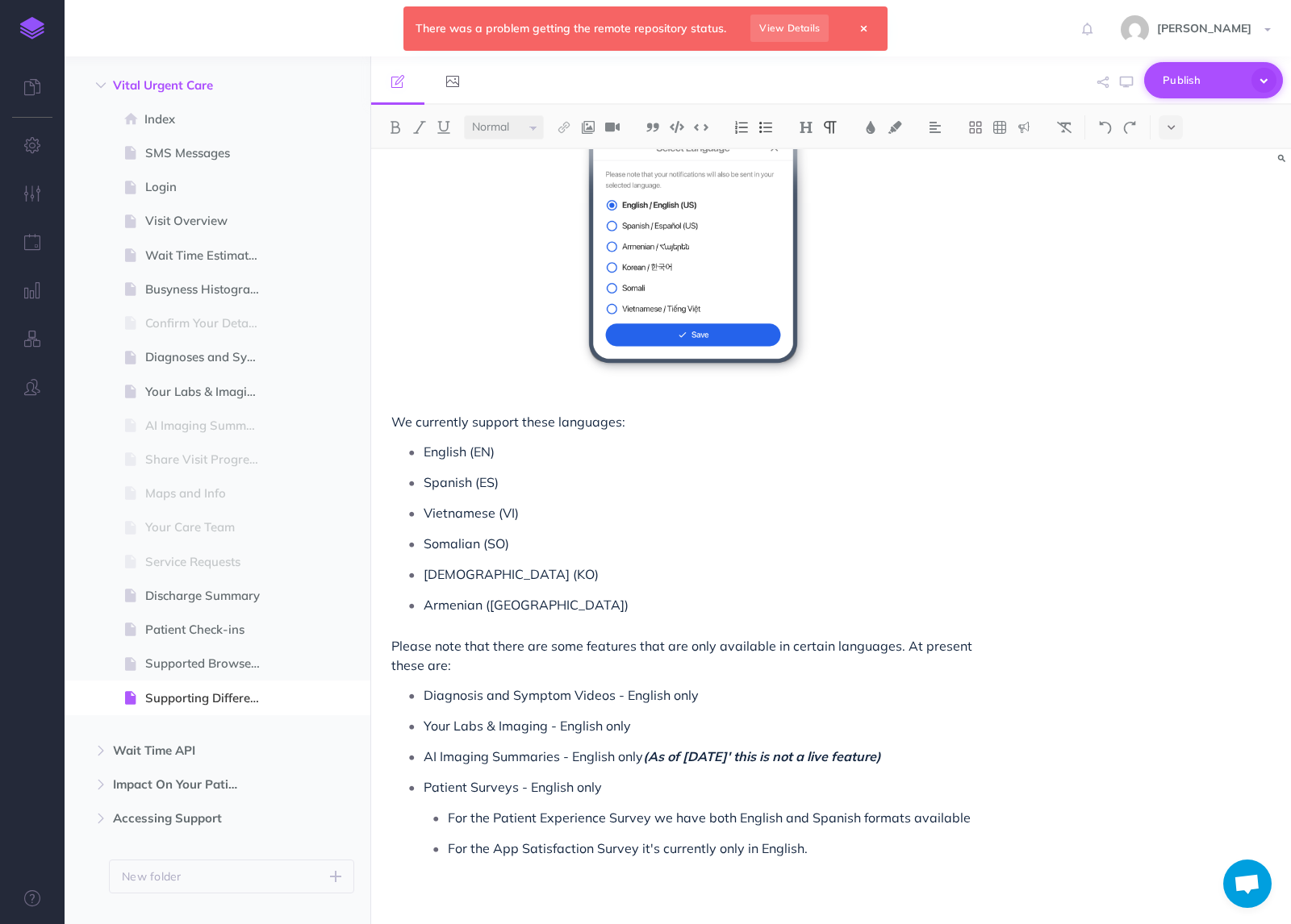
click at [1252, 75] on icon "button" at bounding box center [1264, 80] width 28 height 28
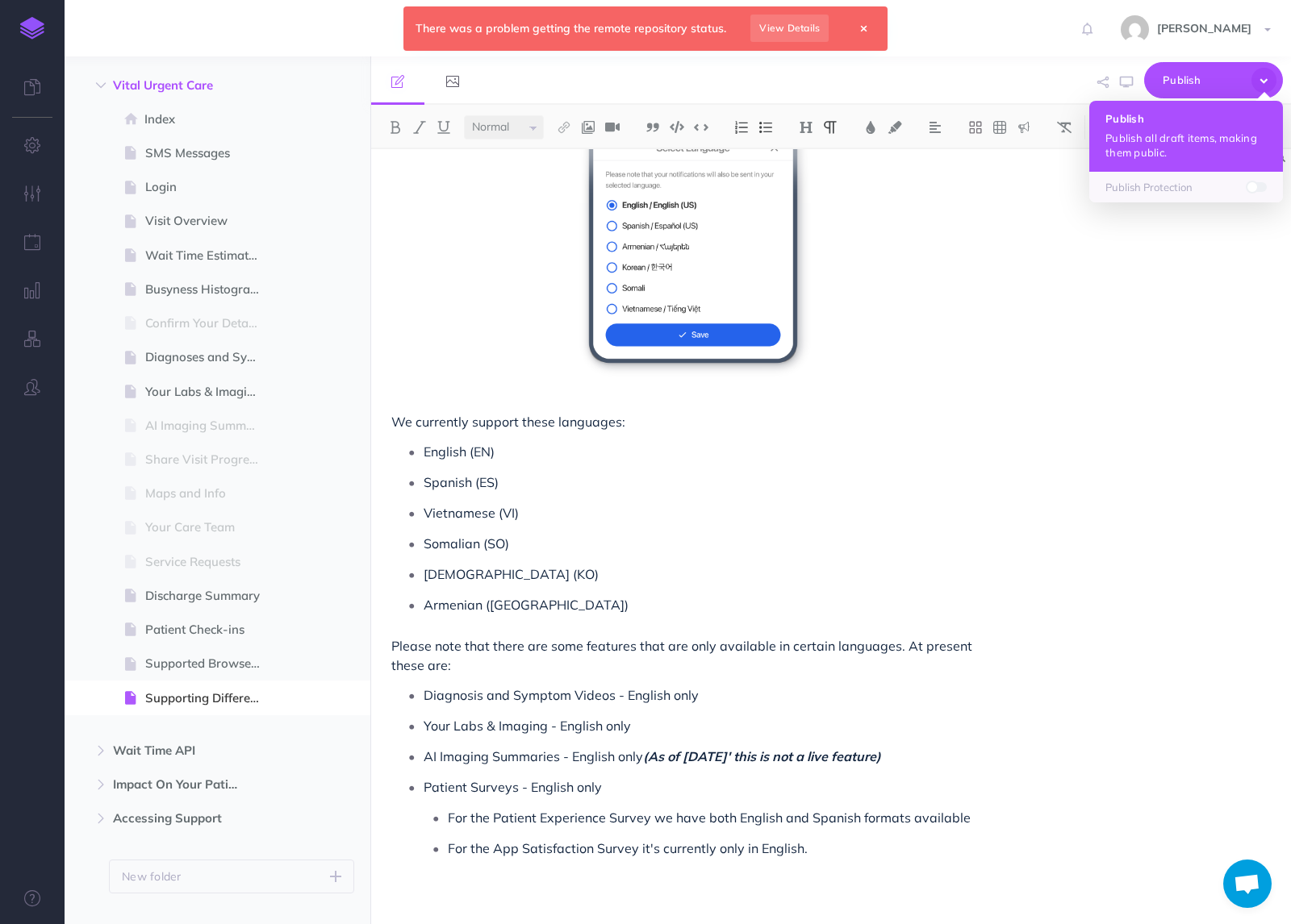
click at [1188, 130] on p "Publish all draft items, making them public." at bounding box center [1185, 144] width 162 height 29
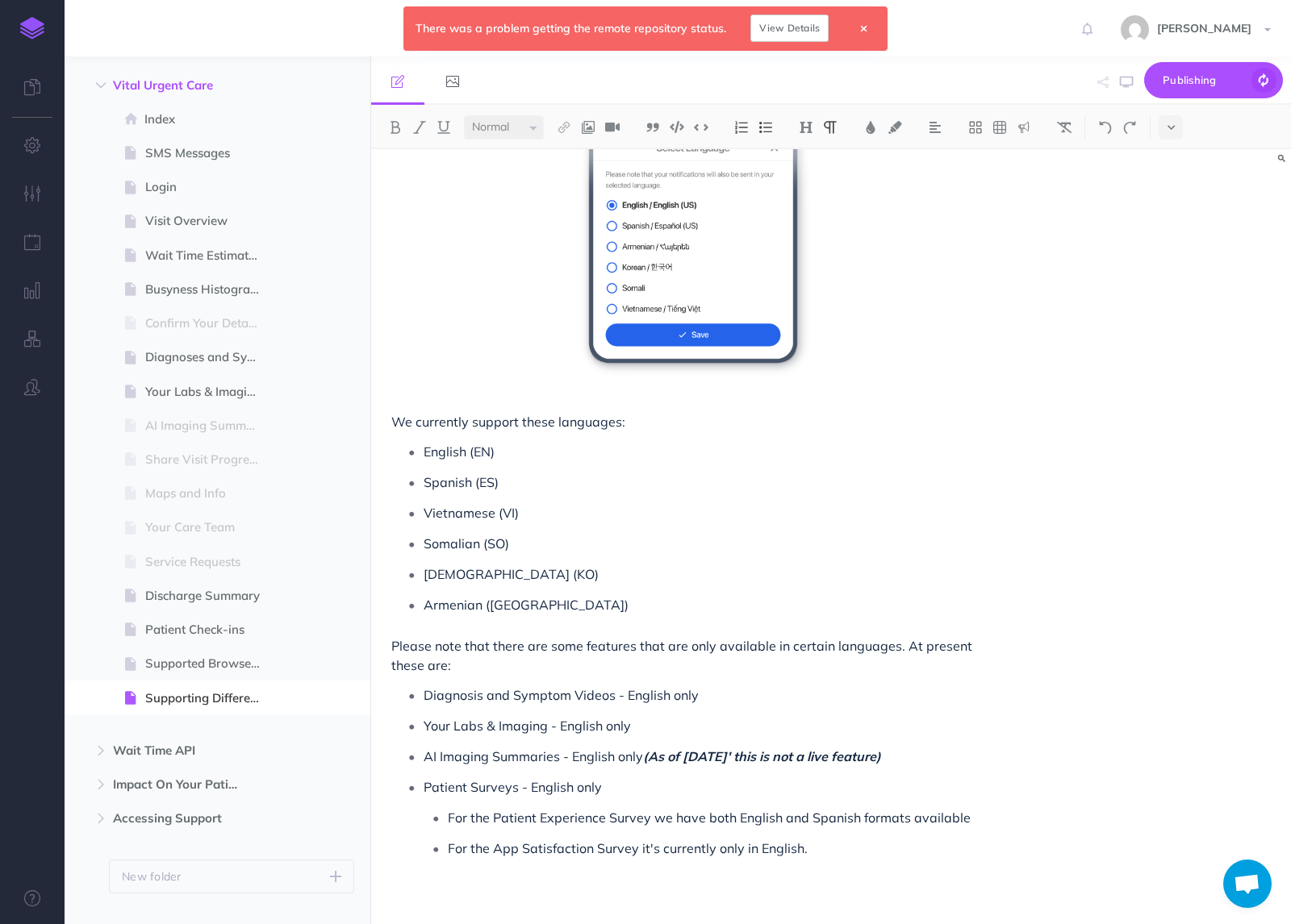
click at [793, 31] on link "View Details" at bounding box center [789, 28] width 78 height 27
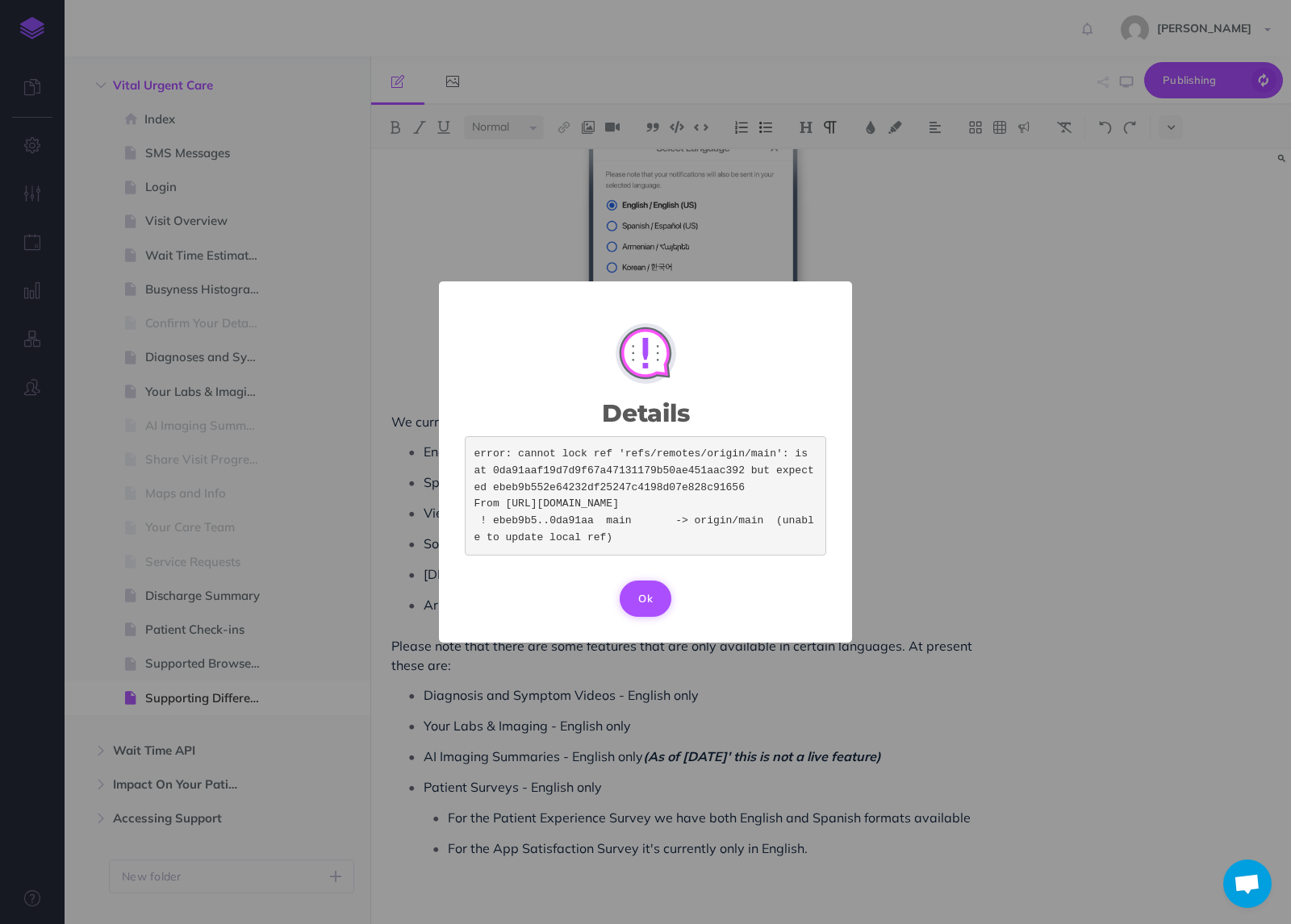
click at [639, 603] on button "Ok" at bounding box center [645, 598] width 52 height 35
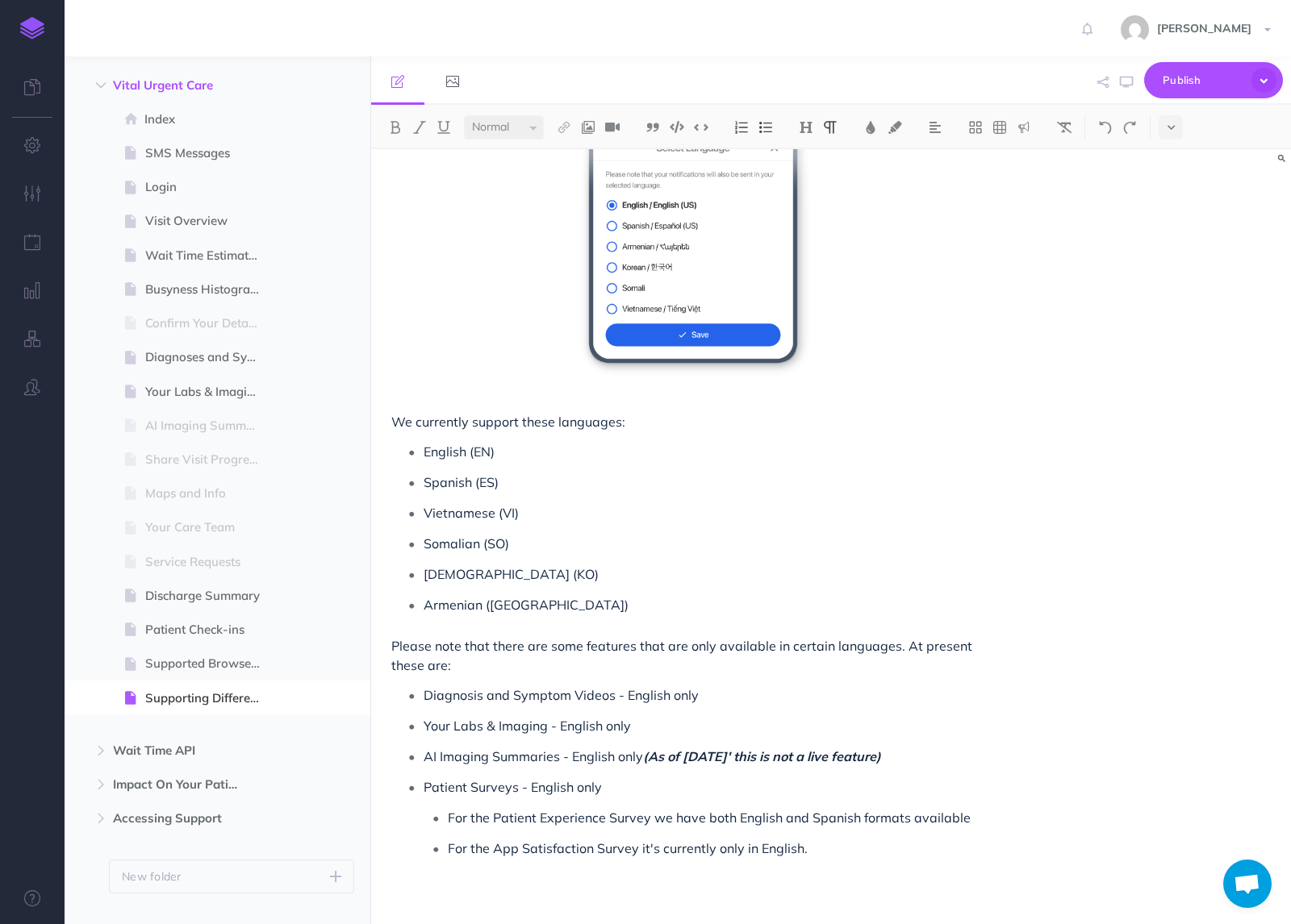
scroll to position [325, 0]
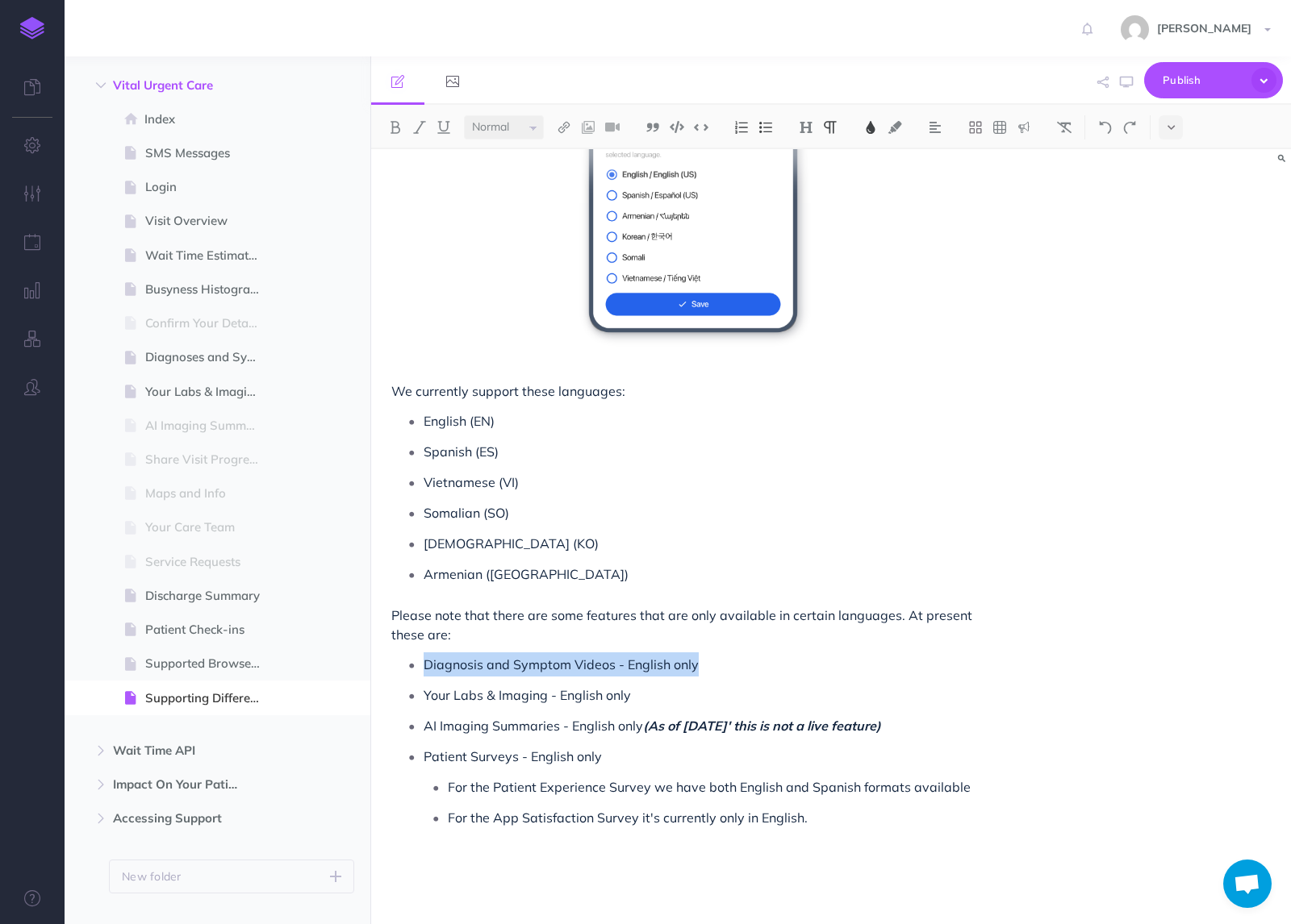
copy span "Diagnosis and Symptom Videos - English only"
drag, startPoint x: 716, startPoint y: 665, endPoint x: 423, endPoint y: 674, distance: 293.1
click at [423, 674] on p "Diagnosis and Symptom Videos - English only" at bounding box center [709, 665] width 571 height 25
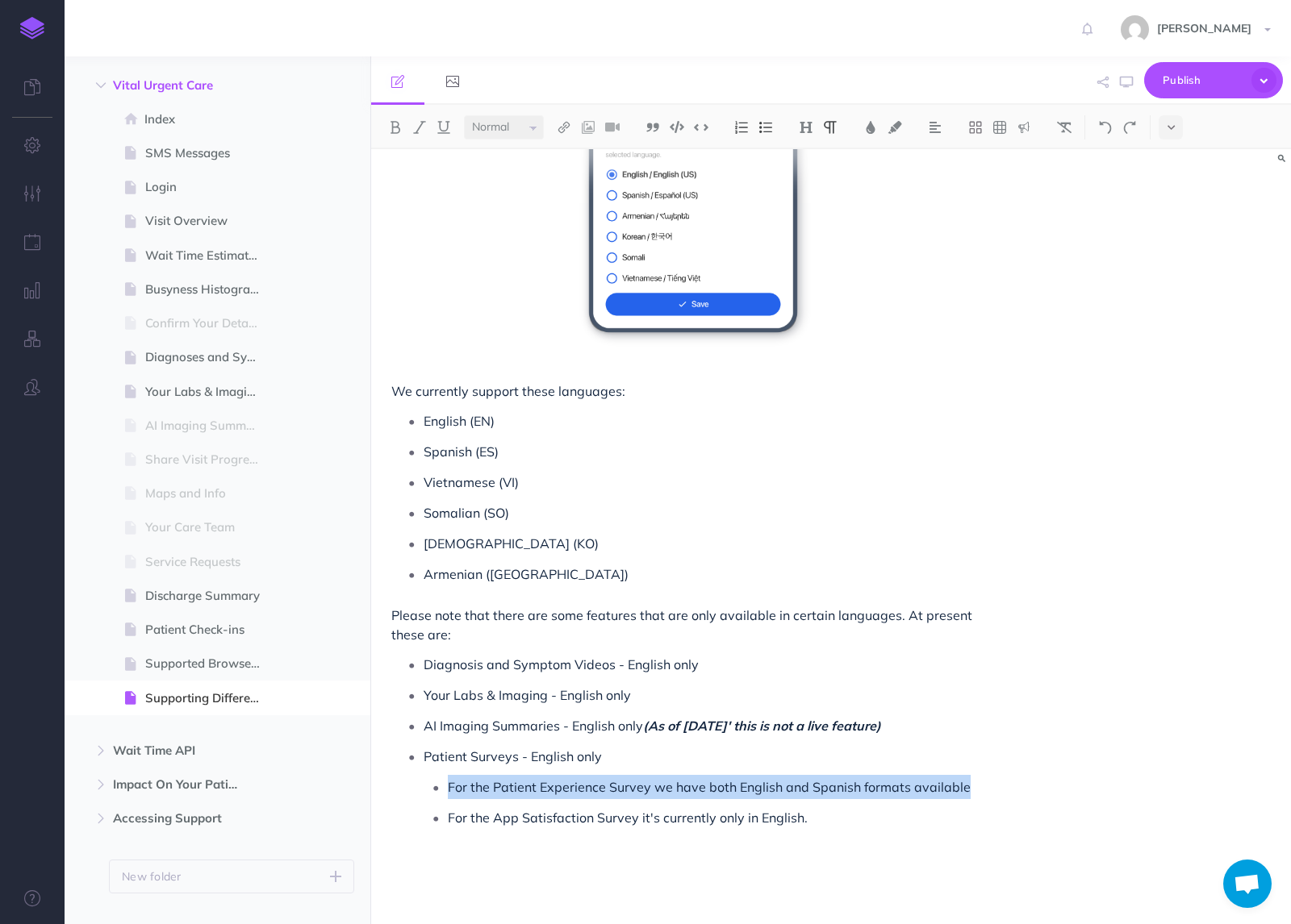
drag, startPoint x: 997, startPoint y: 789, endPoint x: 449, endPoint y: 790, distance: 548.0
click at [449, 790] on div "Supporting Different Languages The app is translated based on the patient's bro…" at bounding box center [692, 375] width 644 height 1101
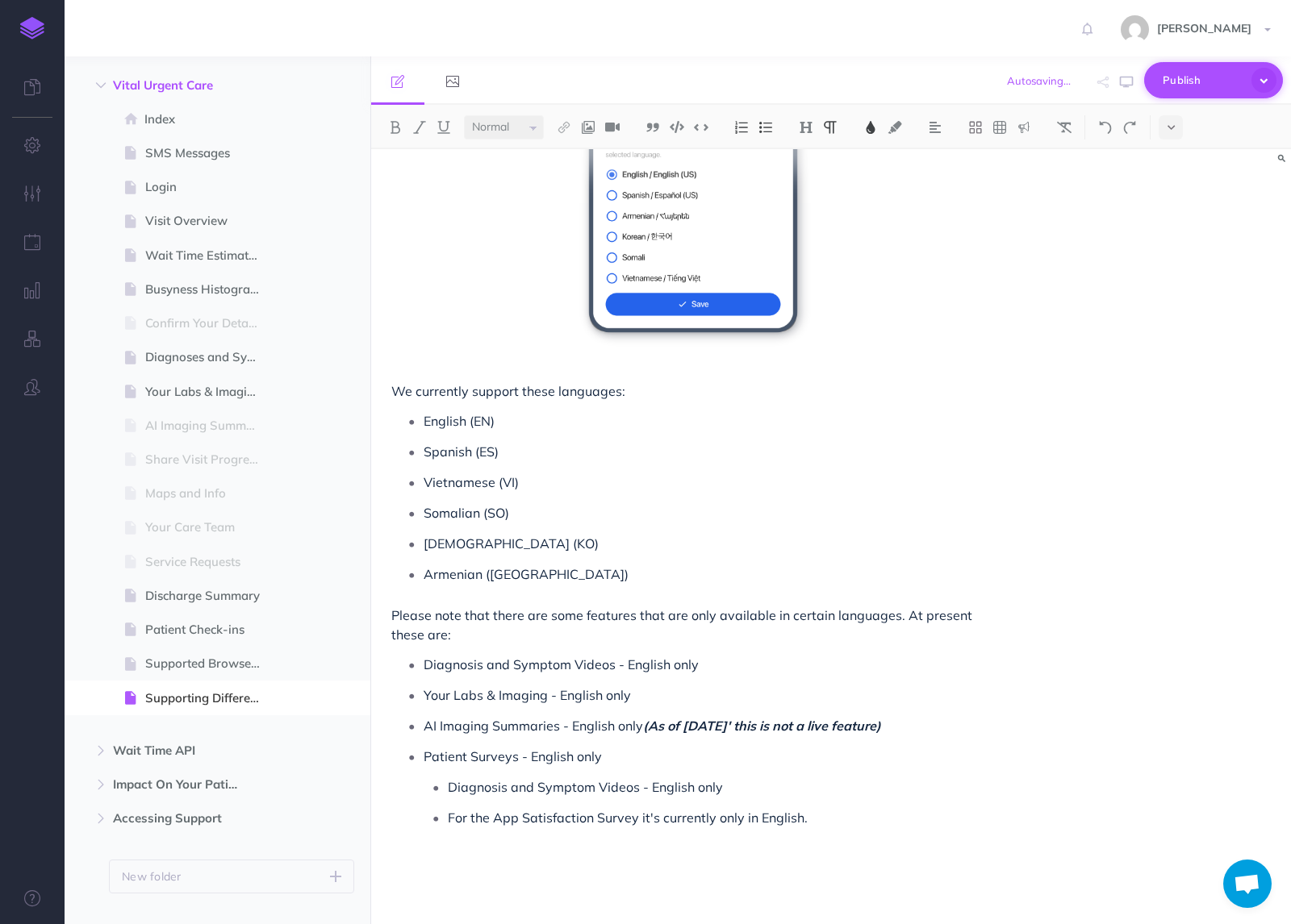
click at [1251, 97] on button "Publish" at bounding box center [1213, 80] width 139 height 36
click at [1176, 410] on div "Supporting Different Languages The app is translated based on the patient's bro…" at bounding box center [830, 536] width 919 height 775
click at [1266, 79] on icon "button" at bounding box center [1264, 80] width 30 height 30
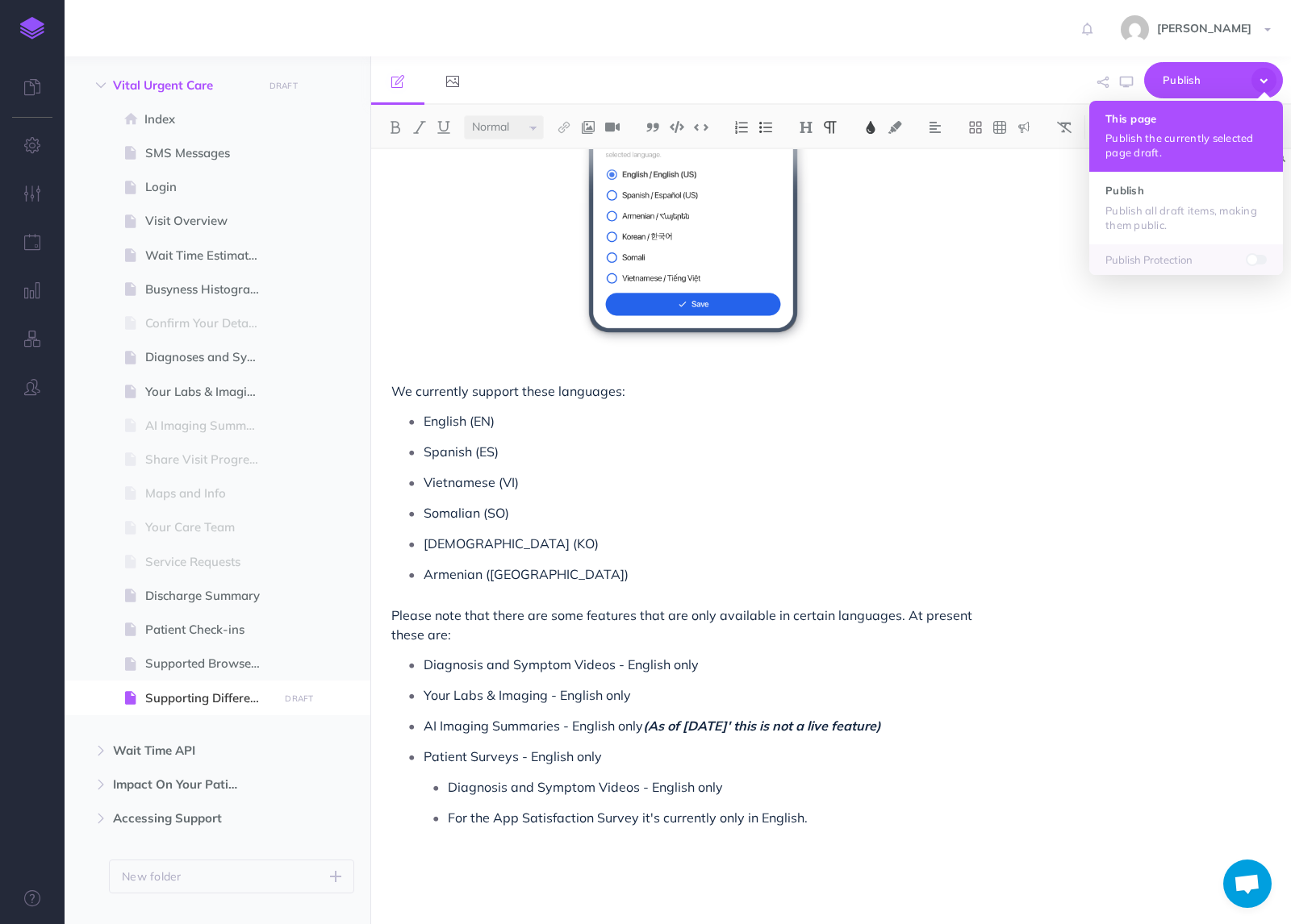
click at [1188, 152] on p "Publish the currently selected page draft." at bounding box center [1185, 144] width 162 height 29
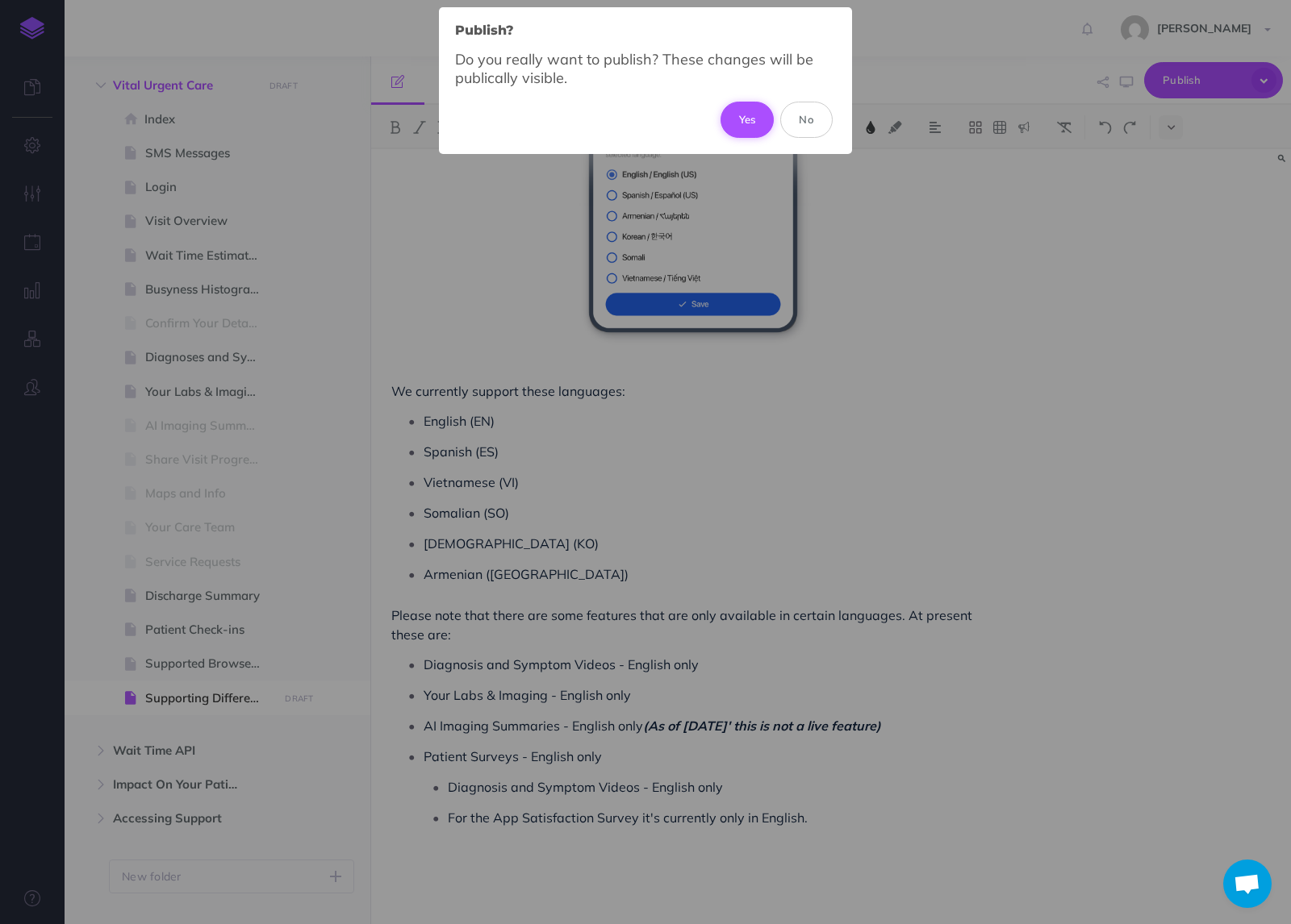
click at [756, 120] on button "Yes" at bounding box center [747, 119] width 54 height 35
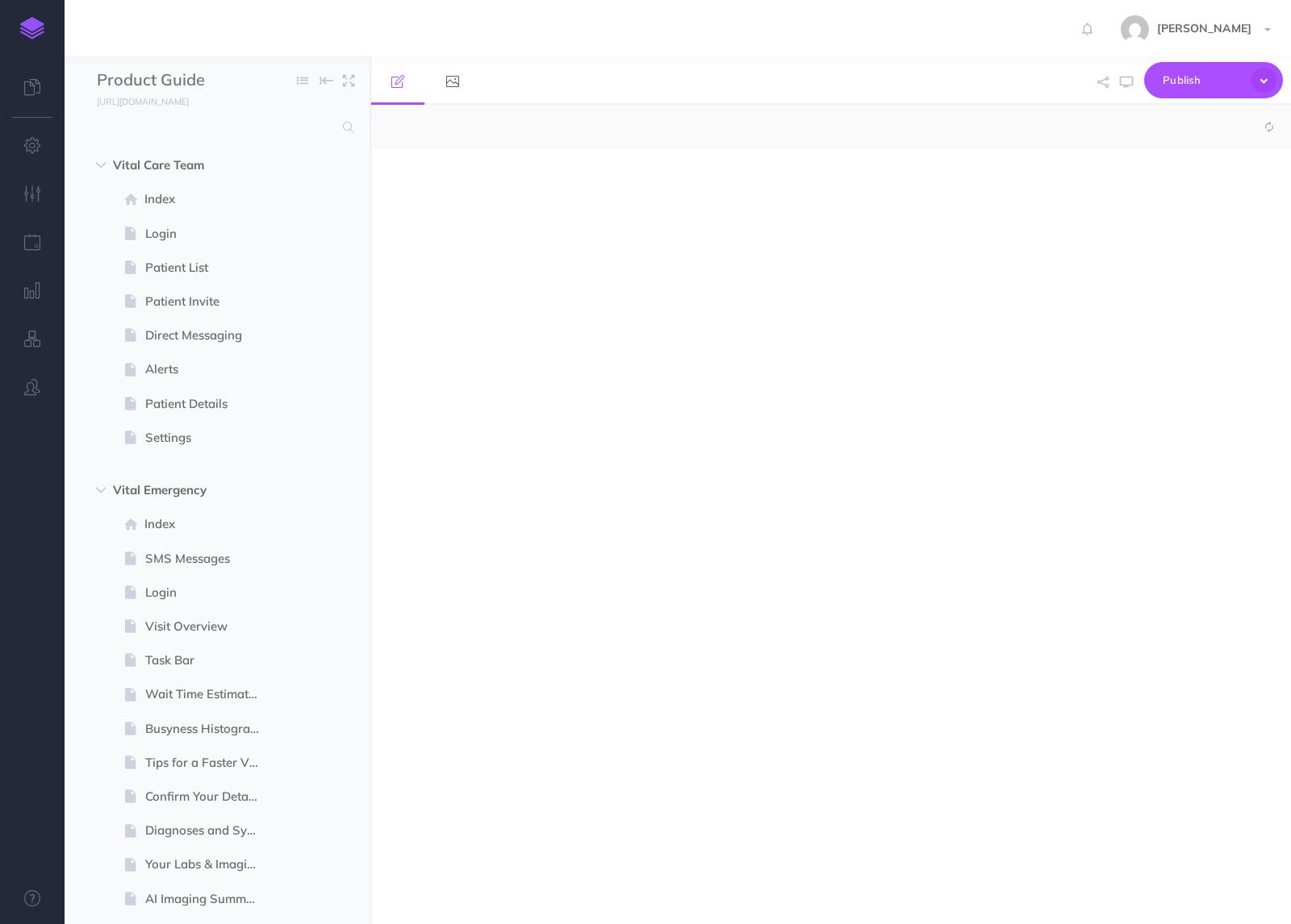
select select "null"
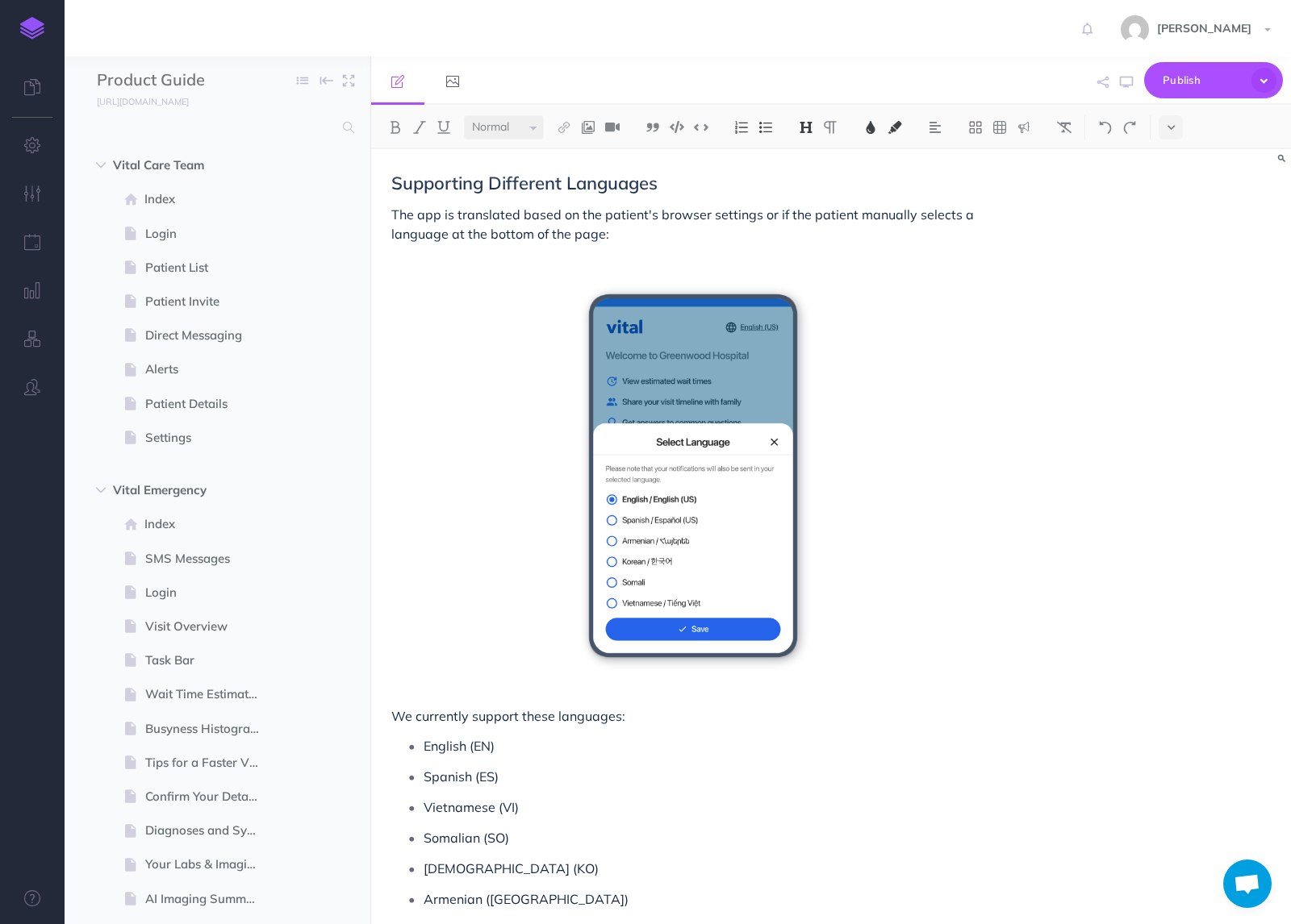
scroll to position [325, 0]
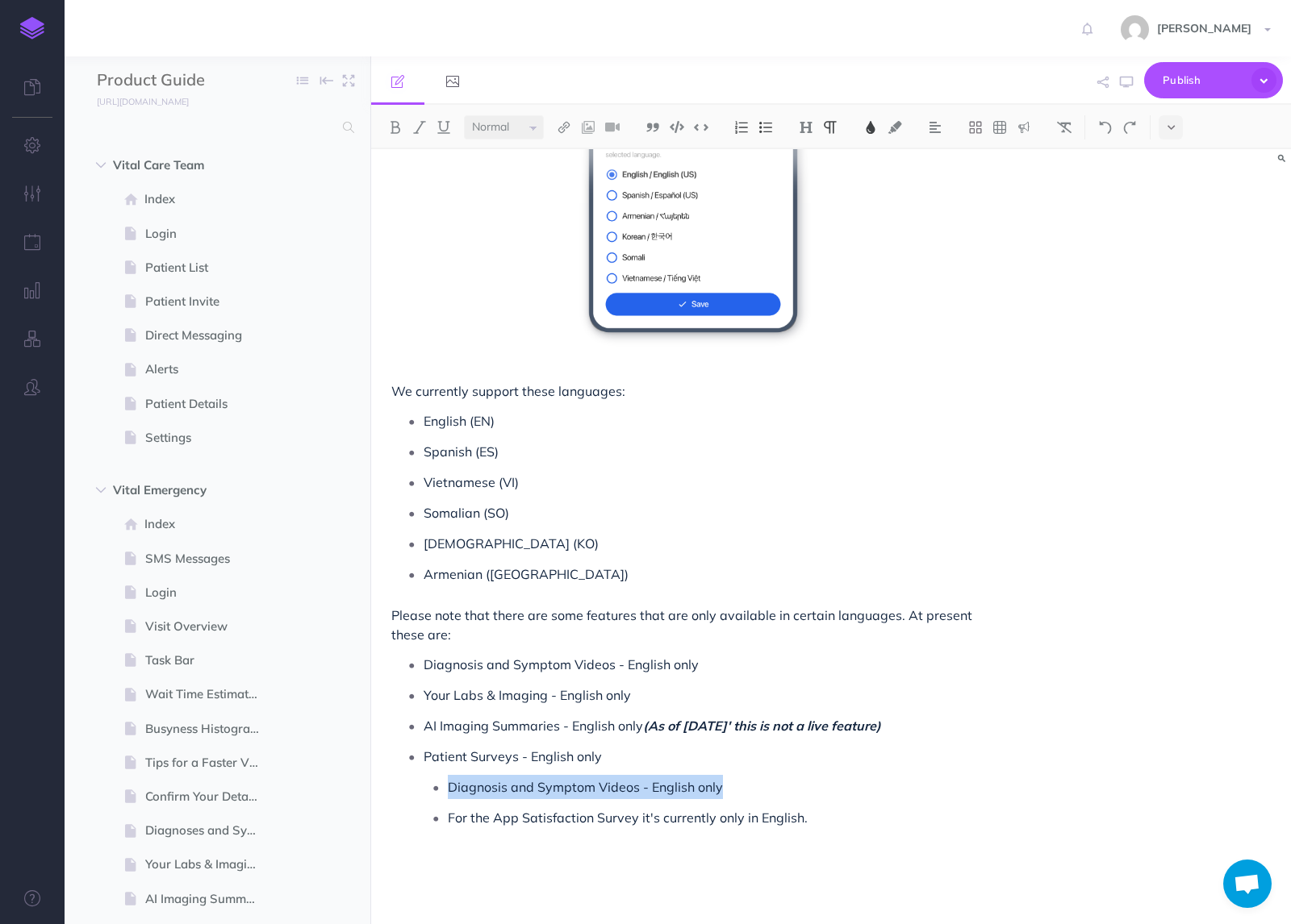
drag, startPoint x: 732, startPoint y: 789, endPoint x: 445, endPoint y: 793, distance: 287.0
click at [448, 793] on li "Diagnosis and Symptom Videos - English only" at bounding box center [721, 787] width 547 height 25
copy span "Diagnosis and Symptom Videos - English only"
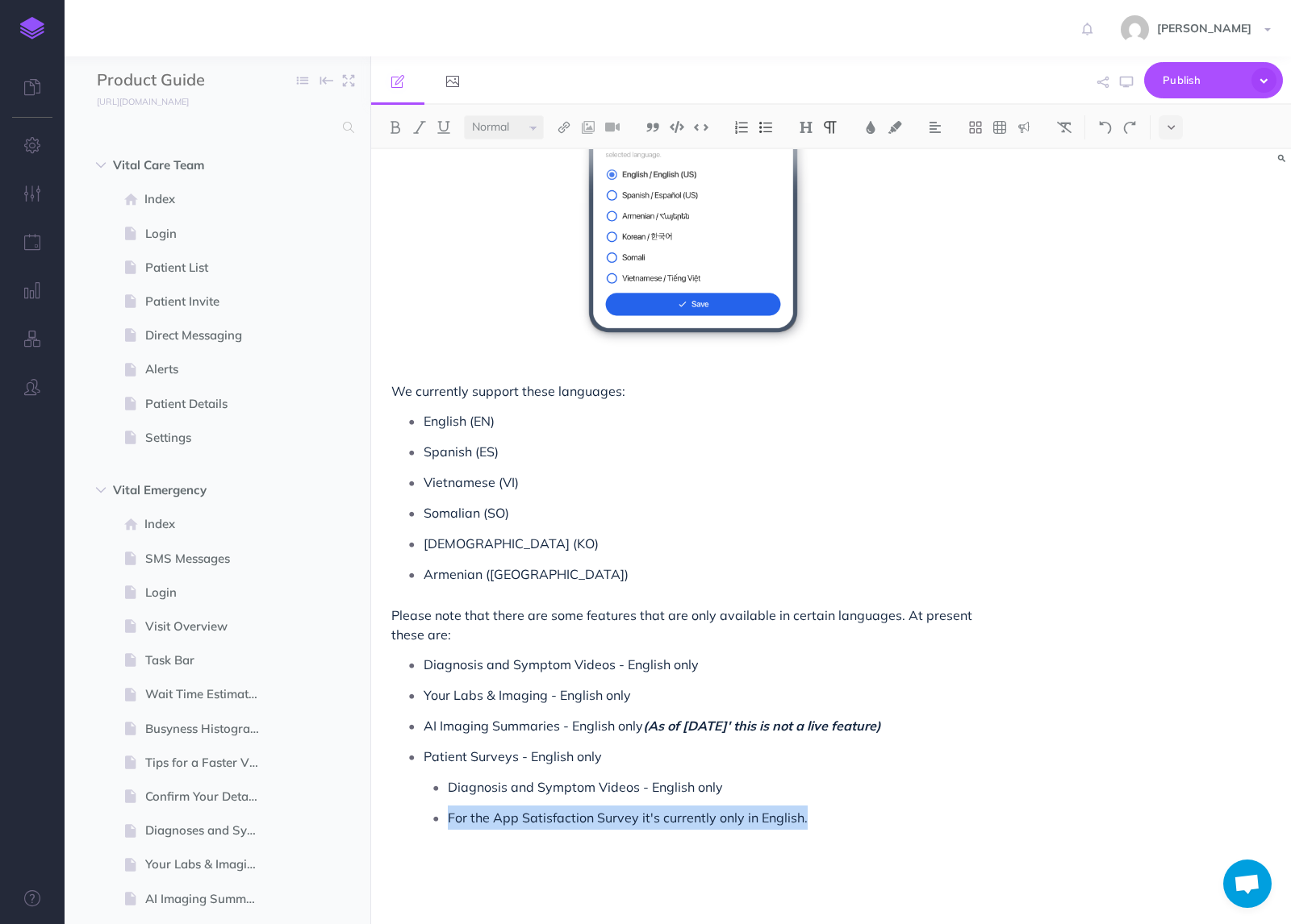
drag, startPoint x: 797, startPoint y: 822, endPoint x: 443, endPoint y: 814, distance: 354.1
click at [448, 814] on li "For the App Satisfaction Survey it's currently only in English." at bounding box center [721, 830] width 547 height 48
click at [1176, 130] on button at bounding box center [1170, 128] width 25 height 25
click at [1167, 271] on img at bounding box center [1170, 275] width 15 height 9
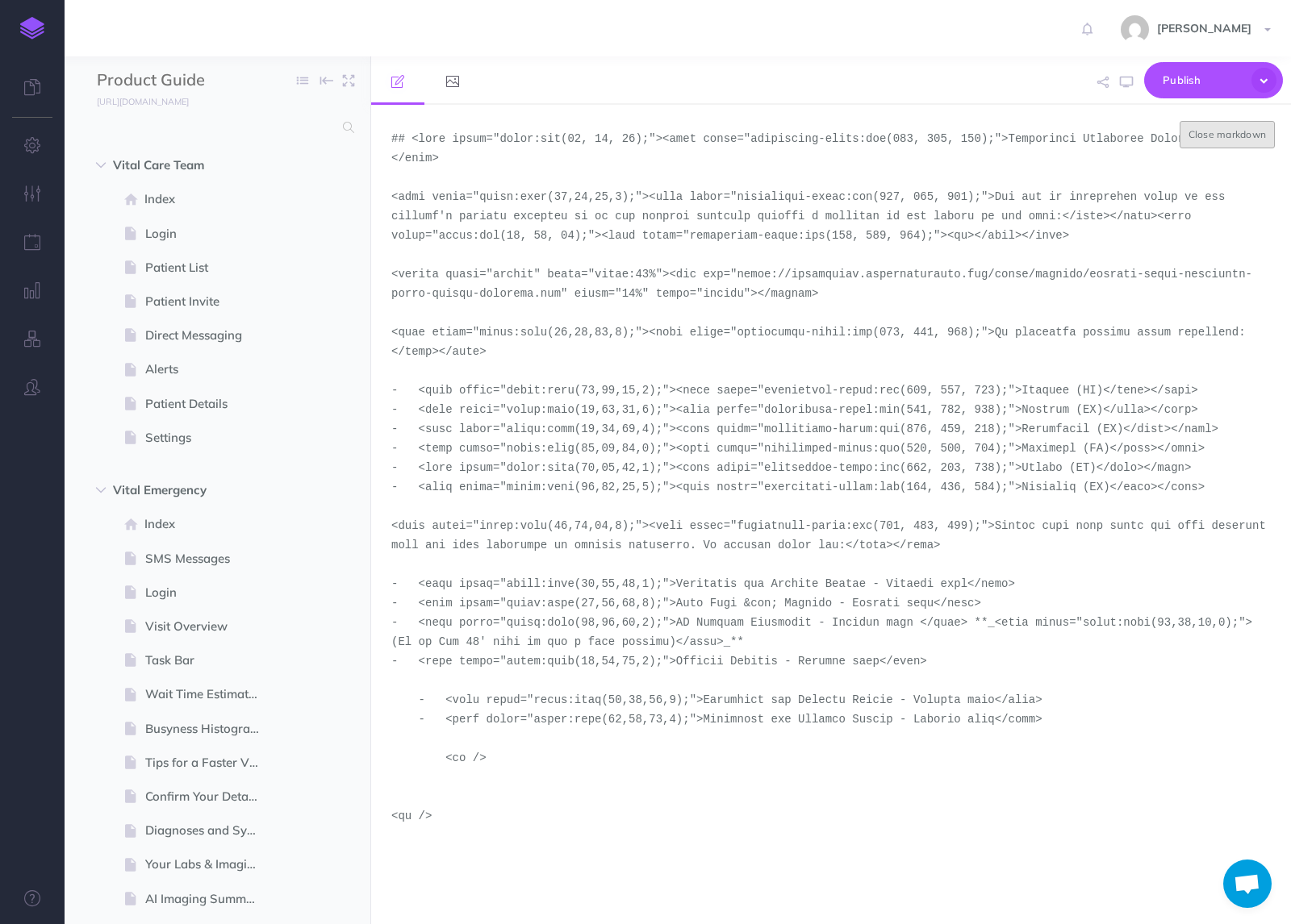
click at [1232, 137] on button "Close markdown" at bounding box center [1227, 134] width 96 height 27
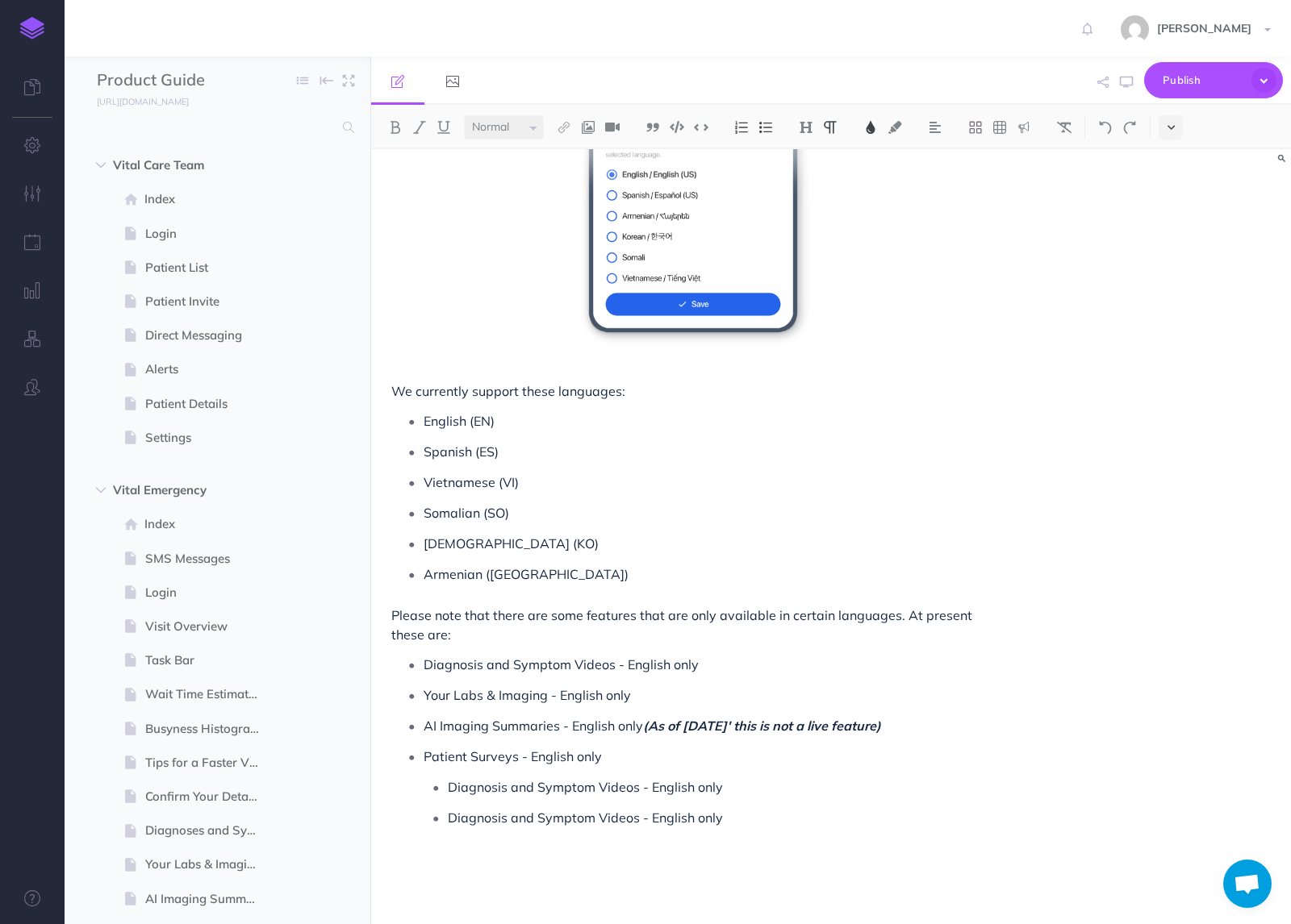
click at [1158, 122] on button at bounding box center [1170, 128] width 25 height 25
click at [1167, 271] on button at bounding box center [1170, 277] width 25 height 25
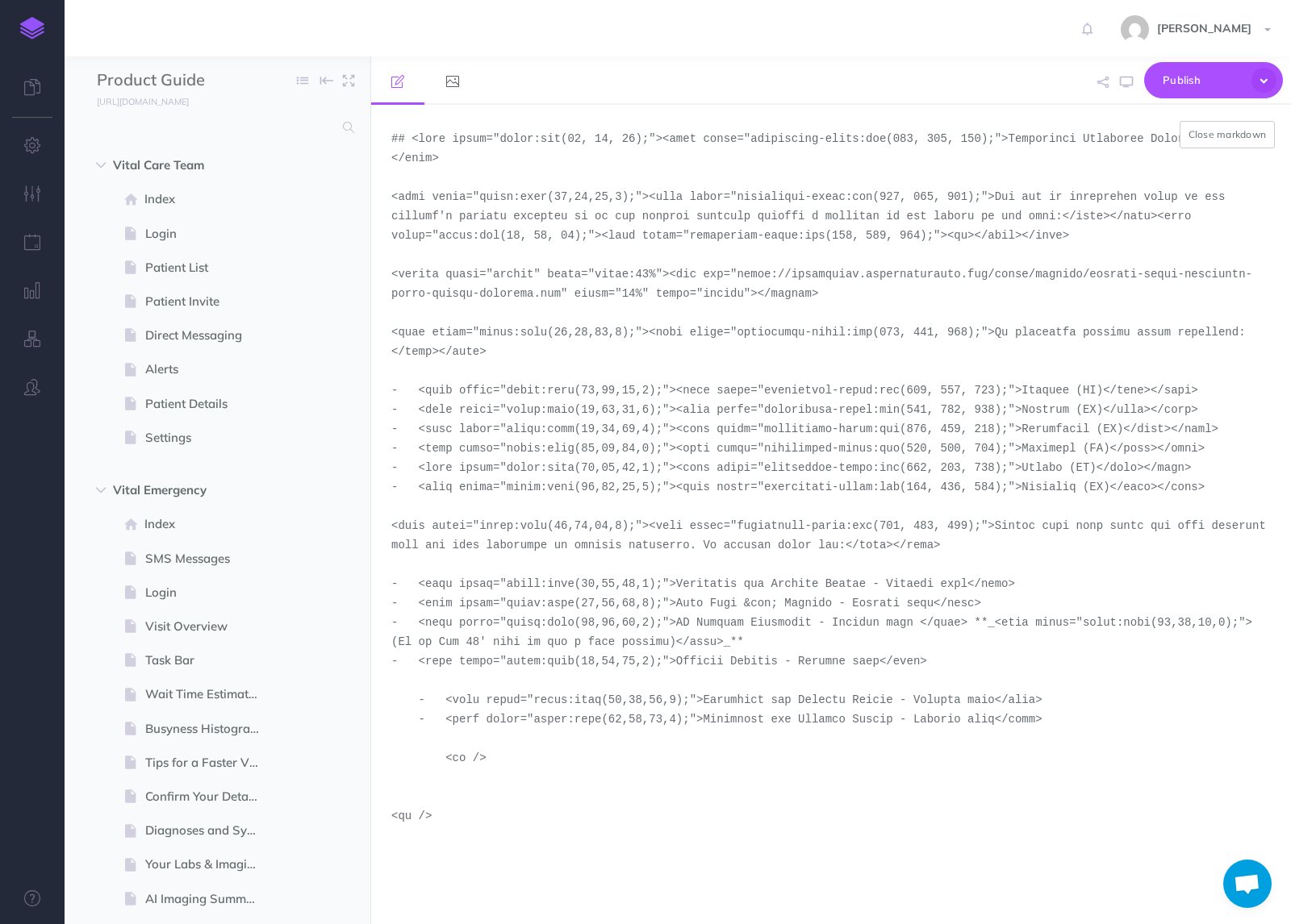
drag, startPoint x: 705, startPoint y: 703, endPoint x: 998, endPoint y: 694, distance: 293.1
click at [998, 694] on textarea at bounding box center [830, 514] width 919 height 819
paste textarea "* For the Patient Experience Survey we have both English and Spanish formats av…"
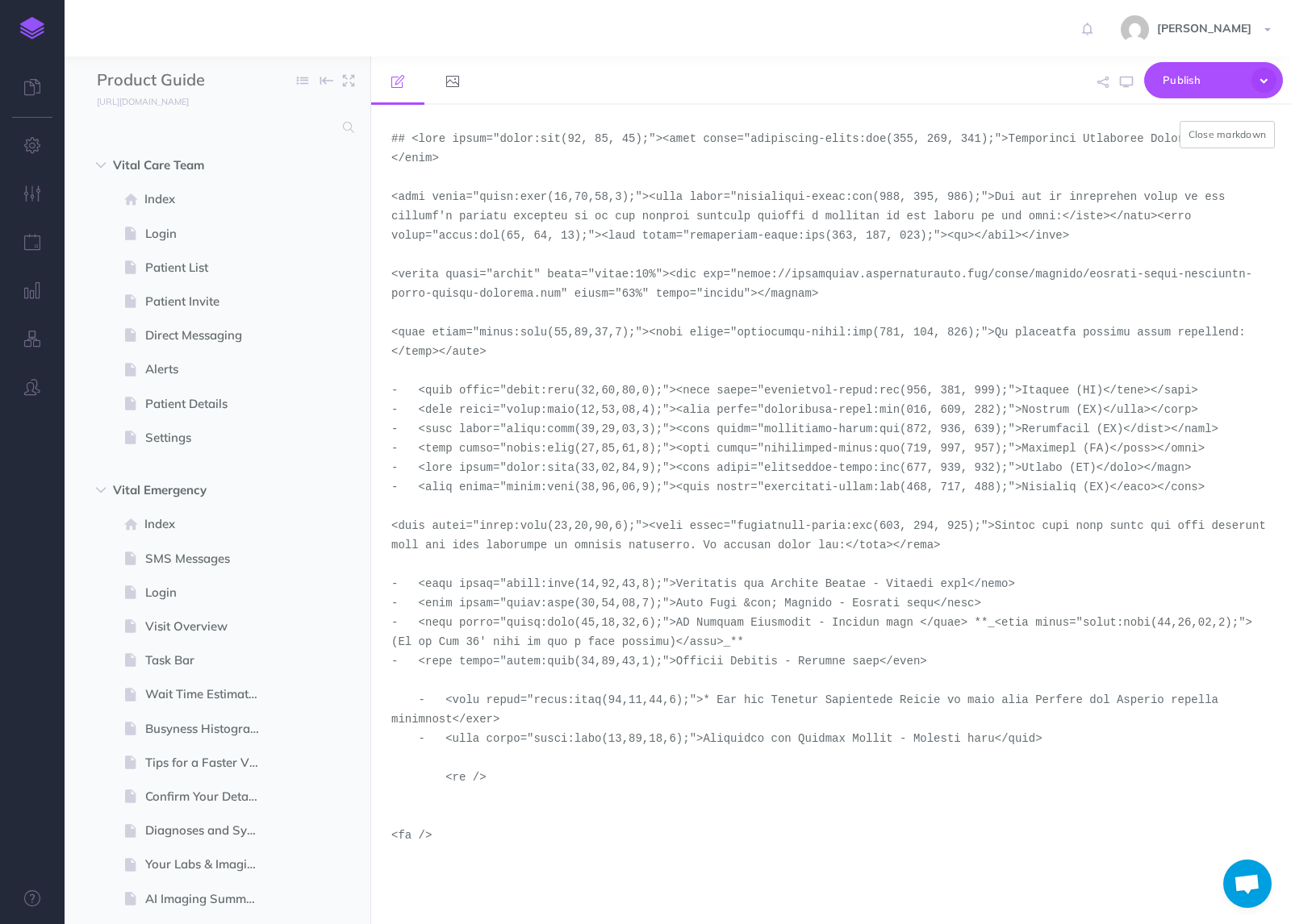
drag, startPoint x: 705, startPoint y: 741, endPoint x: 997, endPoint y: 744, distance: 292.0
click at [997, 744] on textarea at bounding box center [830, 514] width 919 height 819
paste textarea "* For the App Satisfaction Survey it's currently only in English."
click at [453, 720] on textarea at bounding box center [830, 514] width 919 height 819
type textarea "## <span style="color:rgb(23, 43, 77);"><span style="background-color:rgb(255, …"
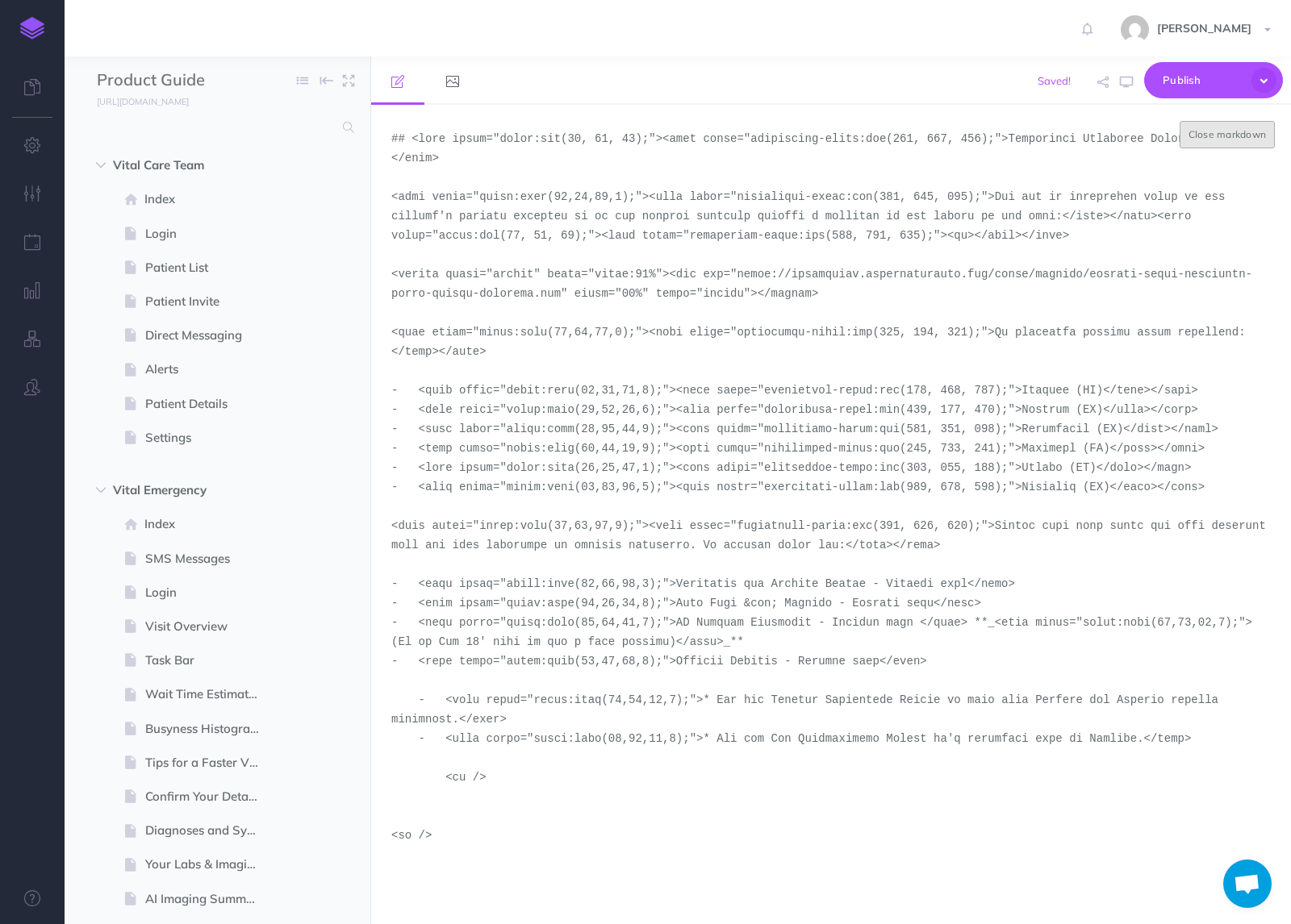
click at [1247, 136] on button "Close markdown" at bounding box center [1227, 134] width 96 height 27
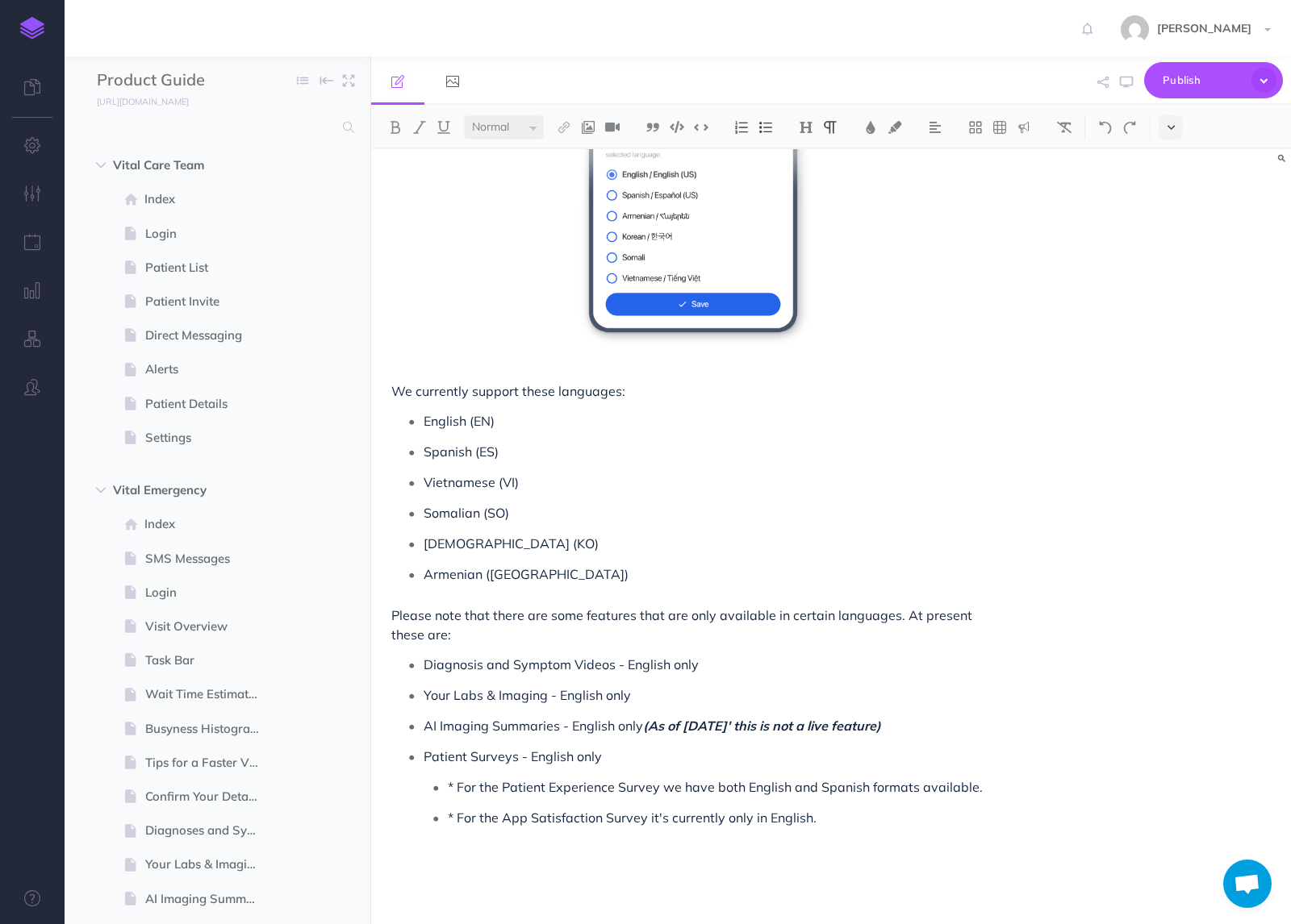
click at [1165, 132] on button at bounding box center [1170, 128] width 25 height 25
click at [1167, 273] on img at bounding box center [1170, 275] width 15 height 9
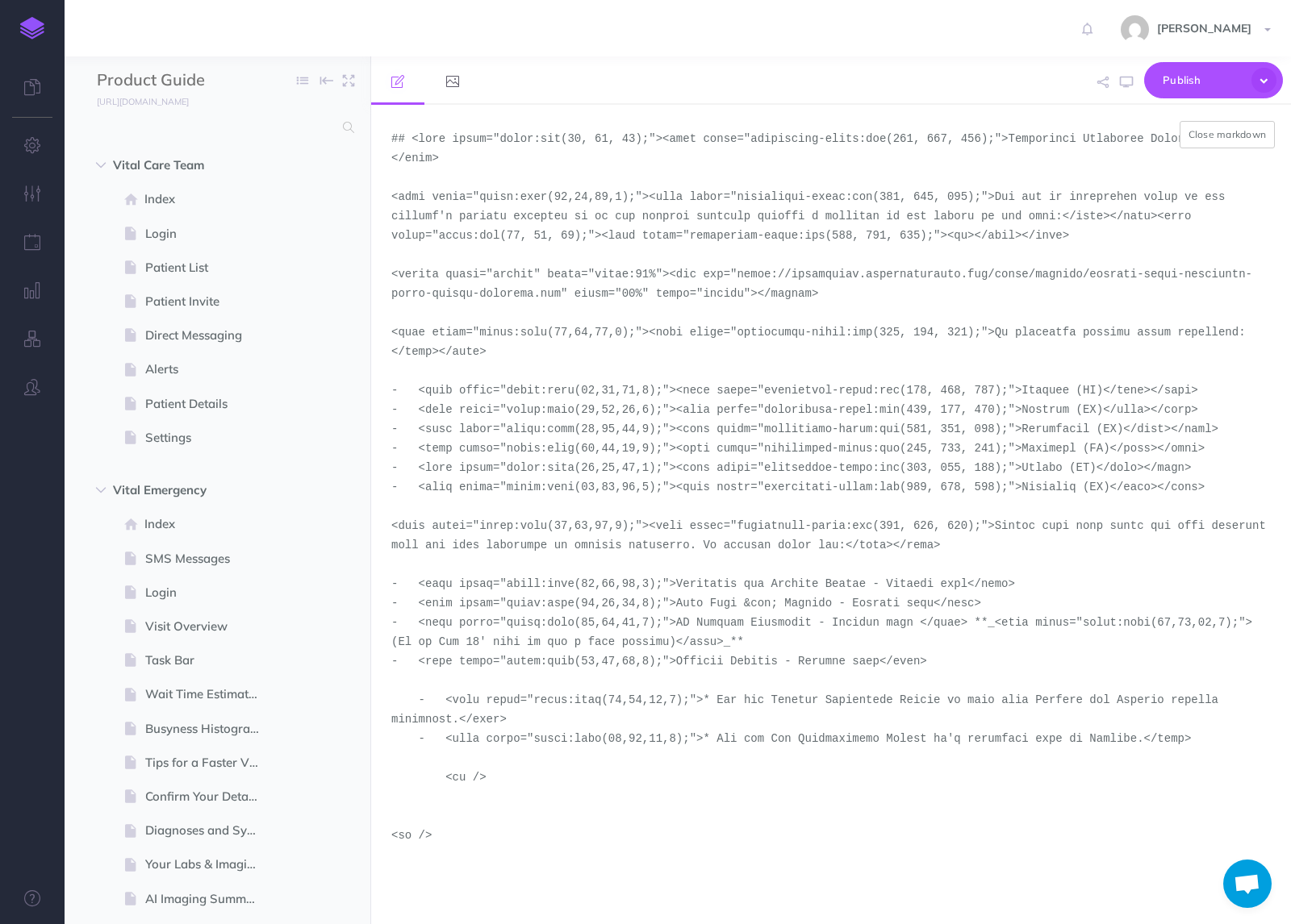
click at [714, 703] on textarea at bounding box center [830, 514] width 919 height 819
click at [712, 703] on textarea at bounding box center [830, 514] width 919 height 819
click at [718, 744] on textarea at bounding box center [830, 514] width 919 height 819
type textarea "## <span style="color:rgb(23, 43, 77);"><span style="background-color:rgb(255, …"
click at [1225, 140] on button "Close markdown" at bounding box center [1227, 134] width 96 height 27
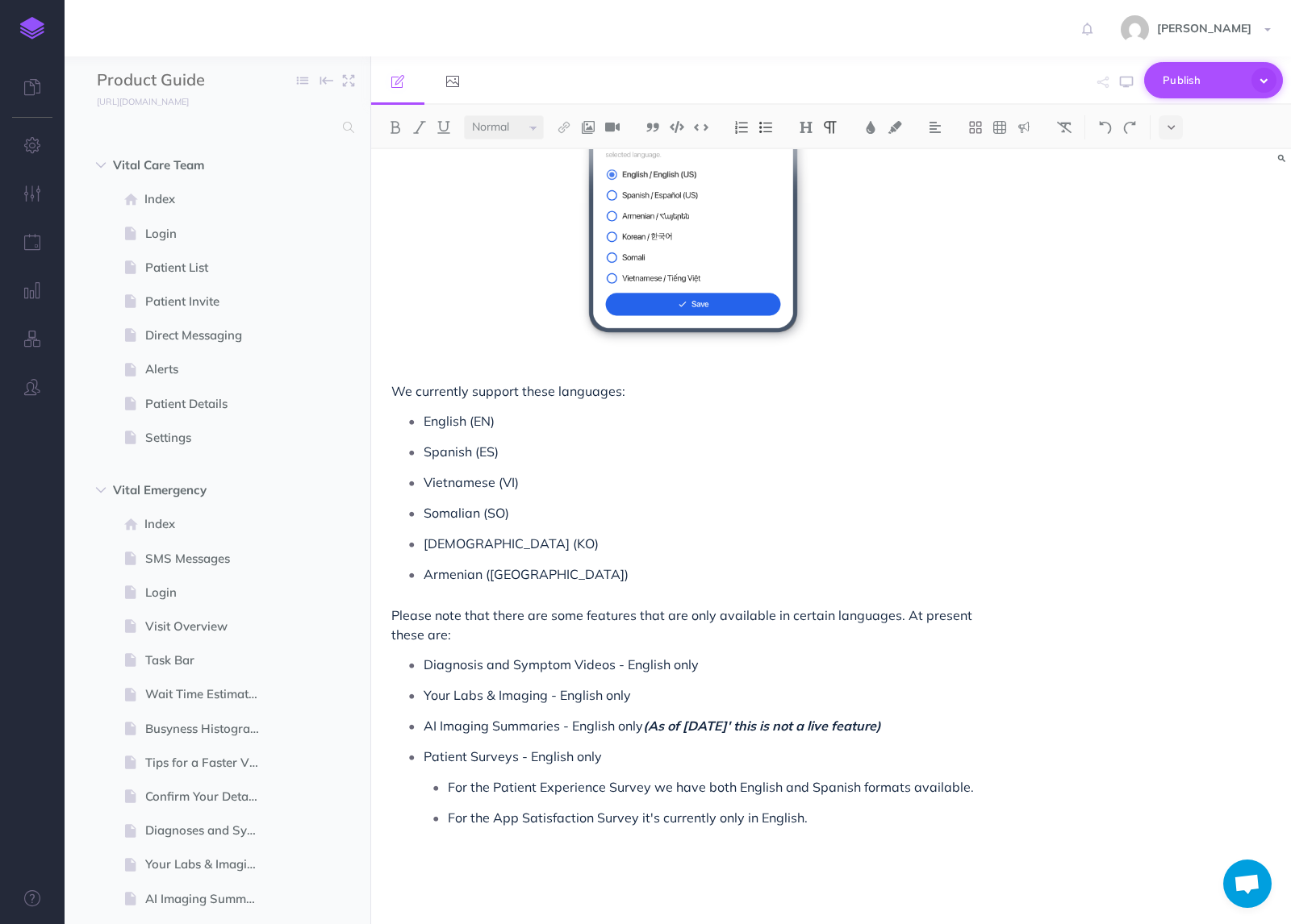
click at [1262, 87] on icon "button" at bounding box center [1264, 80] width 25 height 25
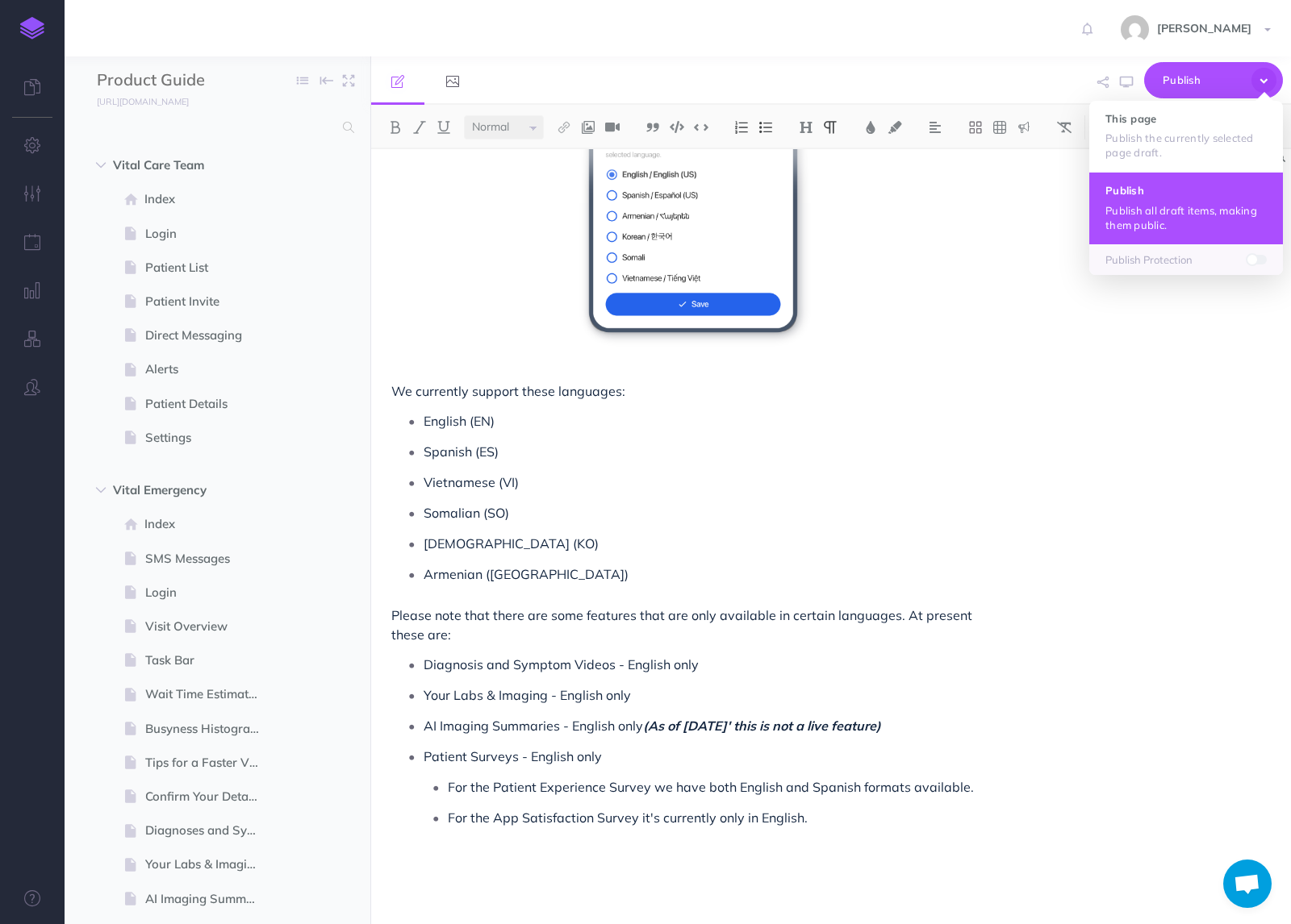
click at [1197, 200] on button "Publish Publish all draft items, making them public." at bounding box center [1186, 207] width 194 height 72
